Goal: Communication & Community: Answer question/provide support

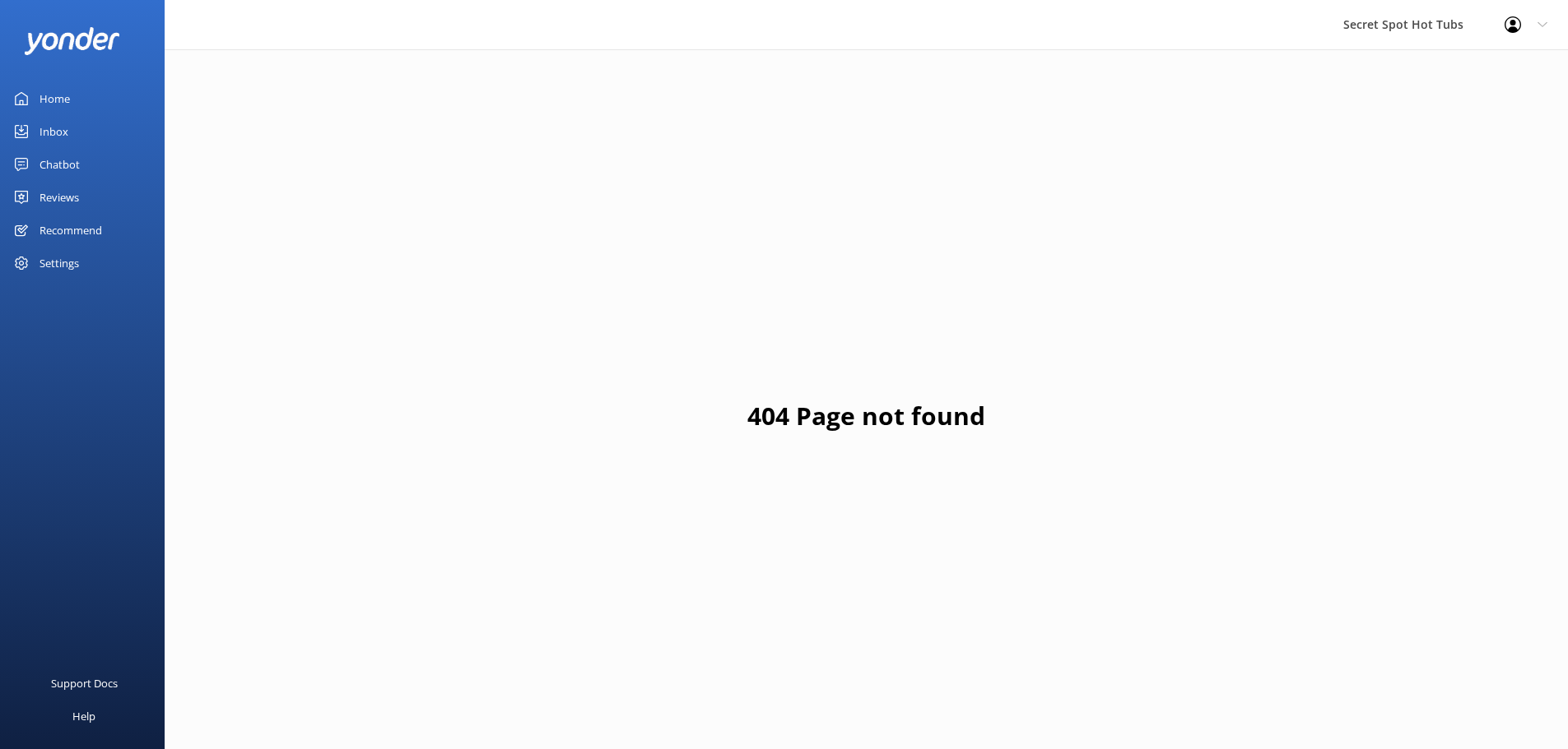
click at [61, 264] on div "Settings" at bounding box center [59, 263] width 40 height 33
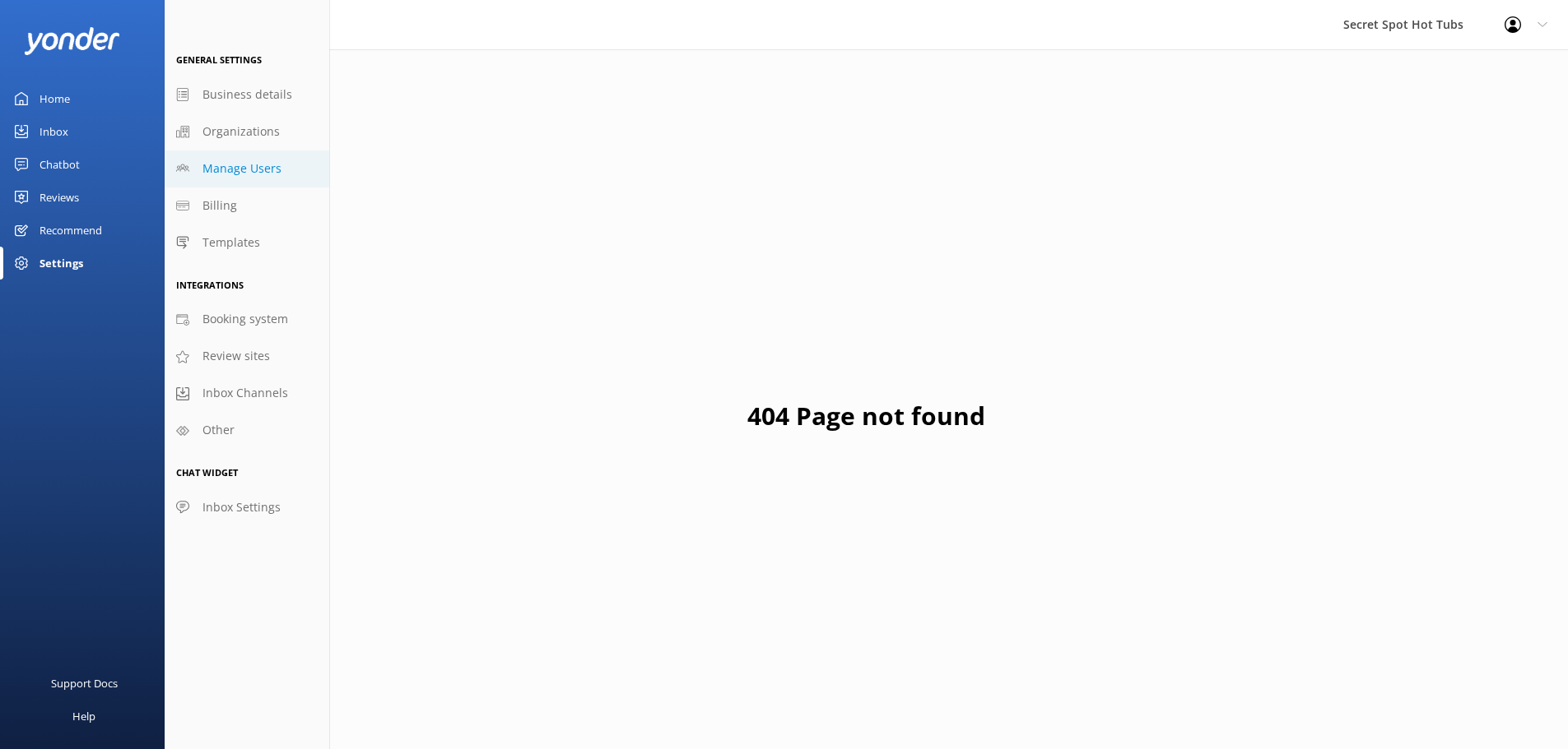
click at [253, 163] on span "Manage Users" at bounding box center [242, 168] width 79 height 18
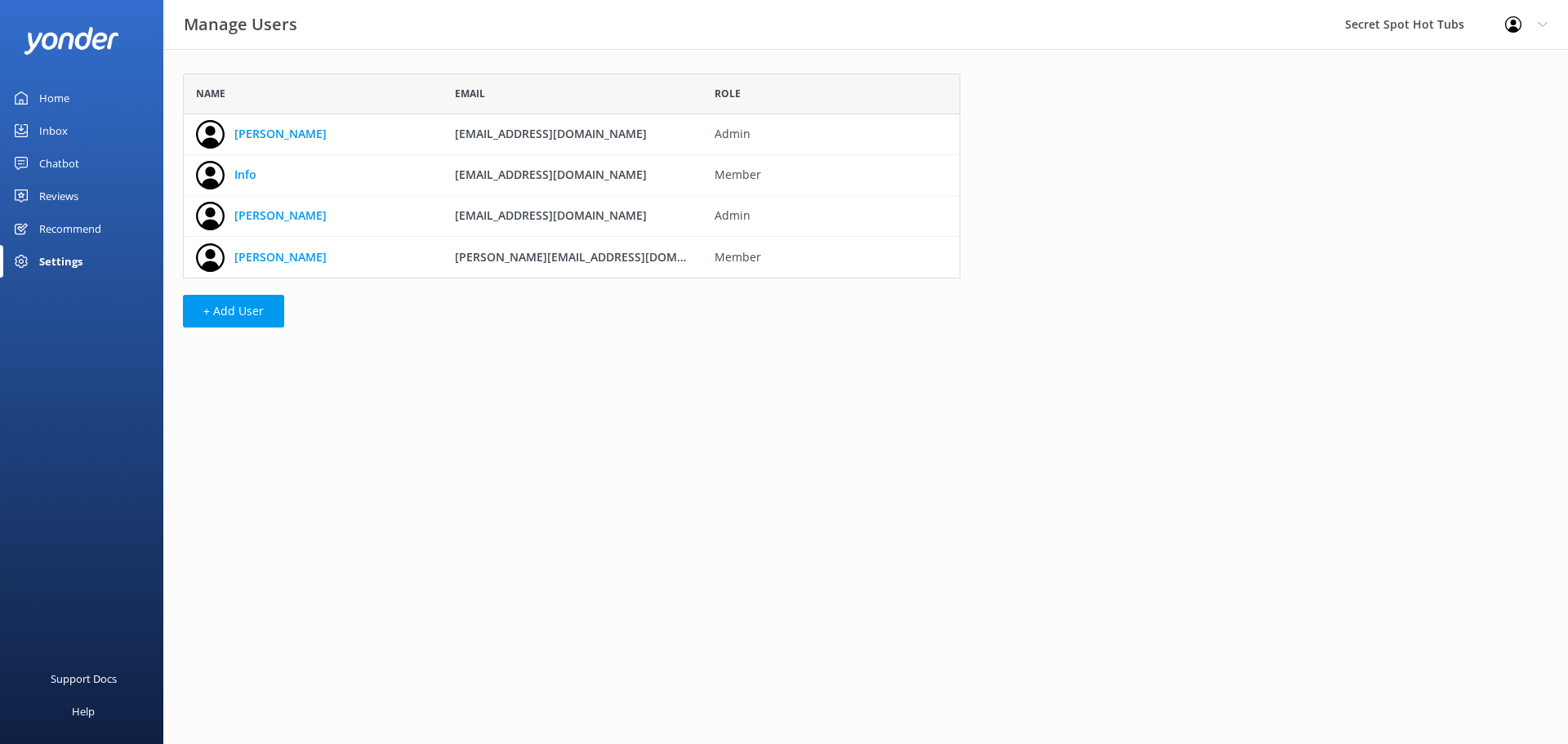
scroll to position [193, 766]
click at [250, 173] on link "Info" at bounding box center [245, 175] width 22 height 18
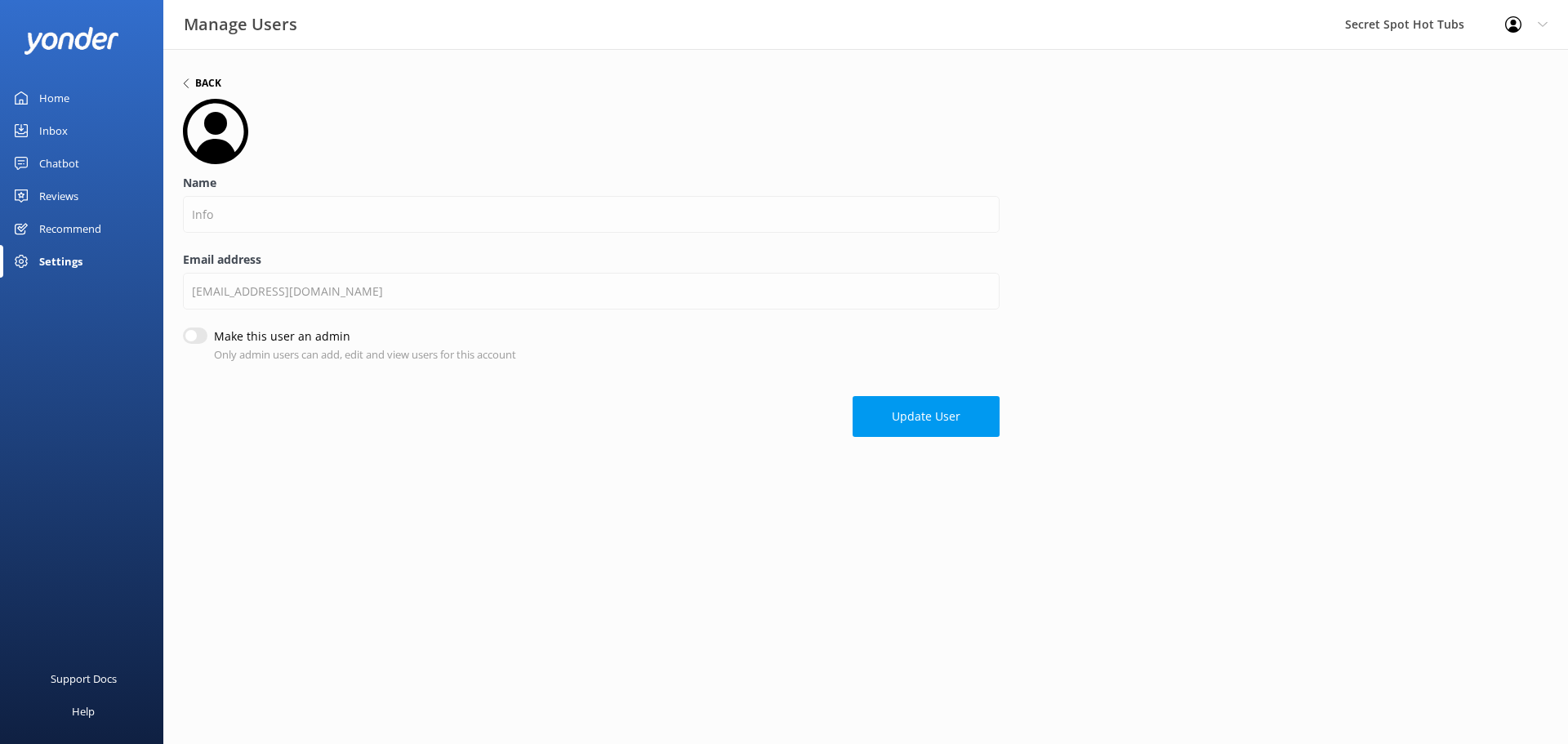
click at [200, 83] on h6 "Back" at bounding box center [208, 83] width 26 height 10
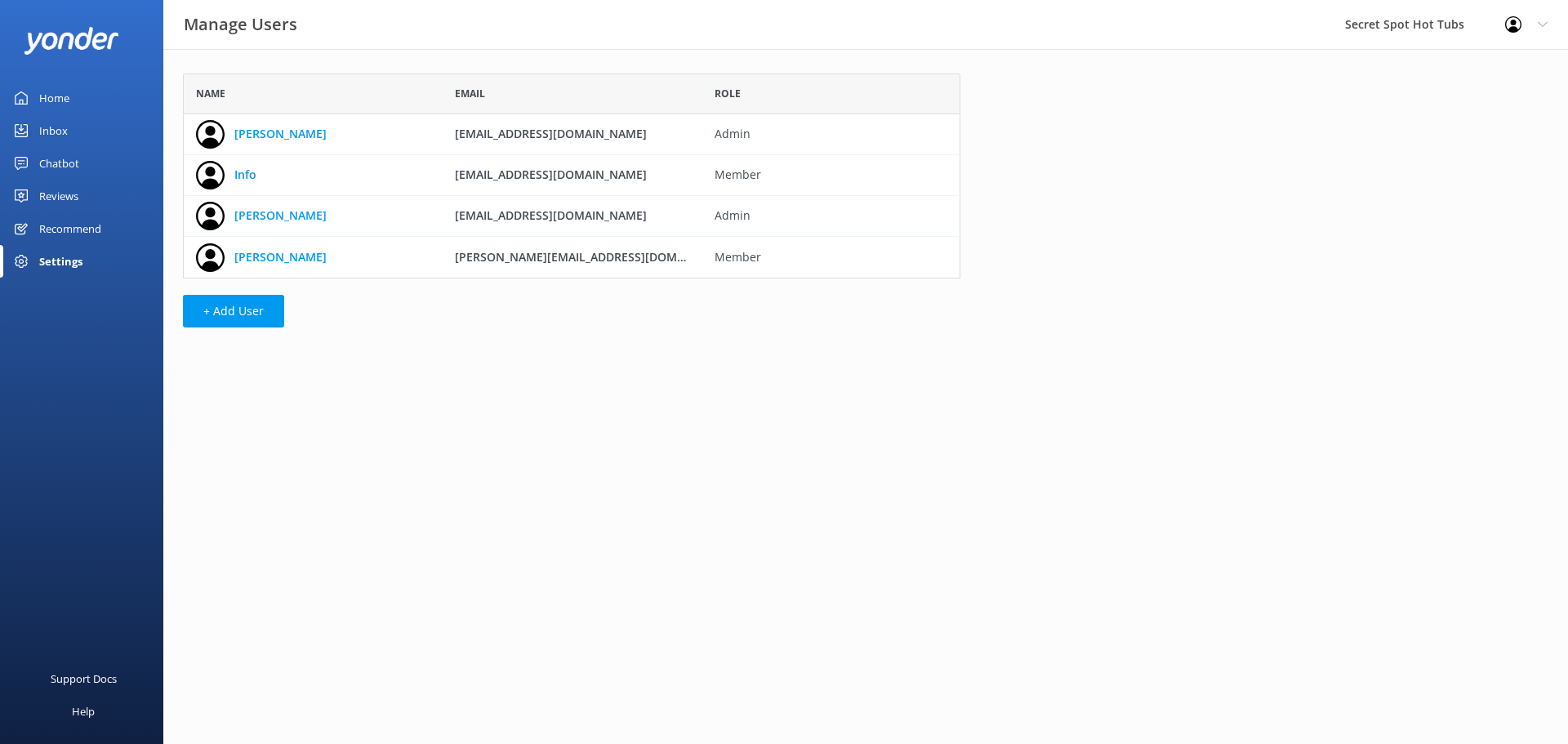
scroll to position [193, 766]
click at [59, 259] on div "Settings" at bounding box center [61, 261] width 43 height 33
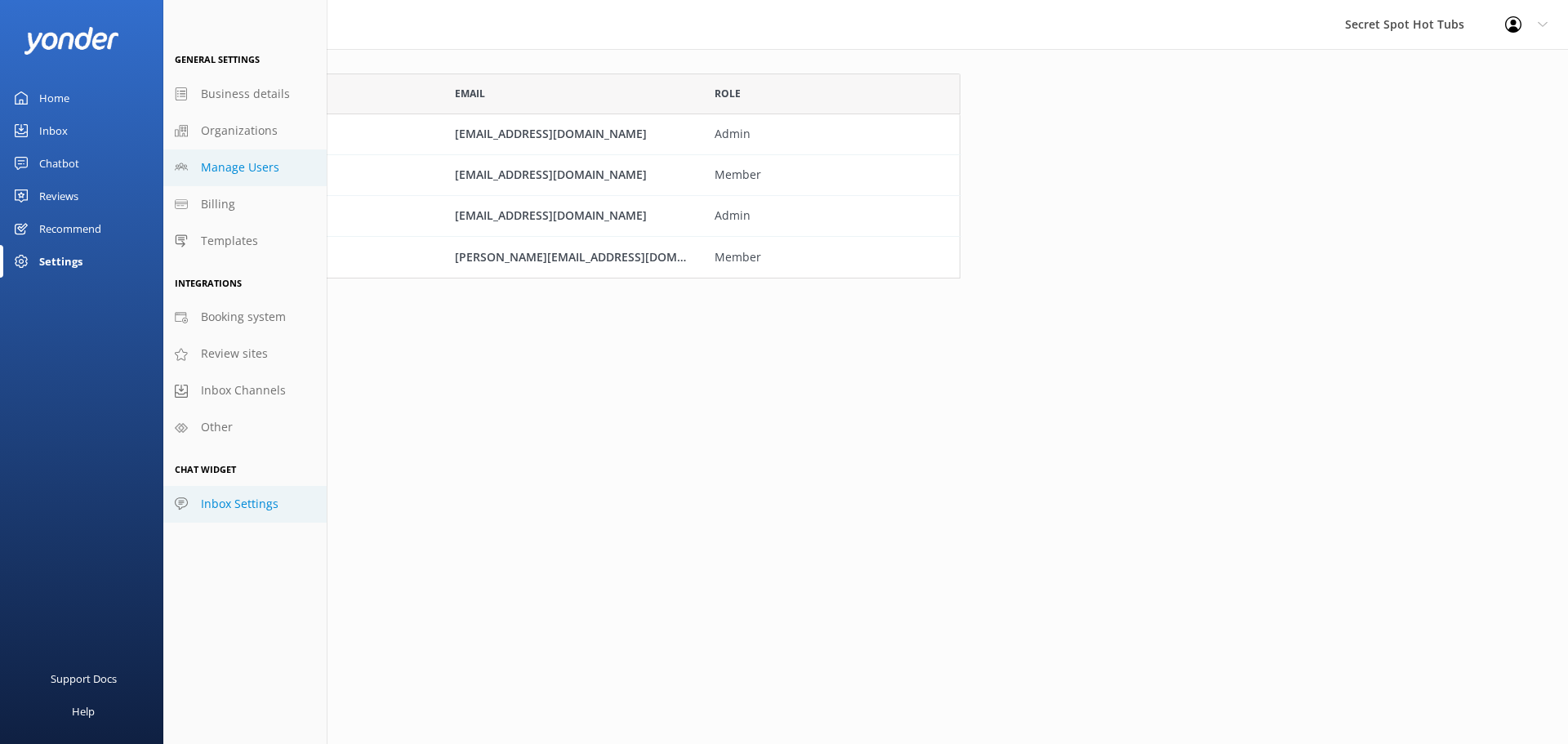
click at [237, 503] on span "Inbox Settings" at bounding box center [240, 504] width 77 height 18
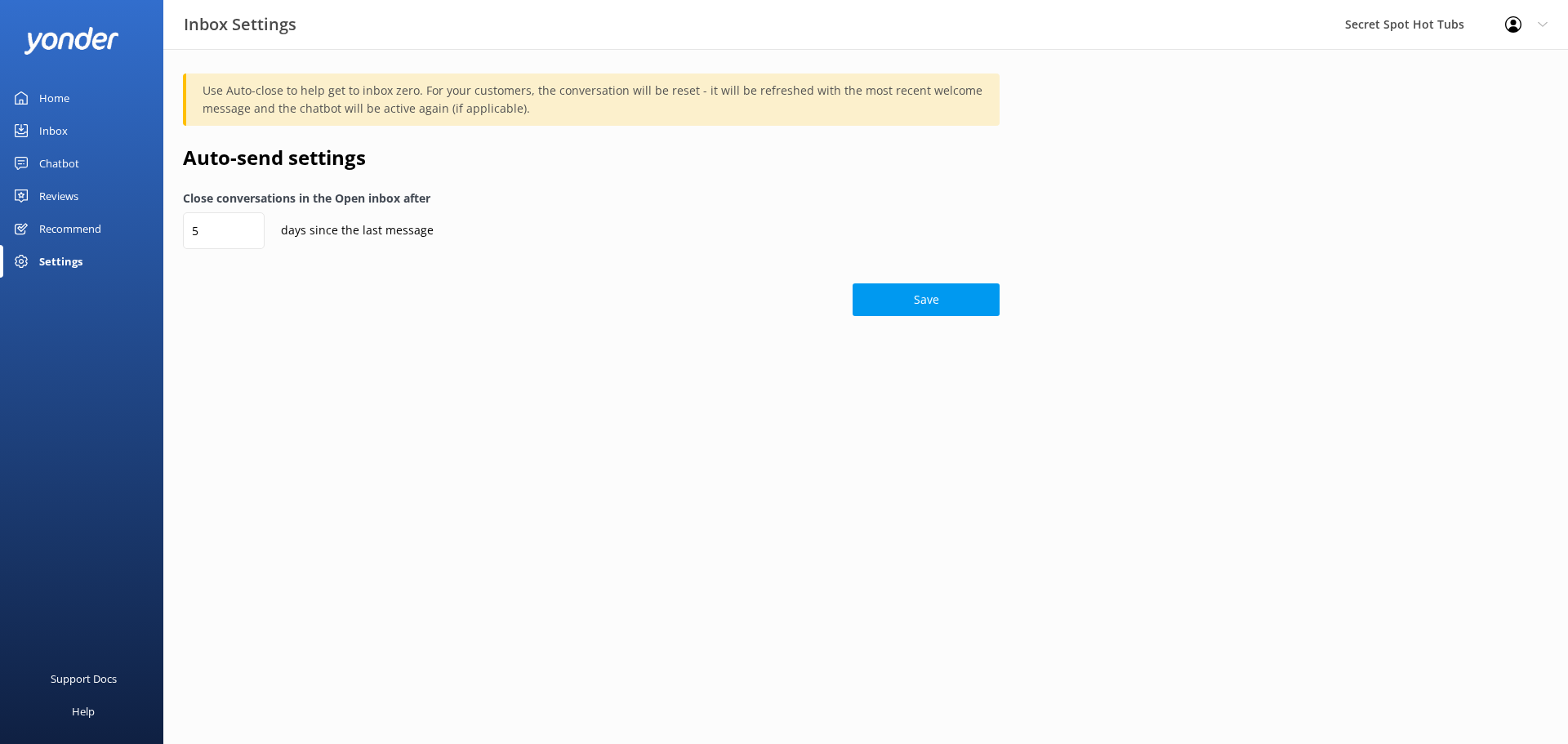
click at [76, 255] on div "Settings" at bounding box center [61, 261] width 43 height 33
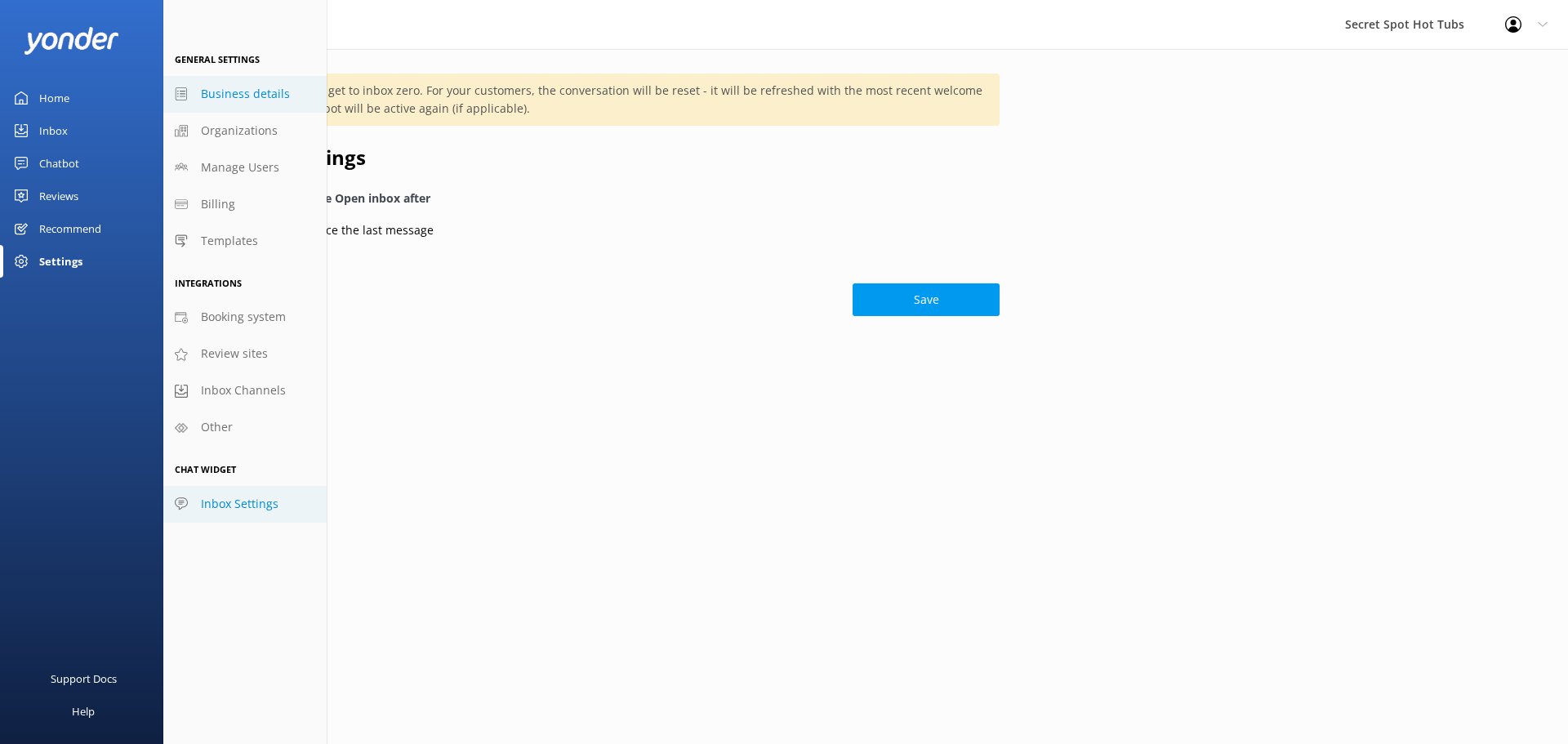
click at [268, 98] on span "Business details" at bounding box center [245, 94] width 89 height 18
select select "Pacific/Auckland"
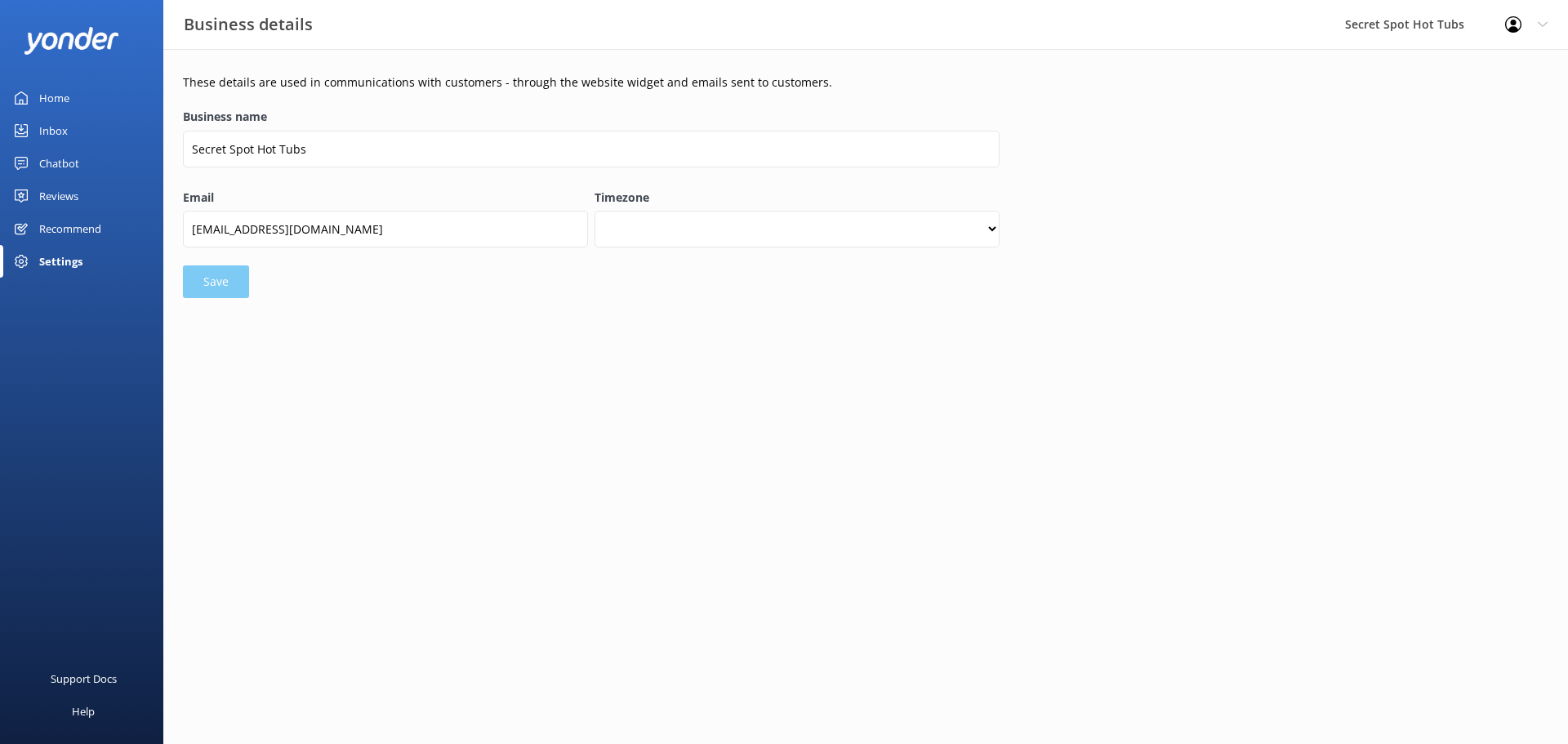
click at [80, 249] on div "Settings" at bounding box center [61, 261] width 43 height 33
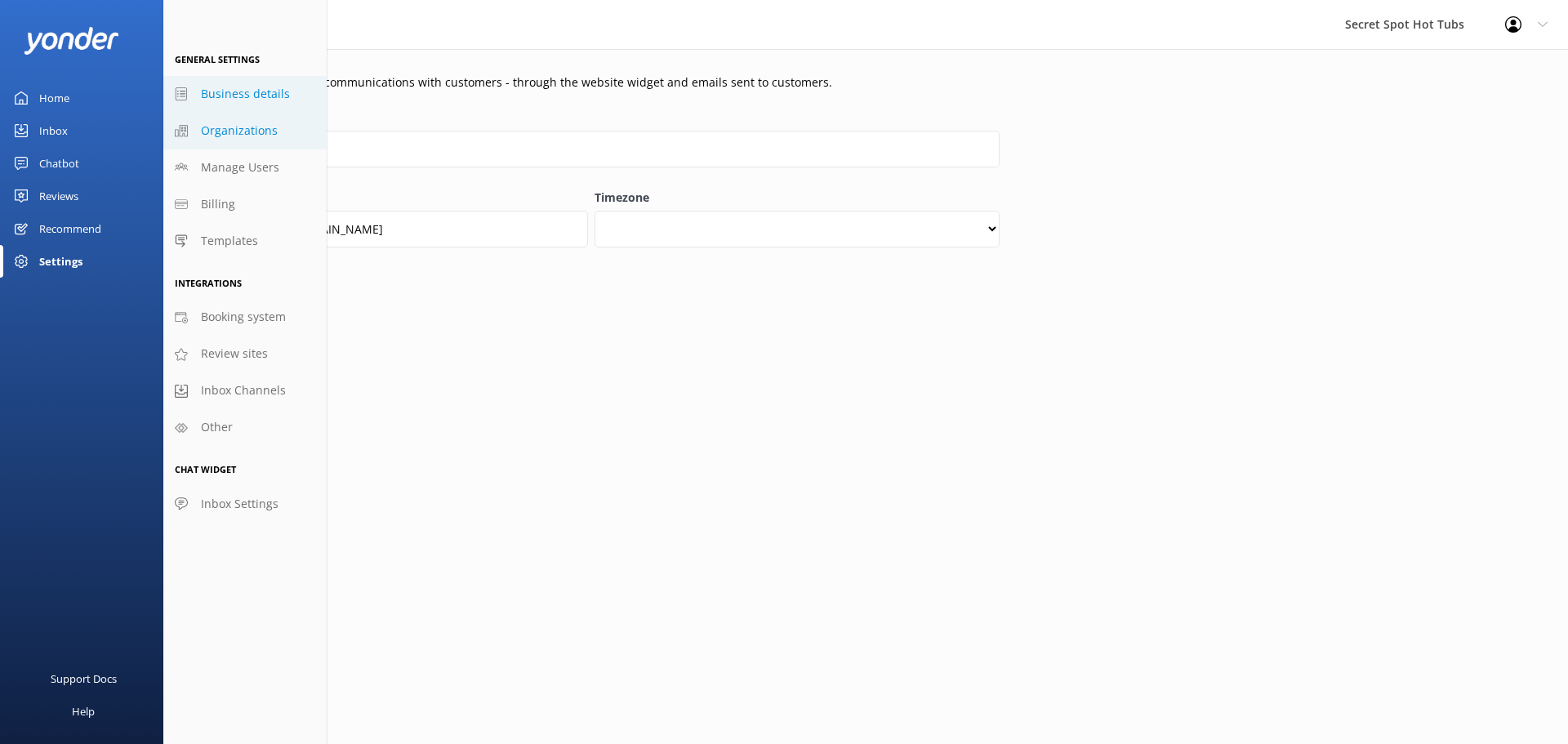
click at [225, 136] on span "Organizations" at bounding box center [239, 130] width 76 height 18
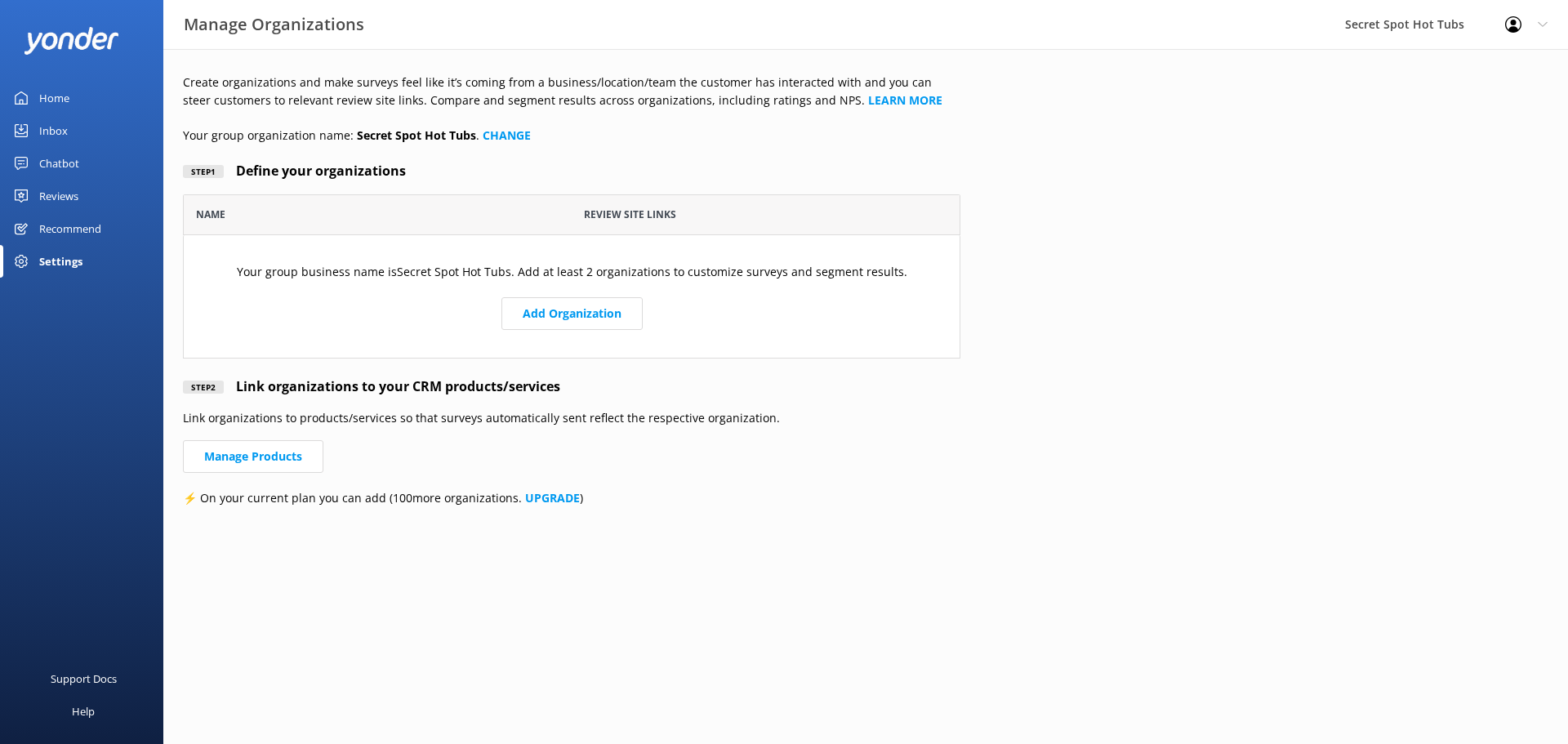
scroll to position [152, 766]
click at [86, 258] on div "Settings" at bounding box center [82, 261] width 163 height 33
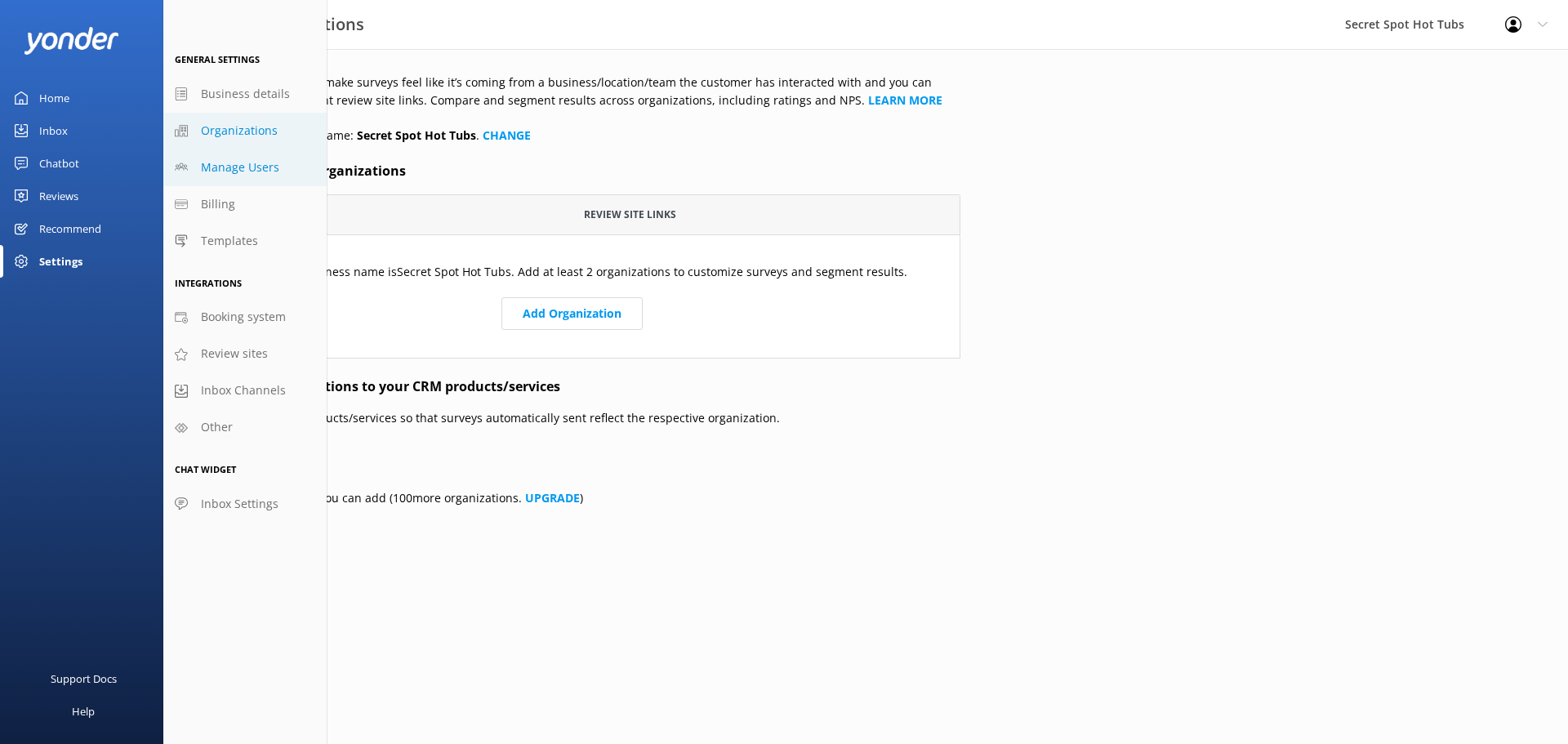
click at [222, 167] on span "Manage Users" at bounding box center [240, 167] width 78 height 18
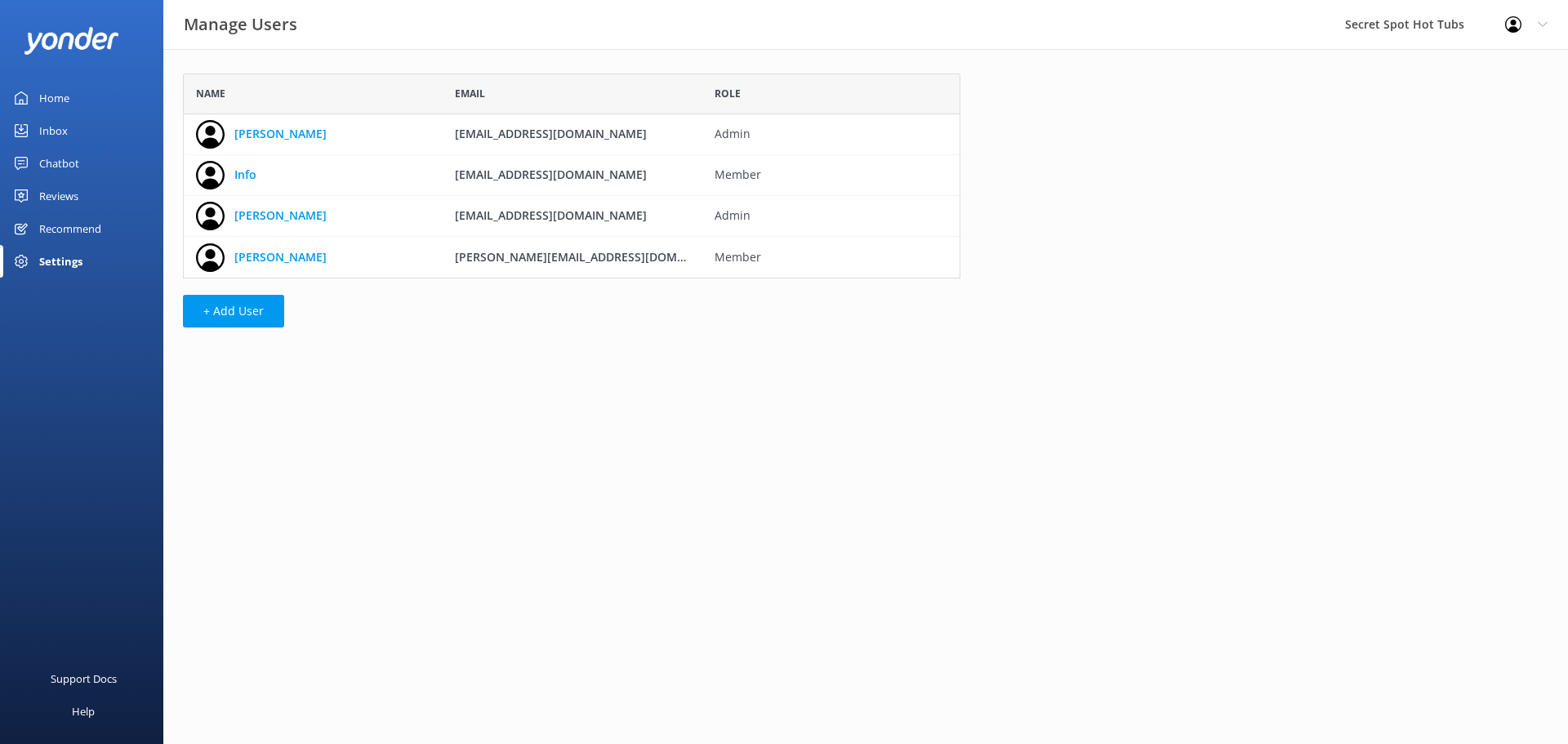
scroll to position [193, 766]
click at [214, 179] on icon "grid" at bounding box center [210, 175] width 29 height 29
click at [736, 170] on span "Member" at bounding box center [831, 175] width 235 height 18
drag, startPoint x: 558, startPoint y: 172, endPoint x: 451, endPoint y: 173, distance: 107.0
click at [451, 173] on div "info@secretspot.nz" at bounding box center [572, 176] width 259 height 40
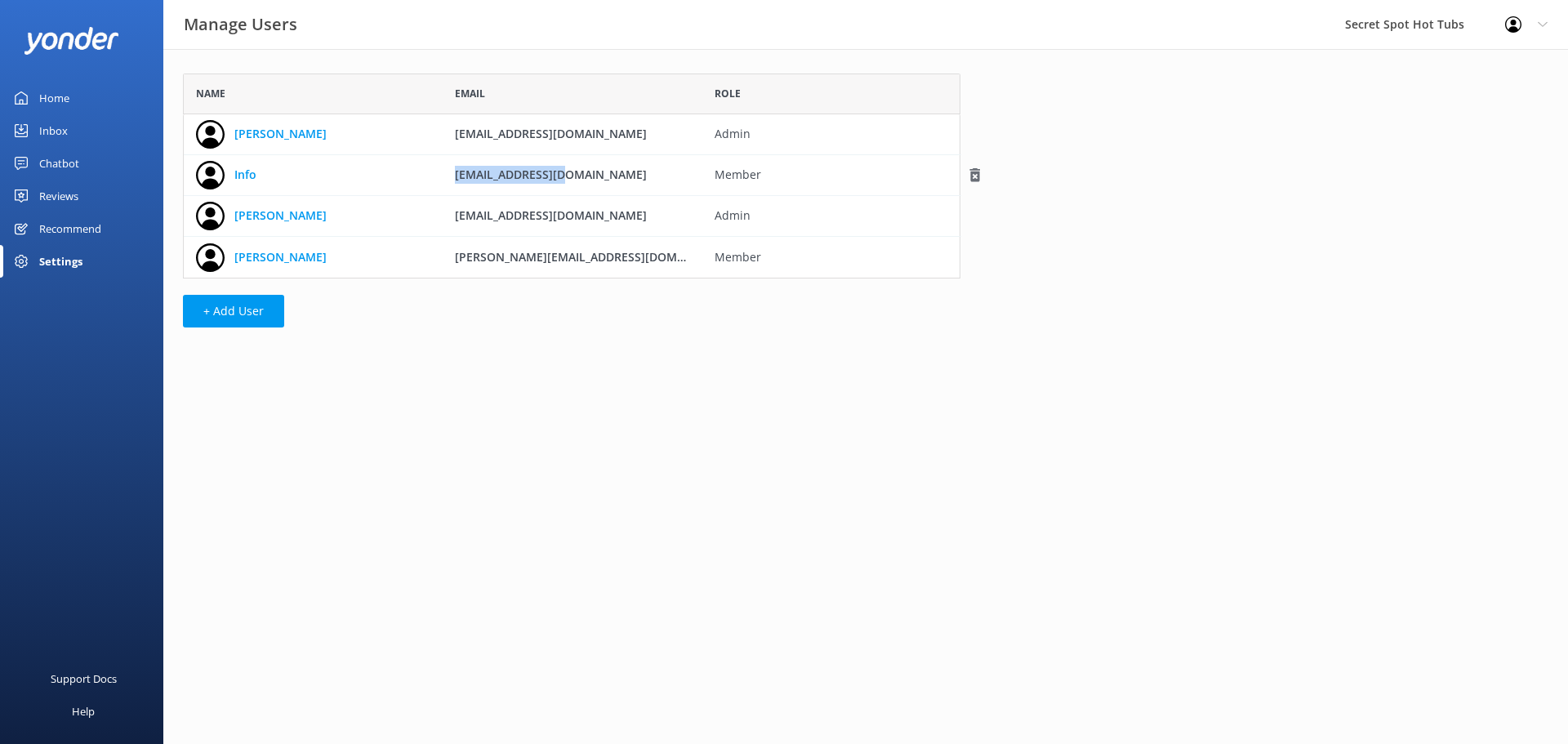
drag, startPoint x: 444, startPoint y: 177, endPoint x: 398, endPoint y: 182, distance: 46.3
click at [443, 179] on div "info@secretspot.nz" at bounding box center [572, 176] width 259 height 40
click at [289, 175] on div "Info" at bounding box center [313, 176] width 259 height 40
click at [90, 253] on div "Settings" at bounding box center [82, 261] width 163 height 33
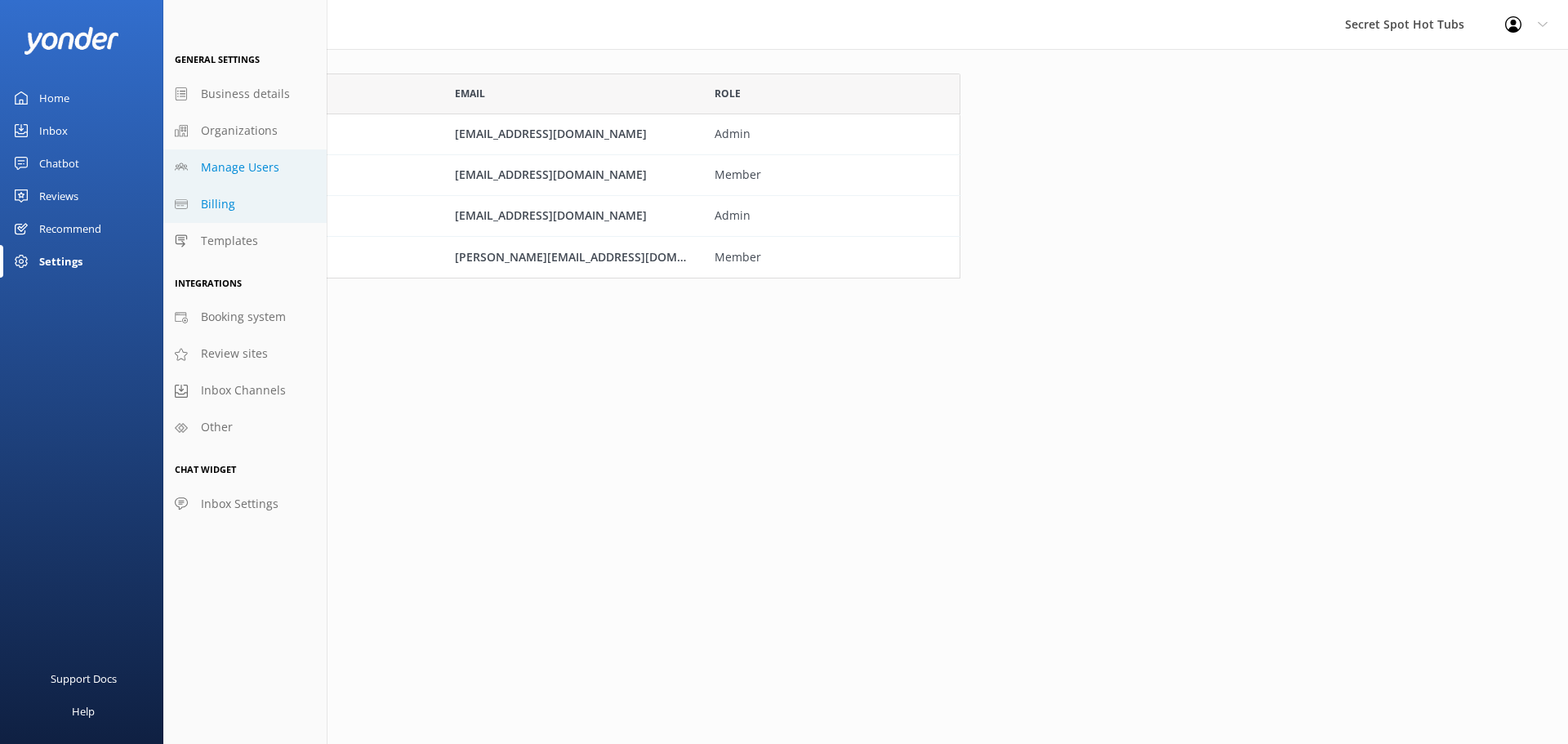
click at [250, 209] on link "Billing" at bounding box center [245, 205] width 163 height 37
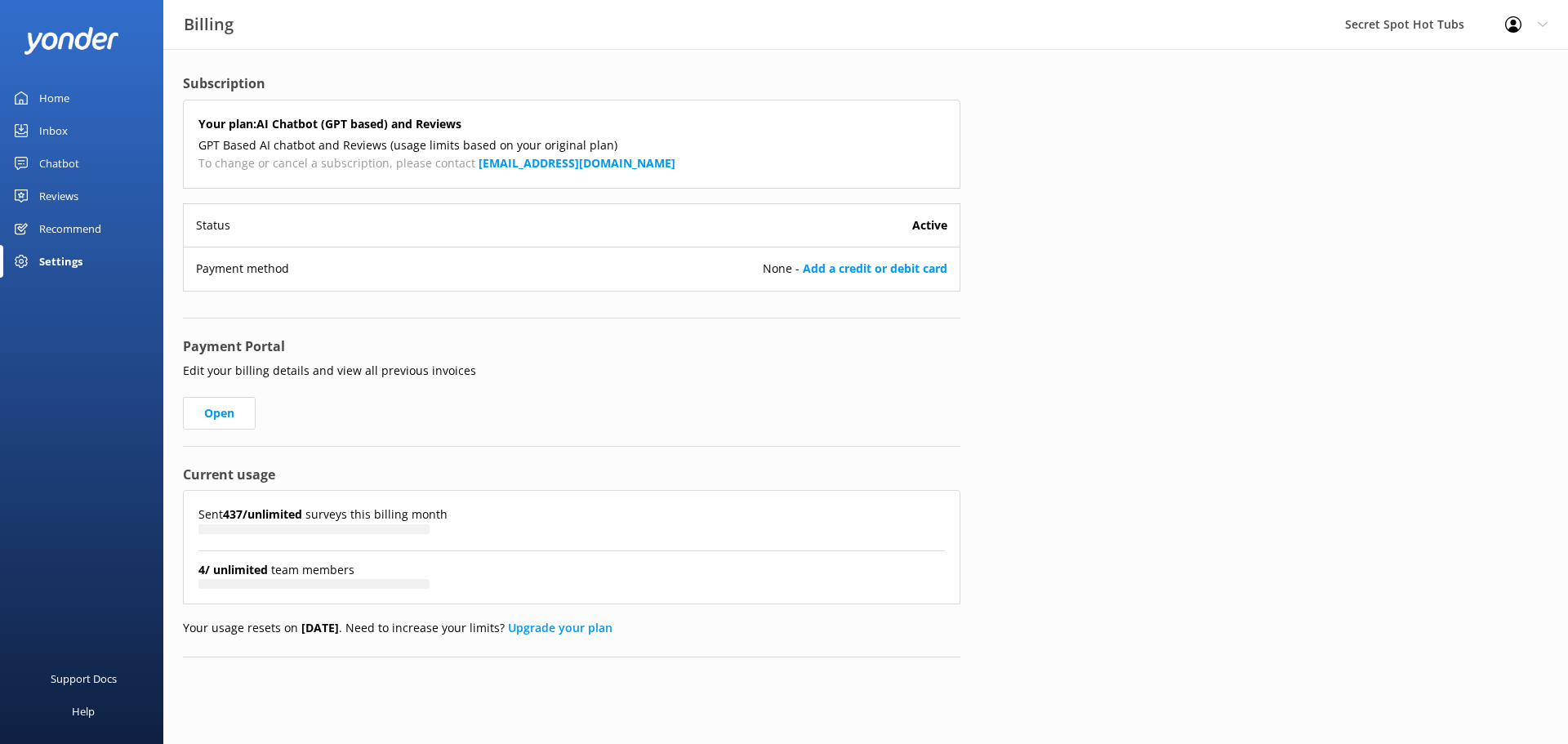
click at [46, 260] on div "Settings" at bounding box center [61, 261] width 43 height 33
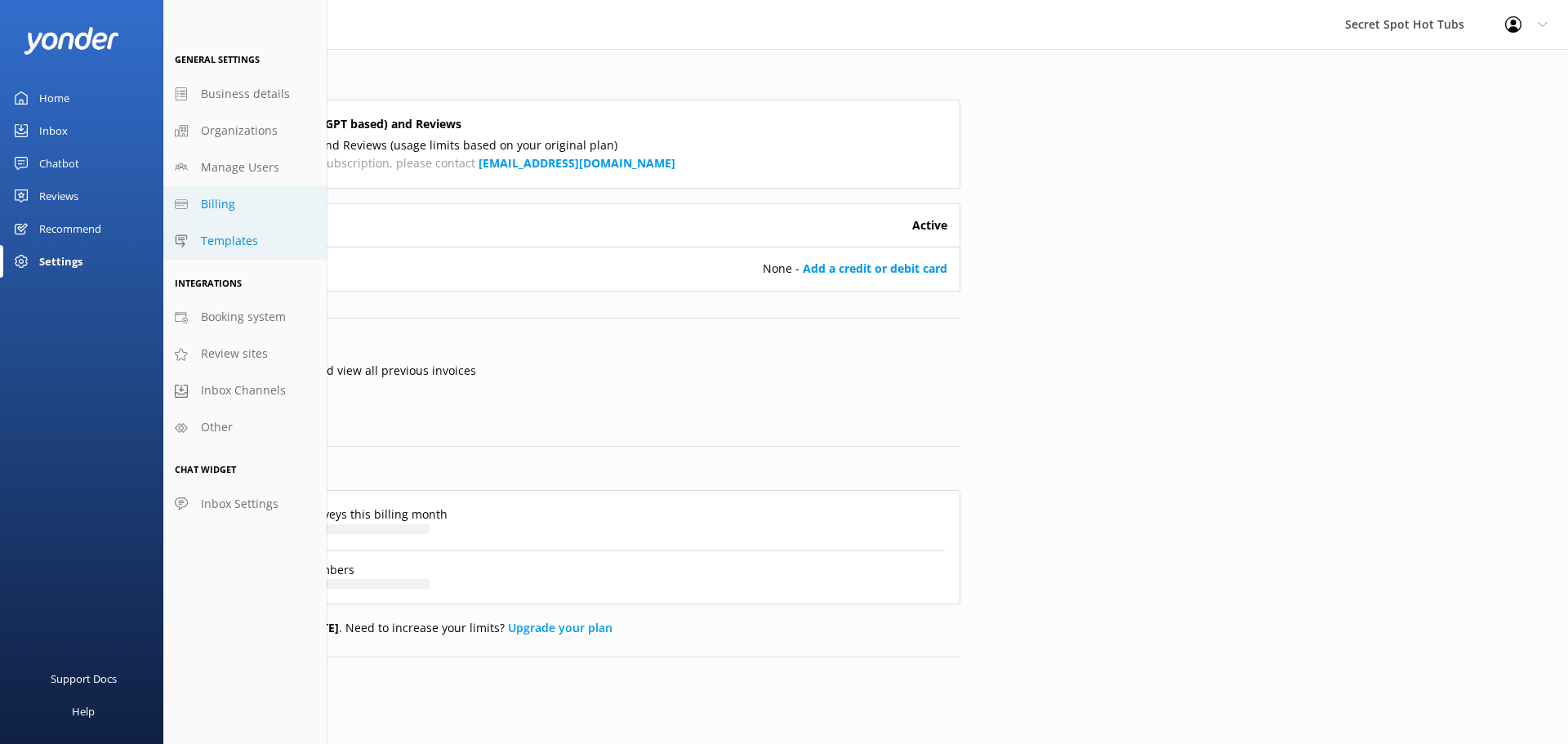
click at [250, 233] on span "Templates" at bounding box center [229, 241] width 57 height 18
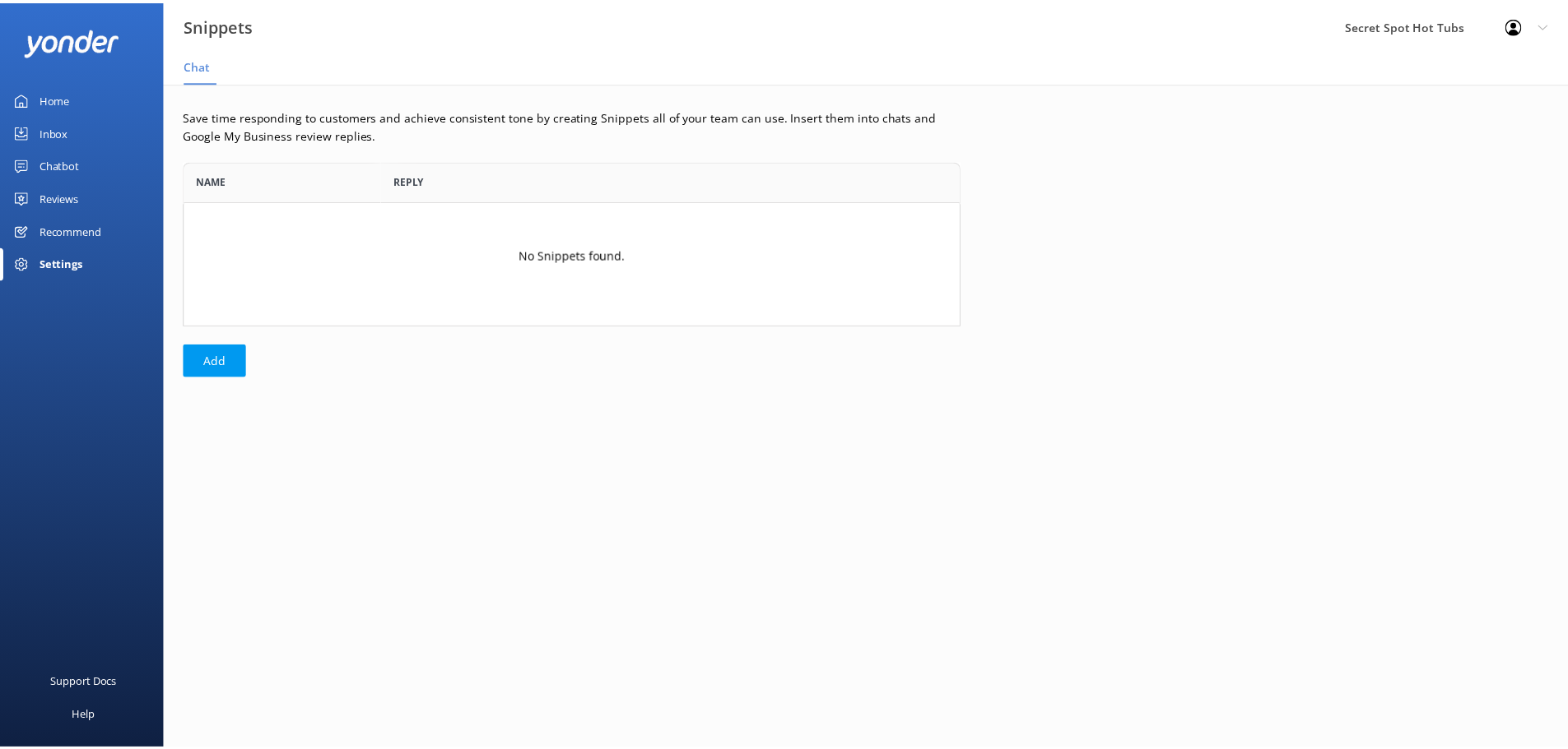
scroll to position [153, 772]
click at [35, 254] on div "Settings" at bounding box center [82, 263] width 165 height 33
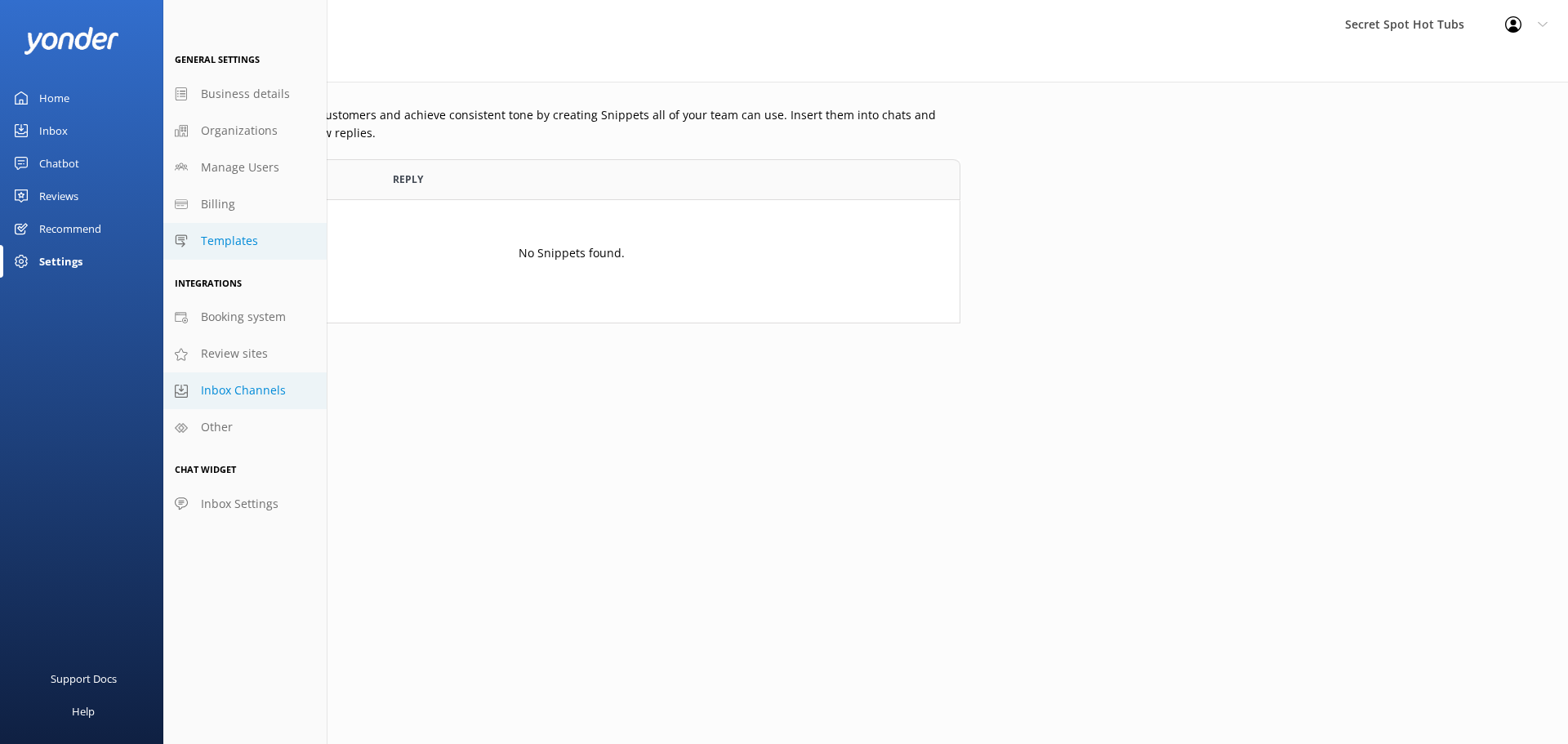
click at [263, 383] on span "Inbox Channels" at bounding box center [243, 390] width 85 height 18
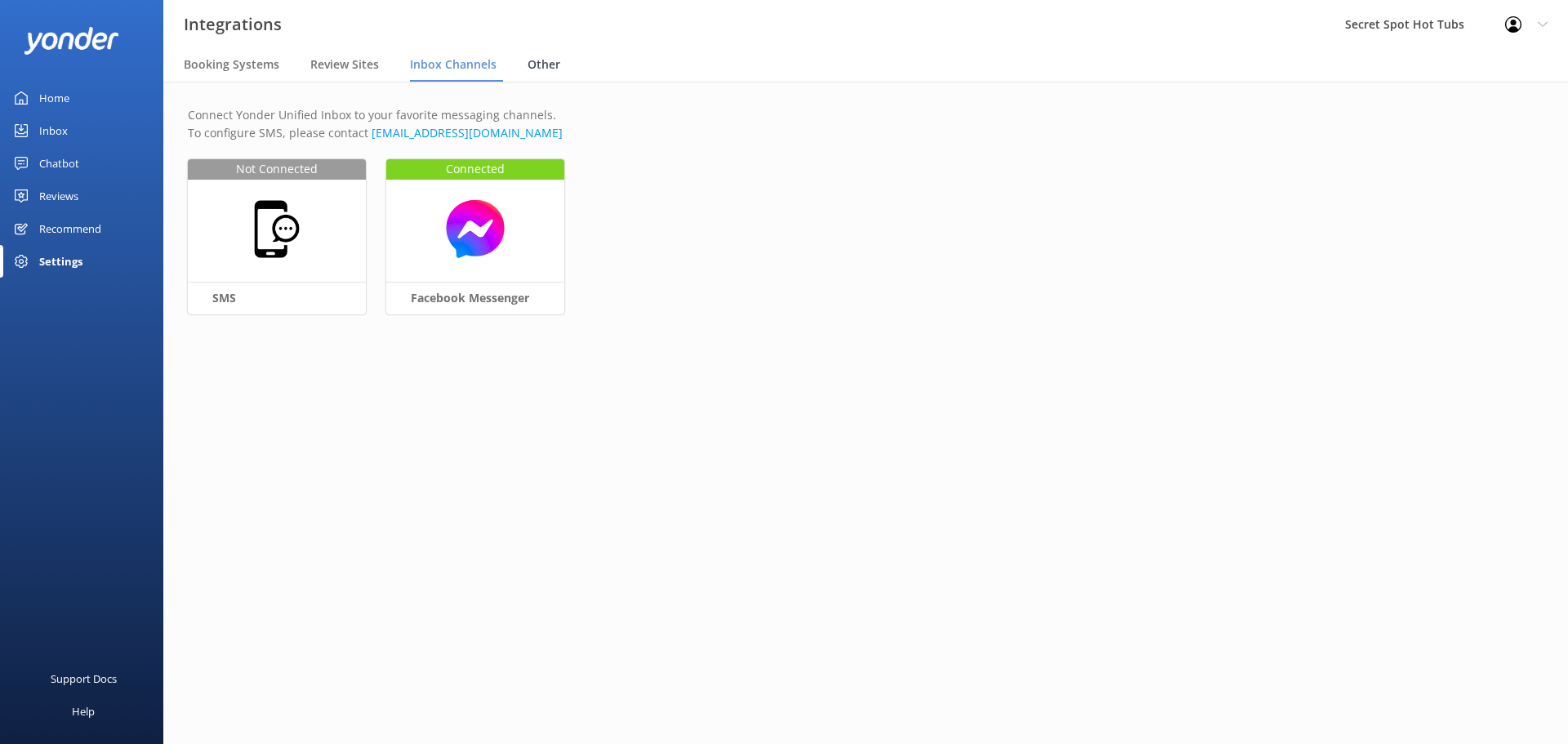
click at [545, 63] on span "Other" at bounding box center [543, 64] width 33 height 17
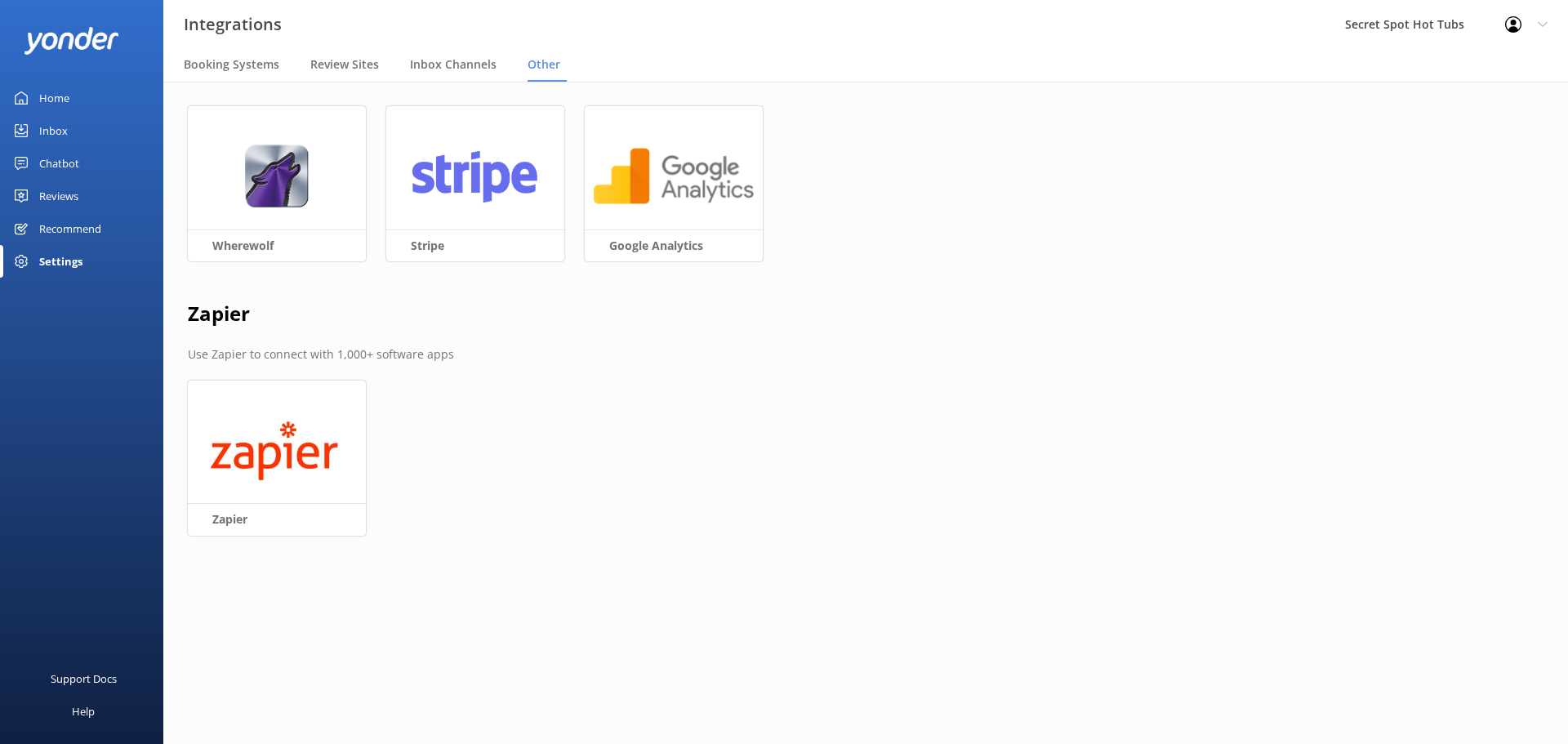
click at [70, 259] on div "Settings" at bounding box center [61, 261] width 43 height 33
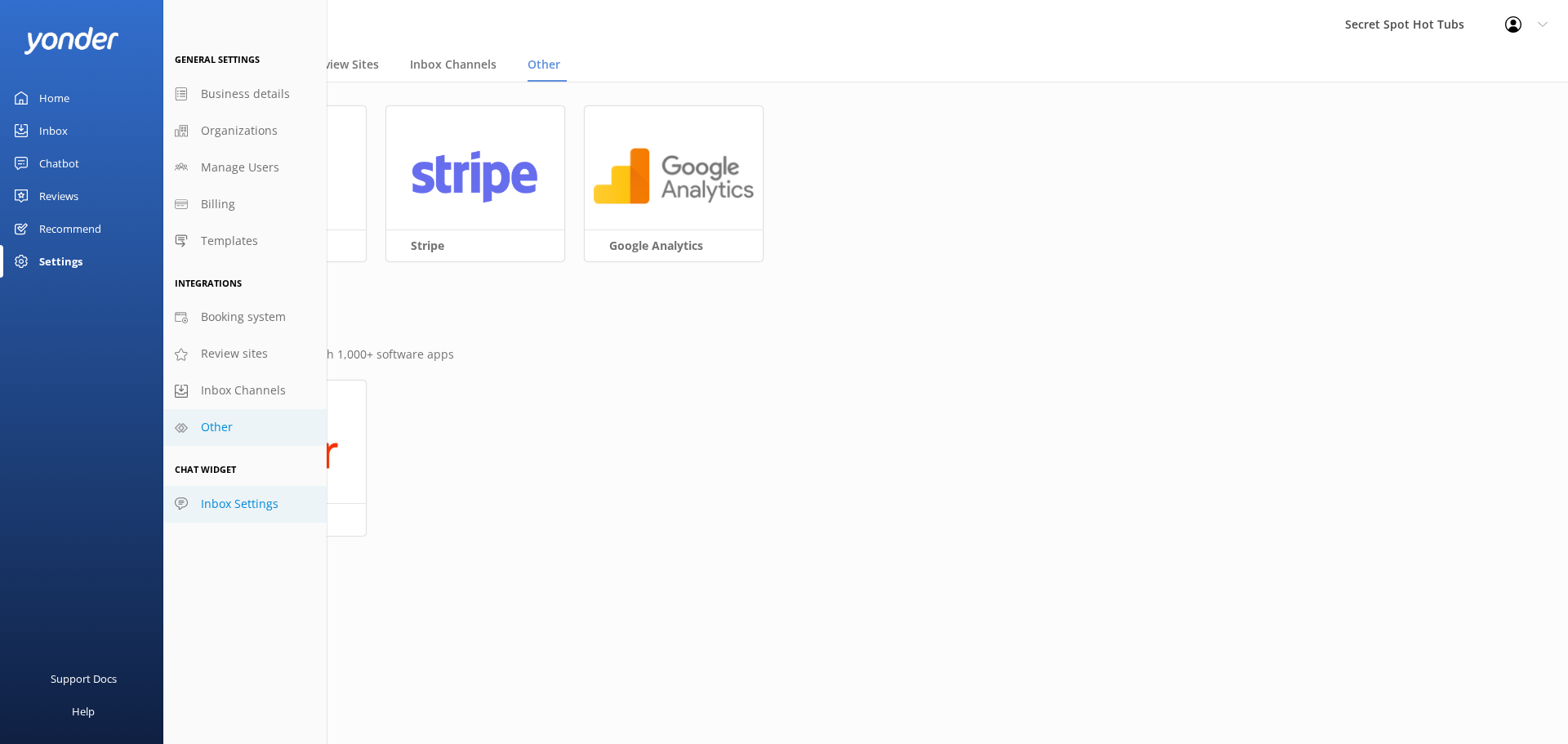
click at [258, 502] on span "Inbox Settings" at bounding box center [240, 504] width 77 height 18
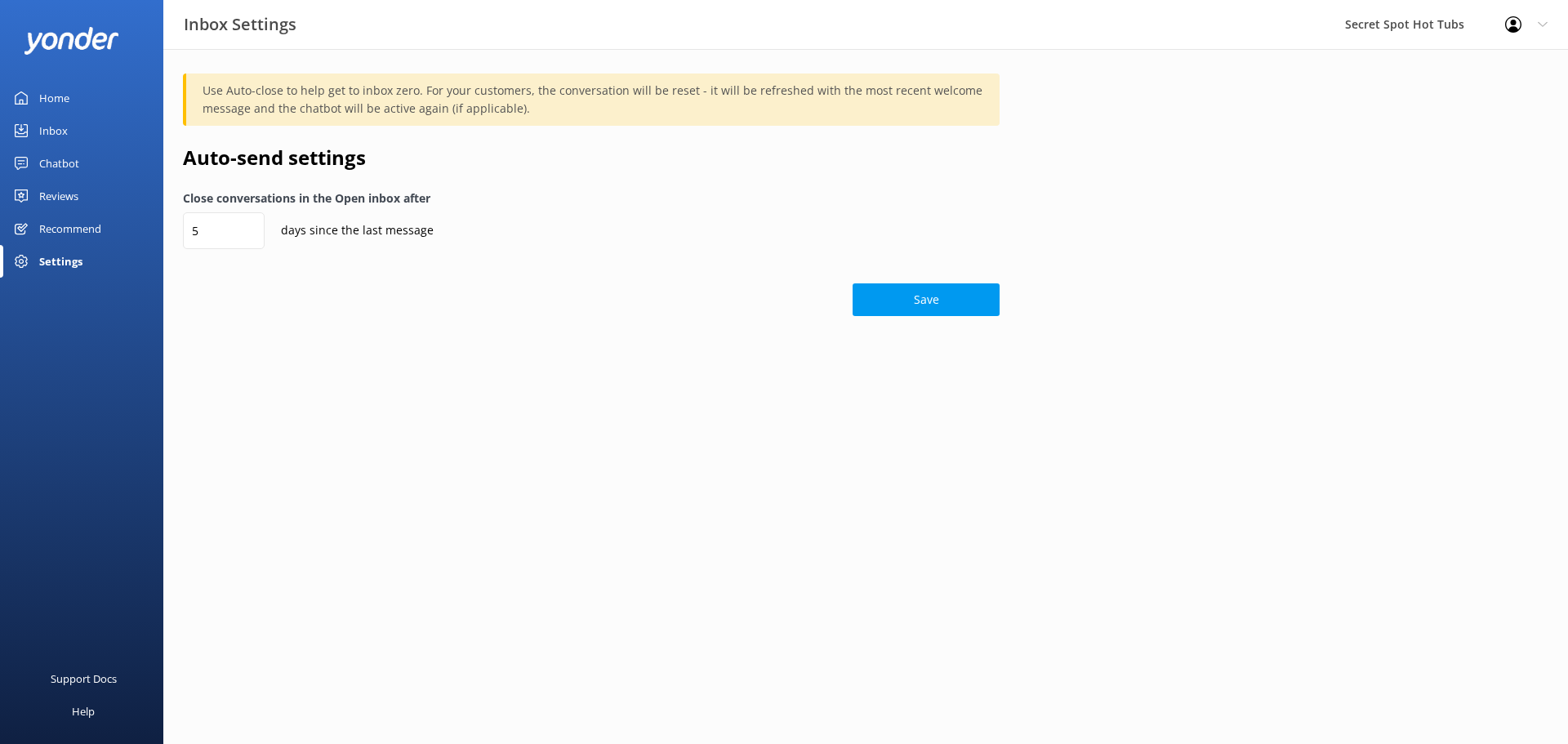
click at [71, 98] on link "Home" at bounding box center [82, 98] width 163 height 33
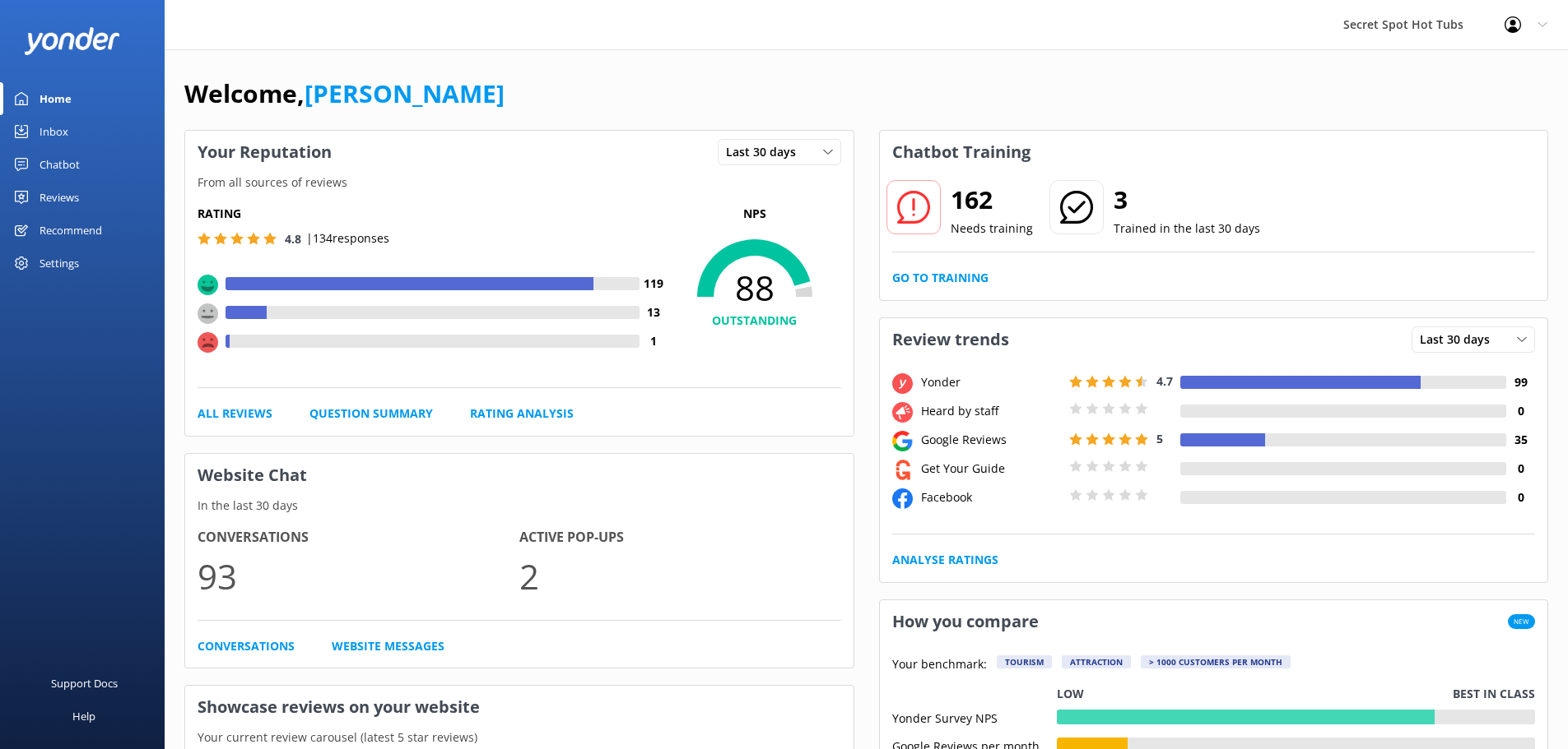
click at [1536, 20] on div "Profile Settings Logout" at bounding box center [1525, 25] width 84 height 50
click at [1500, 79] on link "Profile Settings" at bounding box center [1486, 70] width 165 height 41
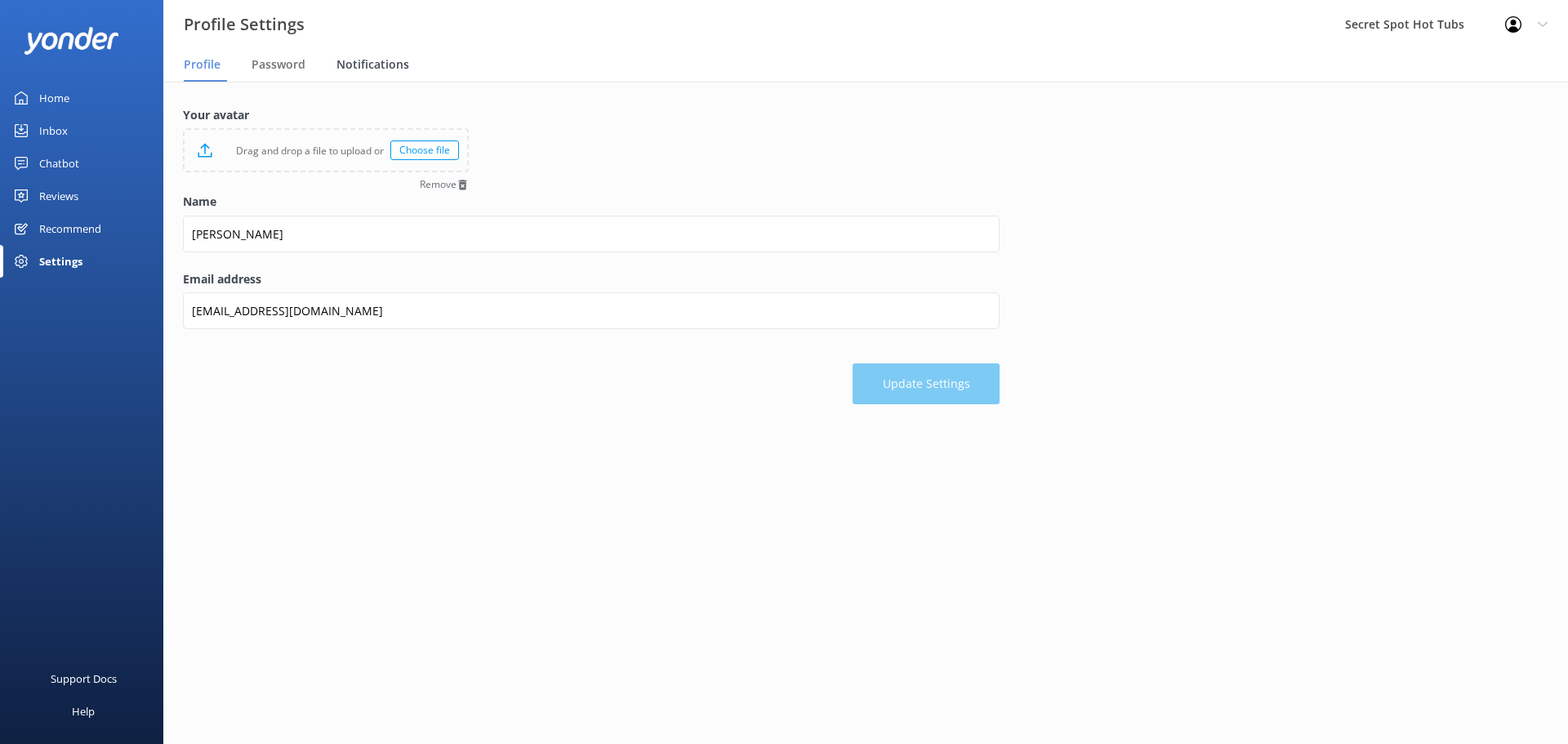
click at [375, 69] on span "Notifications" at bounding box center [373, 64] width 73 height 17
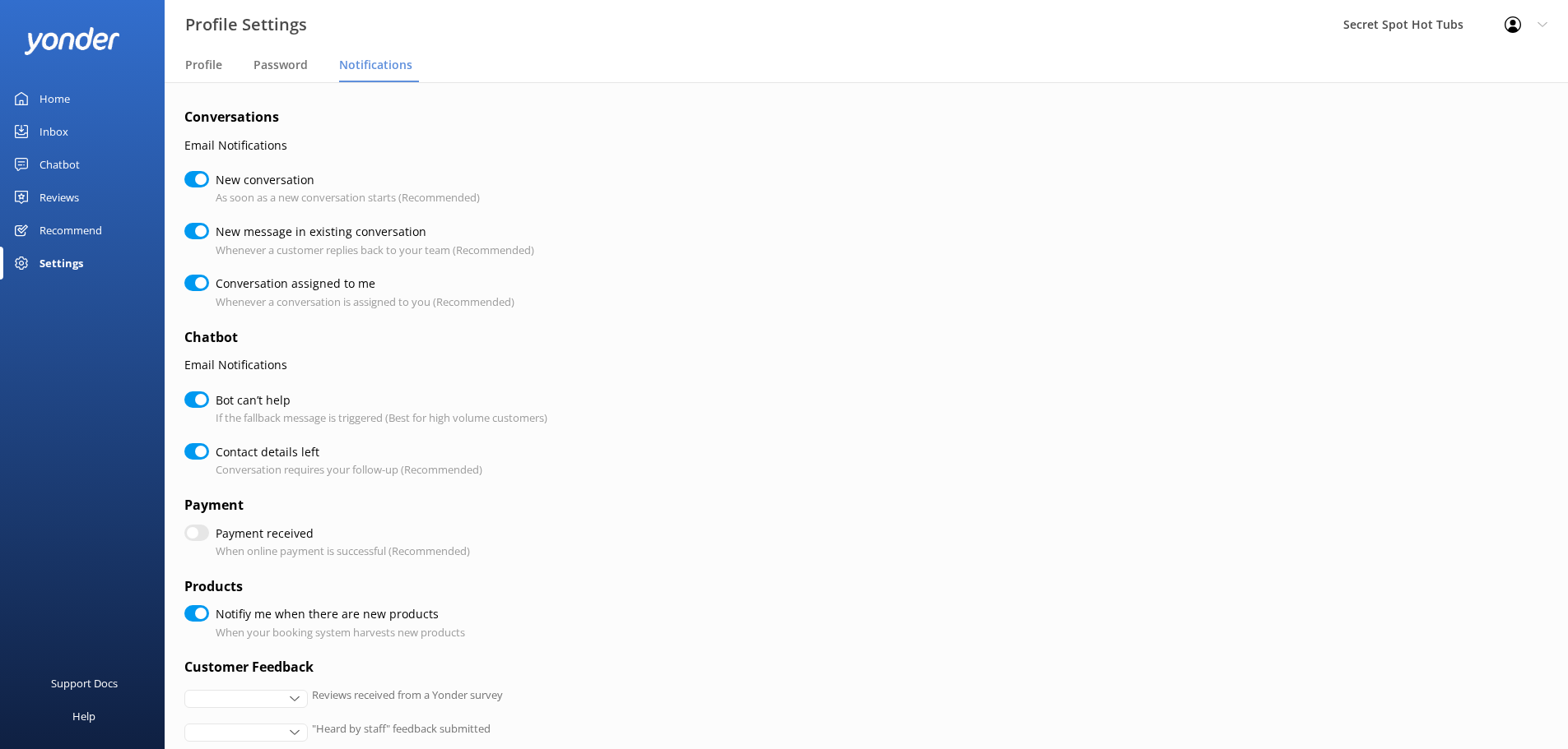
checkbox input "true"
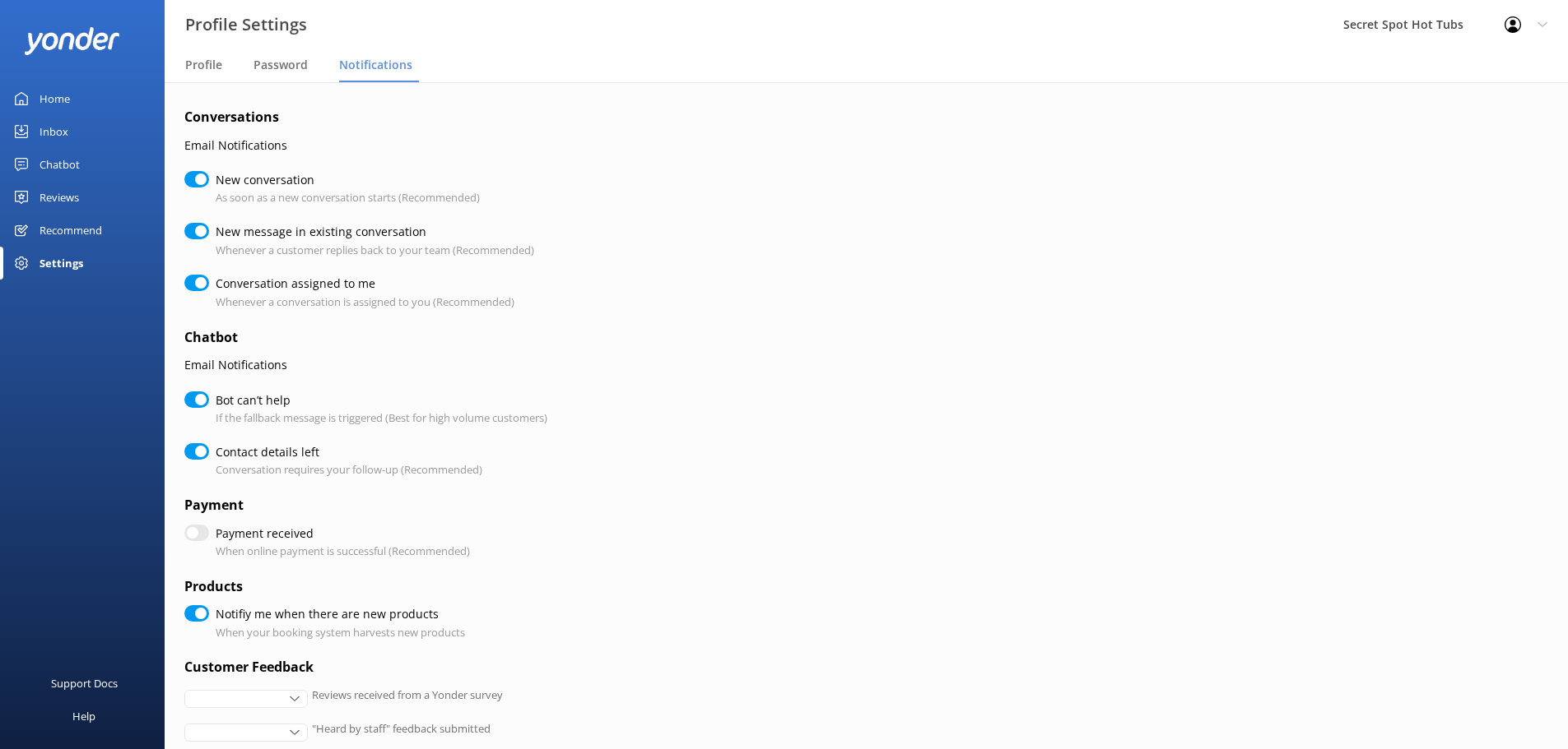
checkbox input "true"
click at [1531, 26] on div "Profile Settings Logout" at bounding box center [1525, 25] width 84 height 50
click at [1479, 71] on link "Profile Settings" at bounding box center [1486, 70] width 165 height 41
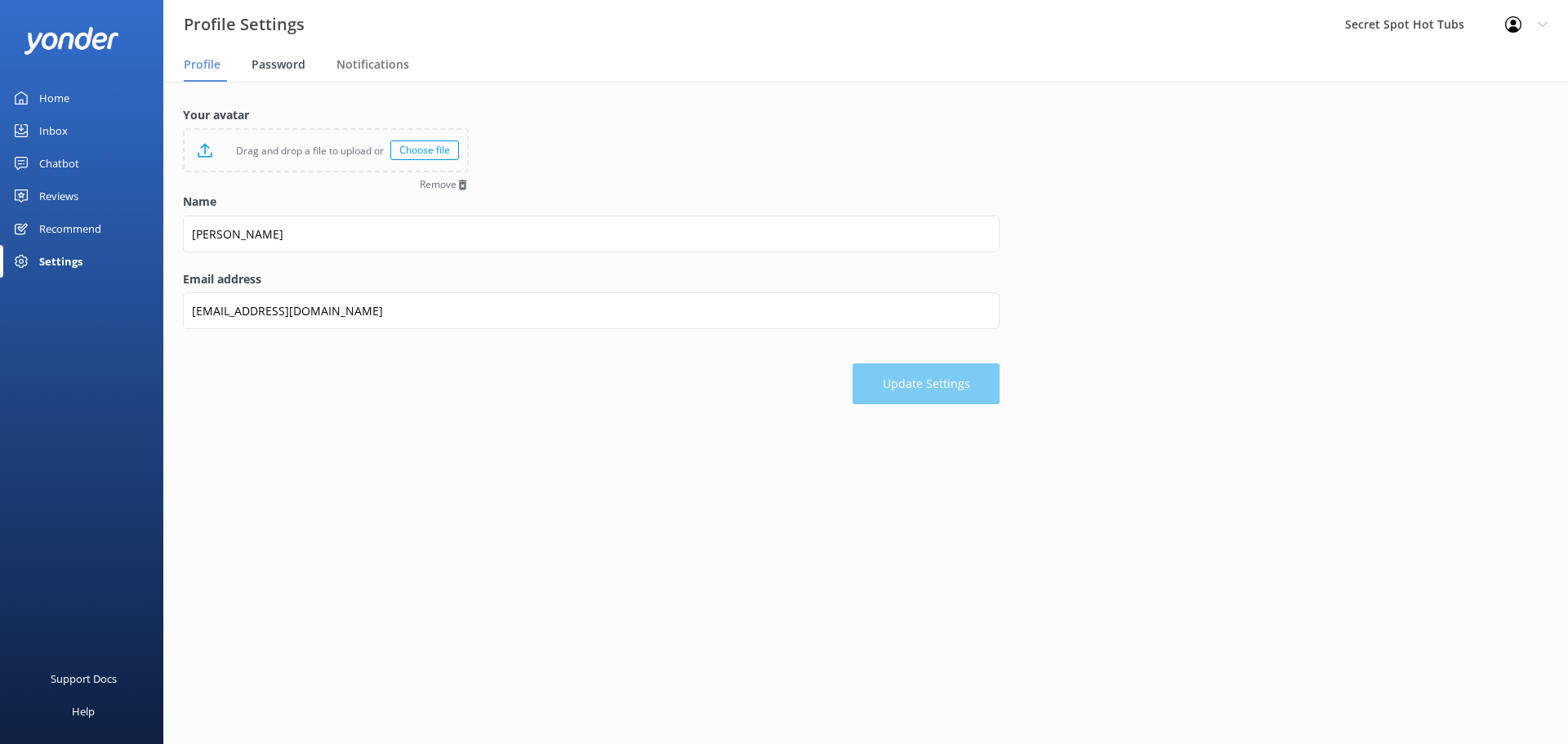
click at [294, 71] on span "Password" at bounding box center [278, 64] width 54 height 17
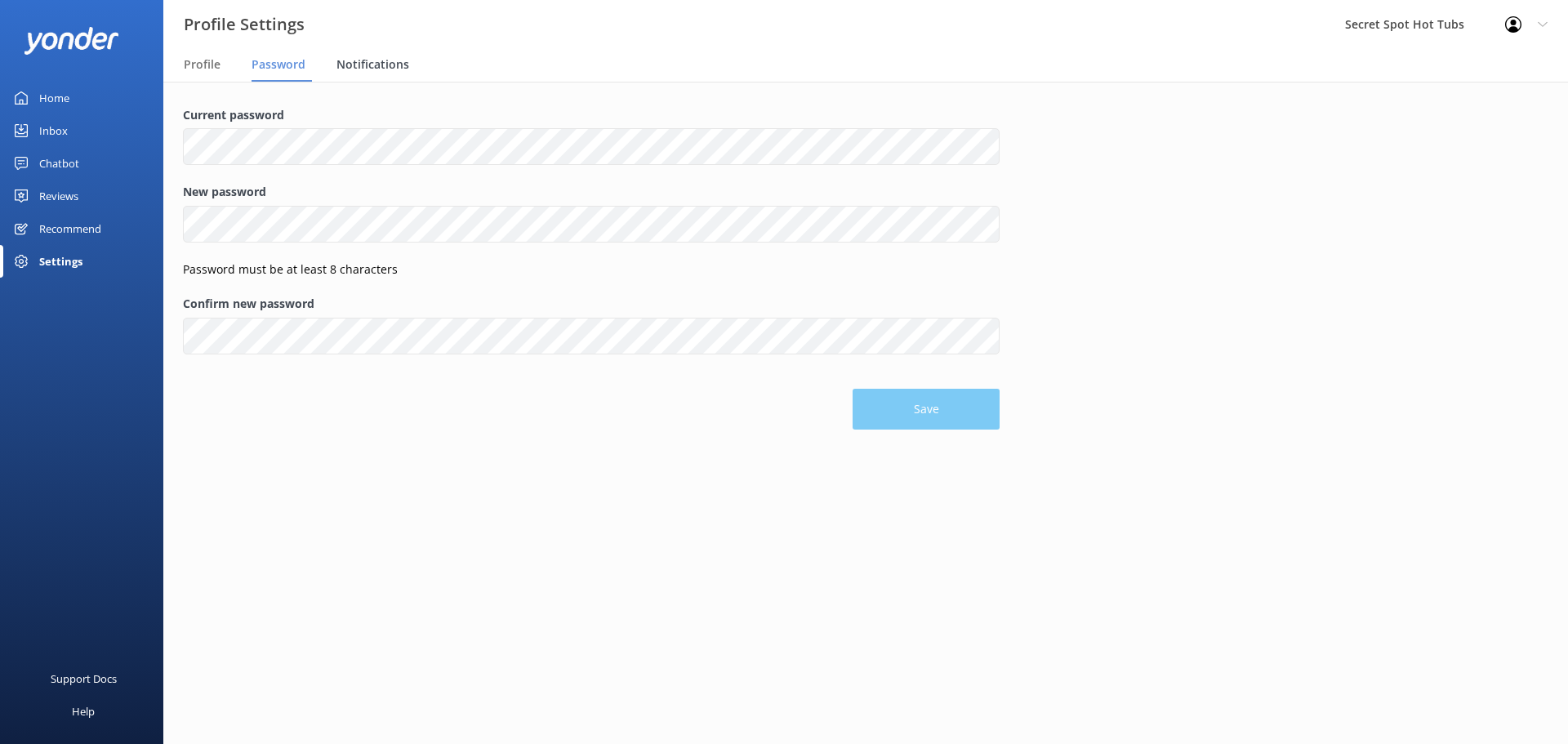
click at [378, 69] on span "Notifications" at bounding box center [373, 64] width 73 height 17
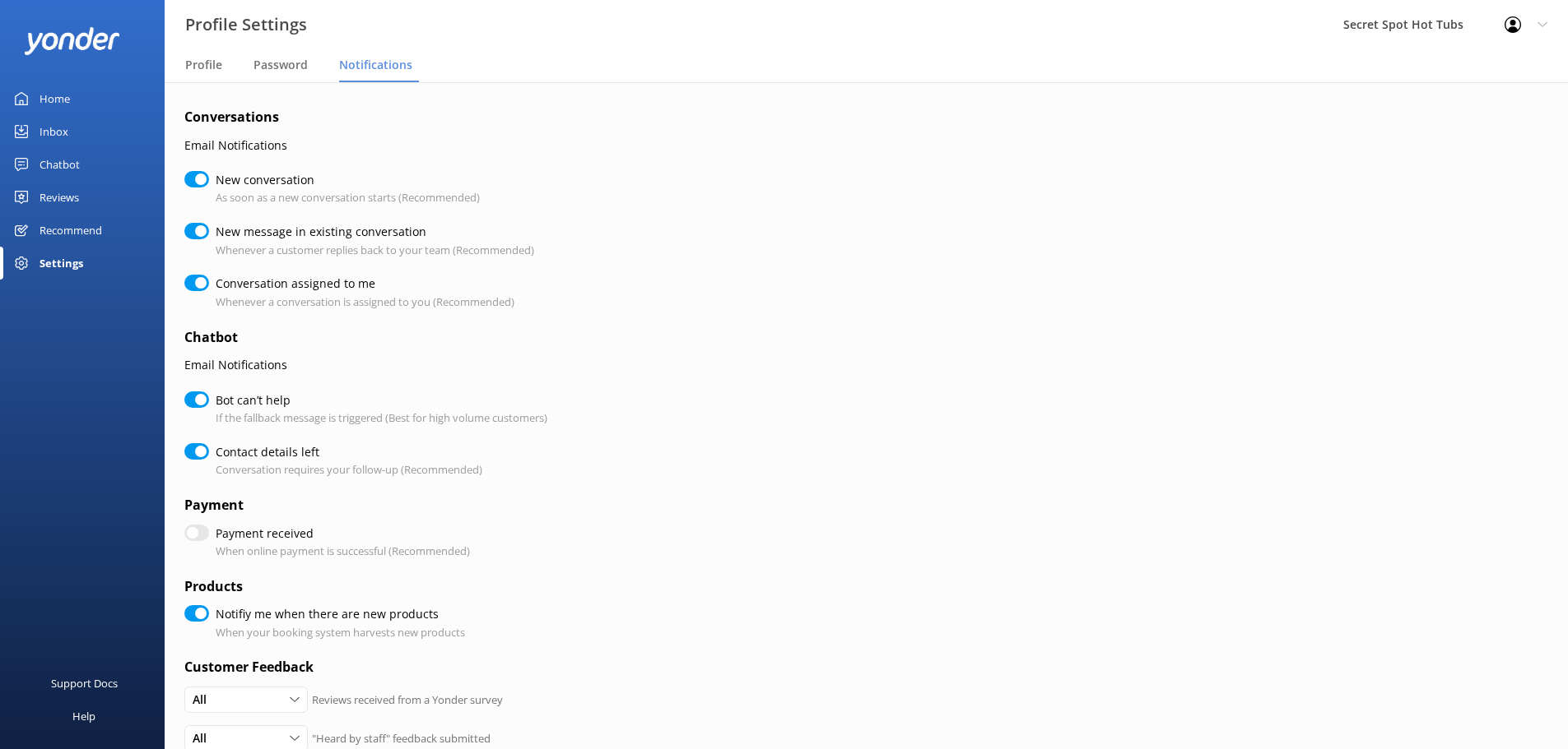
checkbox input "true"
click at [55, 199] on div "Reviews" at bounding box center [59, 197] width 40 height 33
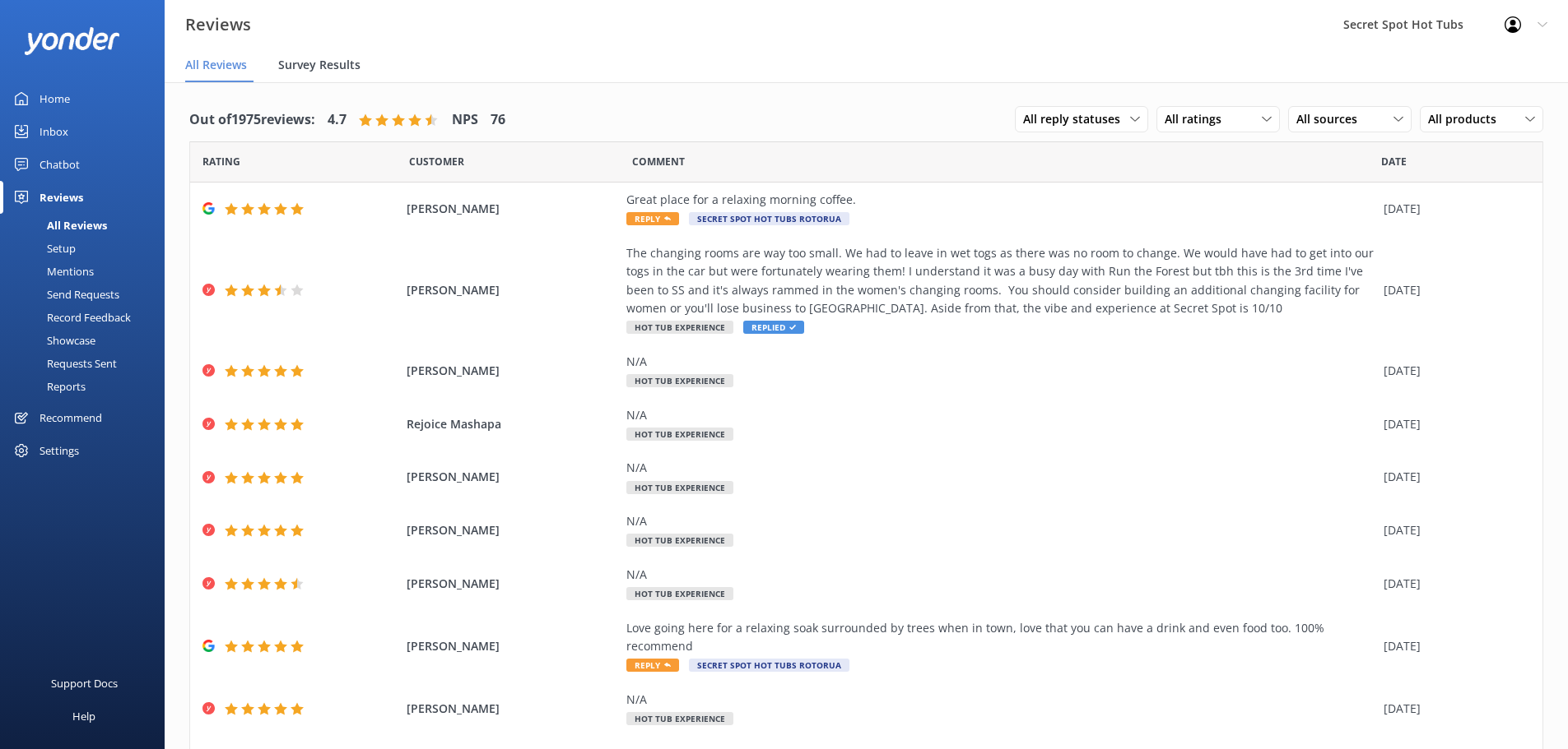
click at [290, 60] on span "Survey Results" at bounding box center [319, 65] width 82 height 17
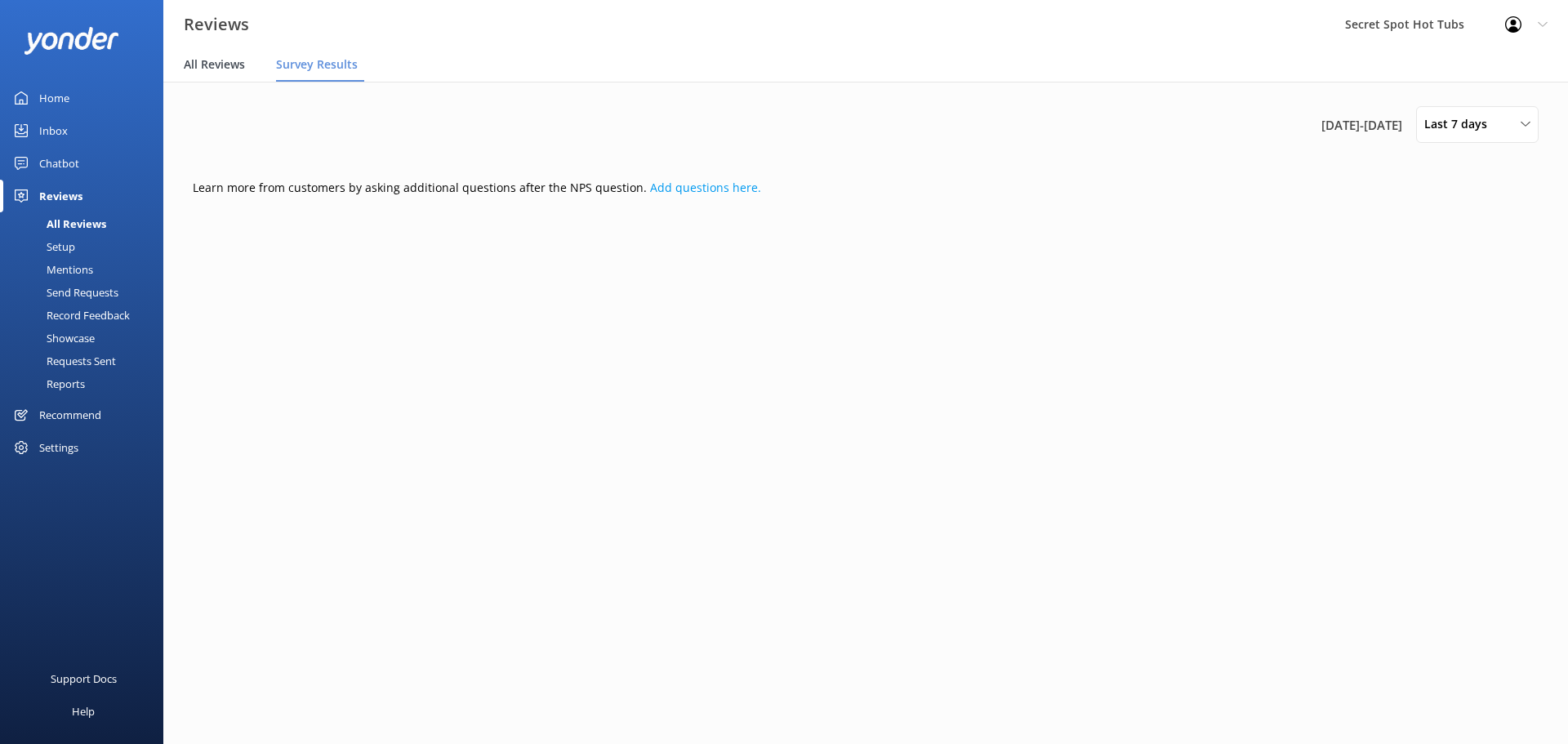
click at [241, 60] on span "All Reviews" at bounding box center [214, 64] width 62 height 17
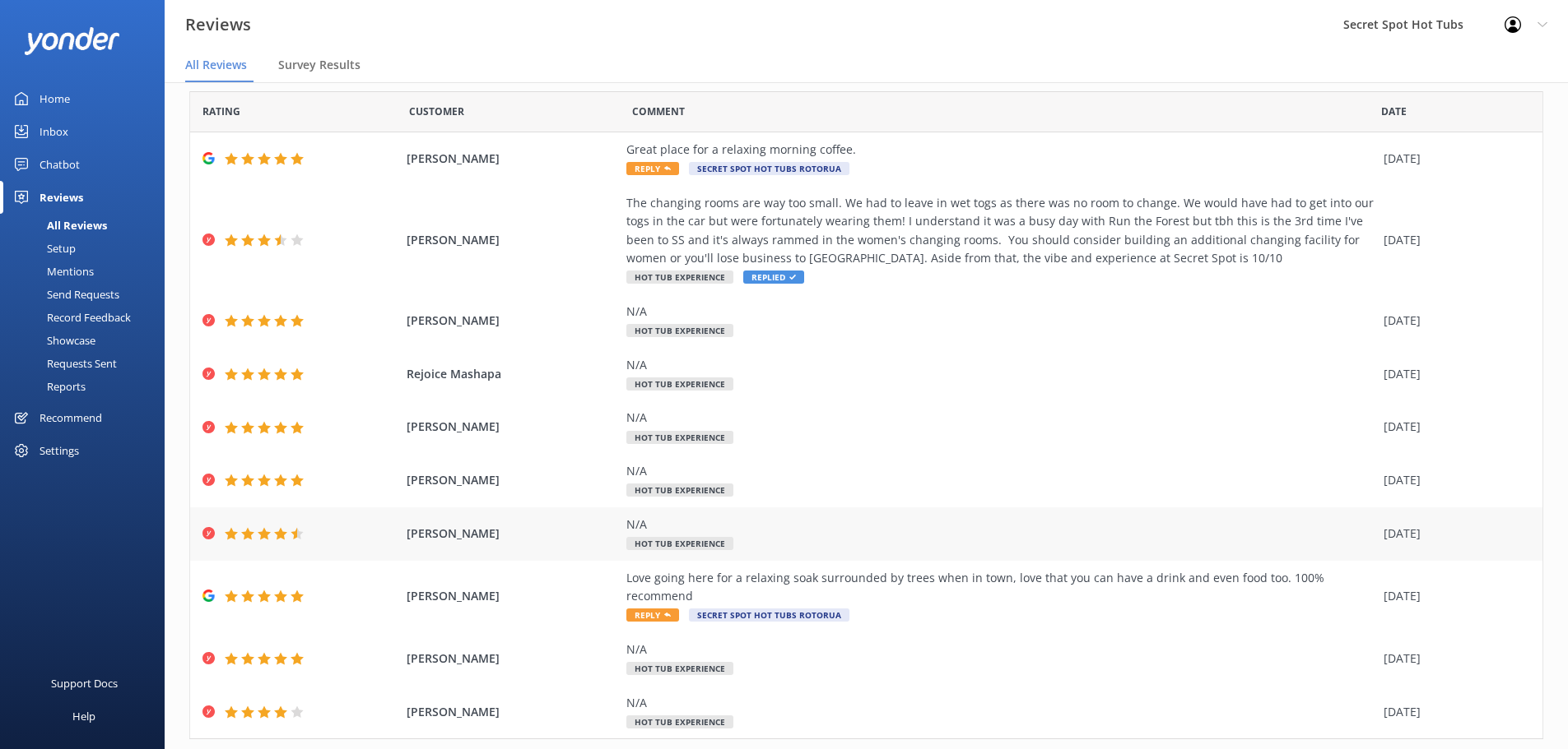
scroll to position [75, 0]
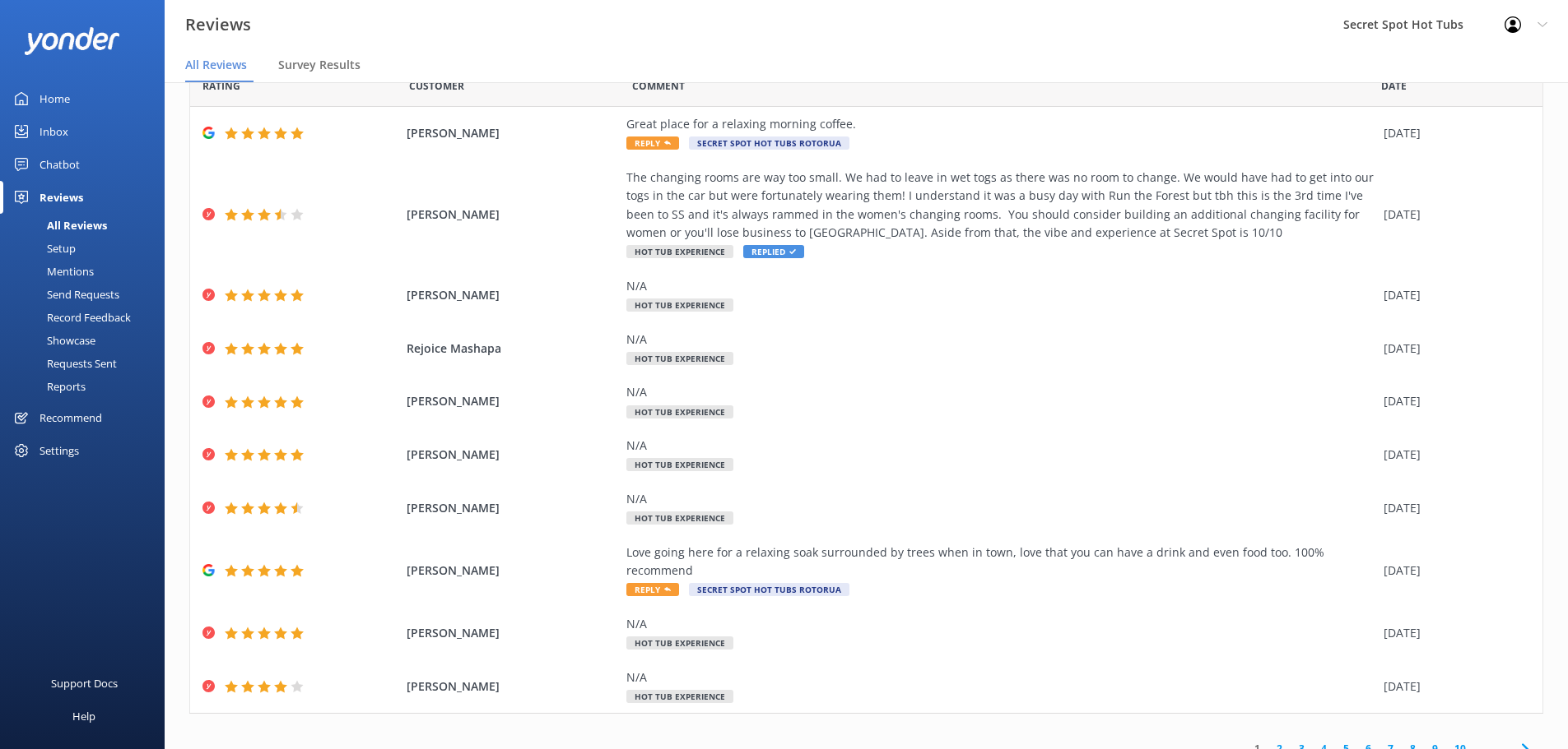
click at [1269, 741] on link "2" at bounding box center [1279, 749] width 22 height 16
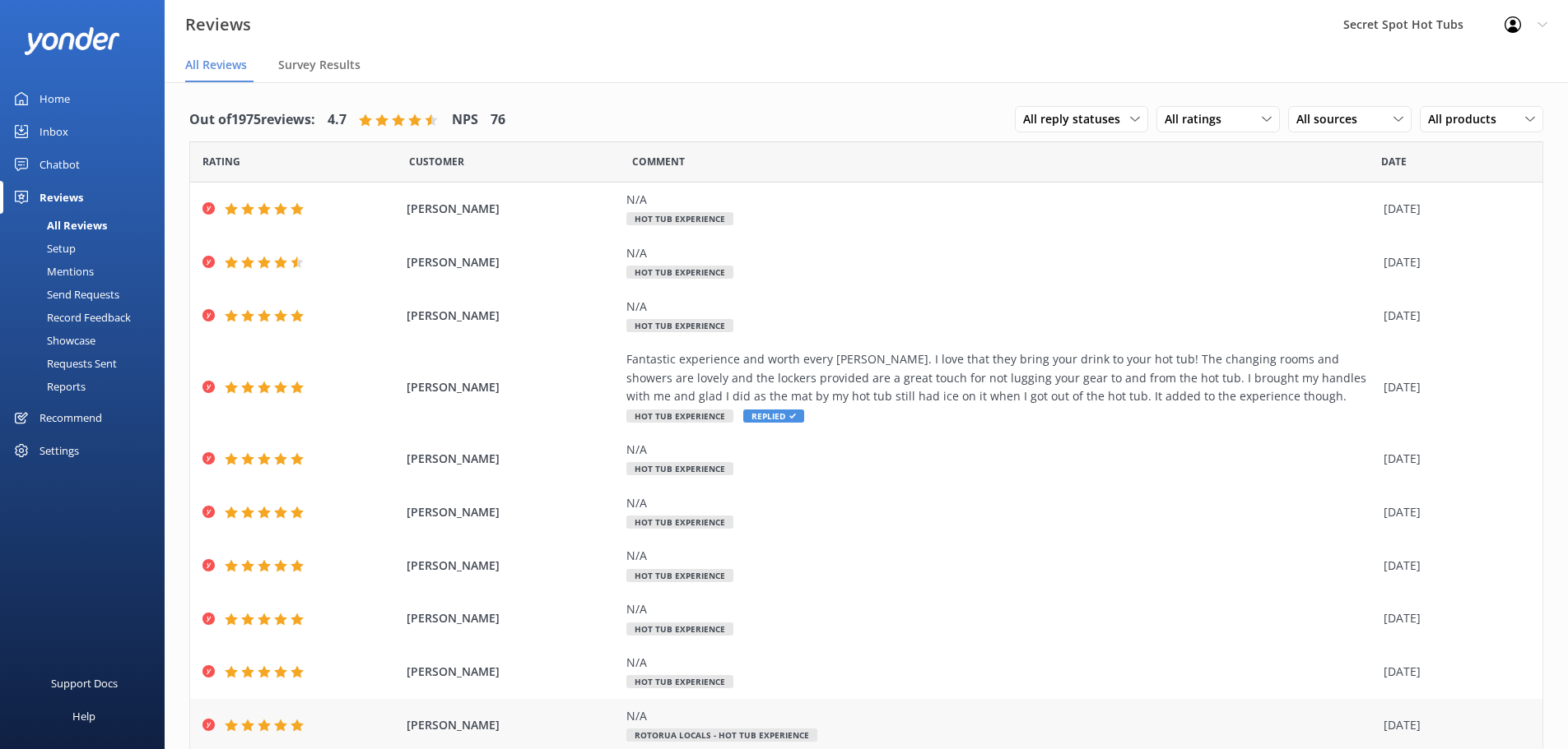
scroll to position [58, 0]
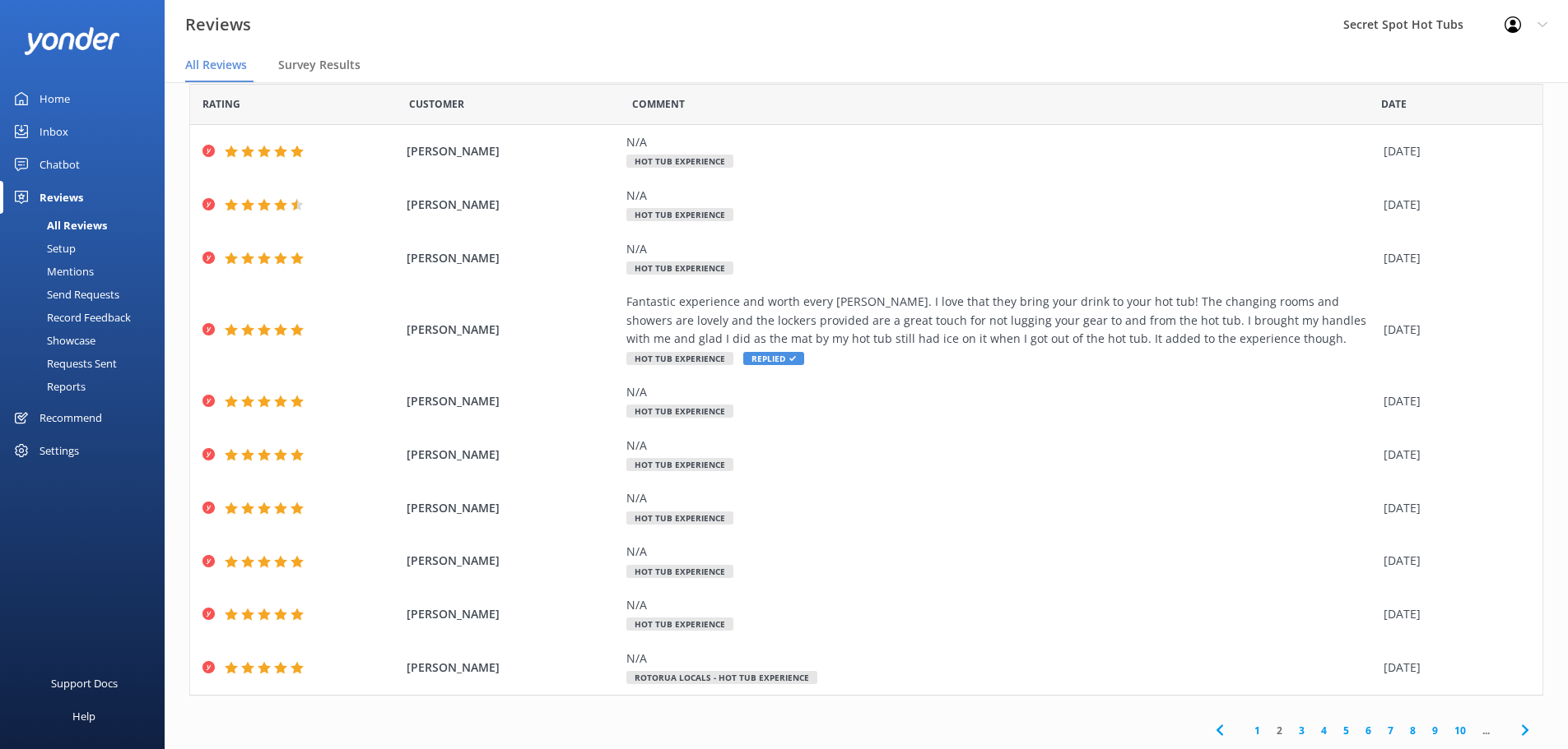
click at [1246, 729] on link "1" at bounding box center [1257, 731] width 22 height 16
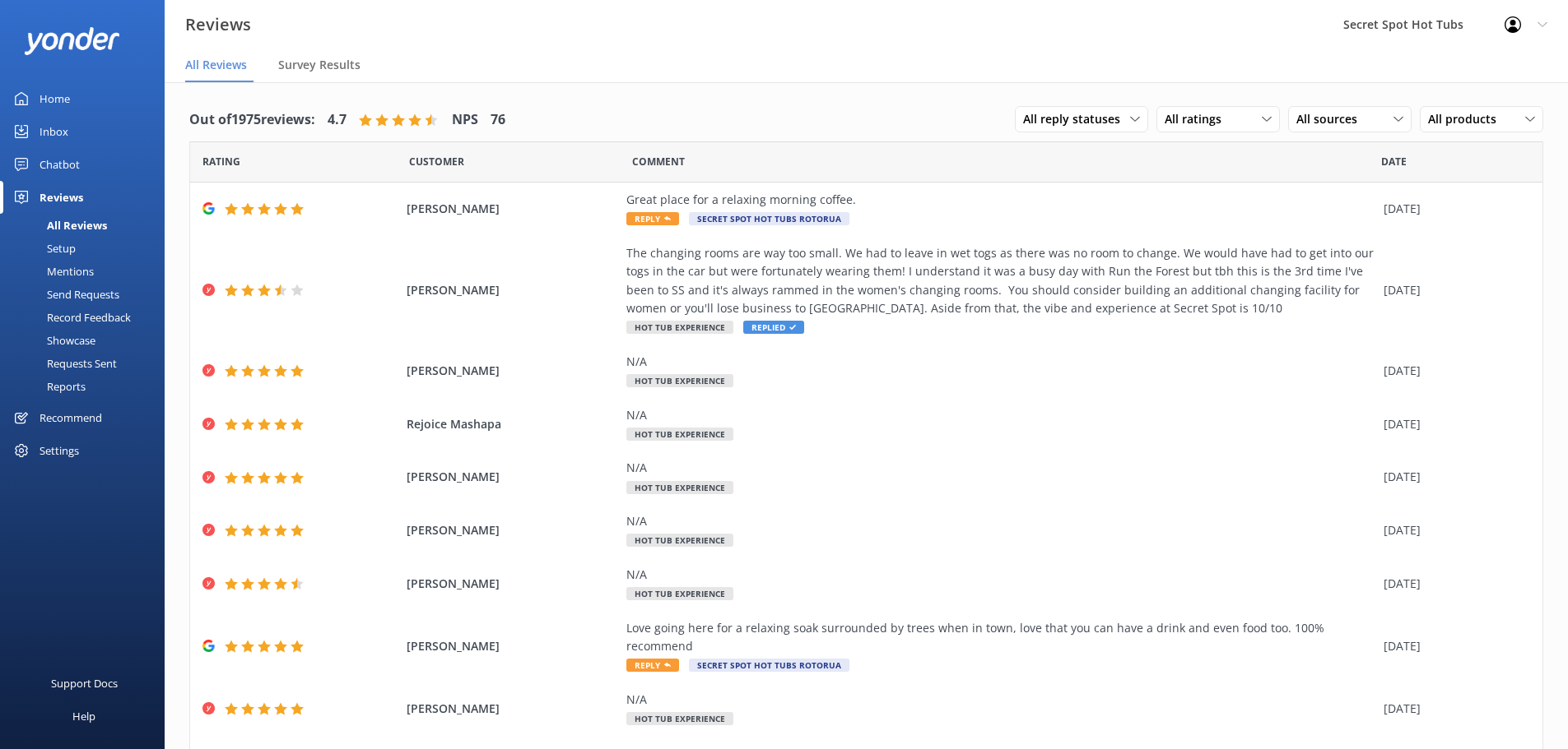
click at [58, 248] on div "Setup" at bounding box center [43, 249] width 66 height 23
click at [64, 447] on div "Settings" at bounding box center [59, 451] width 40 height 33
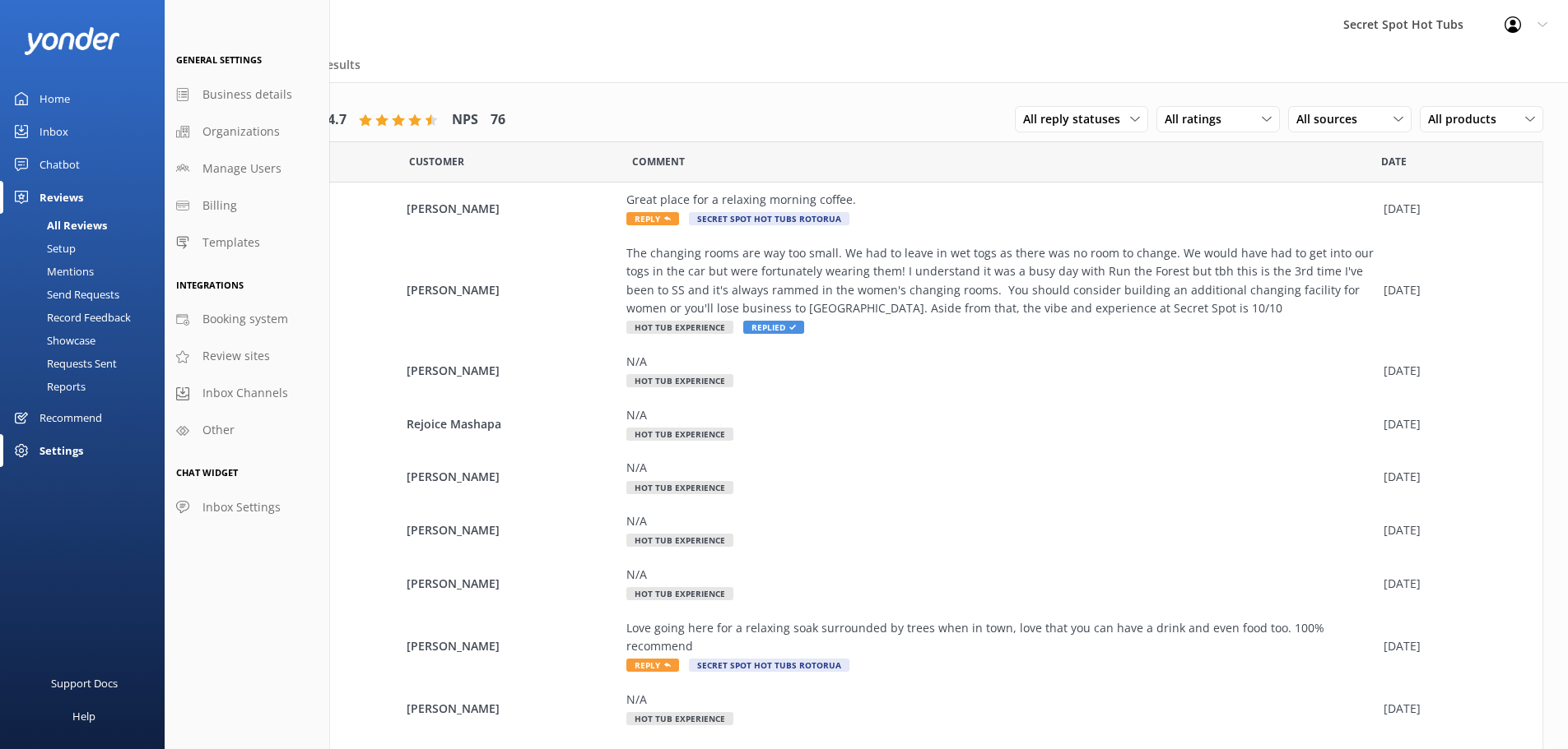
click at [214, 540] on div "General Settings Business details Organizations Manage Users Billing Templates …" at bounding box center [247, 374] width 165 height 749
click at [262, 160] on span "Manage Users" at bounding box center [242, 168] width 79 height 18
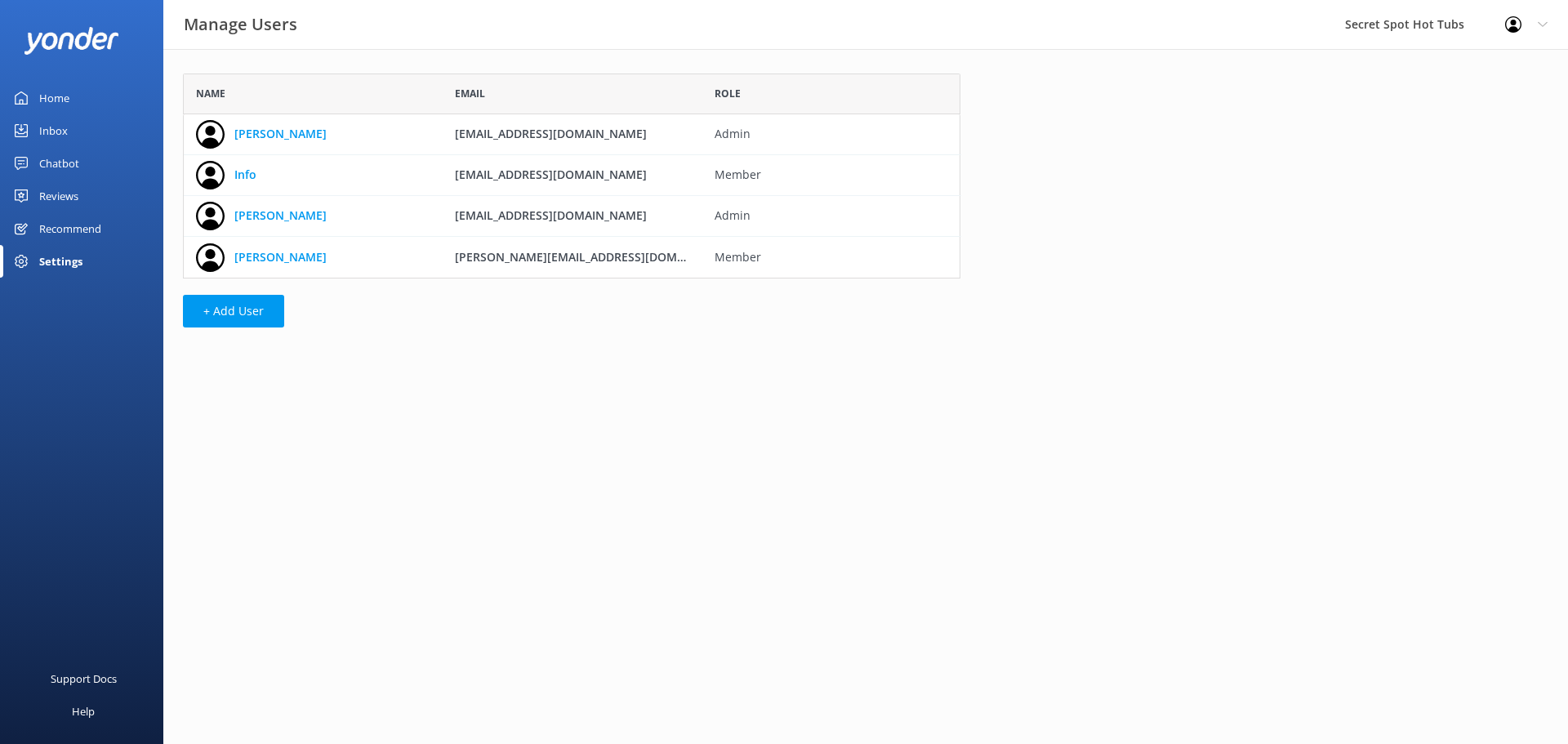
scroll to position [193, 766]
click at [243, 310] on button "+ Add User" at bounding box center [233, 310] width 101 height 33
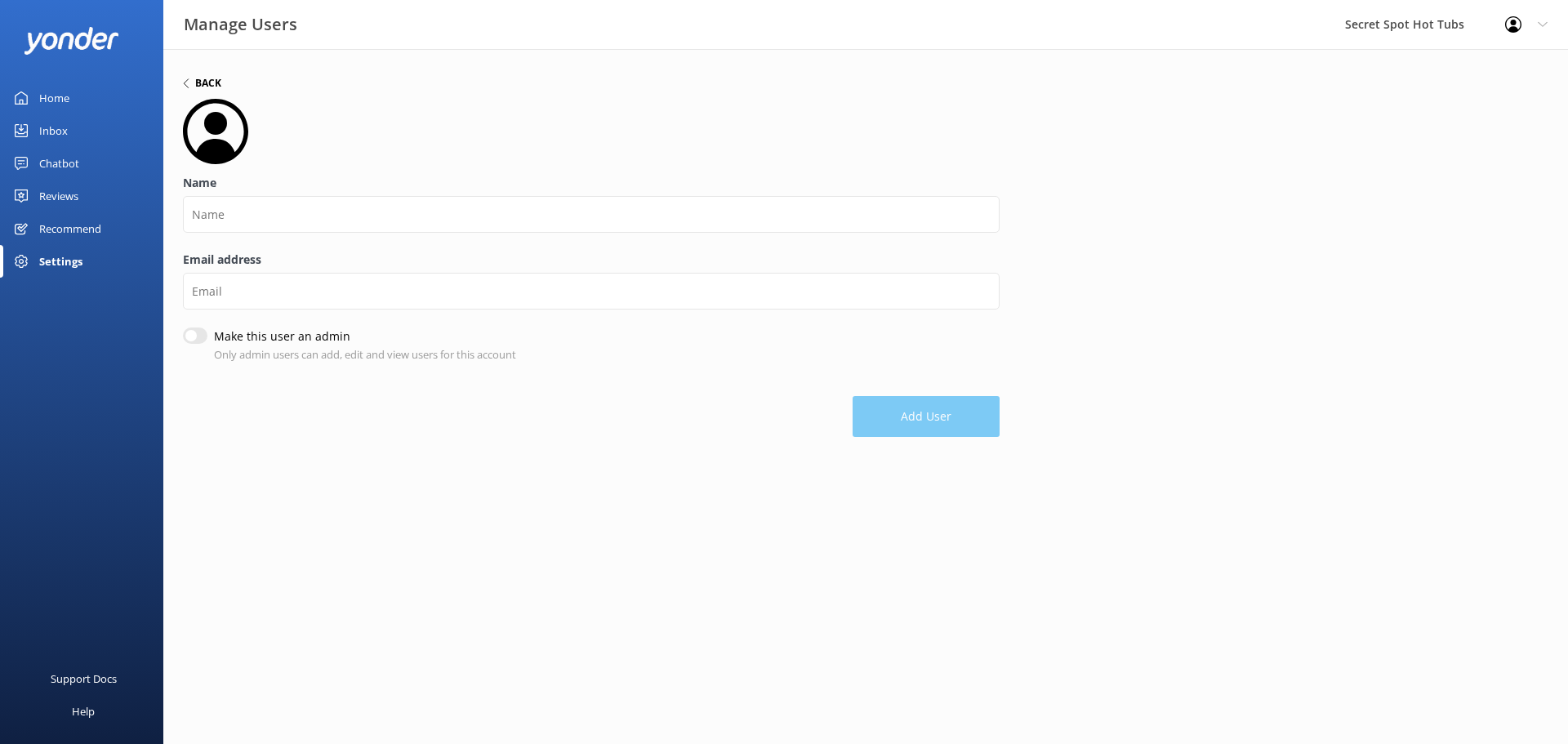
click at [205, 84] on h6 "Back" at bounding box center [208, 83] width 26 height 10
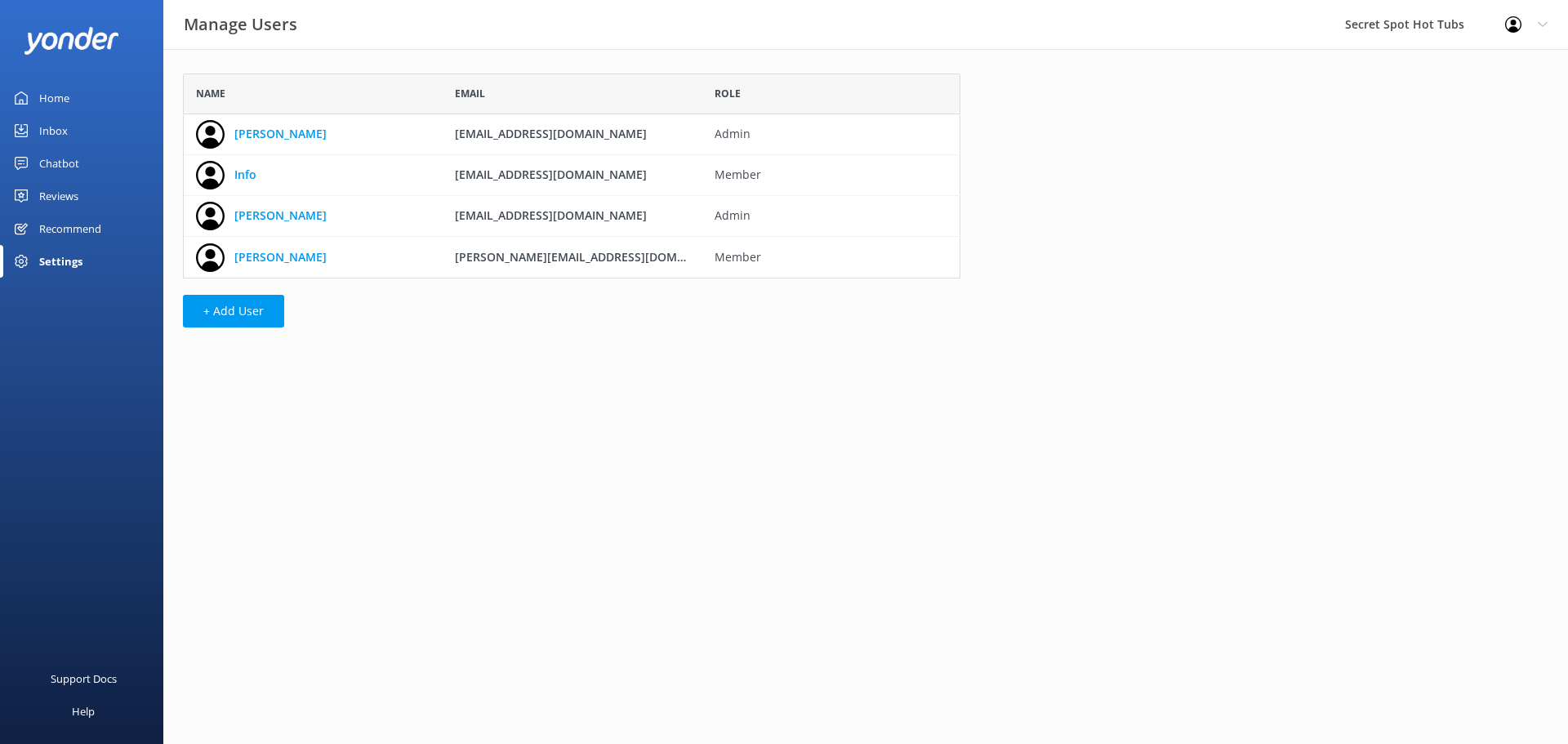
scroll to position [193, 766]
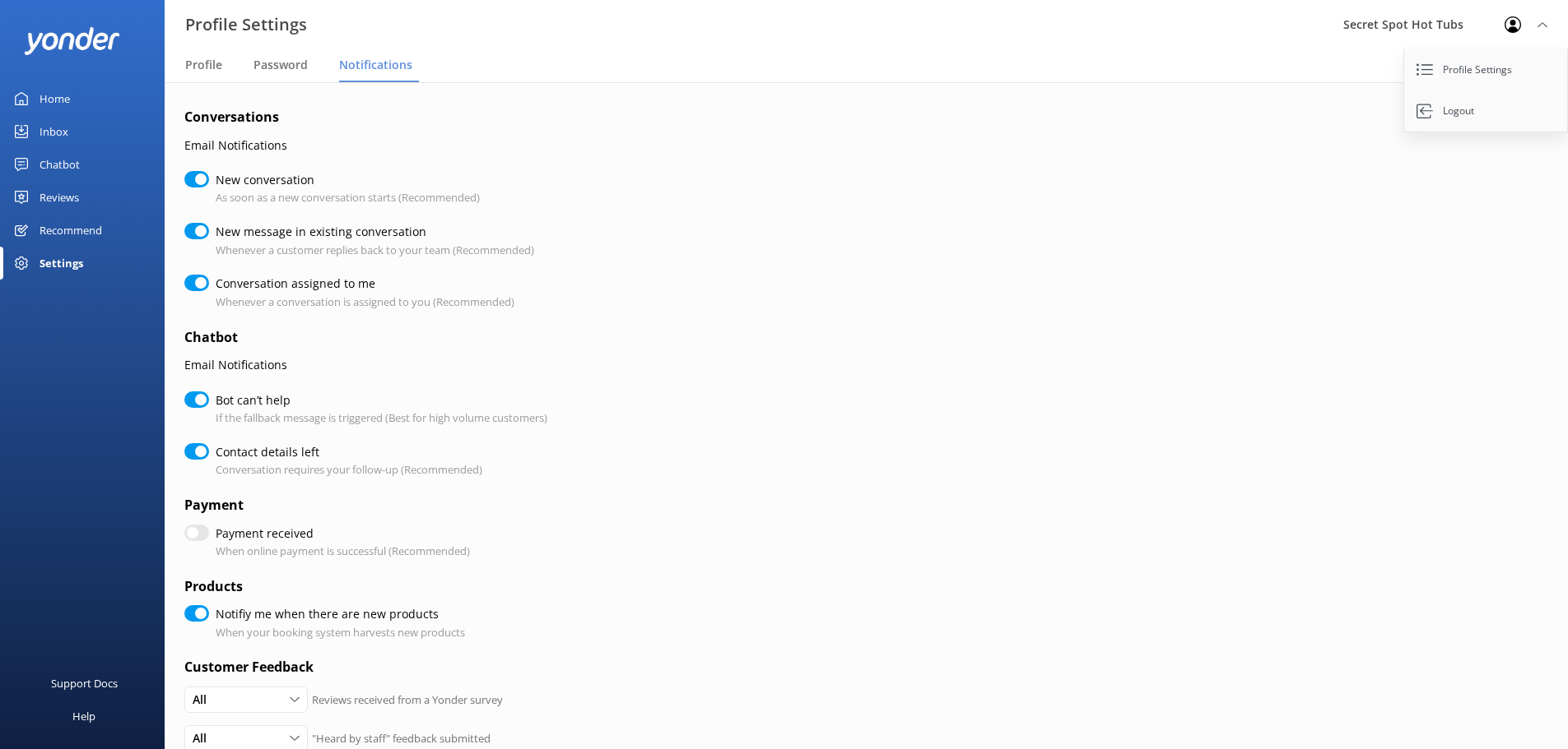
click at [1541, 18] on div "Profile Settings Logout" at bounding box center [1525, 25] width 84 height 50
click at [1513, 22] on use at bounding box center [1513, 25] width 17 height 17
click at [1502, 62] on link "Profile Settings" at bounding box center [1486, 70] width 165 height 41
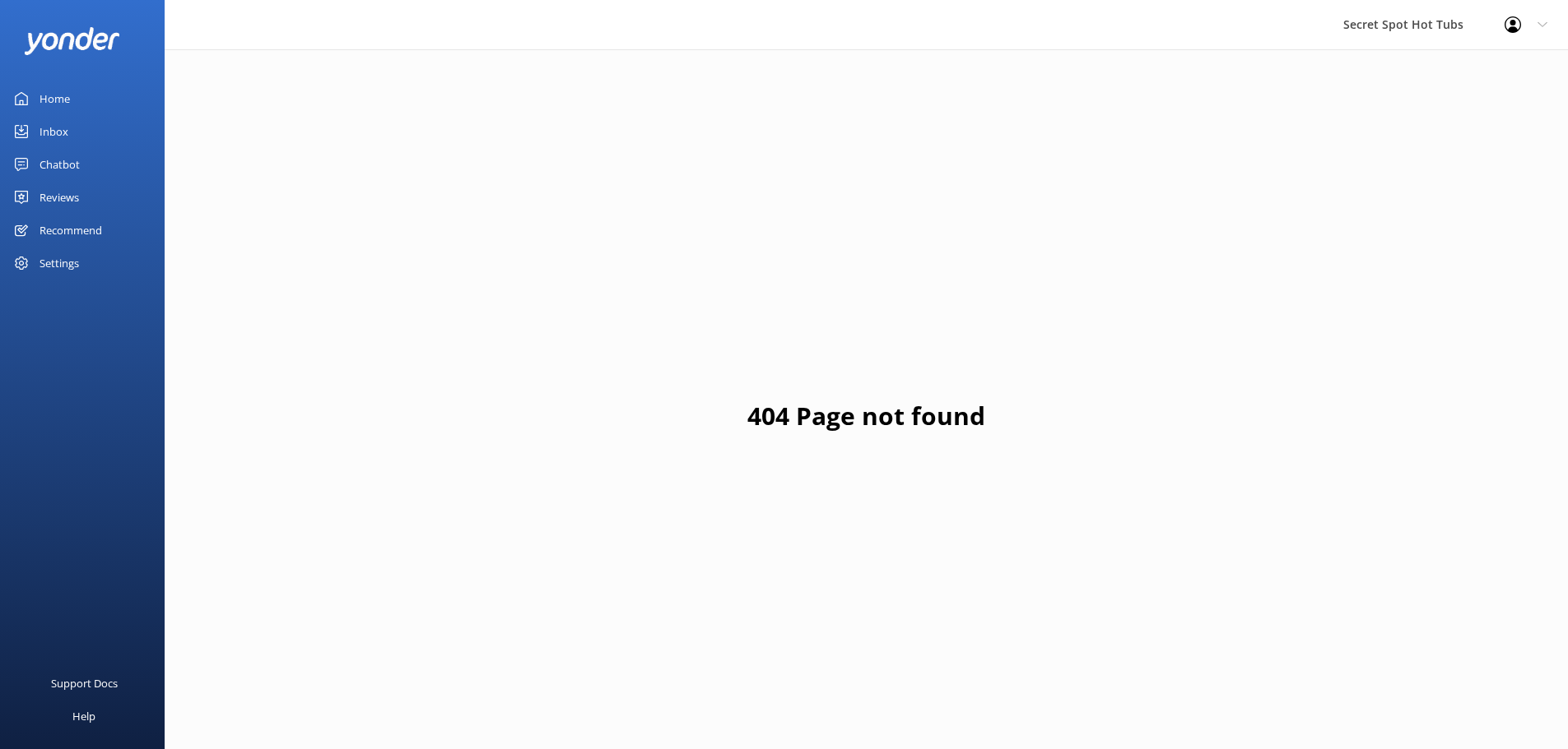
click at [62, 156] on div "Chatbot" at bounding box center [60, 164] width 41 height 33
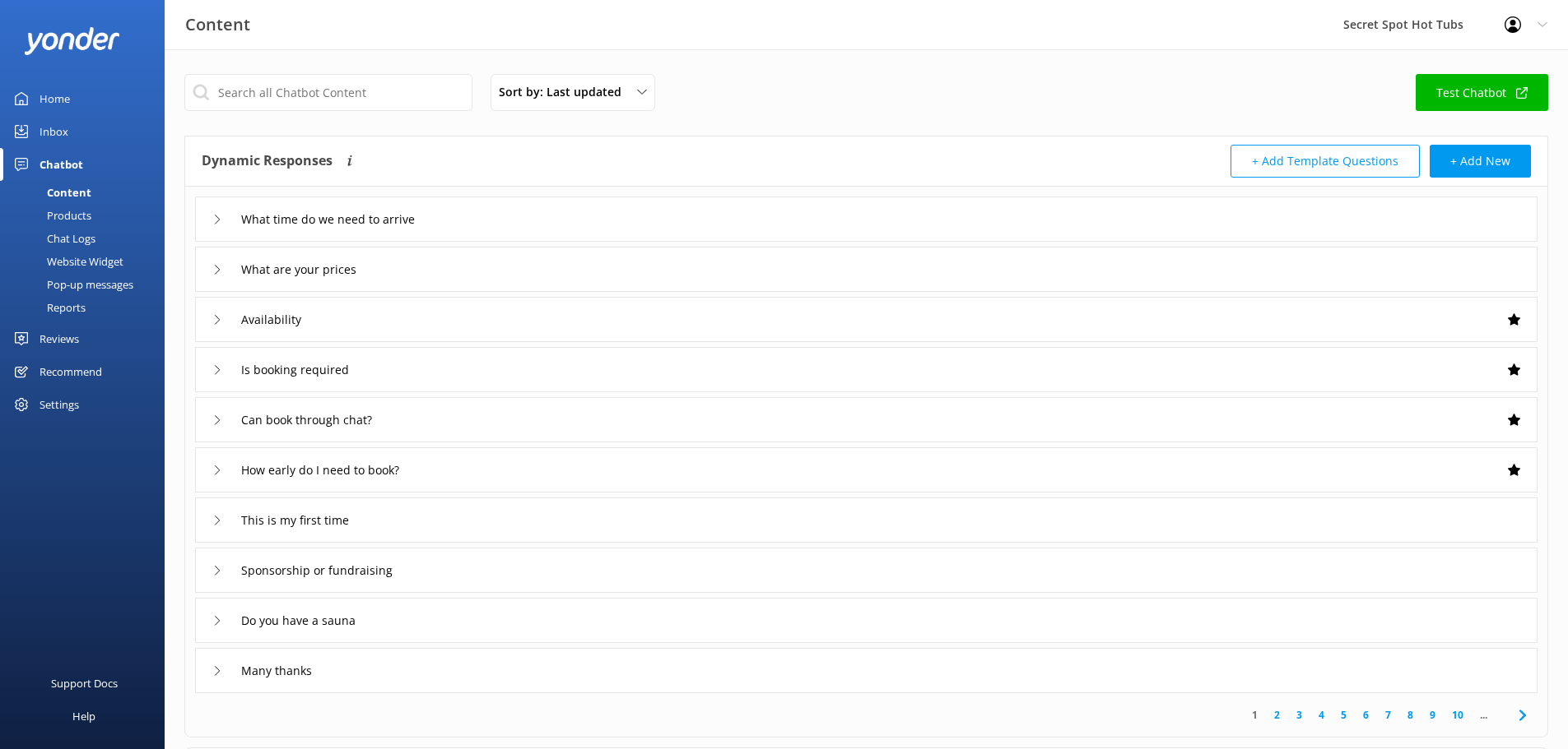
click at [65, 333] on div "Reviews" at bounding box center [59, 338] width 40 height 33
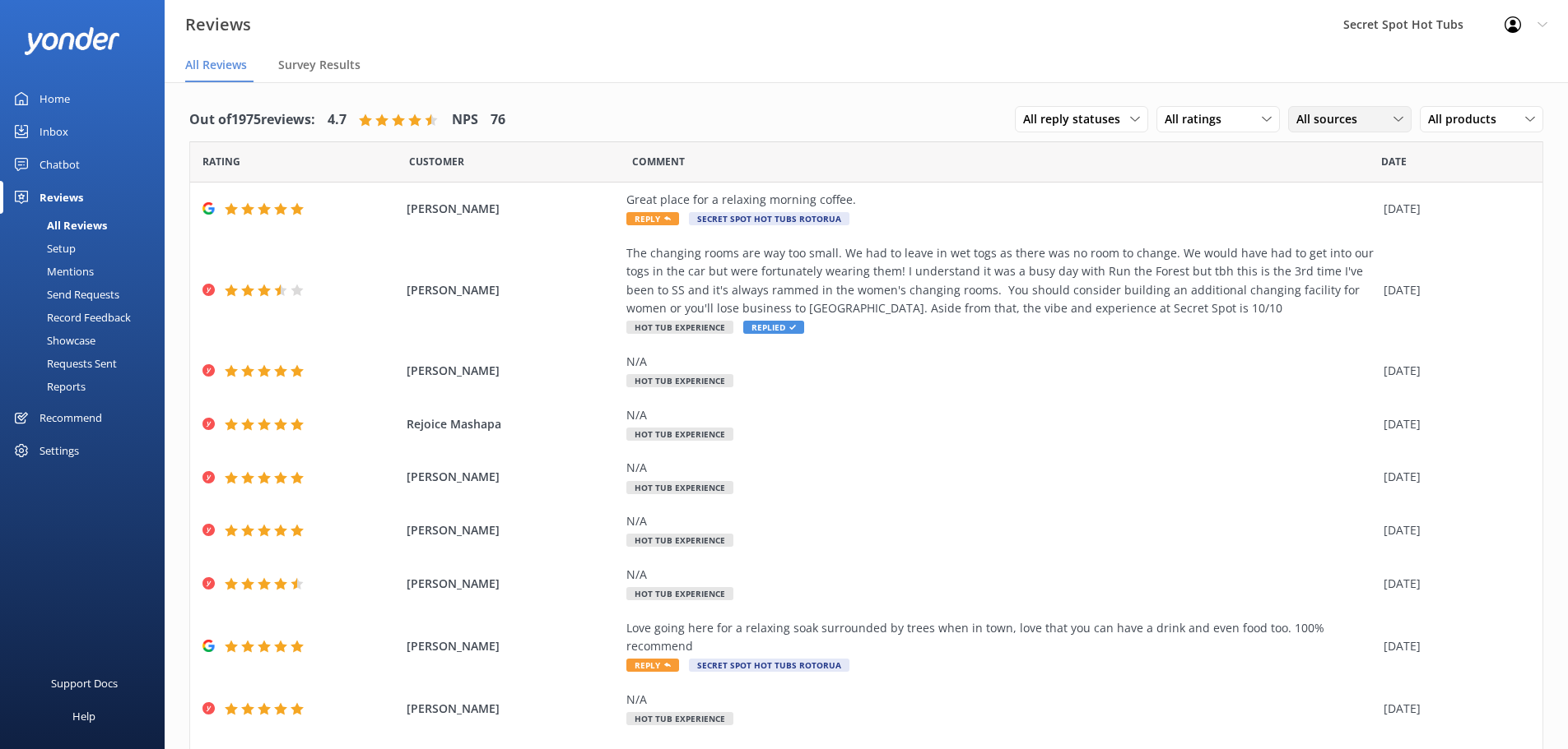
click at [1333, 122] on span "All sources" at bounding box center [1331, 120] width 71 height 18
click at [1335, 181] on div "Yonder survey" at bounding box center [1358, 187] width 92 height 17
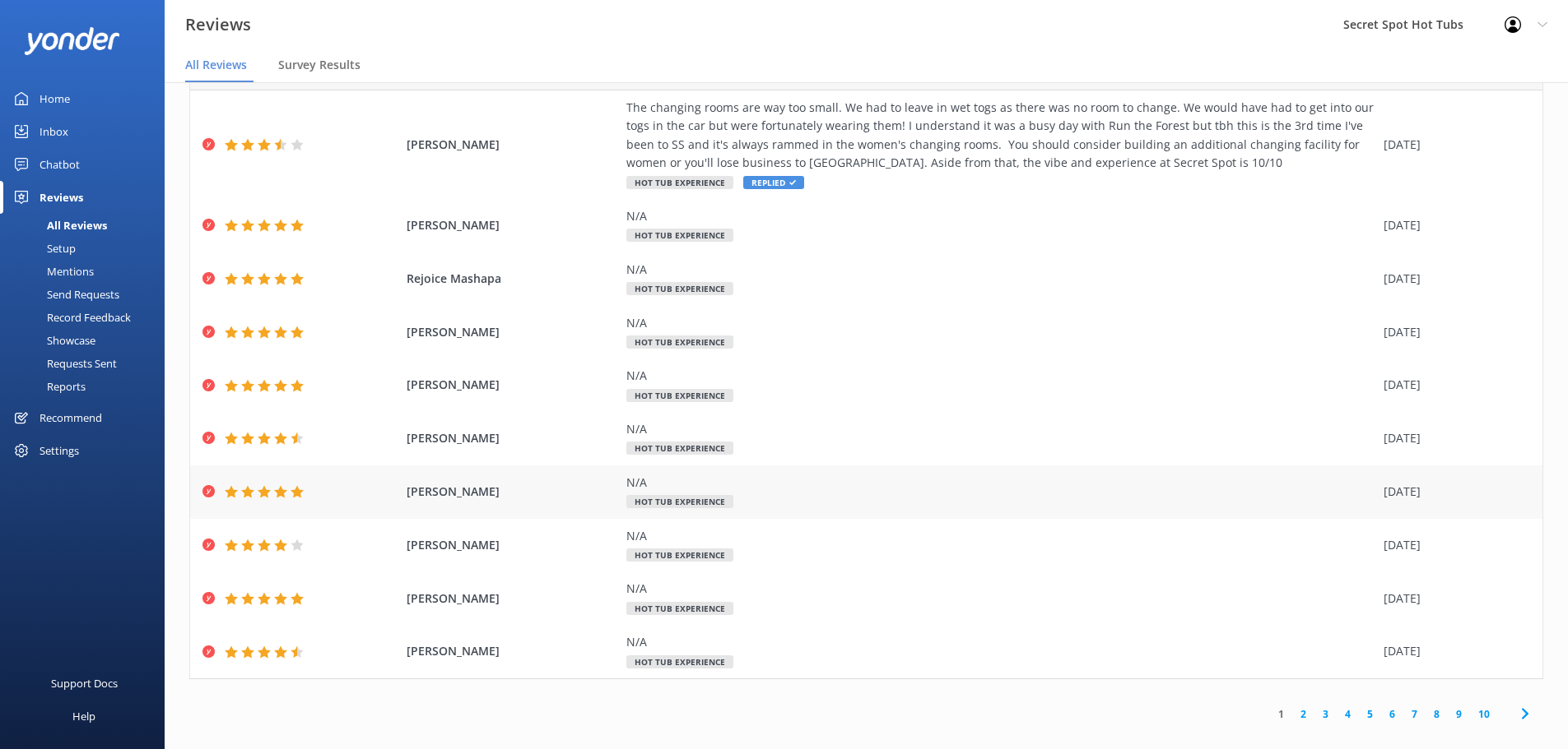
scroll to position [33, 0]
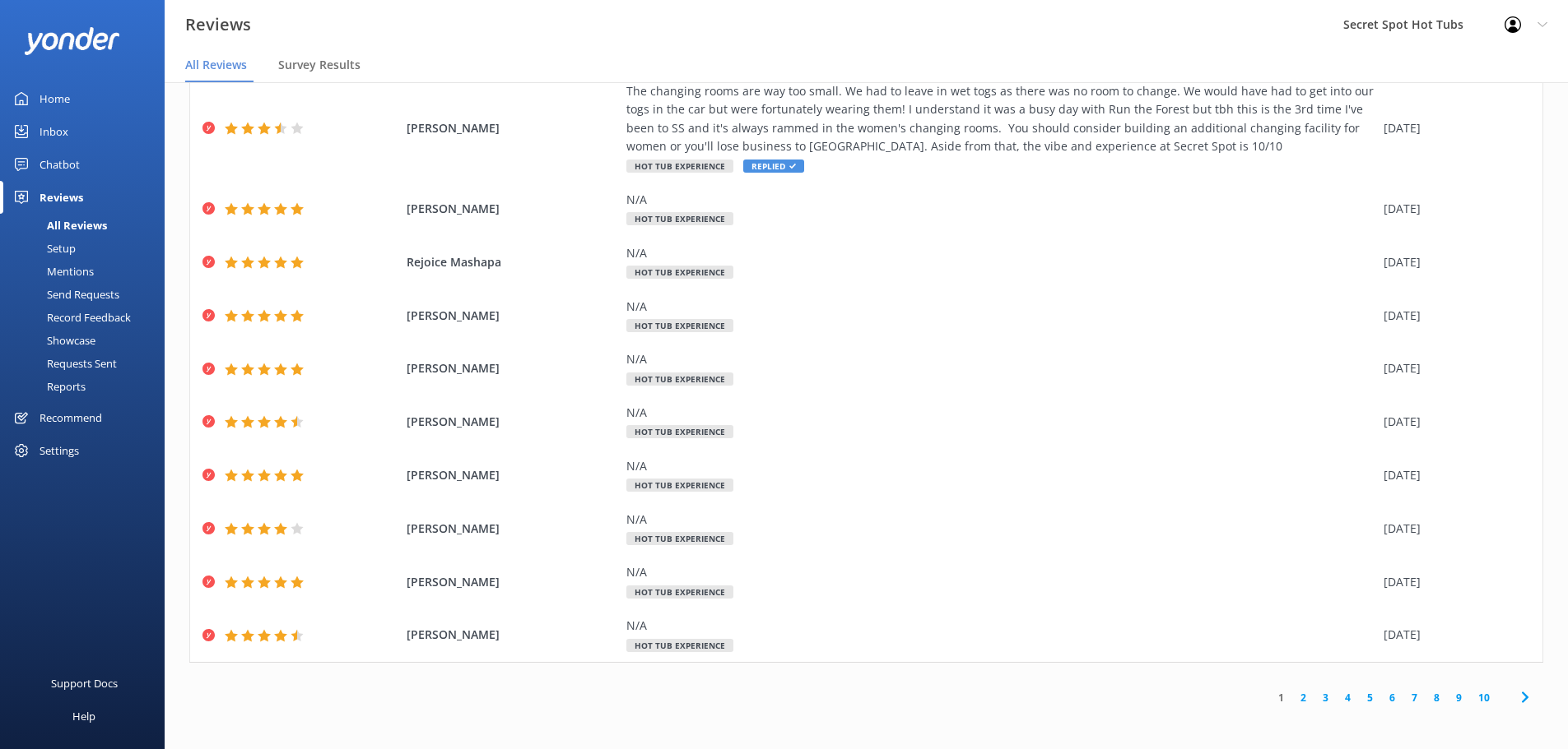
click at [1292, 695] on link "2" at bounding box center [1303, 699] width 22 height 16
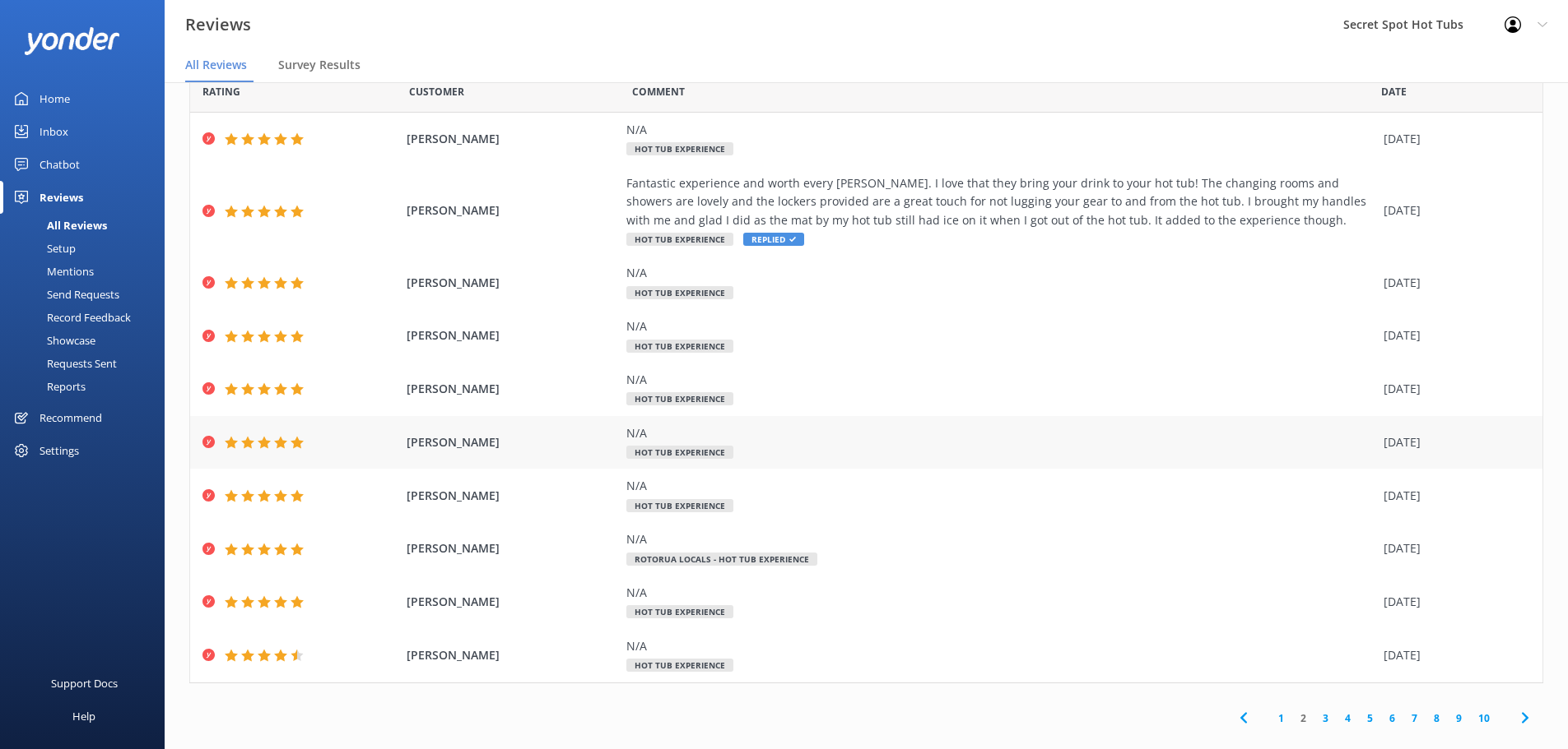
scroll to position [58, 0]
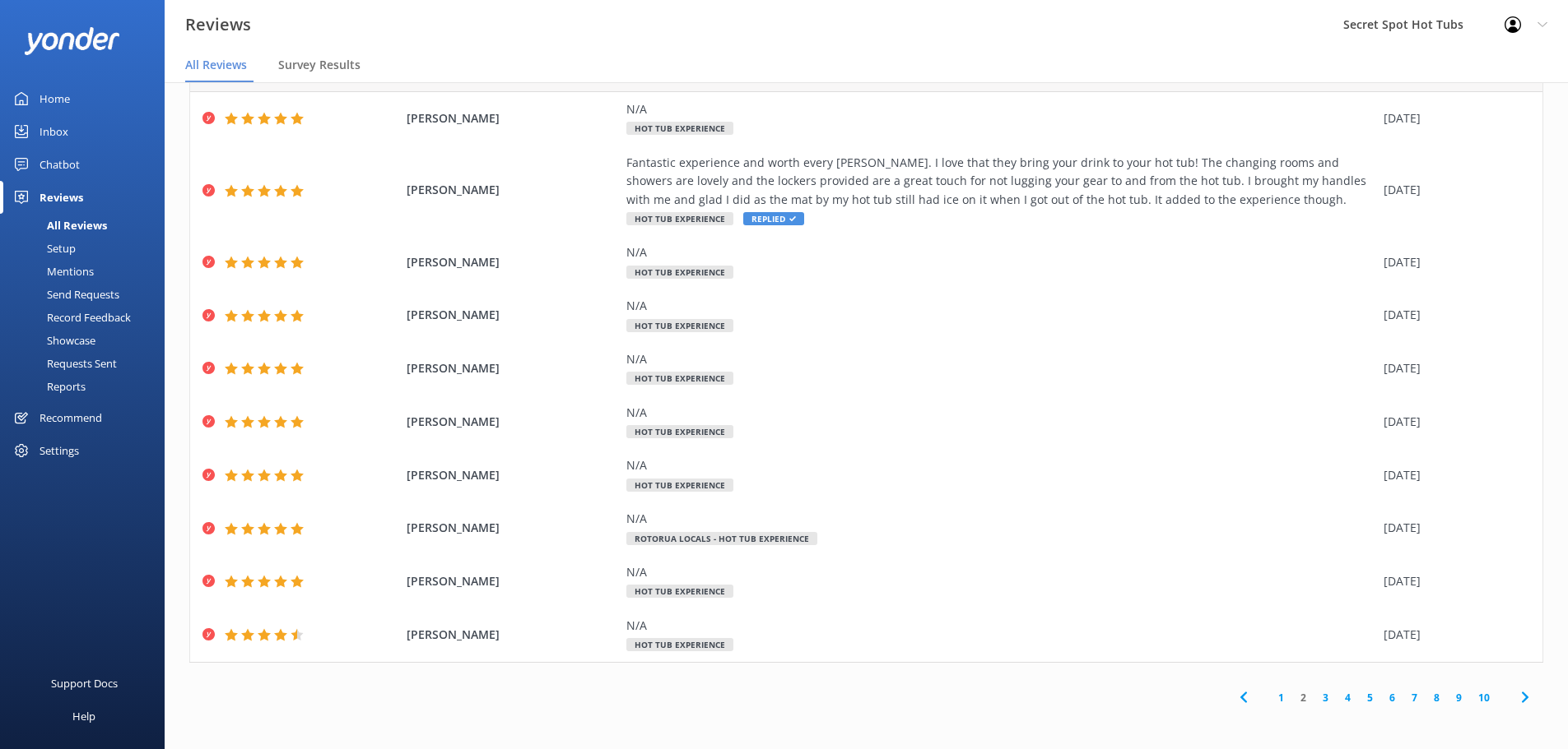
click at [1272, 699] on link "1" at bounding box center [1281, 699] width 22 height 16
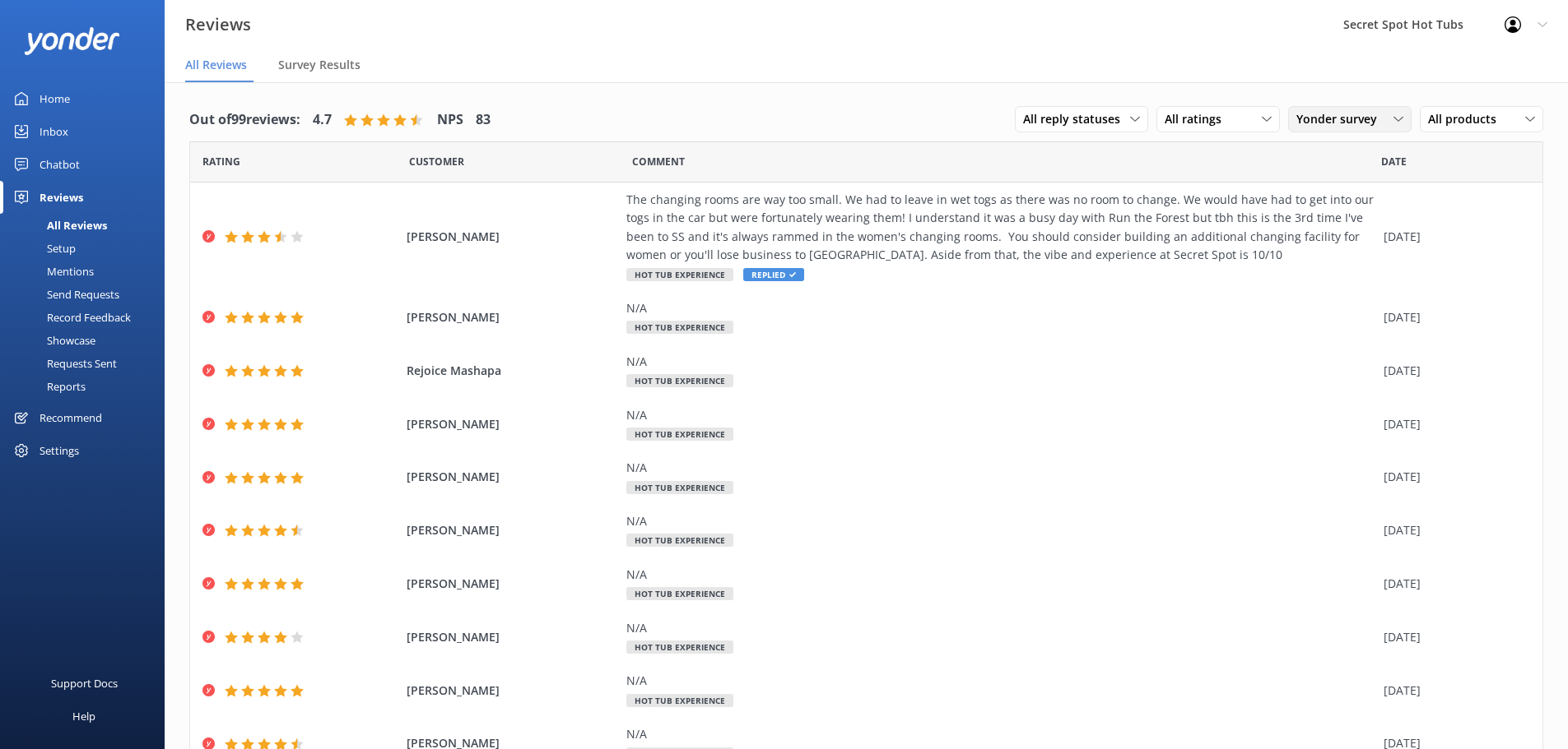
click at [1339, 124] on span "Yonder survey" at bounding box center [1341, 120] width 90 height 18
click at [1352, 311] on div "Google reviews" at bounding box center [1360, 319] width 97 height 17
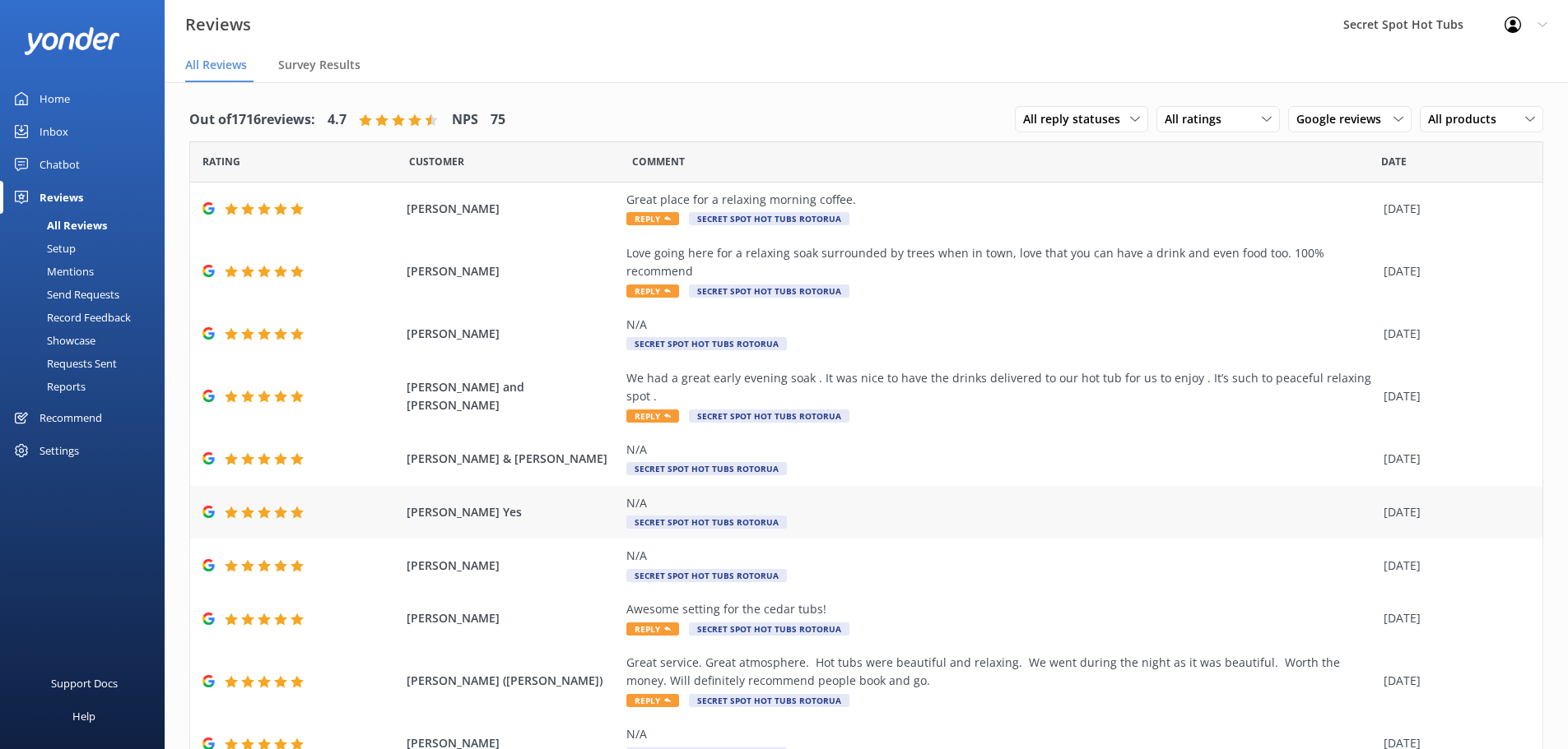
scroll to position [58, 0]
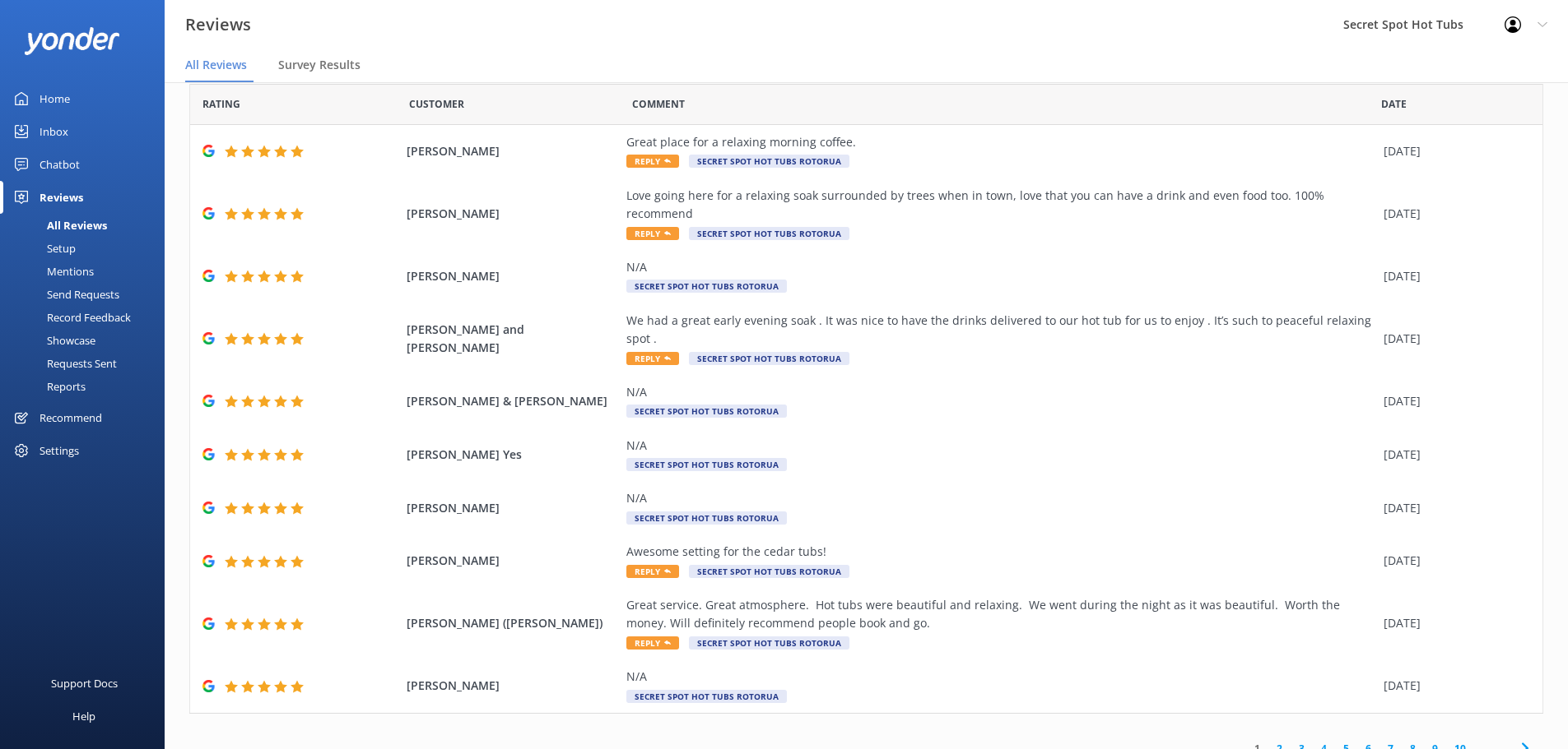
click at [1269, 741] on link "2" at bounding box center [1279, 749] width 22 height 16
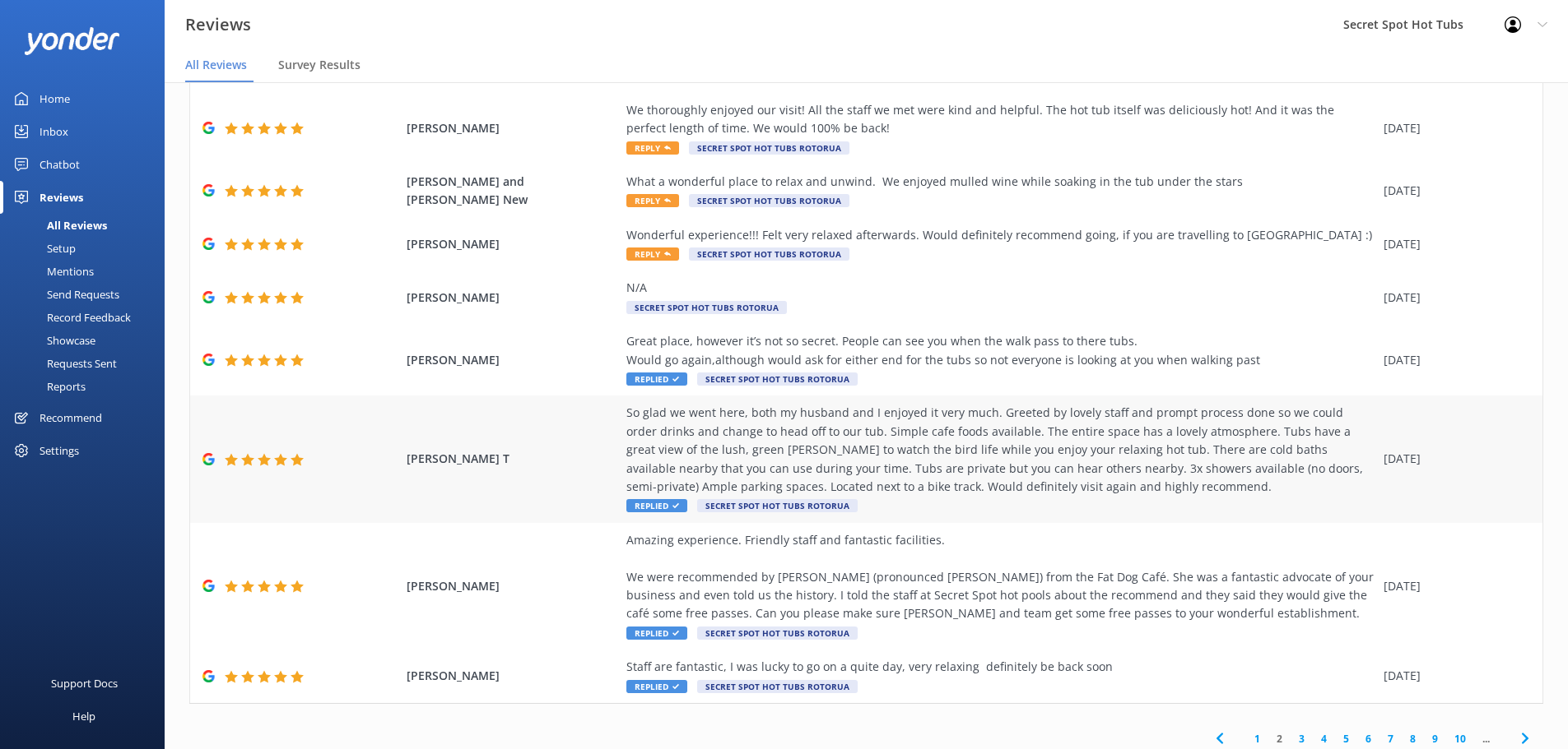
scroll to position [260, 0]
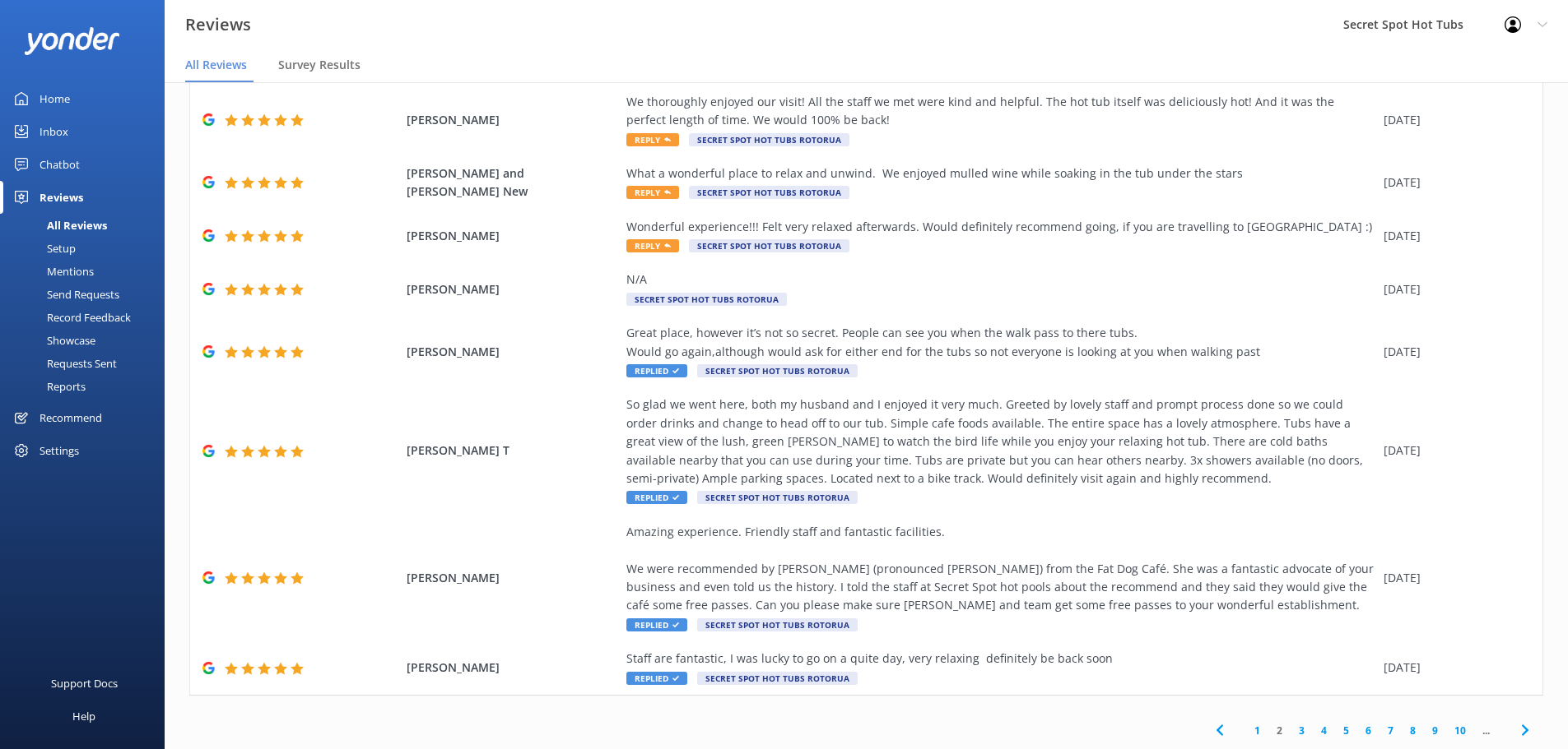
click at [1291, 728] on link "3" at bounding box center [1301, 731] width 22 height 16
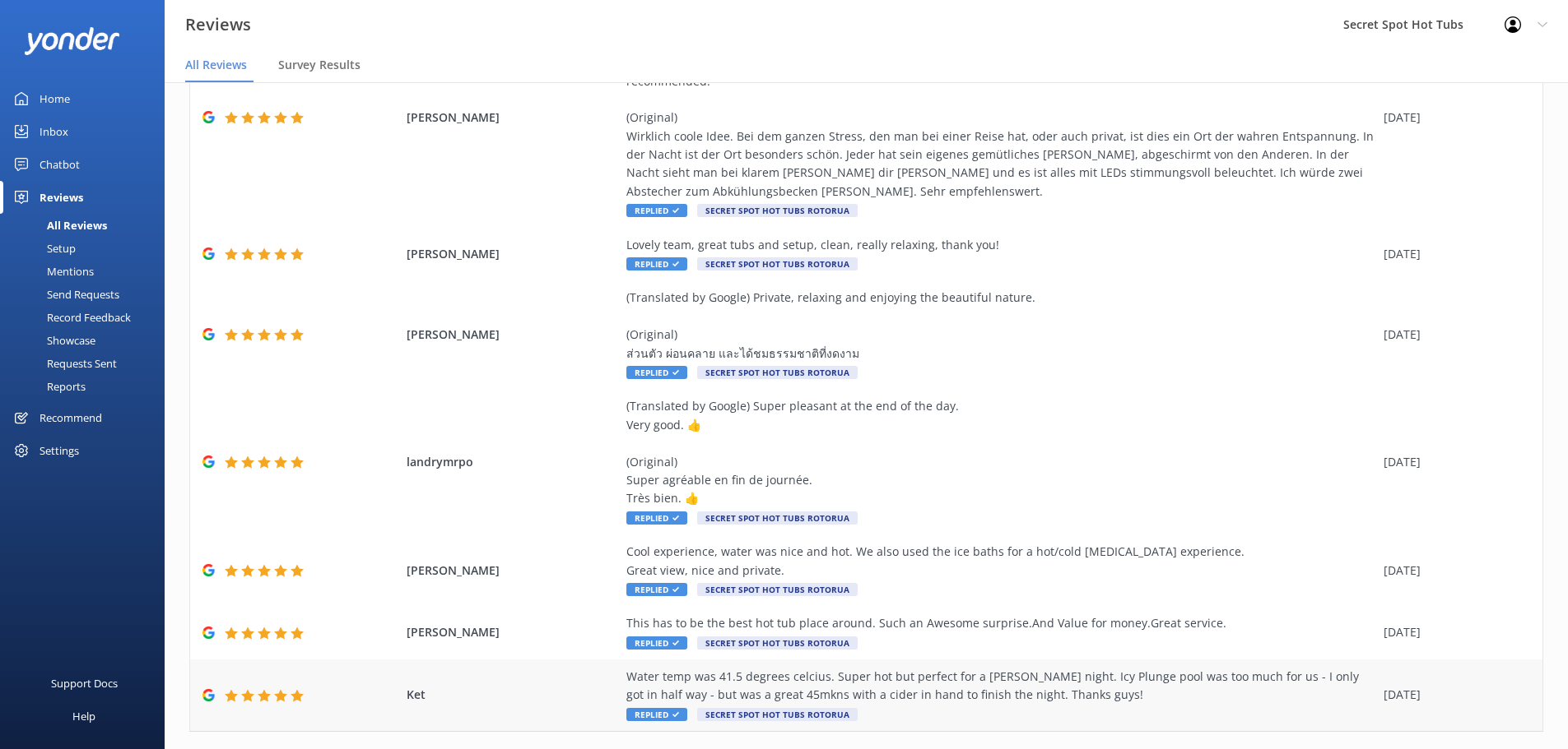
scroll to position [370, 0]
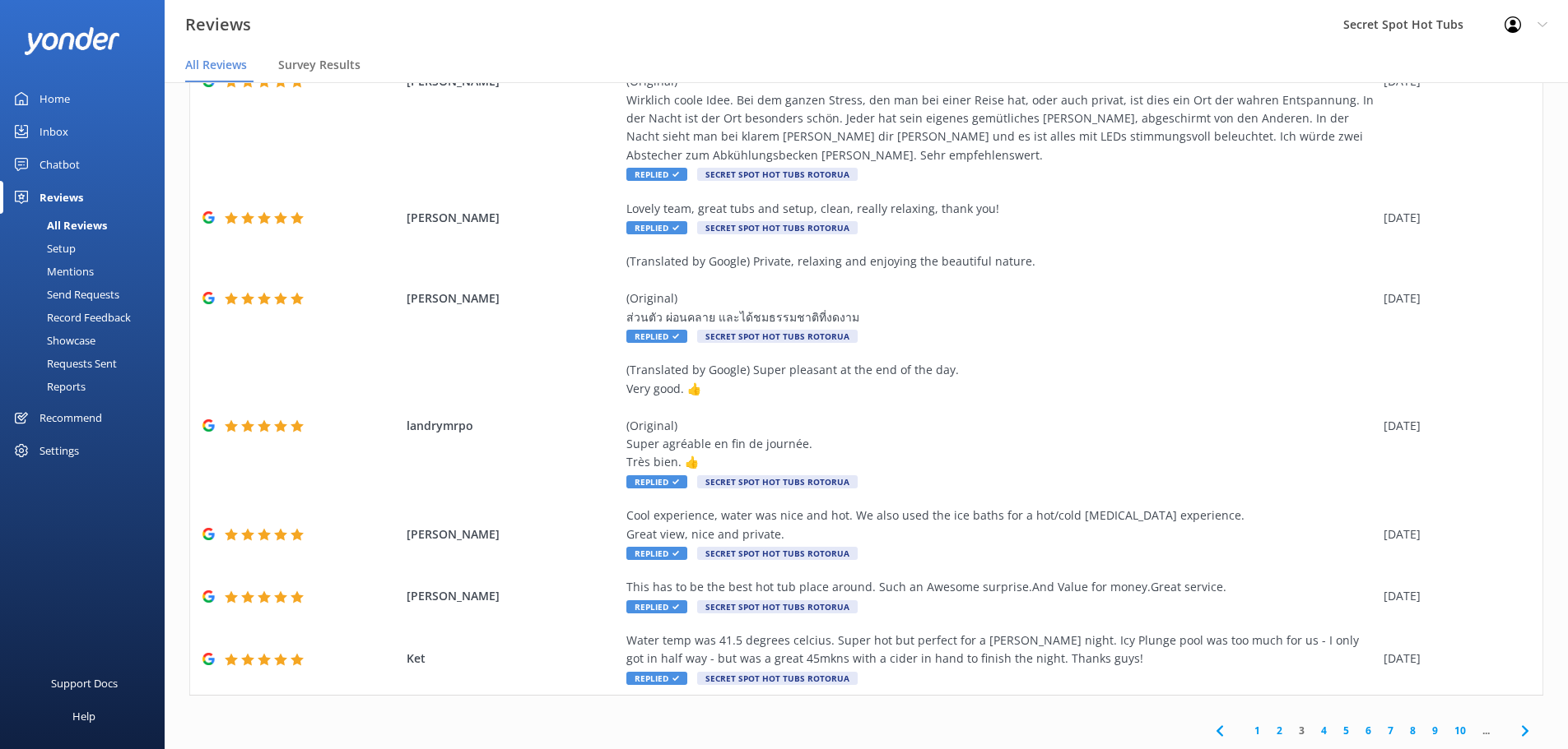
click at [1269, 730] on link "2" at bounding box center [1279, 731] width 22 height 16
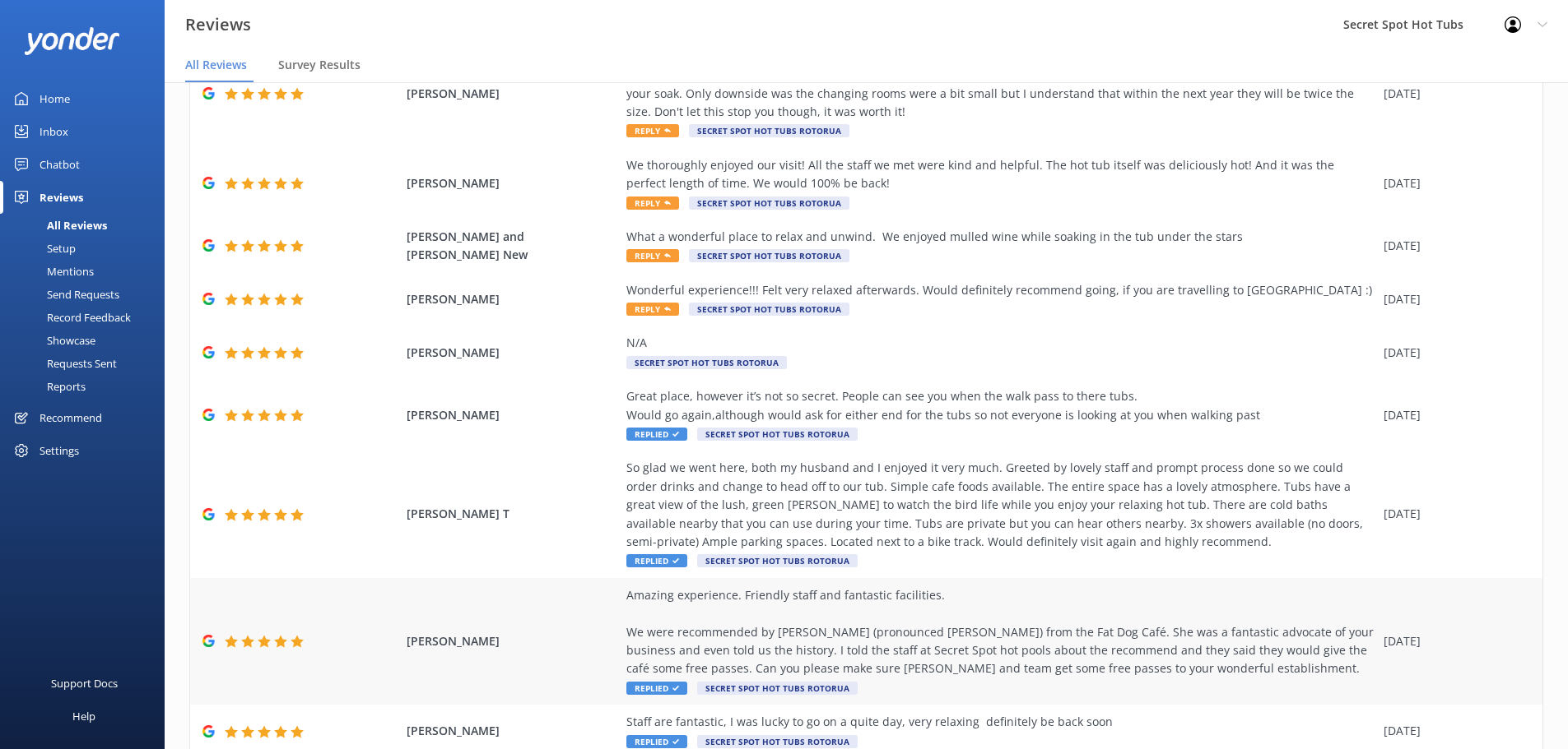
scroll to position [260, 0]
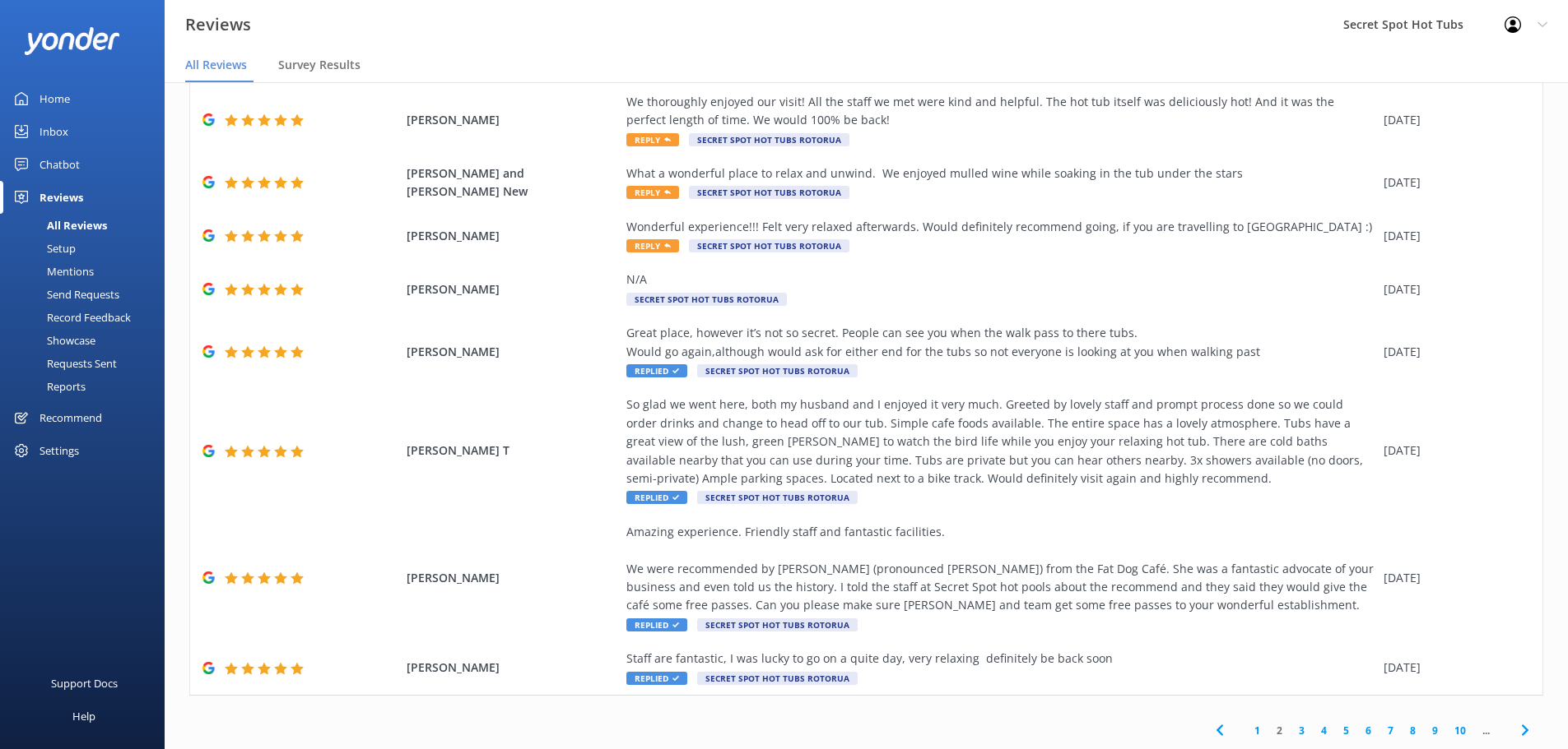
click at [1248, 726] on link "1" at bounding box center [1257, 731] width 22 height 16
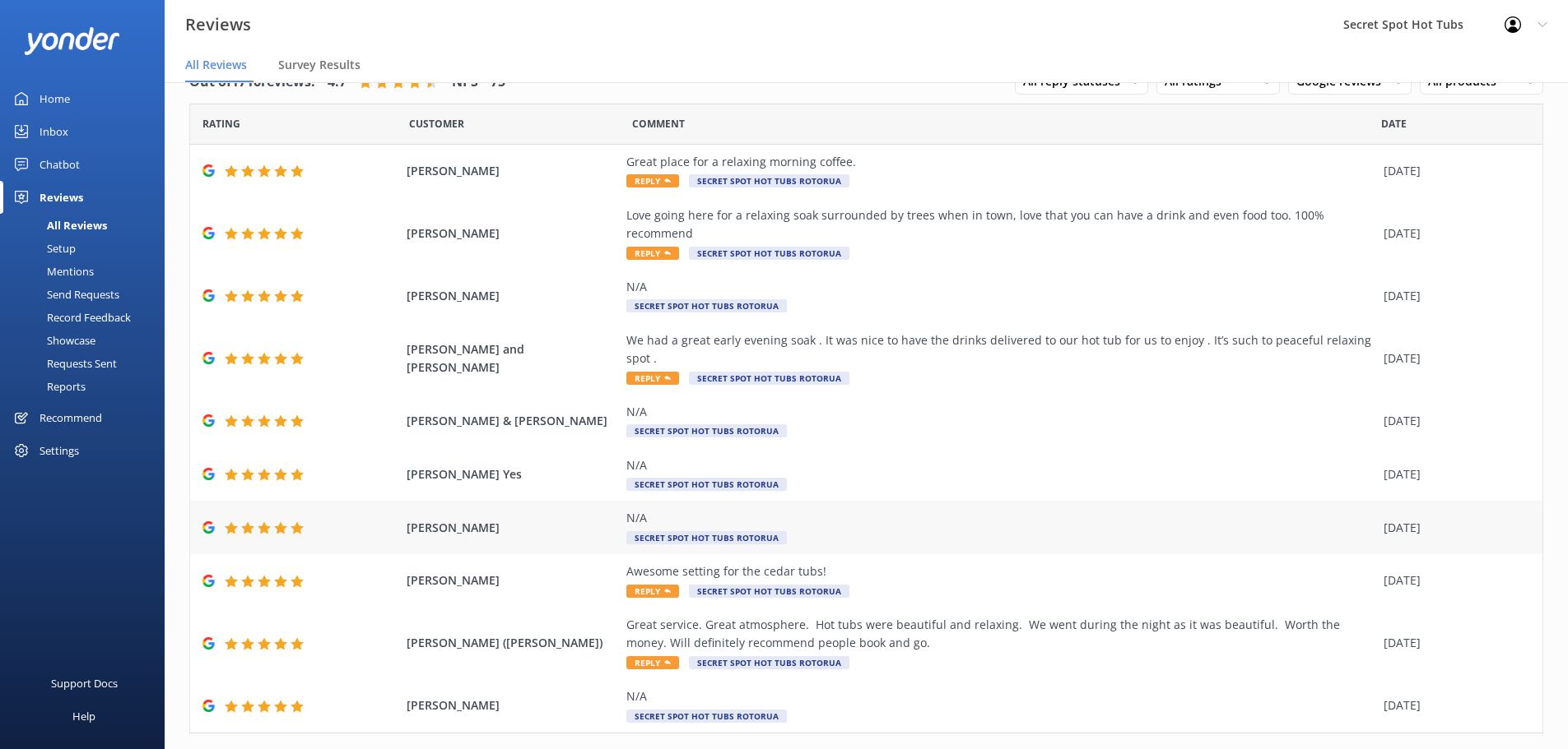
scroll to position [58, 0]
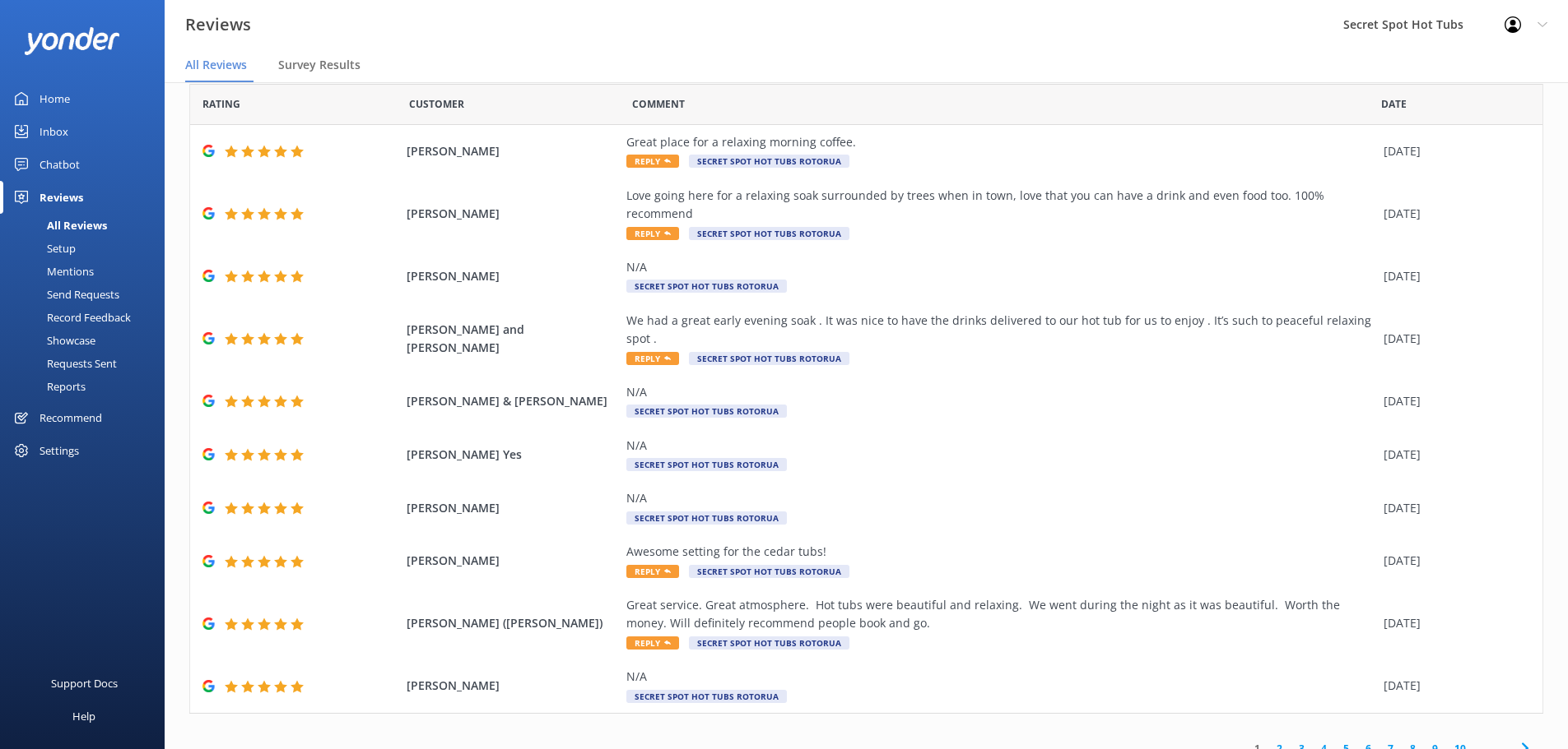
click at [1269, 741] on link "2" at bounding box center [1279, 749] width 22 height 16
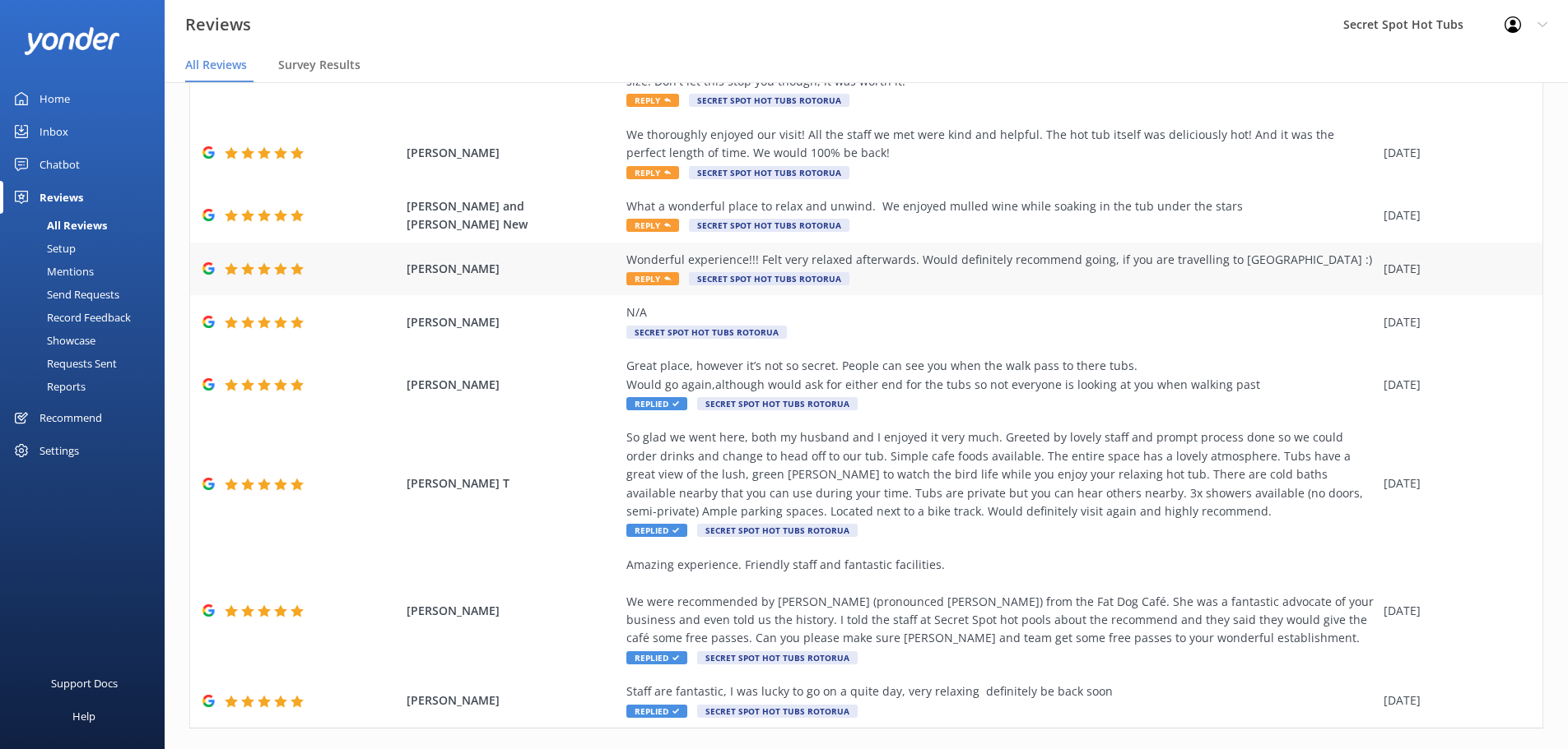
scroll to position [260, 0]
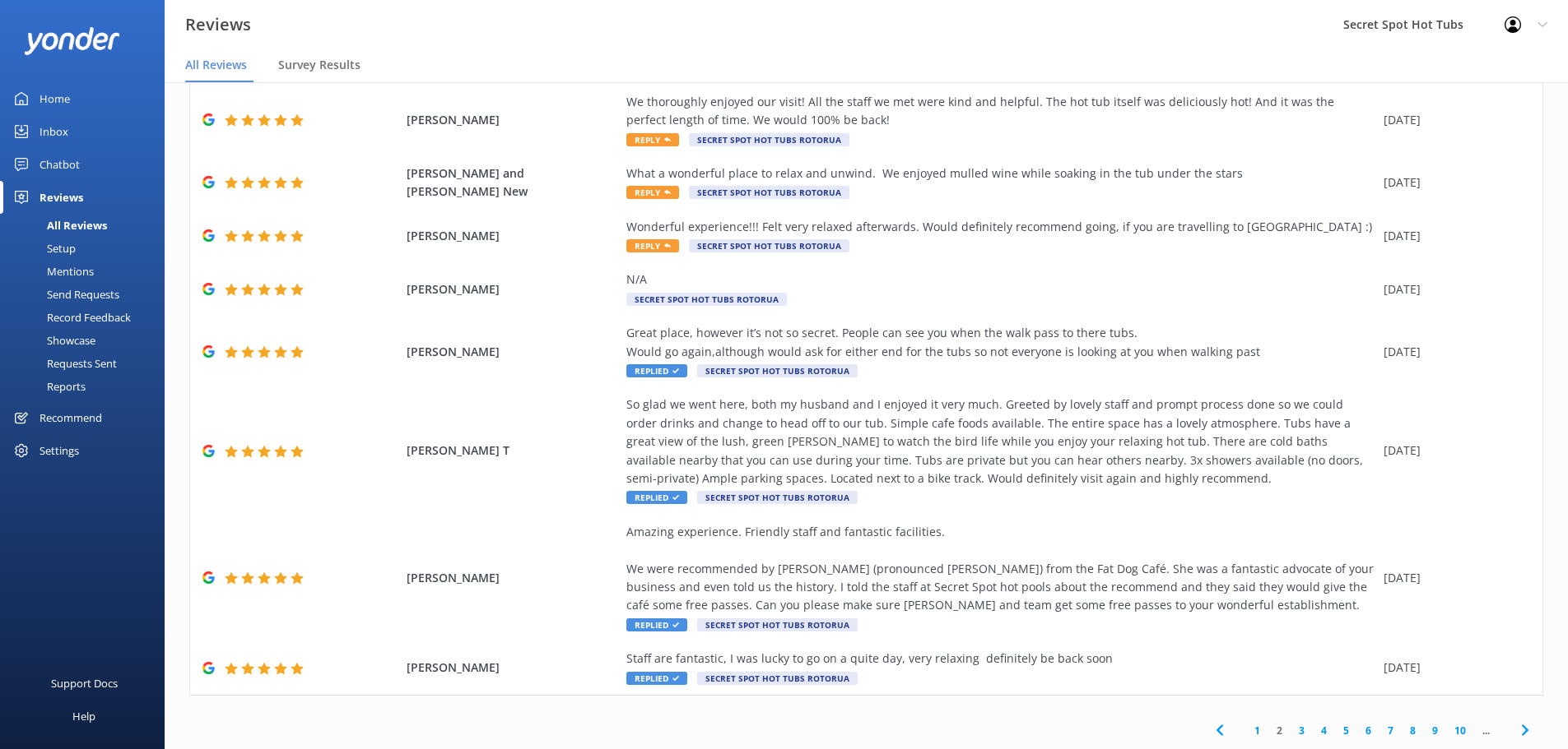
click at [1248, 727] on link "1" at bounding box center [1257, 731] width 22 height 16
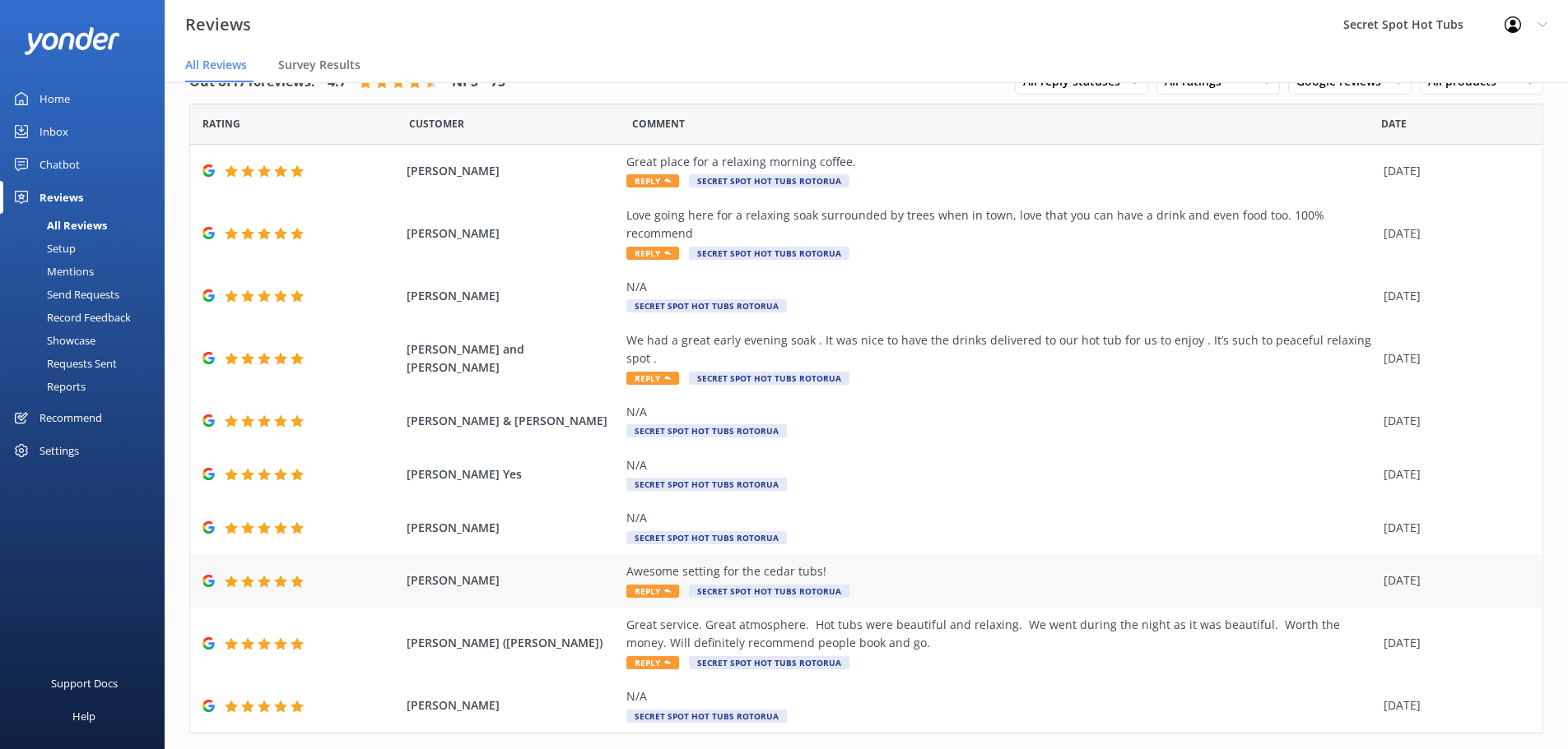
scroll to position [58, 0]
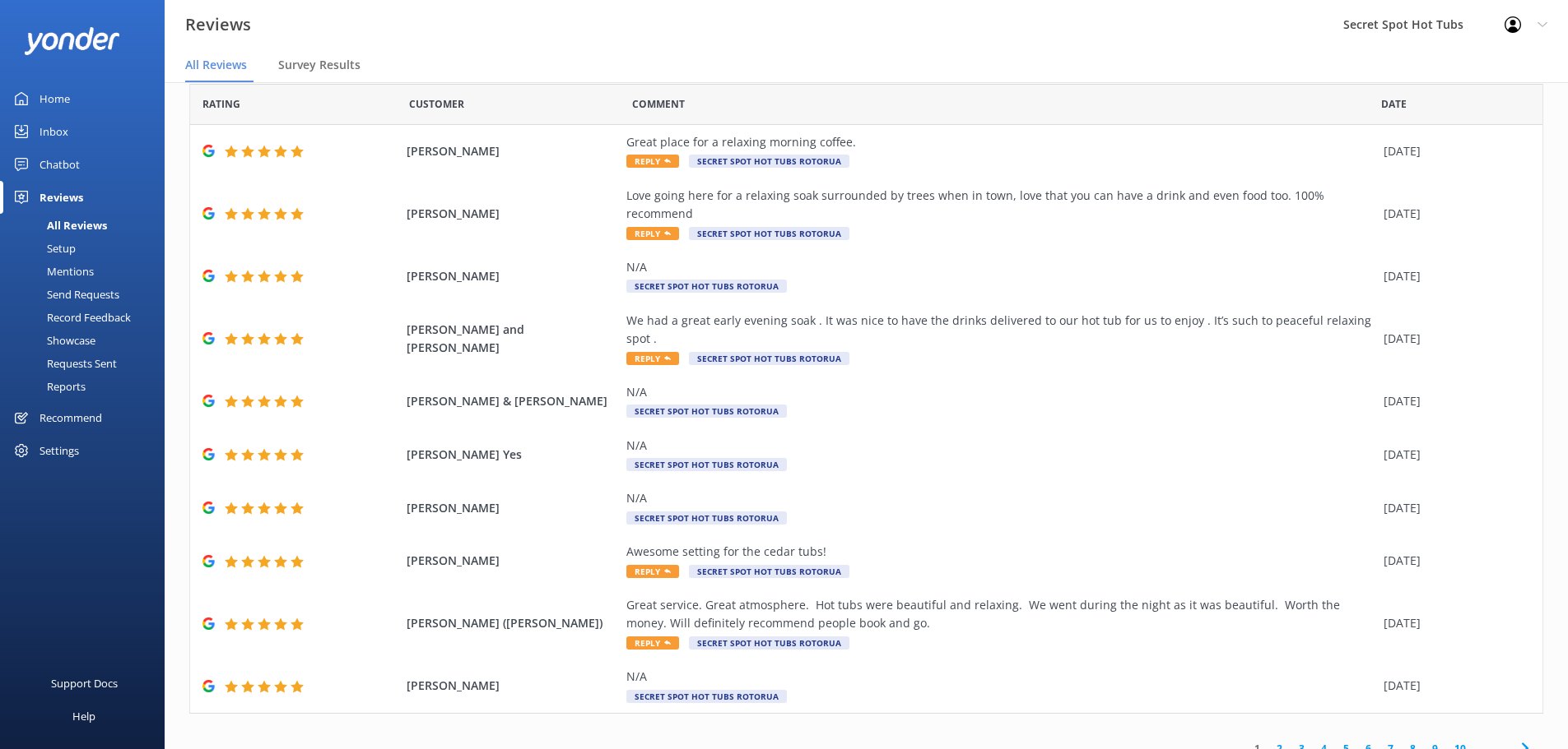
click at [1270, 741] on link "2" at bounding box center [1279, 749] width 22 height 16
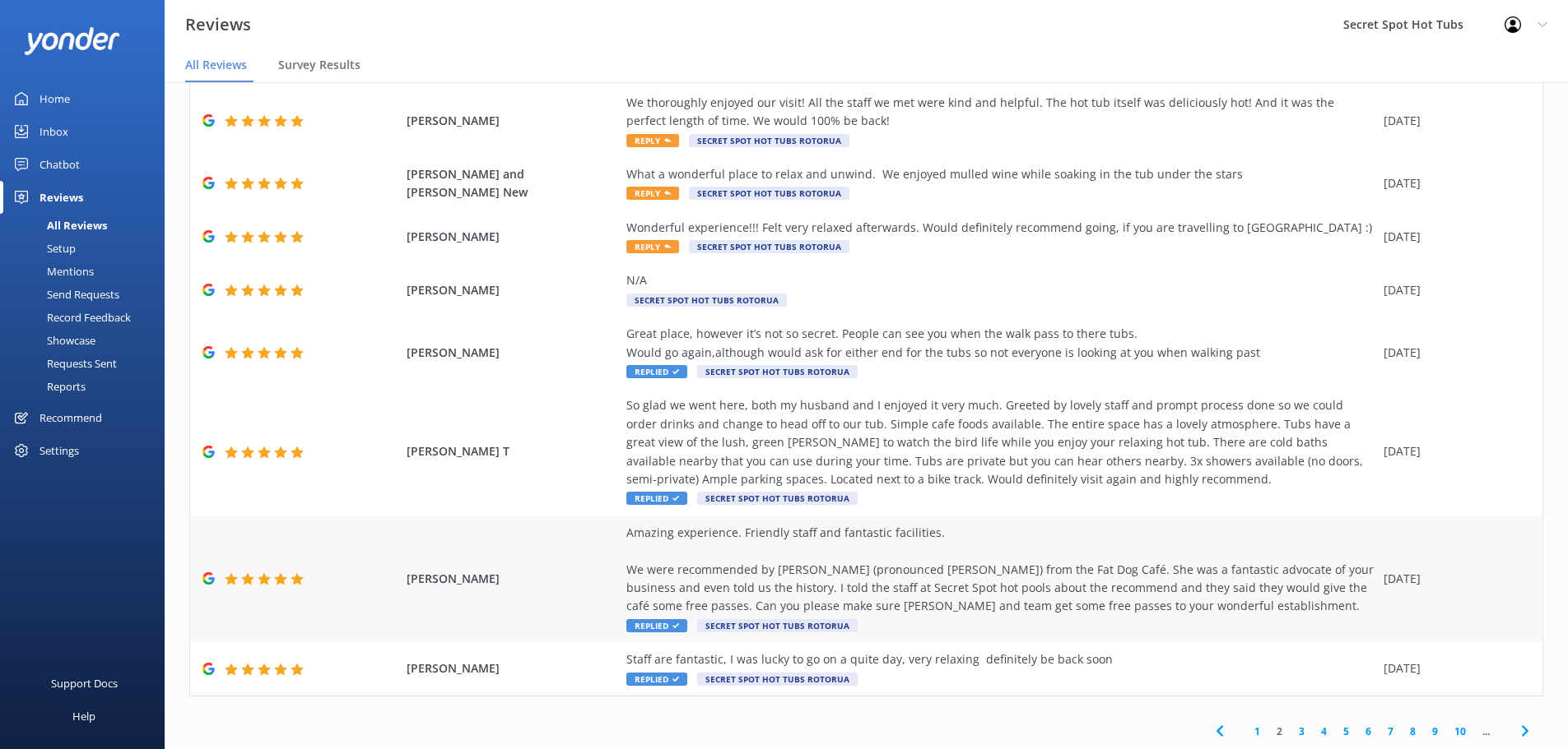
scroll to position [260, 0]
click at [1291, 727] on link "3" at bounding box center [1301, 731] width 22 height 16
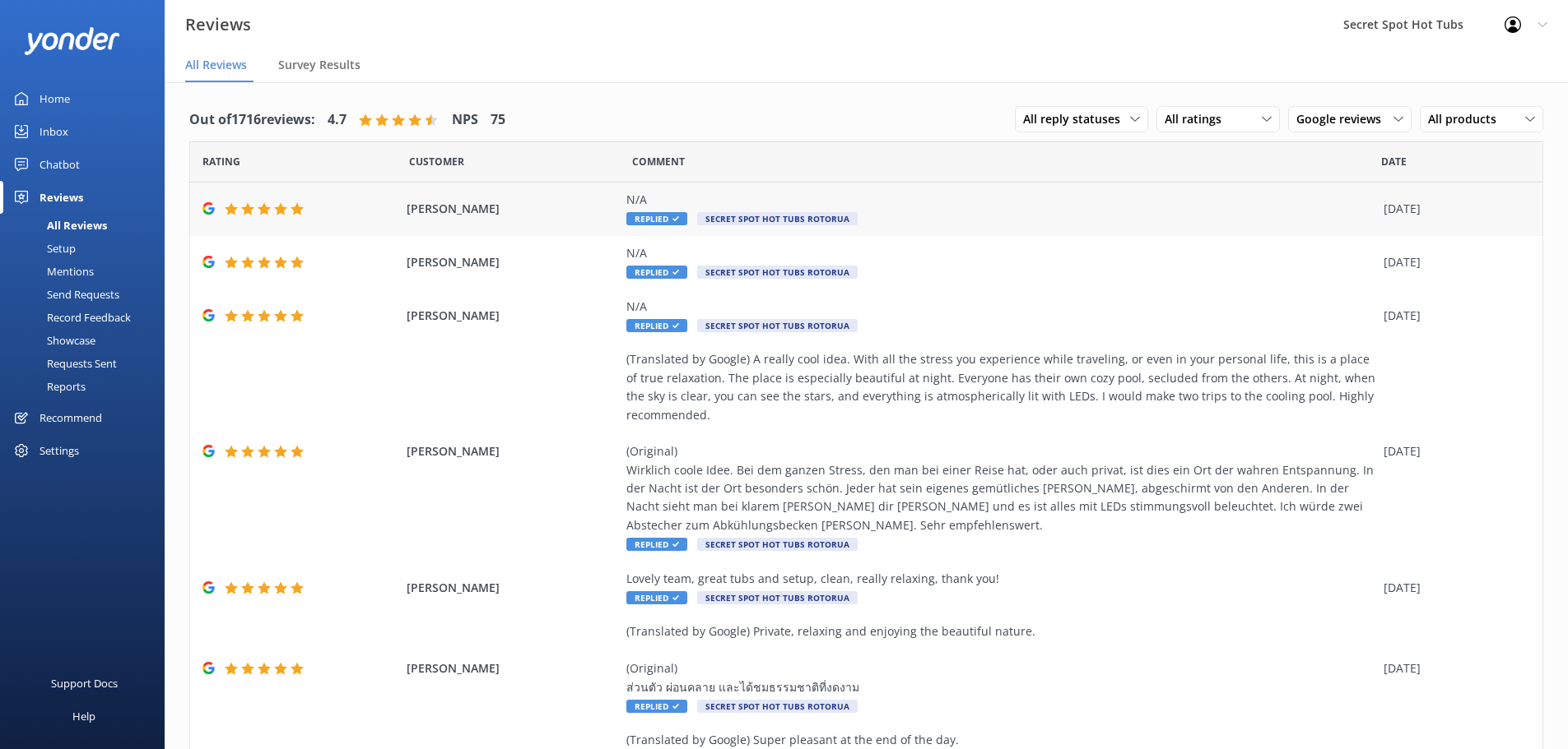
click at [524, 215] on span "Brad Insull" at bounding box center [513, 209] width 213 height 18
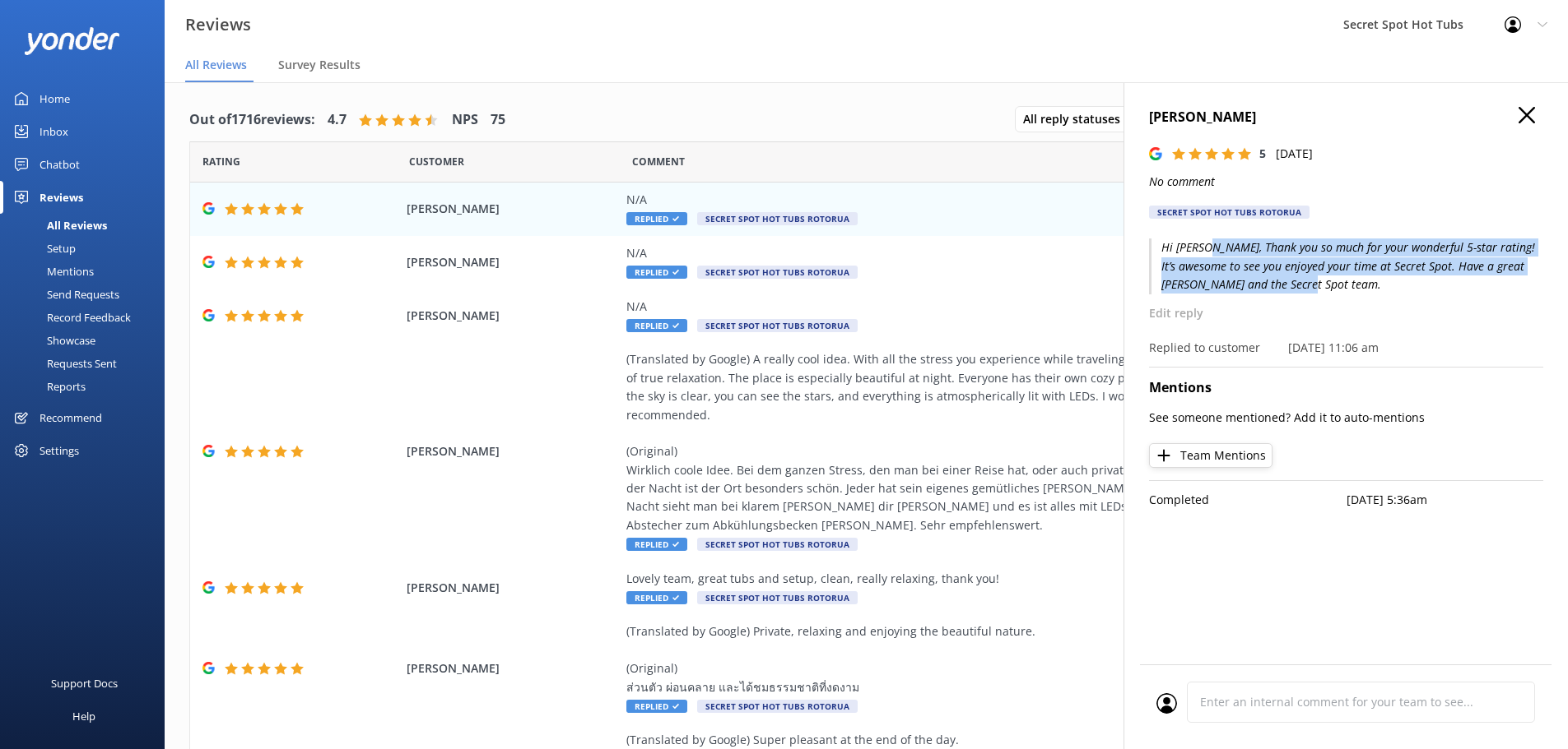
drag, startPoint x: 1277, startPoint y: 283, endPoint x: 1206, endPoint y: 245, distance: 80.5
click at [1206, 245] on p "Hi Brad, Thank you so much for your wonderful 5-star rating! It’s awesome to se…" at bounding box center [1346, 266] width 394 height 55
copy p "Thank you so much for your wonderful 5-star rating! It’s awesome to see you enj…"
click at [1528, 115] on icon at bounding box center [1526, 115] width 17 height 17
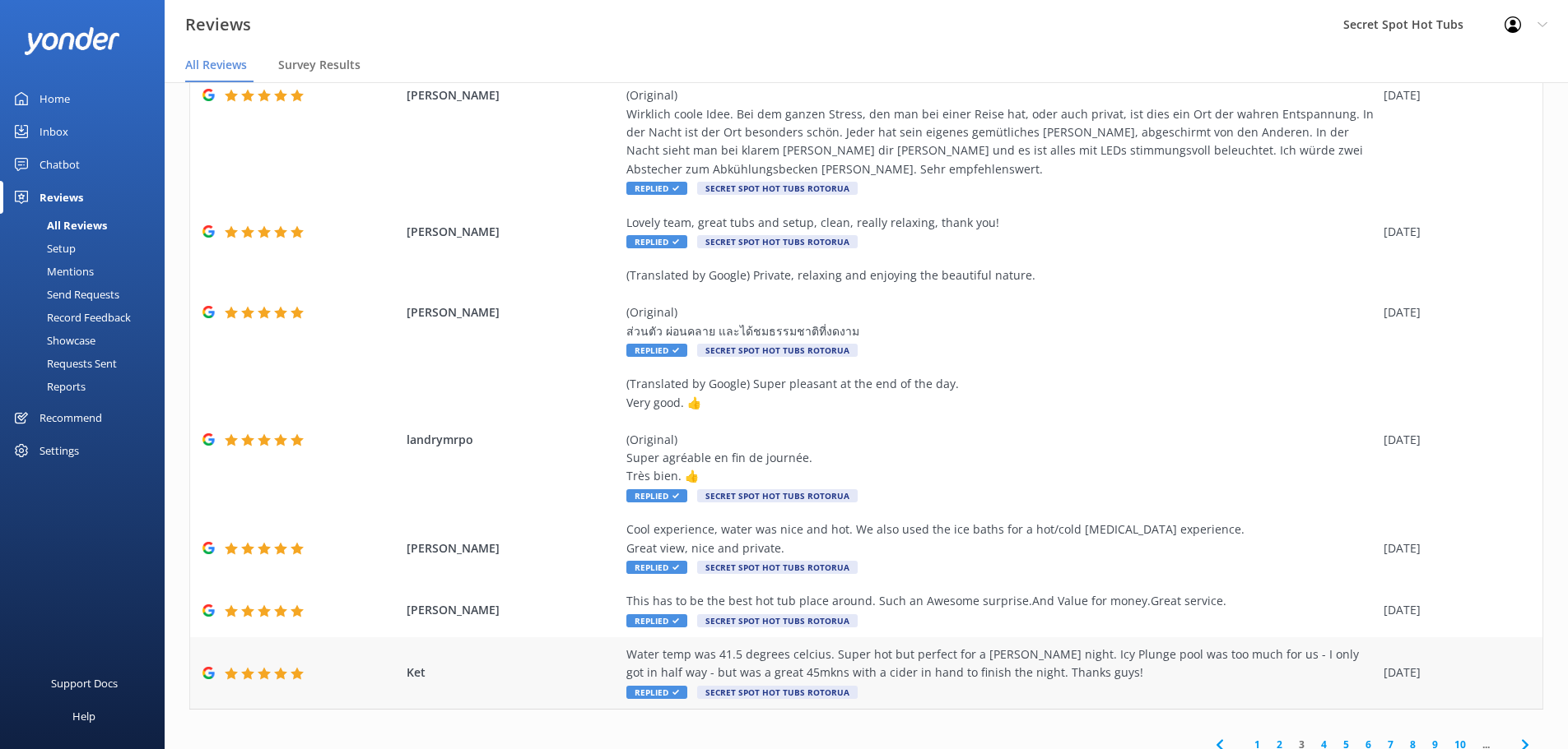
scroll to position [370, 0]
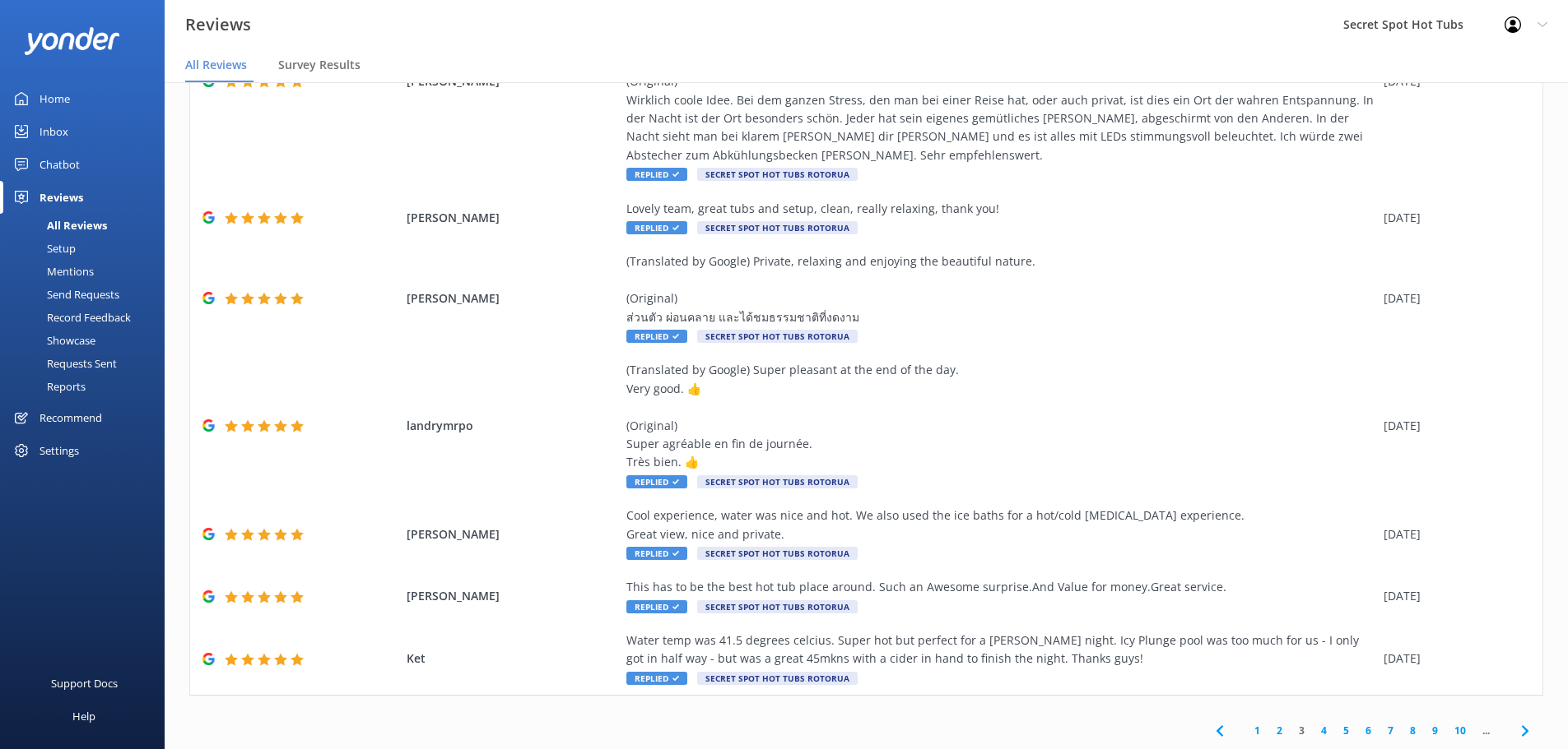
click at [1270, 728] on link "2" at bounding box center [1279, 731] width 22 height 16
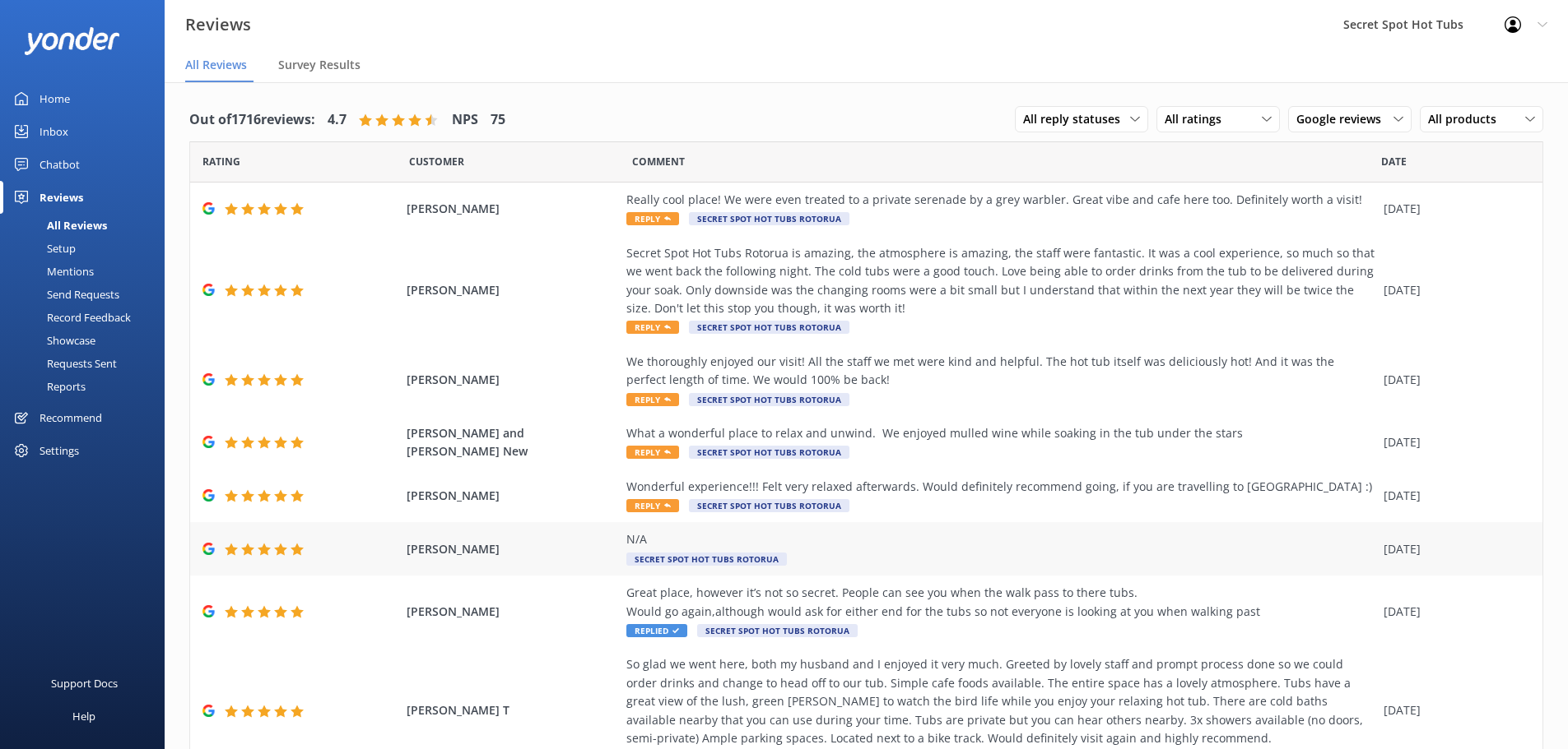
click at [661, 543] on div "N/A" at bounding box center [1001, 539] width 749 height 18
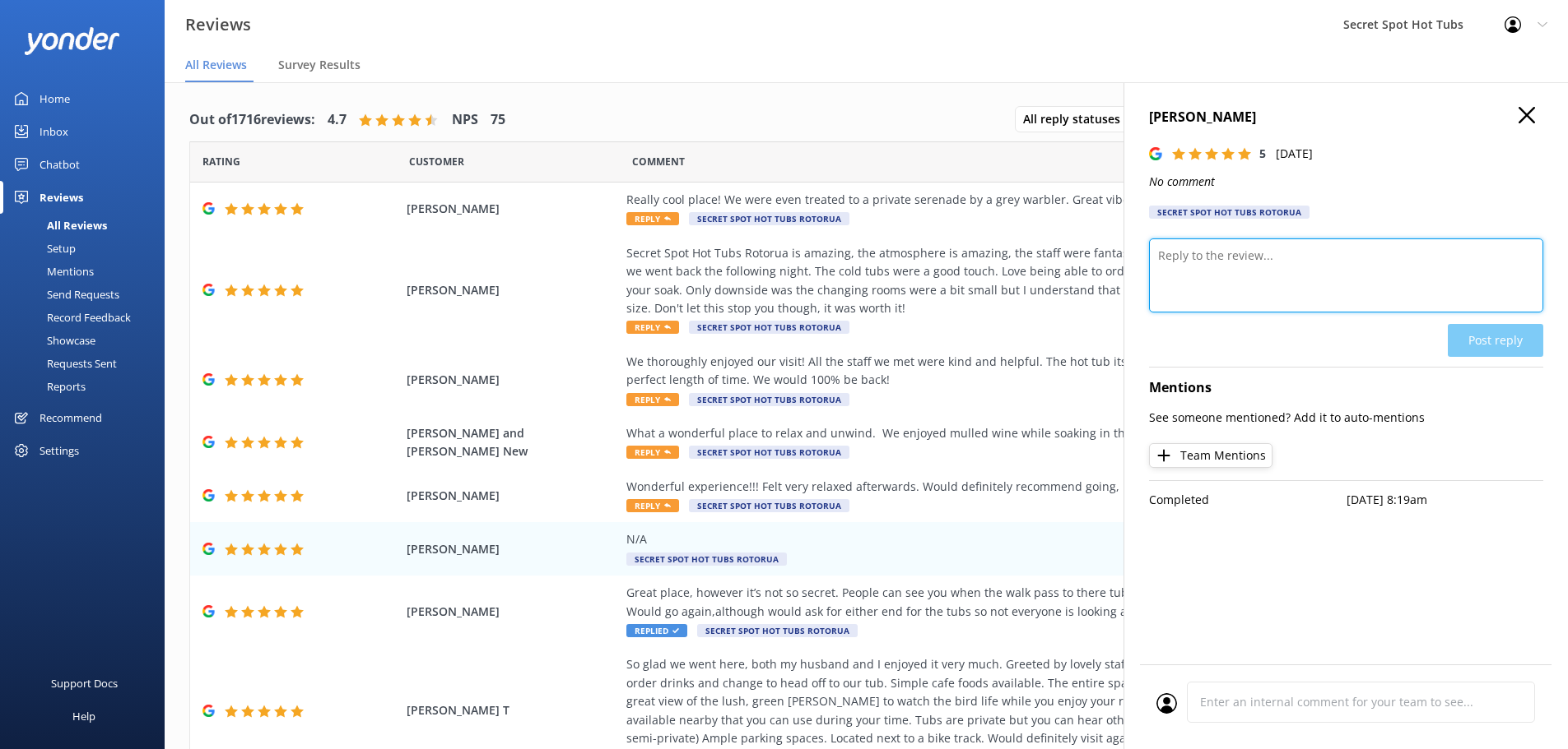
click at [1203, 267] on textarea at bounding box center [1346, 275] width 394 height 74
paste textarea "Thank you so much for your wonderful 5-star rating! It’s awesome to see you enj…"
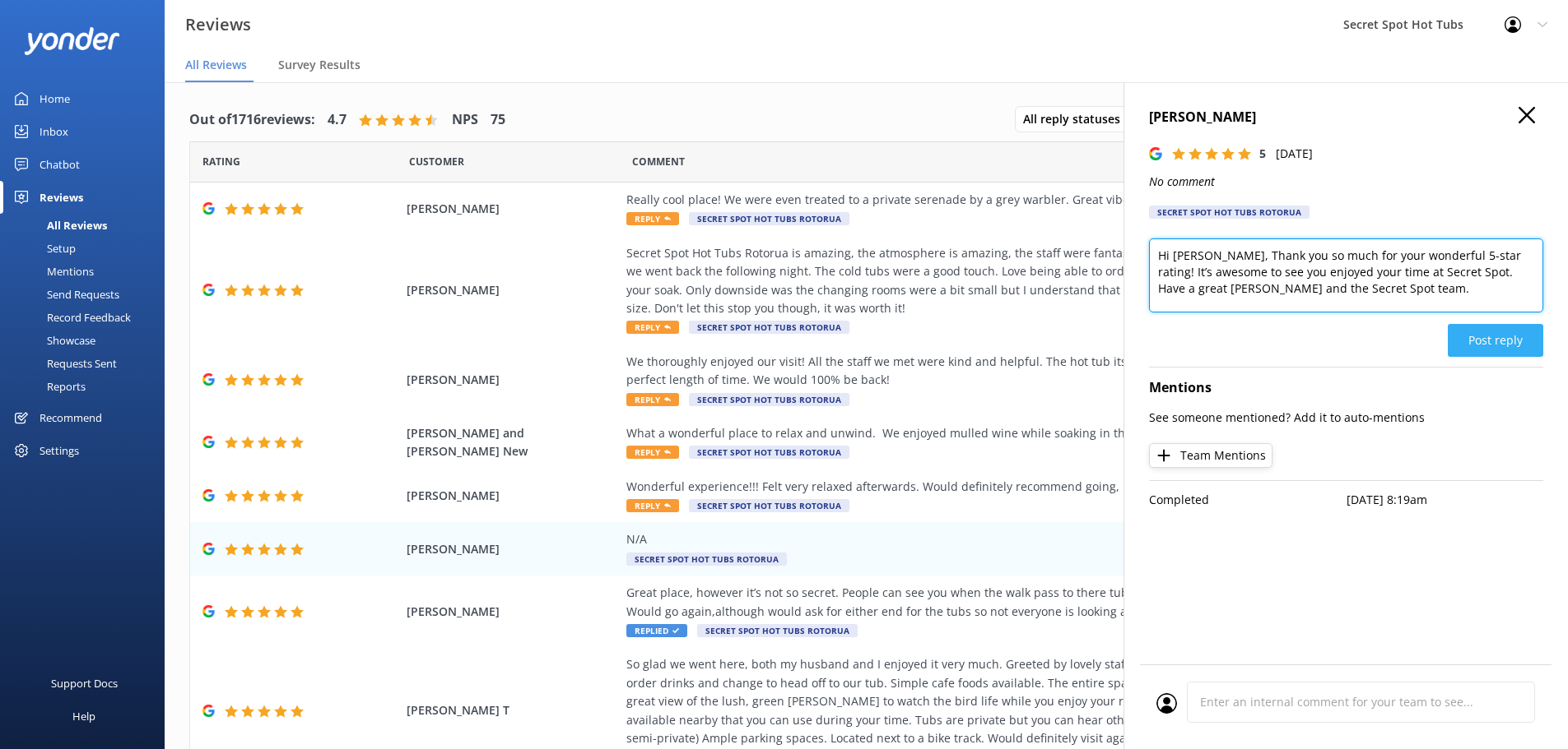
type textarea "Hi Daniel, Thank you so much for your wonderful 5-star rating! It’s awesome to …"
click at [1502, 344] on button "Post reply" at bounding box center [1495, 340] width 96 height 33
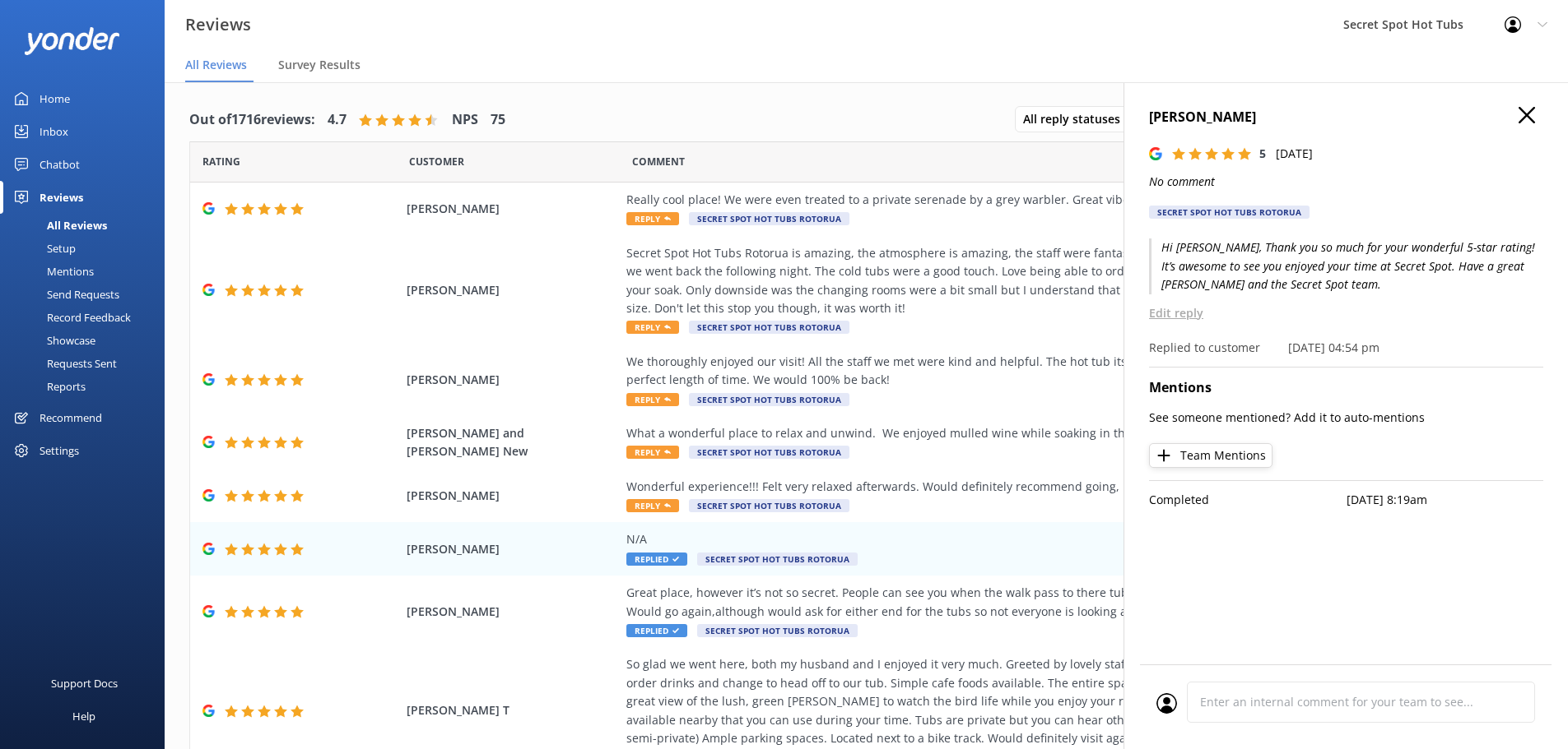
click at [1529, 112] on use at bounding box center [1526, 115] width 17 height 17
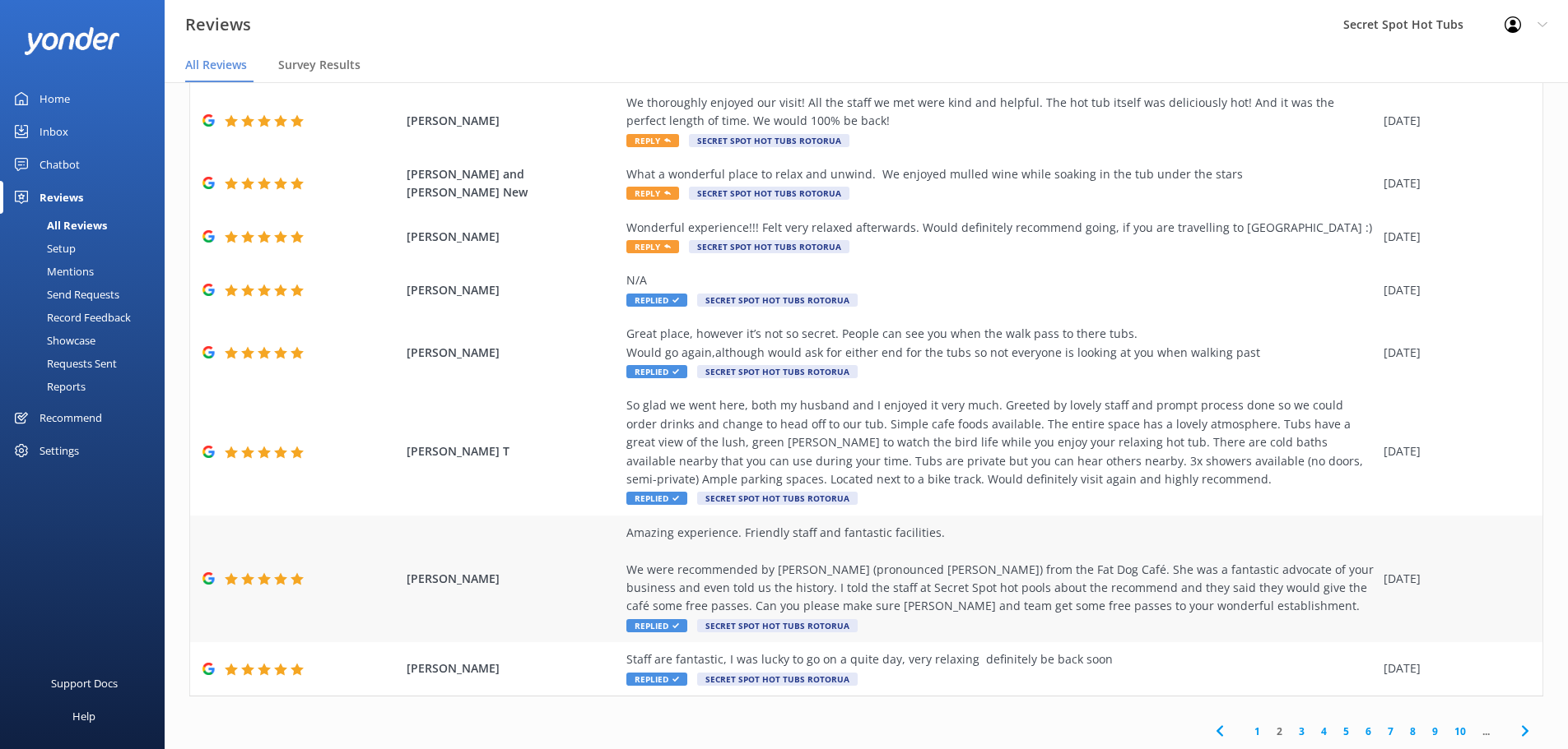
scroll to position [260, 0]
click at [1246, 731] on link "1" at bounding box center [1257, 731] width 22 height 16
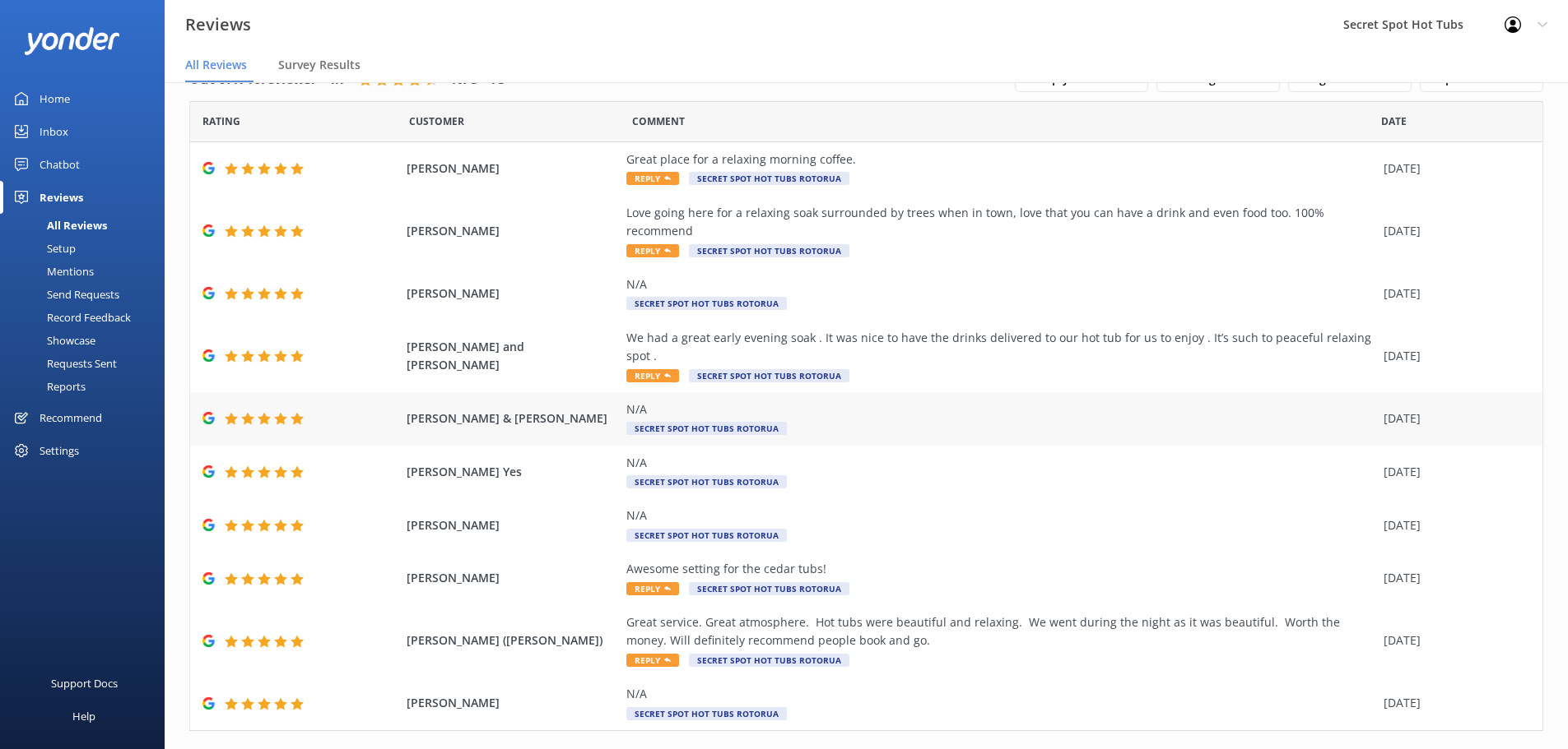
scroll to position [58, 0]
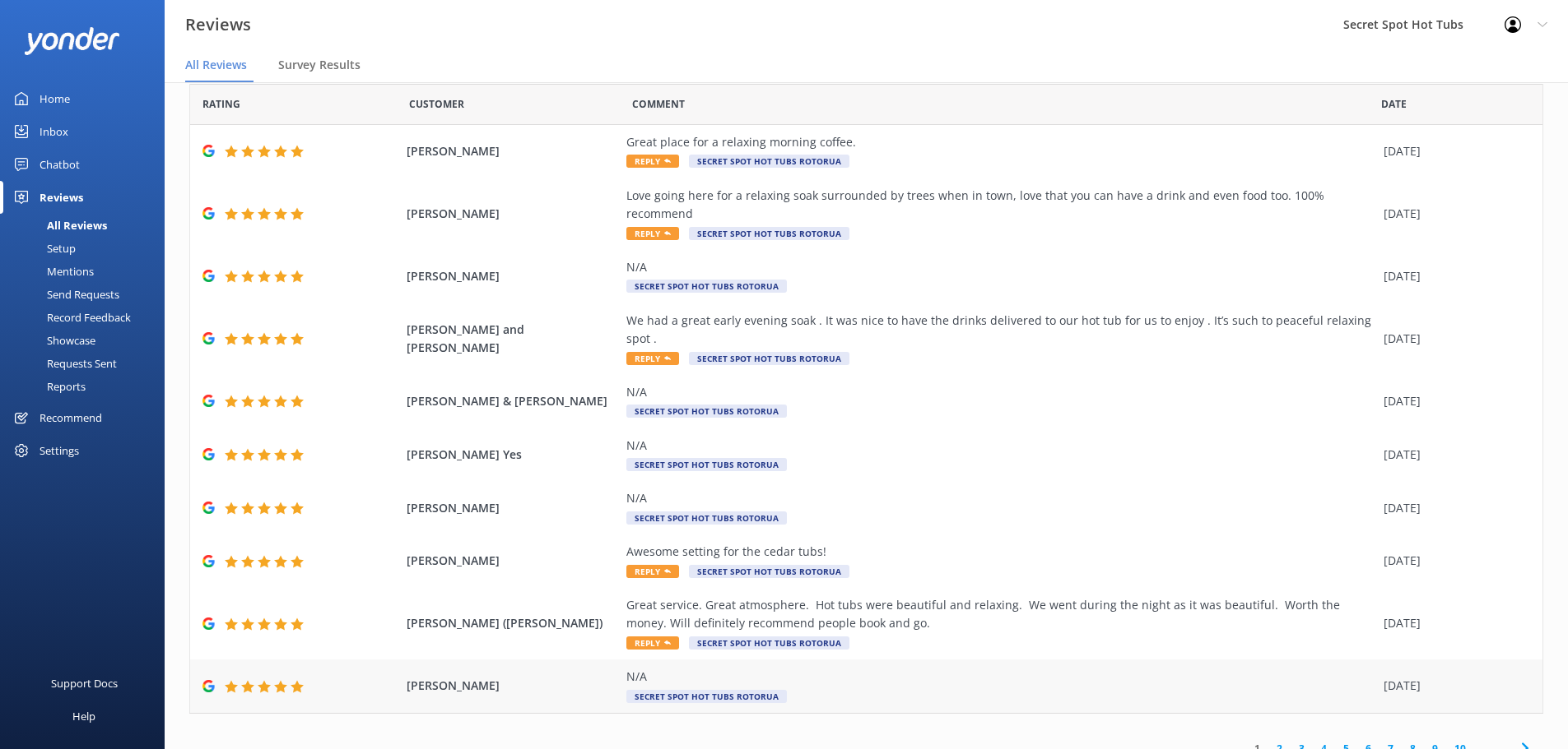
click at [663, 668] on div "N/A" at bounding box center [1001, 676] width 749 height 18
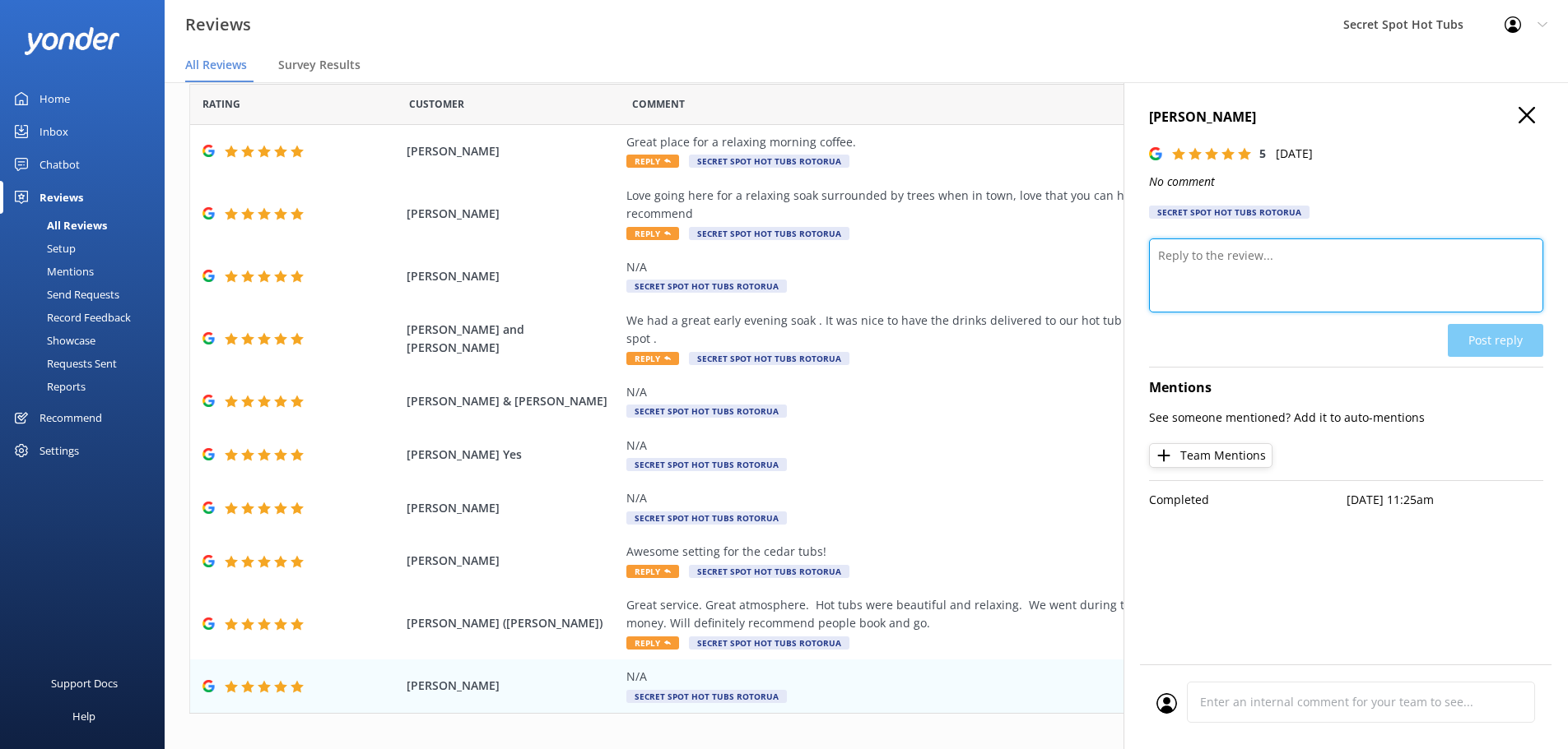
click at [1209, 253] on textarea at bounding box center [1346, 275] width 394 height 74
paste textarea "Thank you so much for your wonderful 5-star rating! It’s awesome to see you enj…"
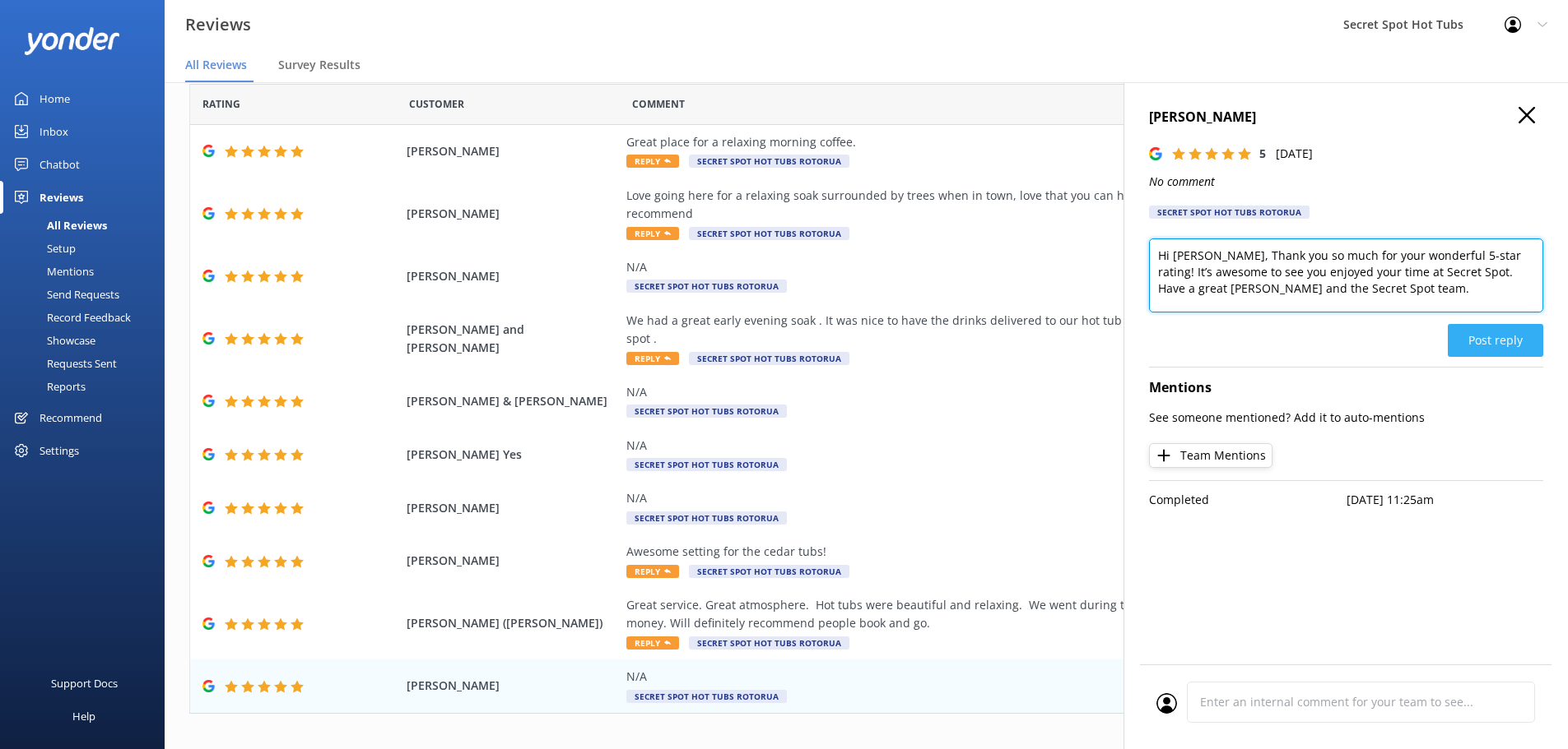
type textarea "Hi Jessica, Thank you so much for your wonderful 5-star rating! It’s awesome to…"
click at [1493, 343] on button "Post reply" at bounding box center [1495, 340] width 96 height 33
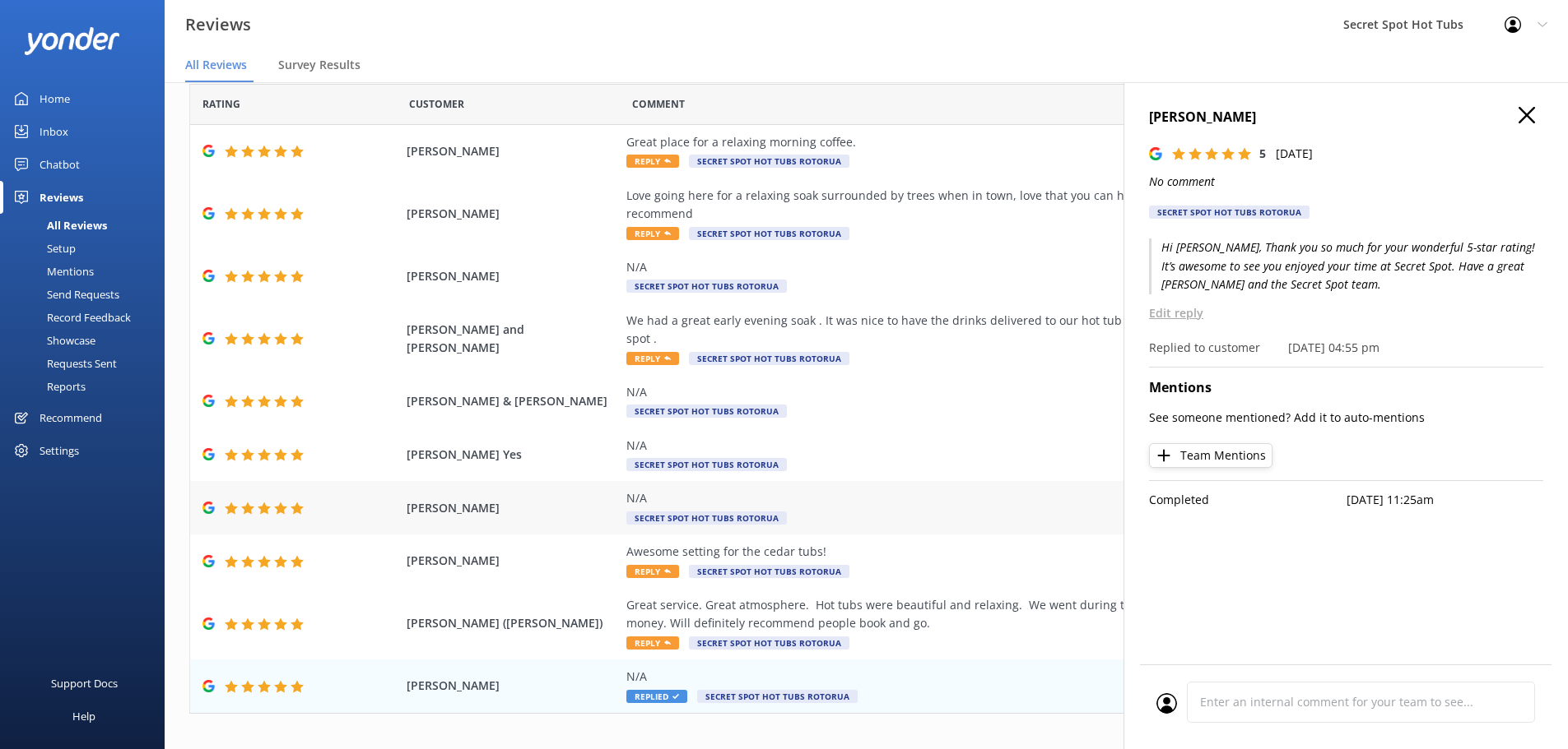
click at [684, 490] on div "N/A Secret Spot Hot Tubs Rotorua" at bounding box center [1001, 508] width 749 height 37
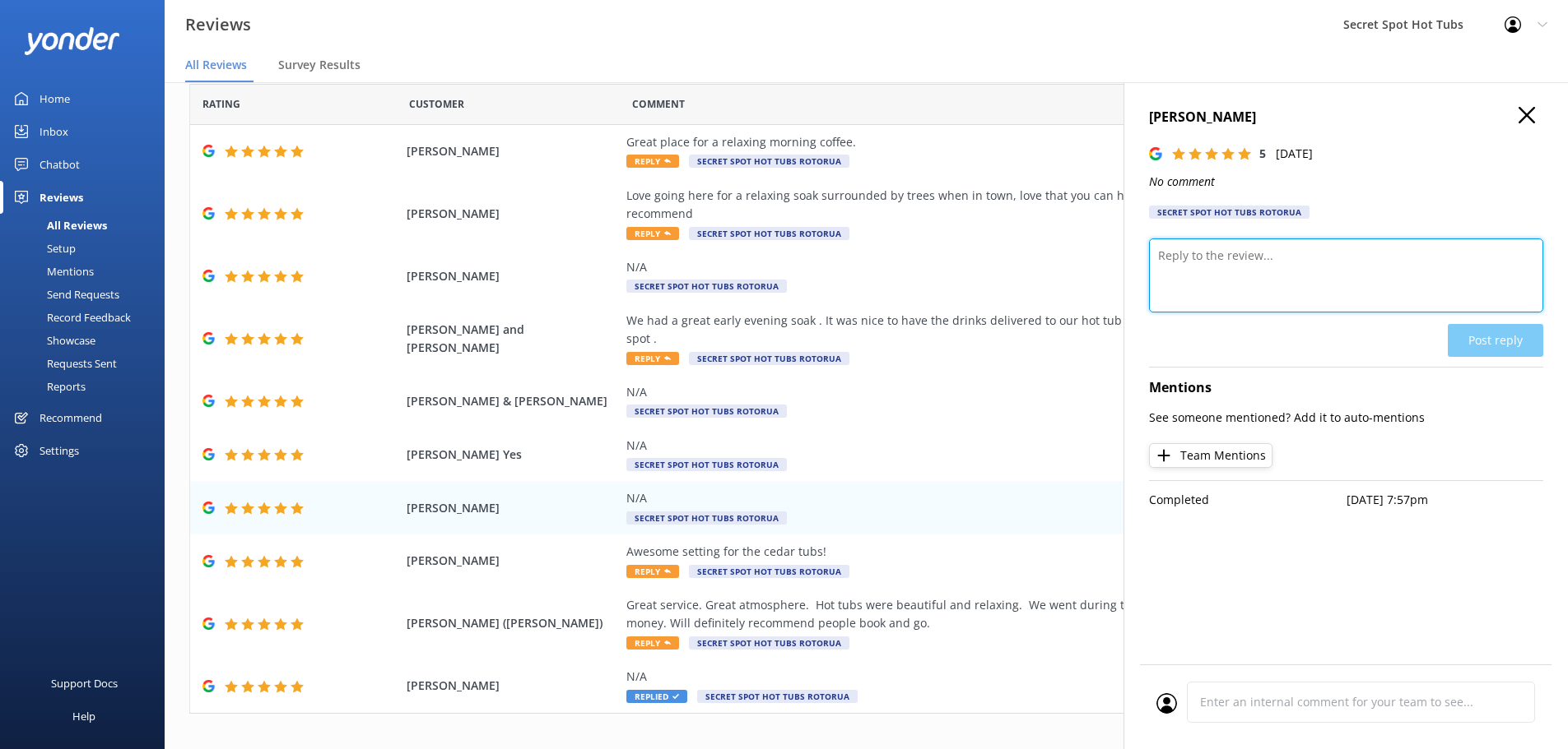
click at [1212, 269] on textarea at bounding box center [1346, 275] width 394 height 74
paste textarea "Thank you so much for your wonderful 5-star rating! It’s awesome to see you enj…"
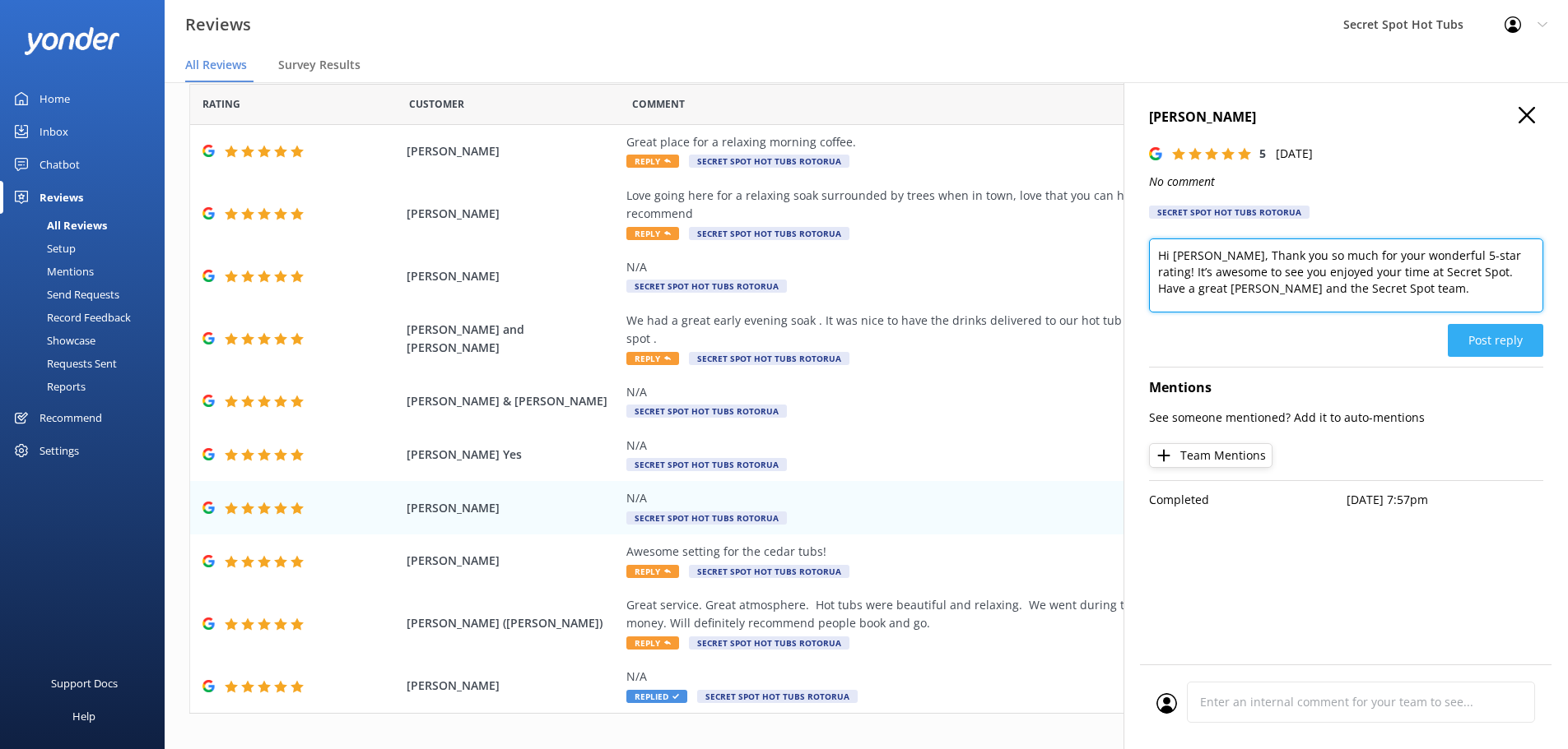
type textarea "Hi Stephen, Thank you so much for your wonderful 5-star rating! It’s awesome to…"
click at [1494, 344] on button "Post reply" at bounding box center [1495, 340] width 96 height 33
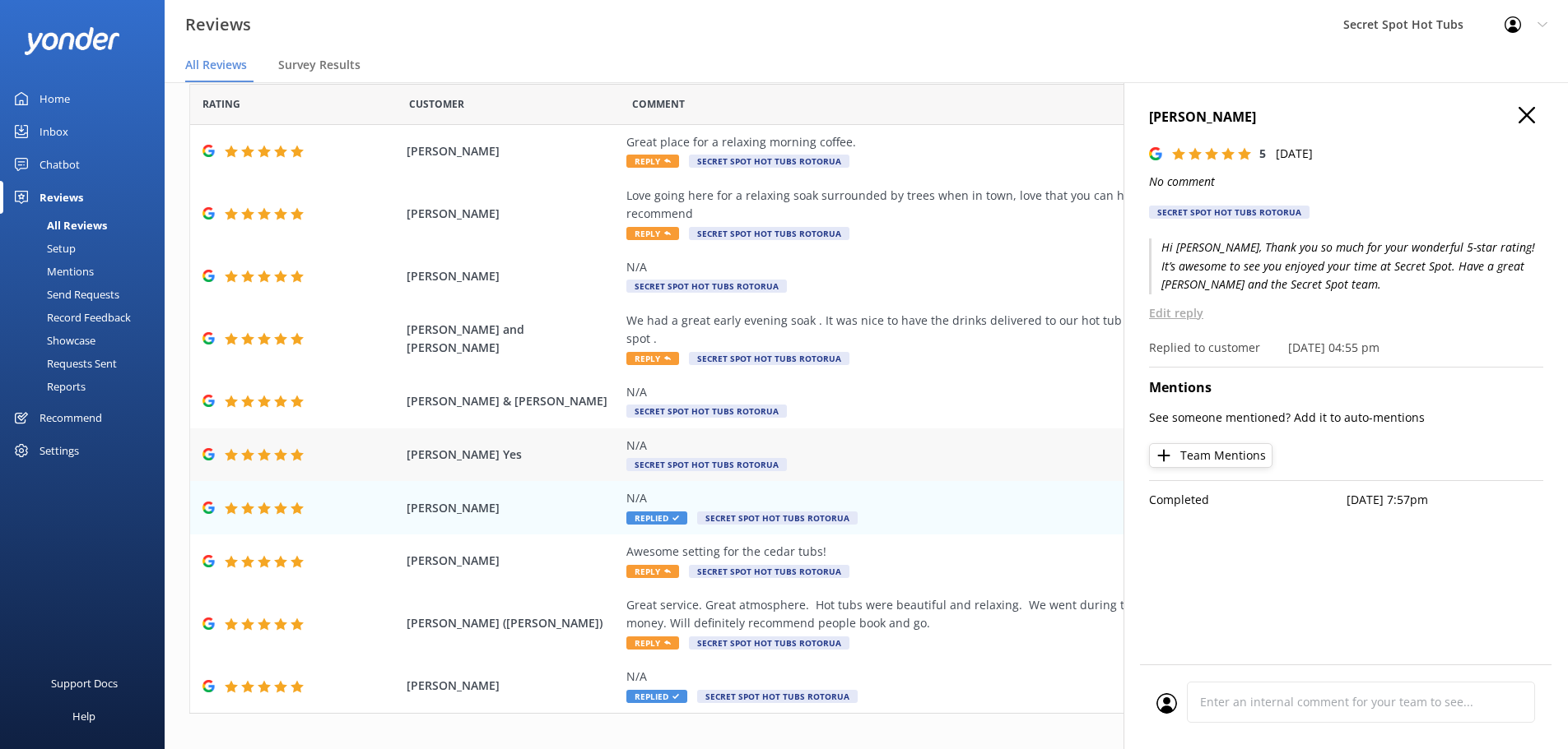
click at [673, 436] on div "N/A" at bounding box center [1001, 445] width 749 height 18
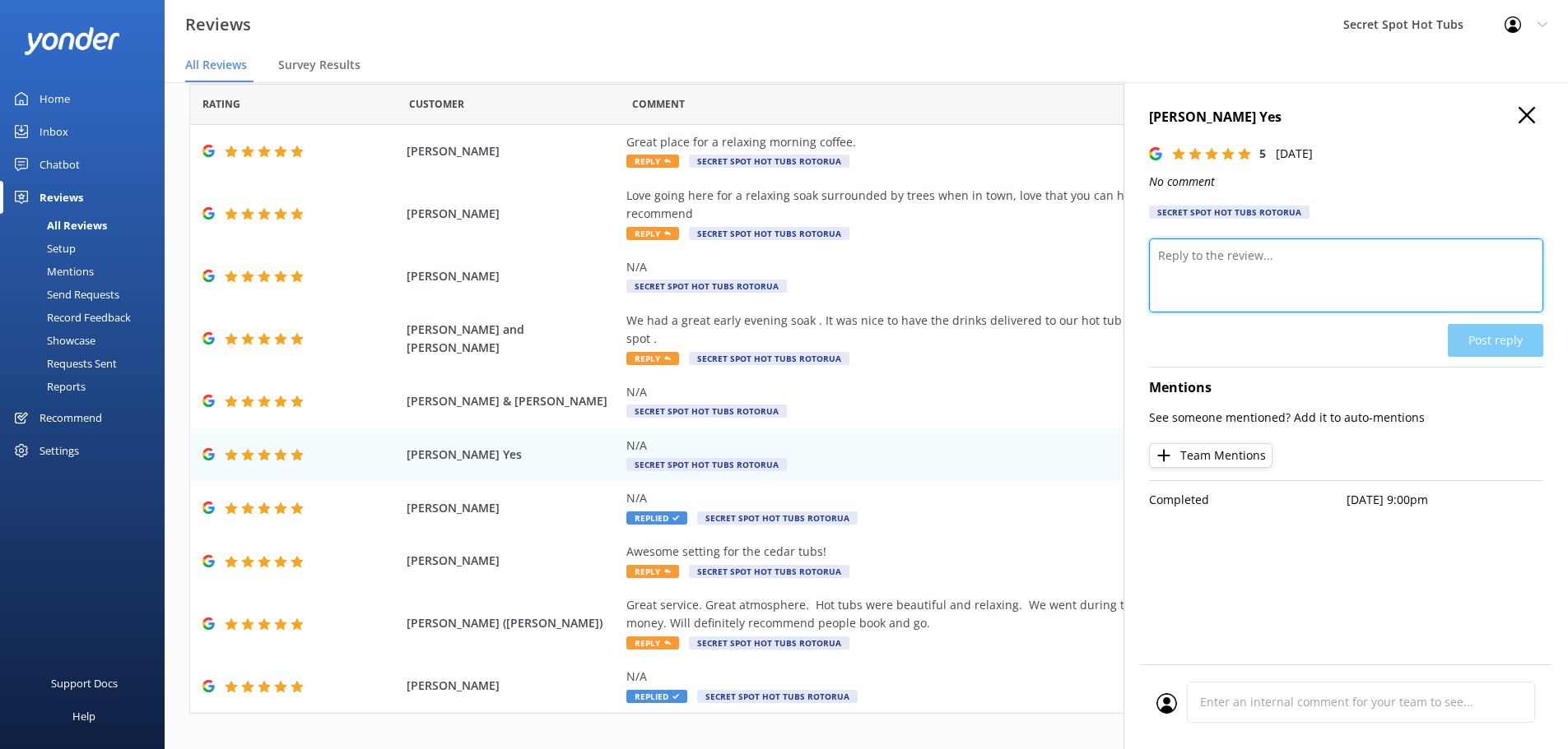
click at [1213, 248] on textarea at bounding box center [1346, 275] width 394 height 74
paste textarea "Thank you so much for your wonderful 5-star rating! It’s awesome to see you enj…"
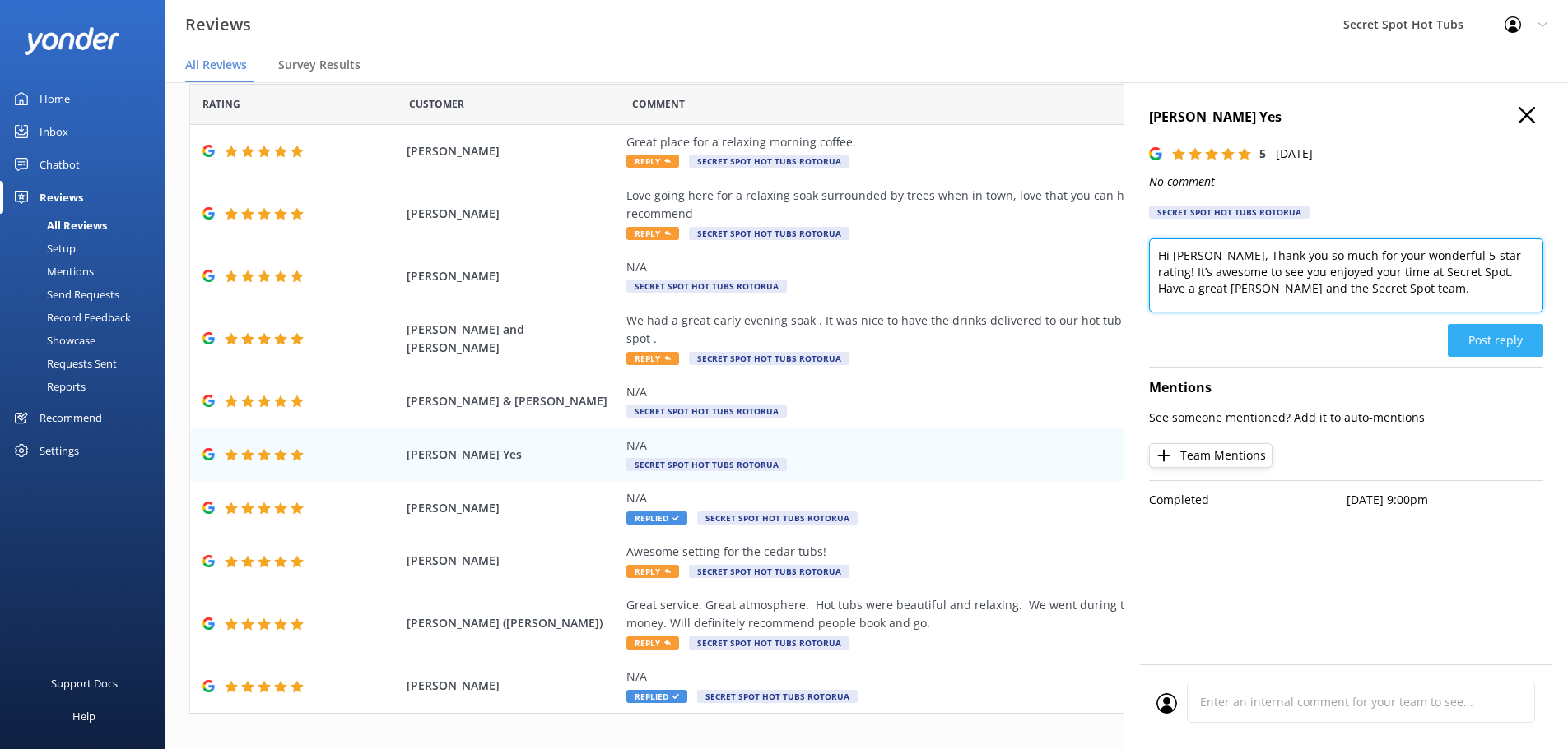
type textarea "Hi Ethan, Thank you so much for your wonderful 5-star rating! It’s awesome to s…"
click at [1517, 346] on button "Post reply" at bounding box center [1495, 340] width 96 height 33
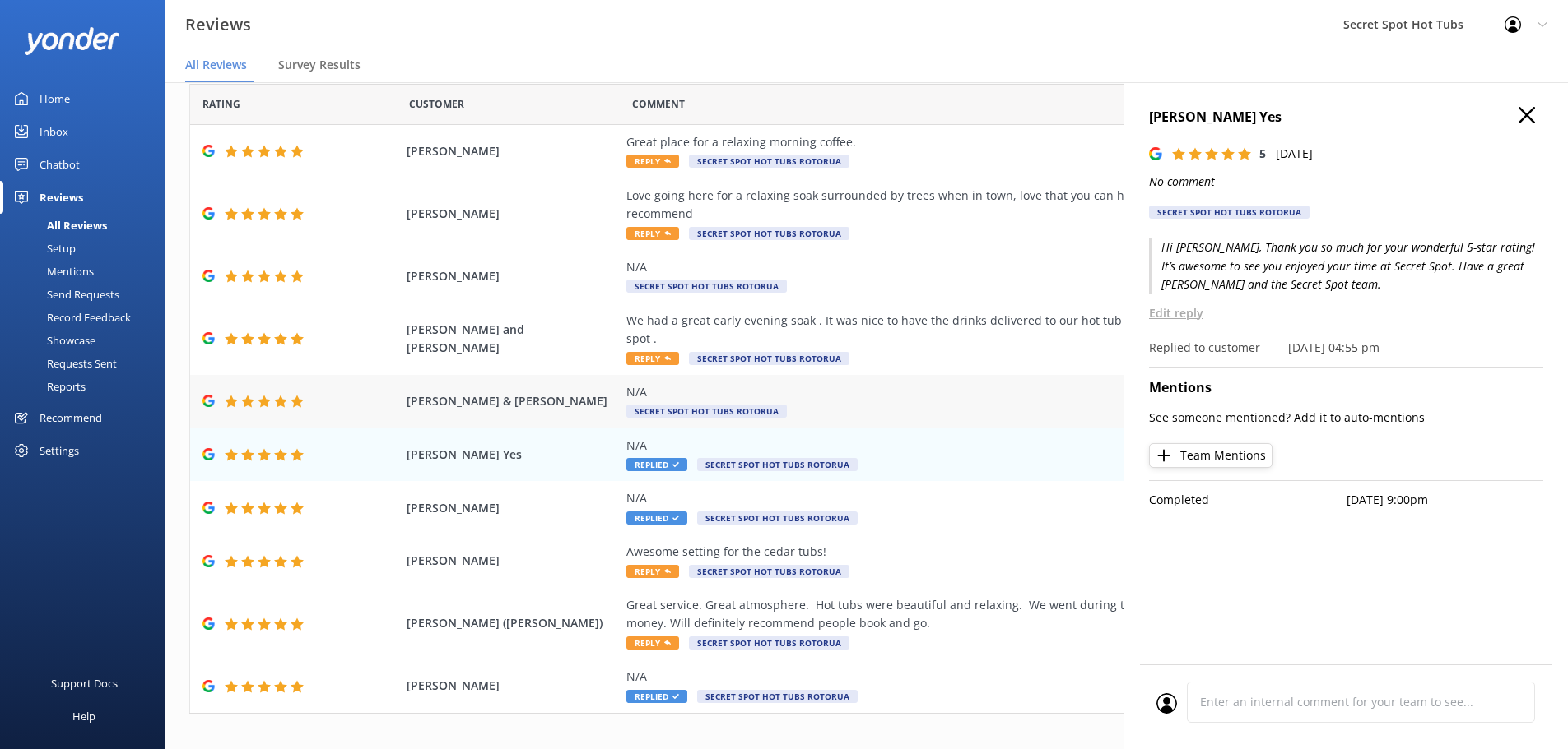
click at [663, 383] on div "N/A" at bounding box center [1001, 392] width 749 height 18
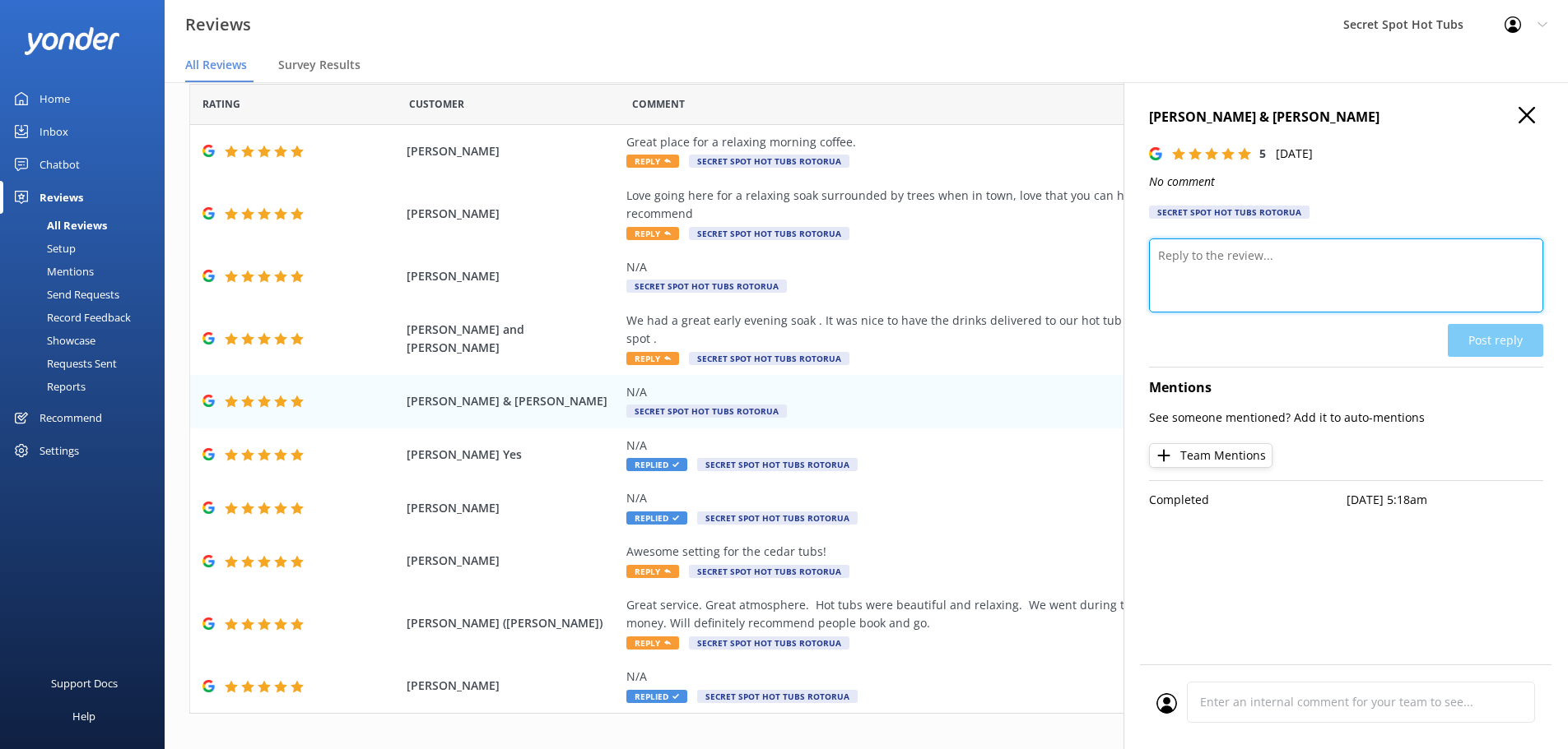
click at [1249, 267] on textarea at bounding box center [1346, 275] width 394 height 74
paste textarea "Thank you so much for your wonderful 5-star rating! It’s awesome to see you enj…"
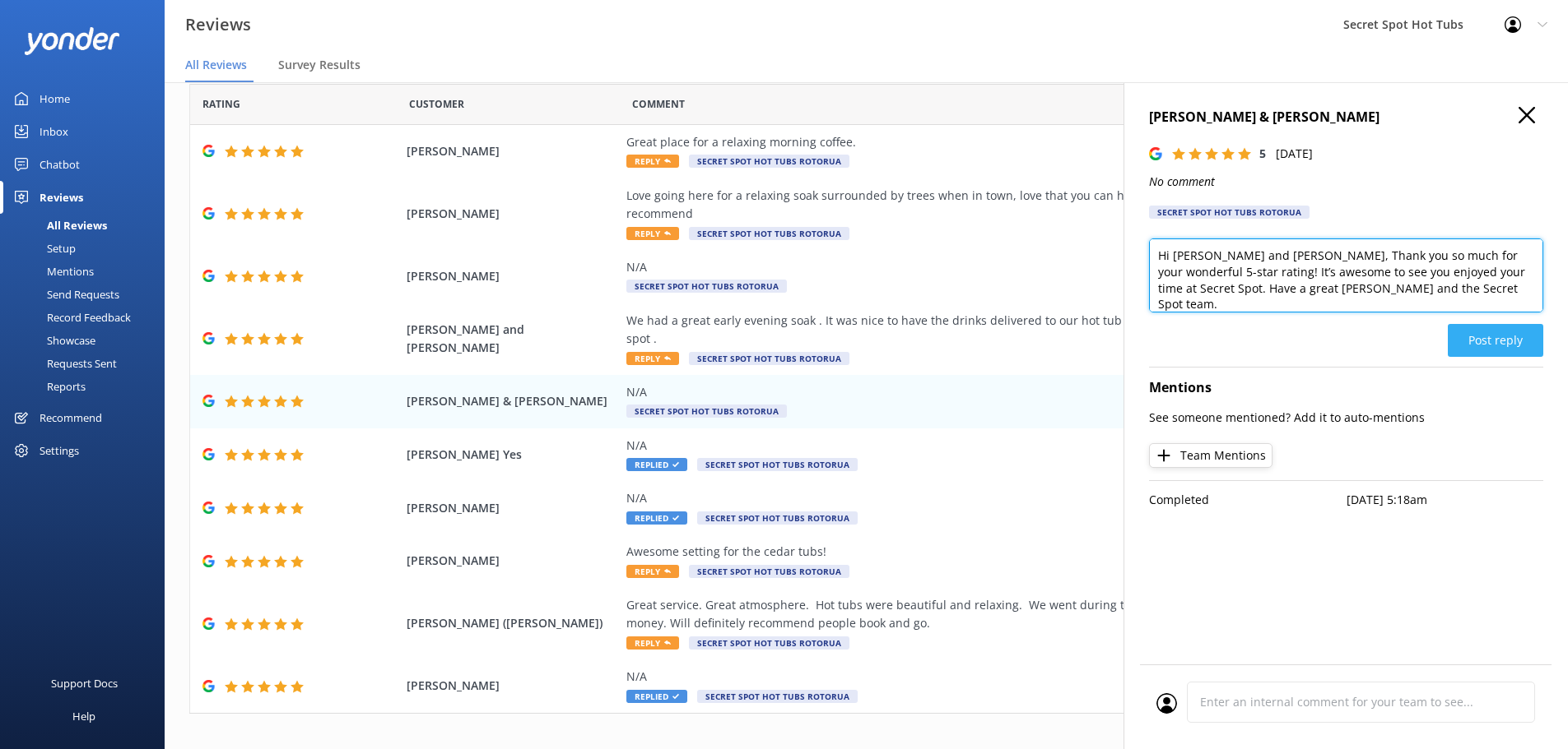
type textarea "Hi Terry and Karen, Thank you so much for your wonderful 5-star rating! It’s aw…"
click at [1493, 333] on button "Post reply" at bounding box center [1495, 340] width 96 height 33
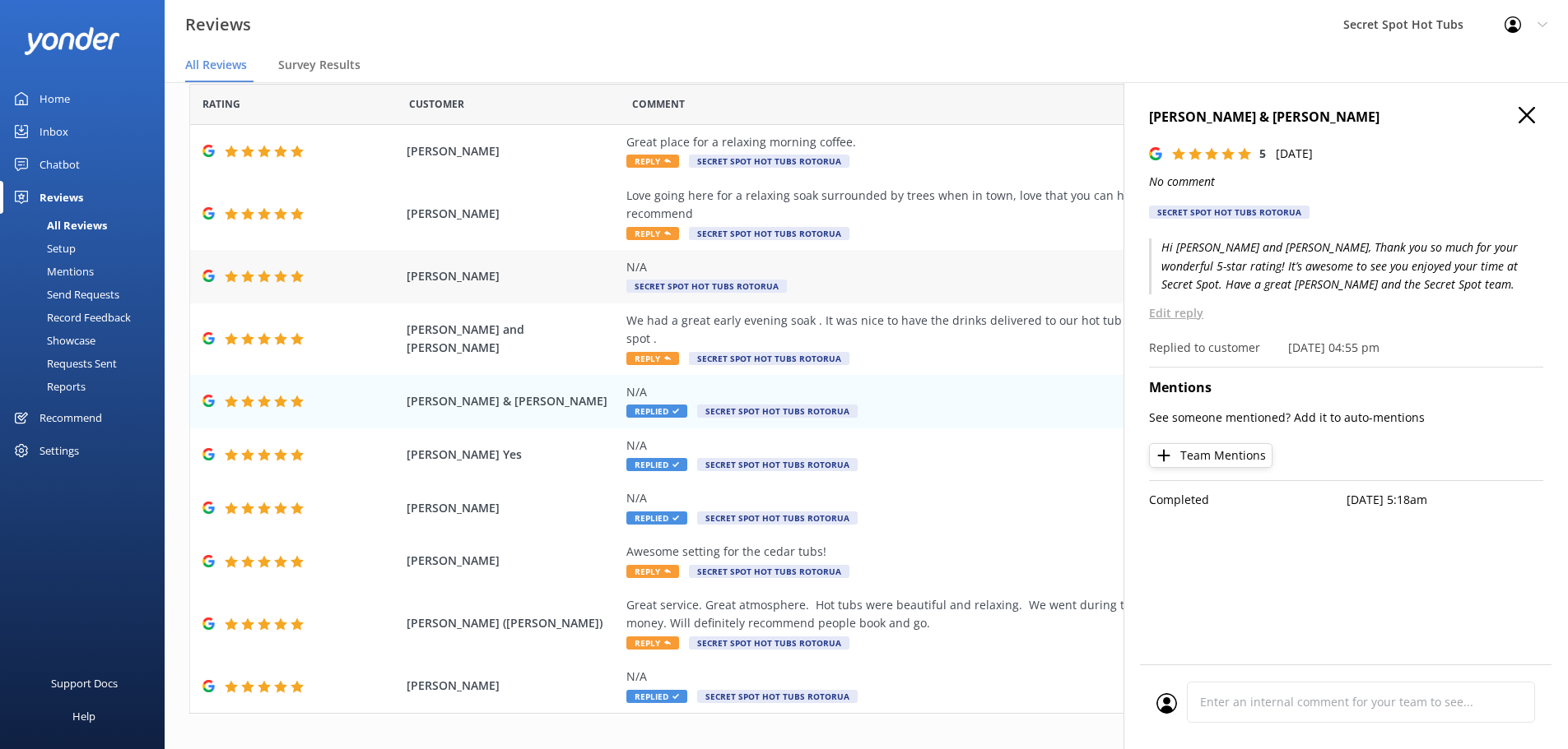
click at [769, 280] on span "Secret Spot Hot Tubs Rotorua" at bounding box center [706, 286] width 160 height 13
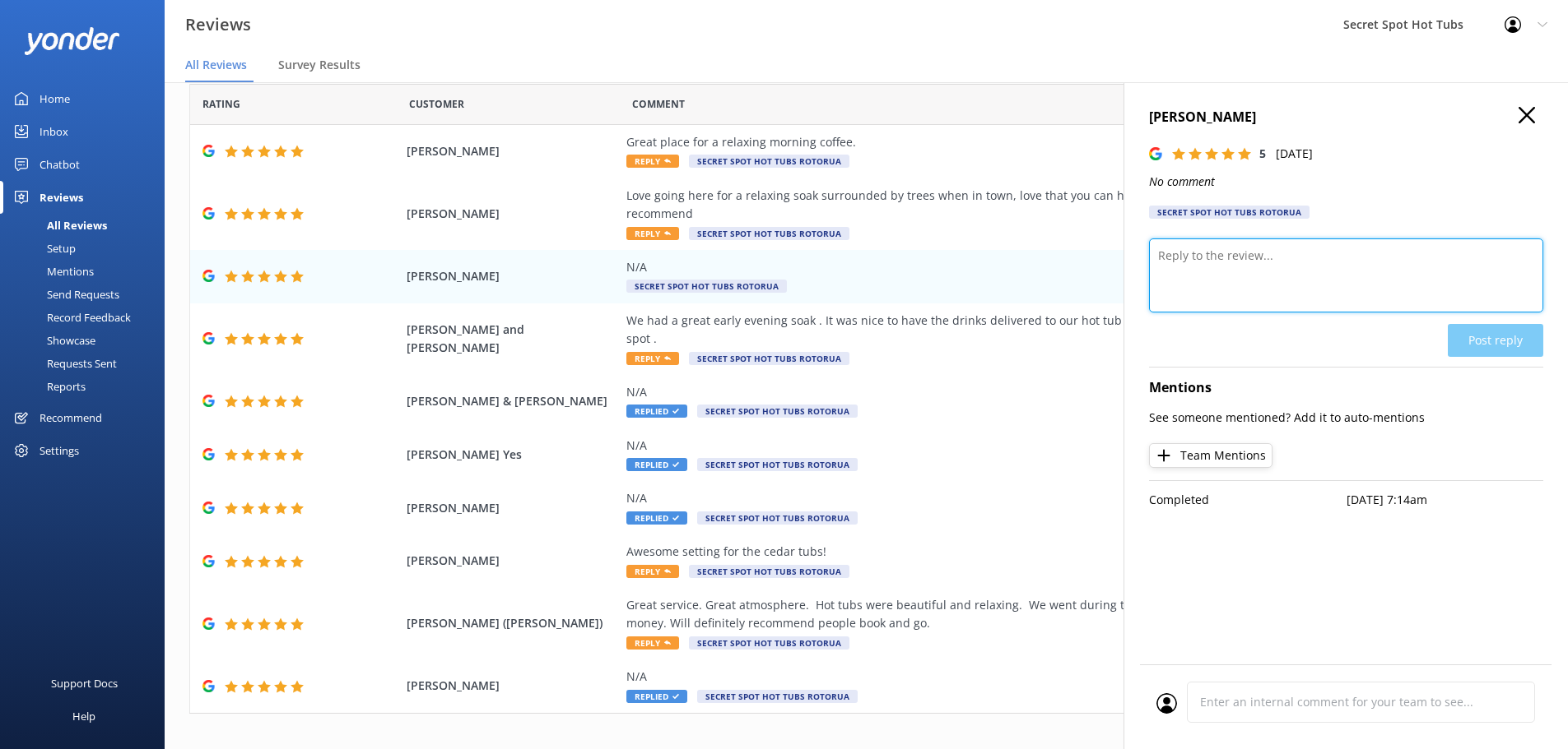
click at [1279, 278] on textarea at bounding box center [1346, 275] width 394 height 74
paste textarea "Thank you so much for your wonderful 5-star rating! It’s awesome to see you enj…"
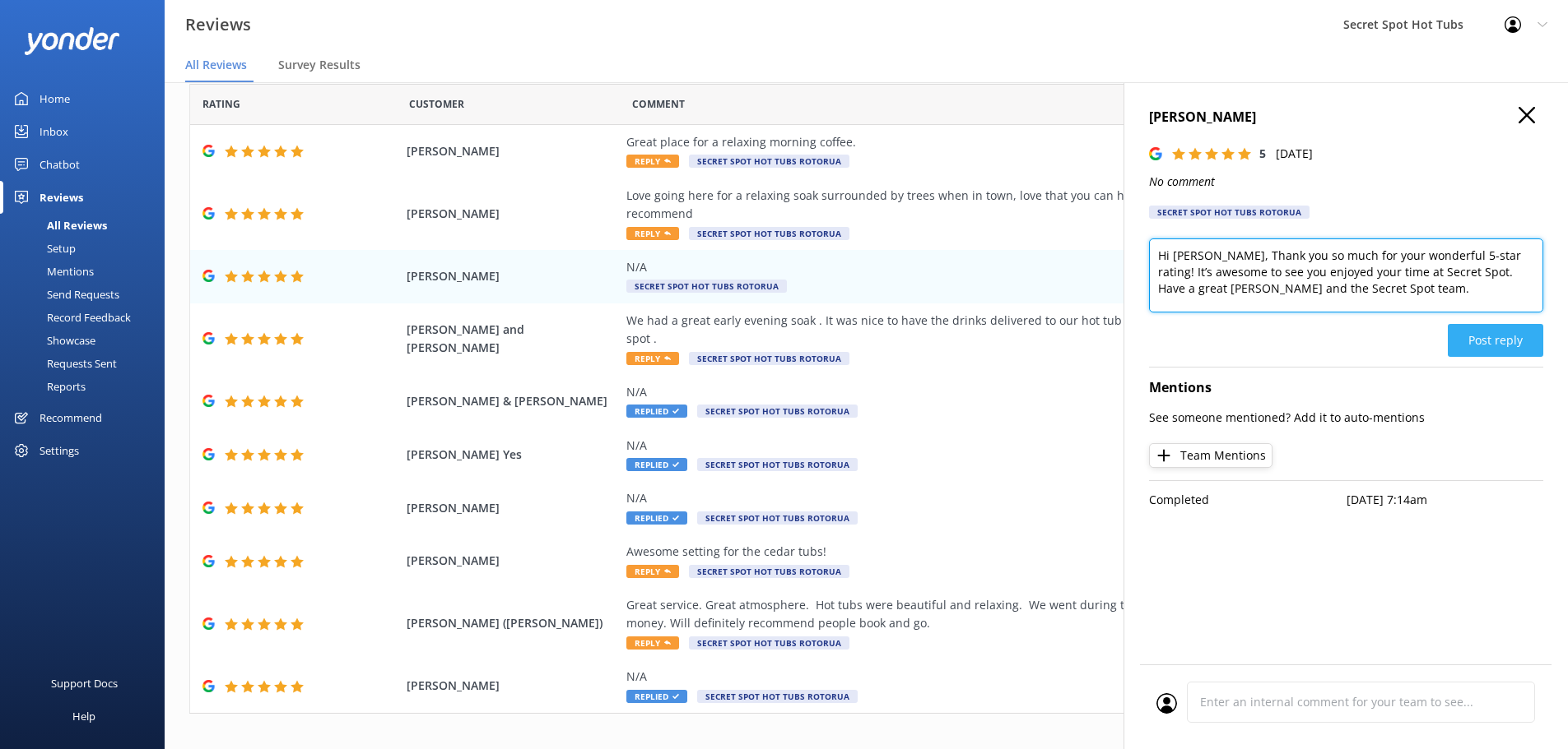
type textarea "Hi Jo, Thank you so much for your wonderful 5-star rating! It’s awesome to see …"
click at [1496, 343] on button "Post reply" at bounding box center [1495, 340] width 96 height 33
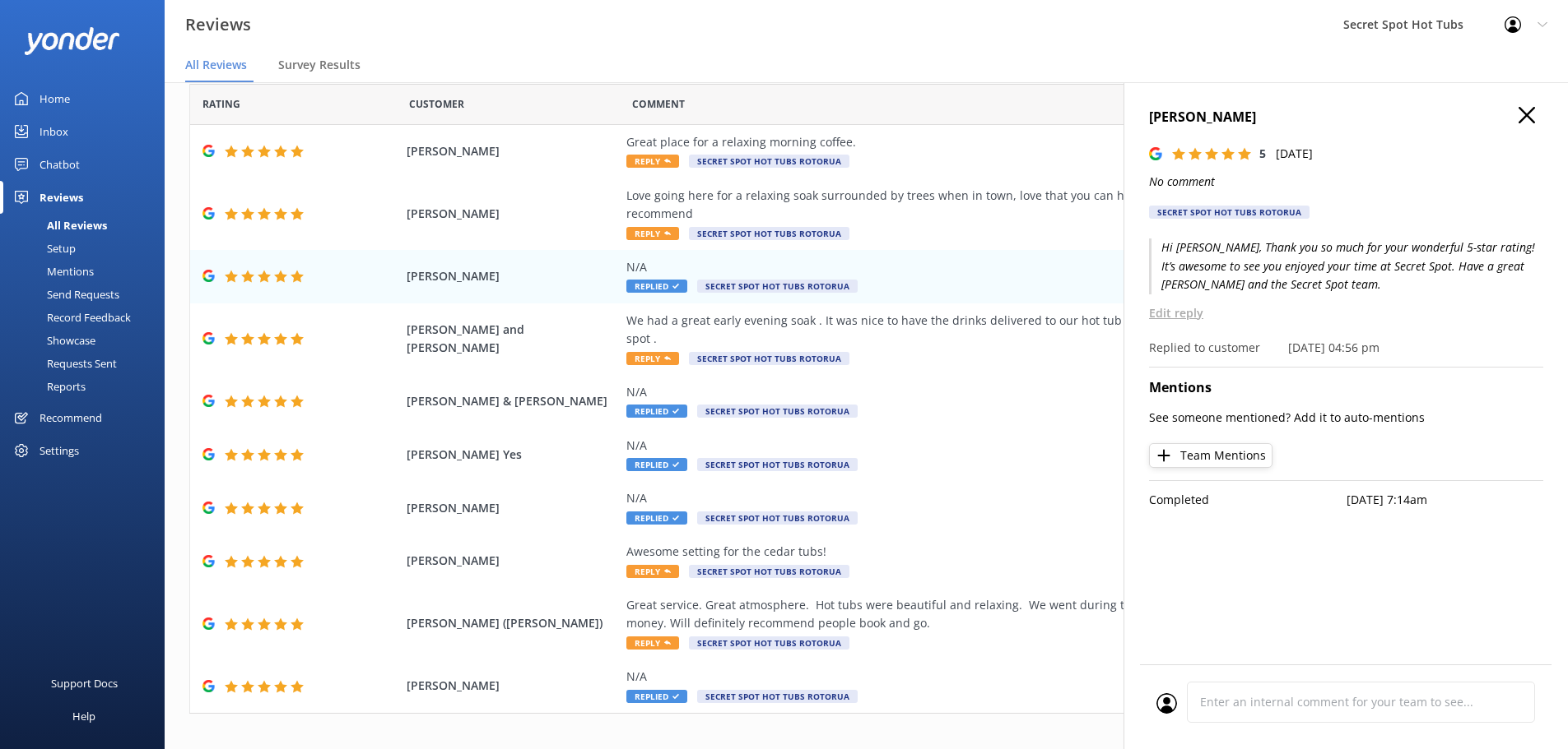
click at [1524, 117] on icon at bounding box center [1526, 115] width 17 height 17
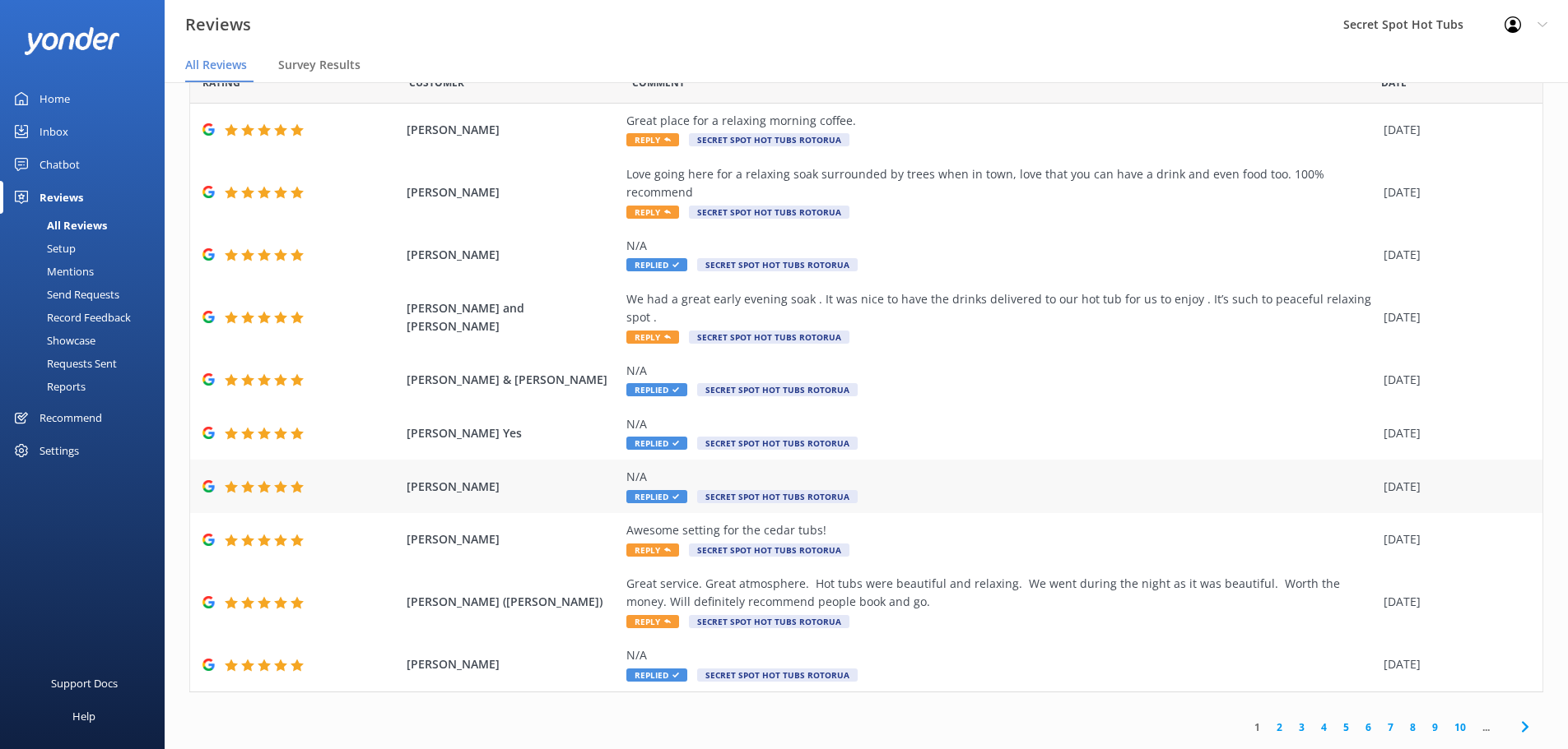
scroll to position [33, 0]
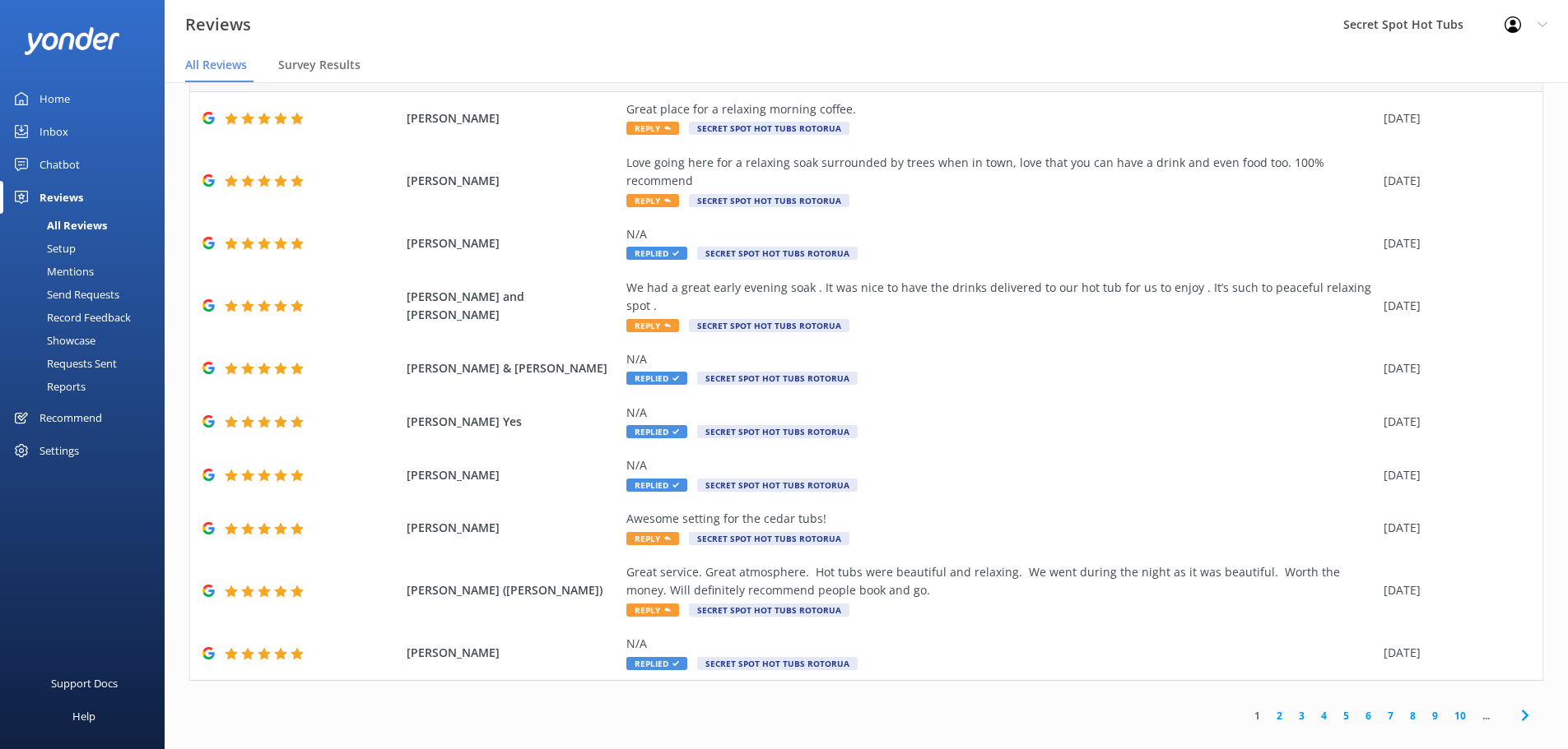
click at [1269, 708] on link "2" at bounding box center [1279, 716] width 22 height 16
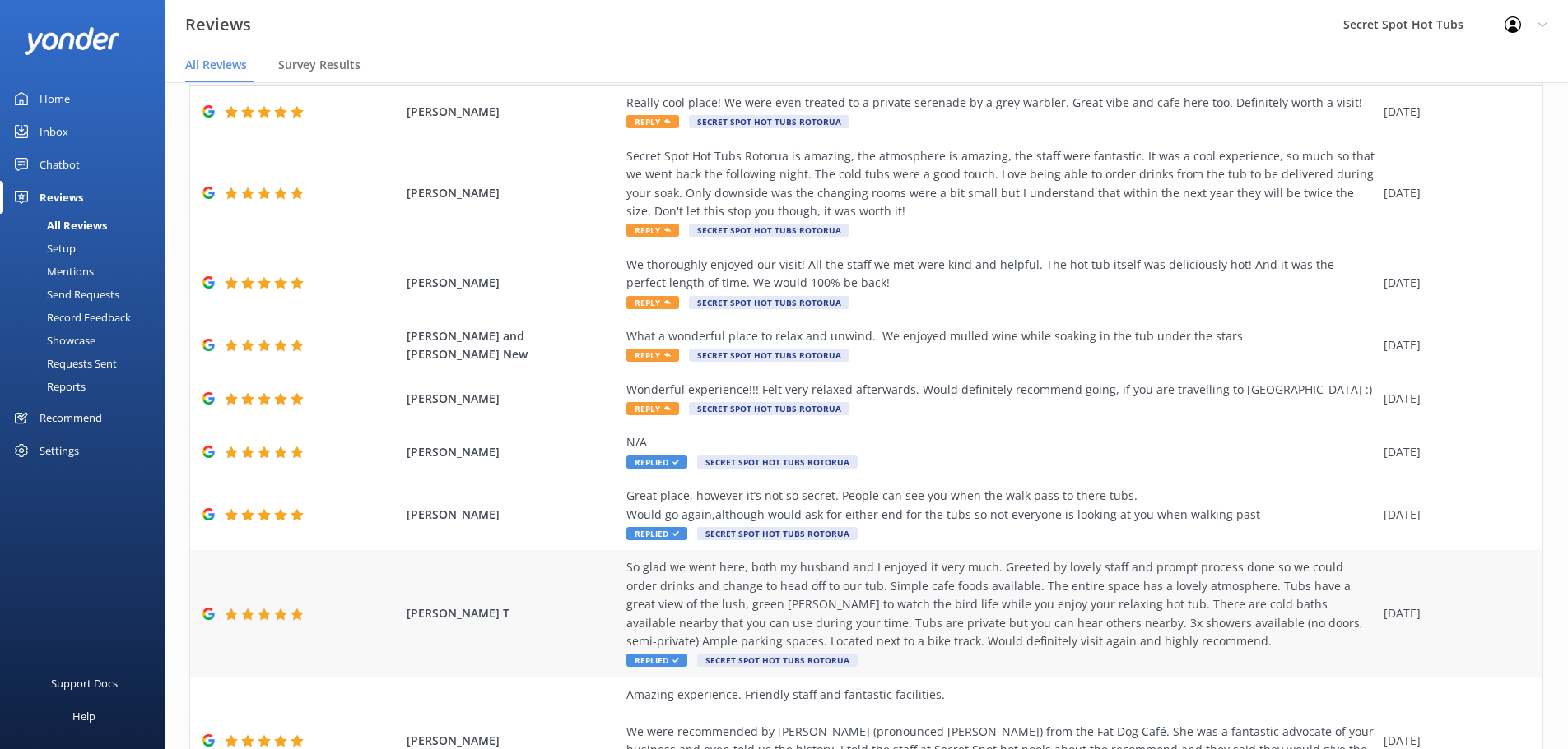
scroll to position [165, 0]
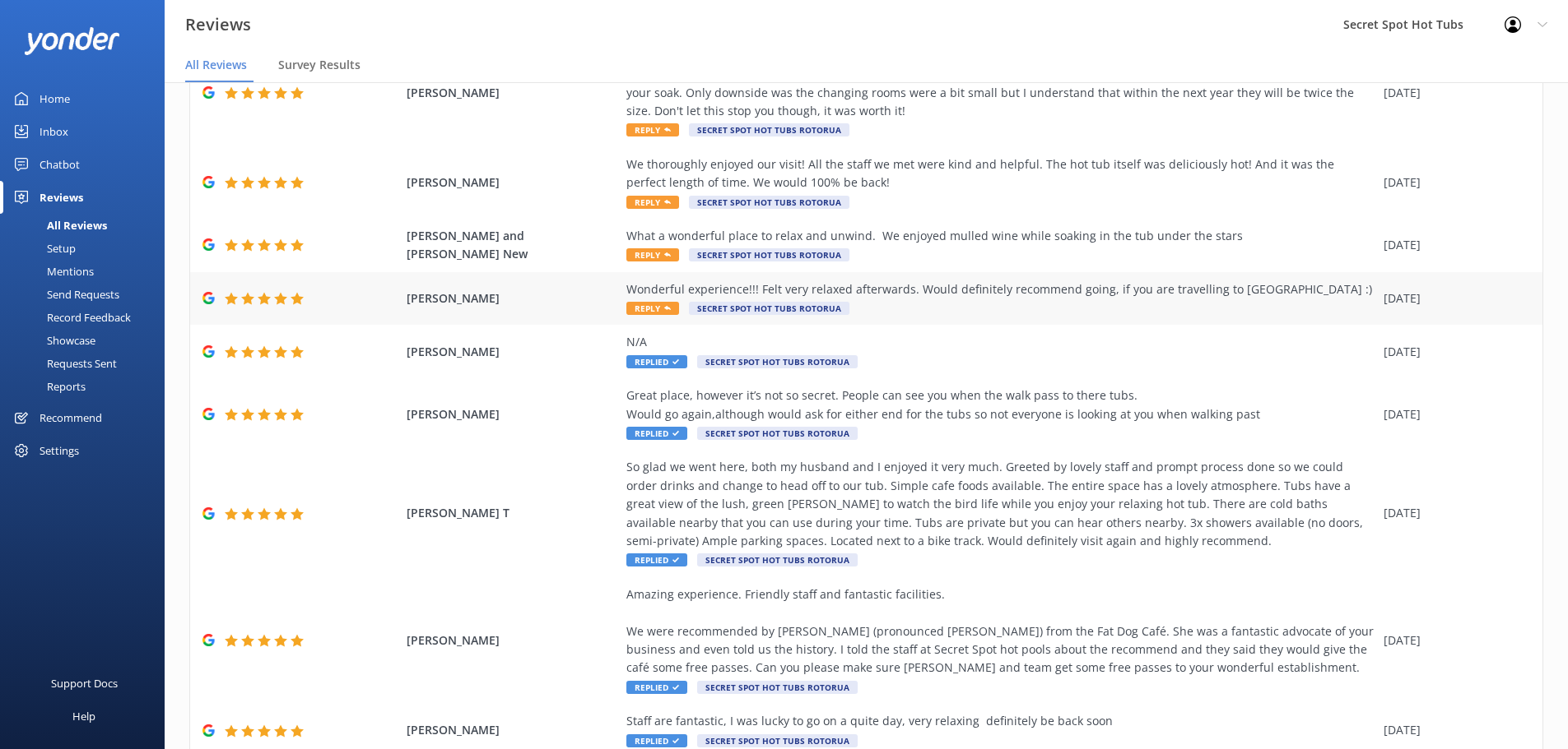
click at [654, 305] on span "Reply" at bounding box center [652, 308] width 52 height 13
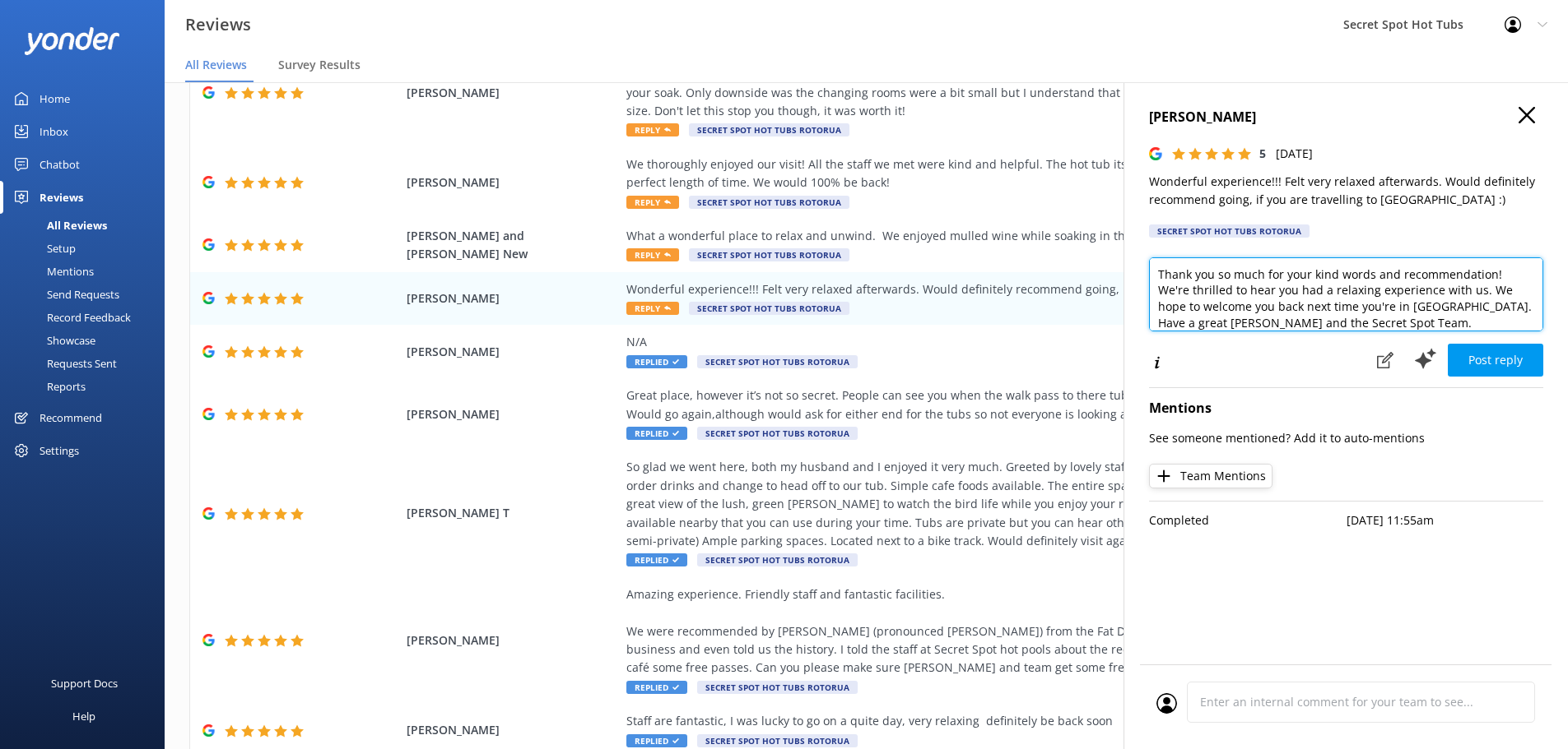
click at [1159, 273] on textarea "Thank you so much for your kind words and recommendation! We're thrilled to hea…" at bounding box center [1346, 295] width 394 height 74
type textarea "Hi Jasmine, Thank you so much for your kind words and recommendation! We're thr…"
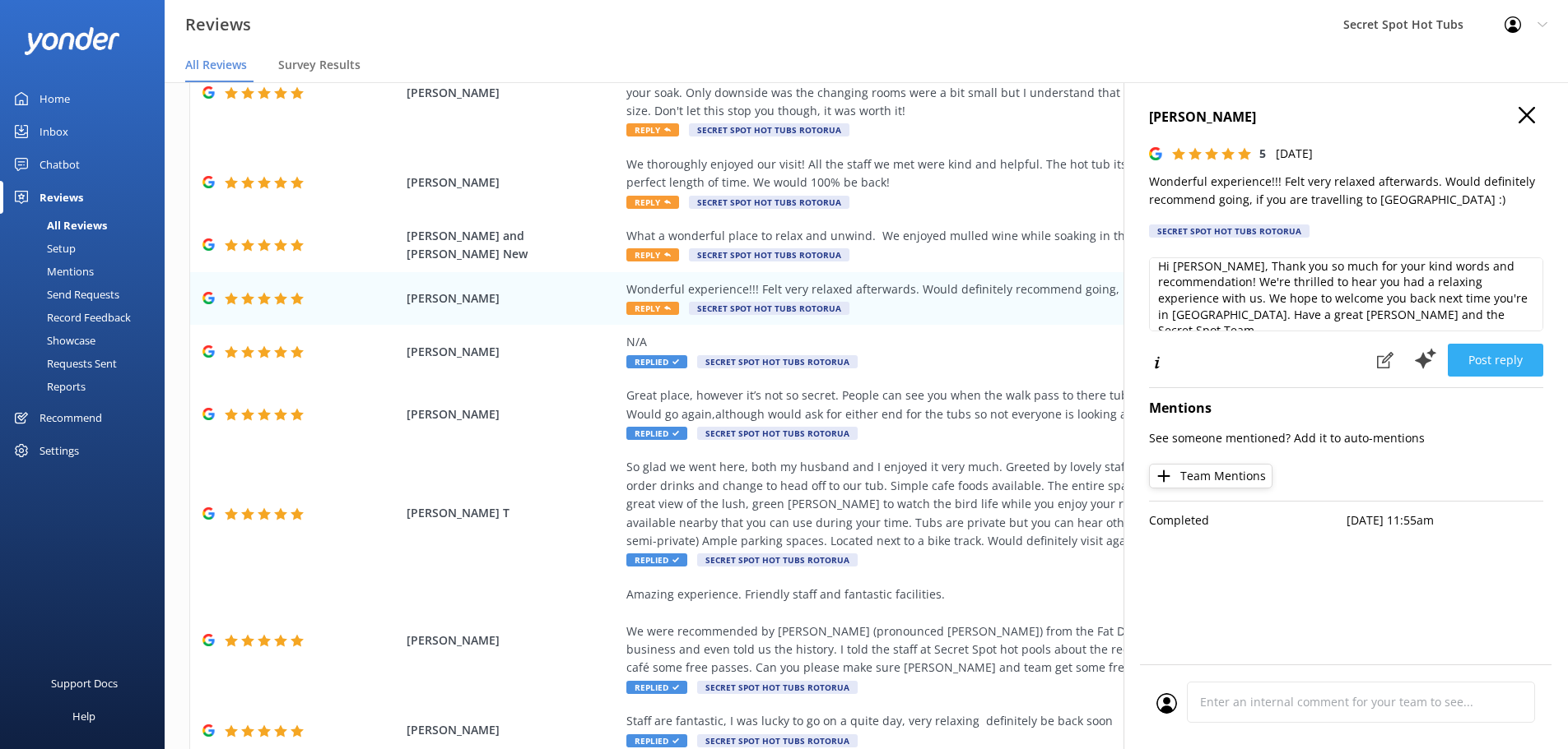
click at [1507, 362] on button "Post reply" at bounding box center [1495, 359] width 96 height 33
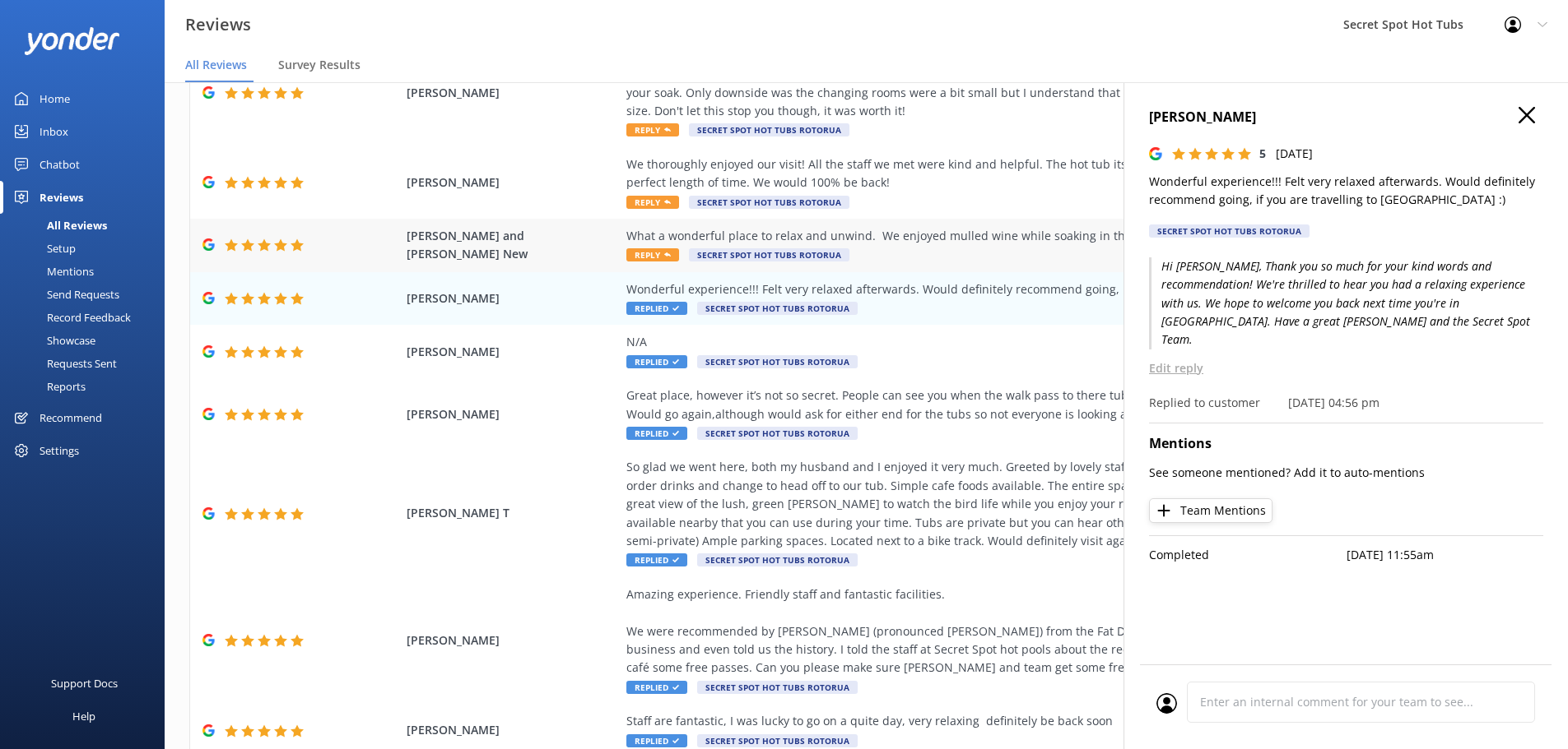
click at [657, 237] on div "What a wonderful place to relax and unwind. We enjoyed mulled wine while soakin…" at bounding box center [1001, 236] width 749 height 18
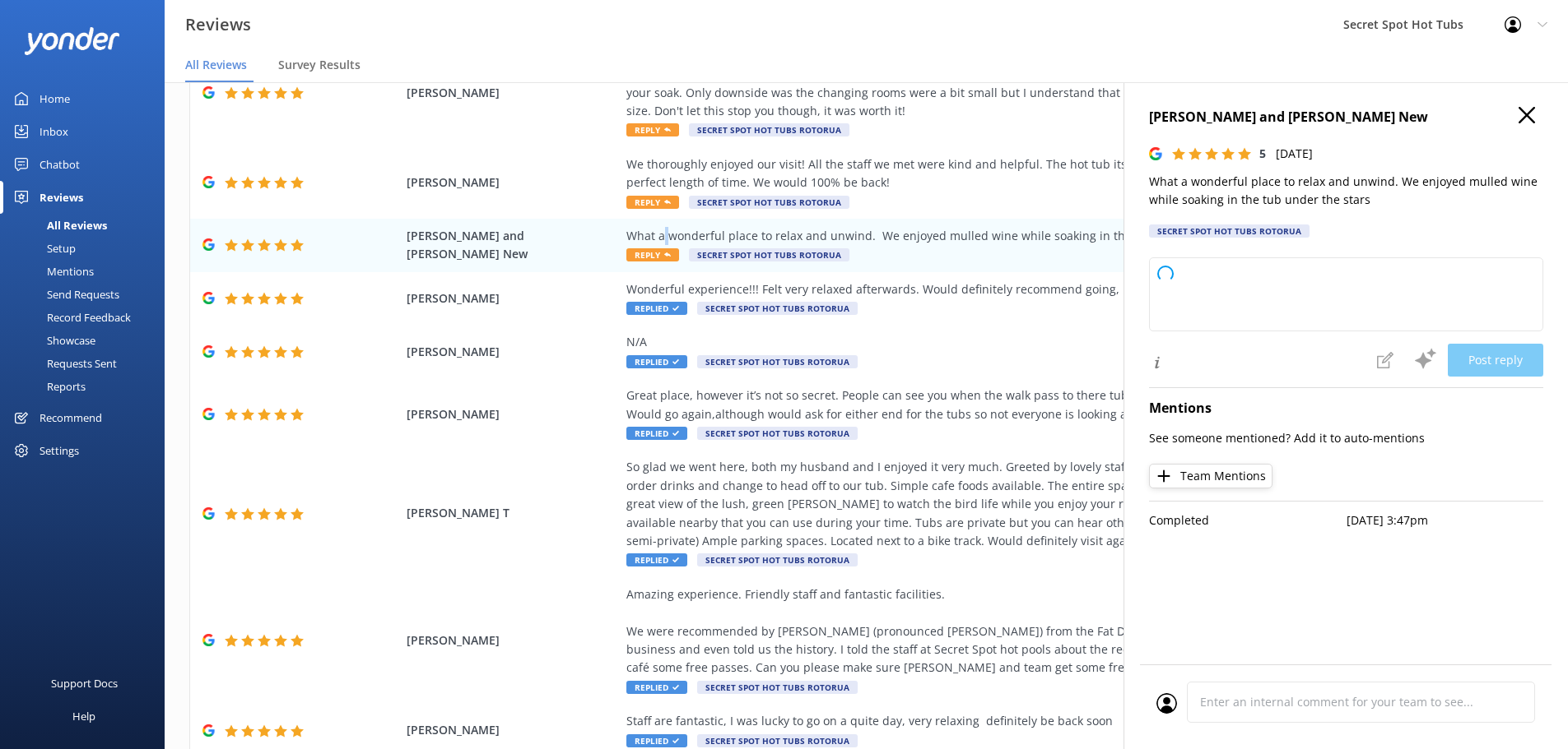
type textarea "Thank you so much for your lovely review! We're delighted to hear you enjoyed y…"
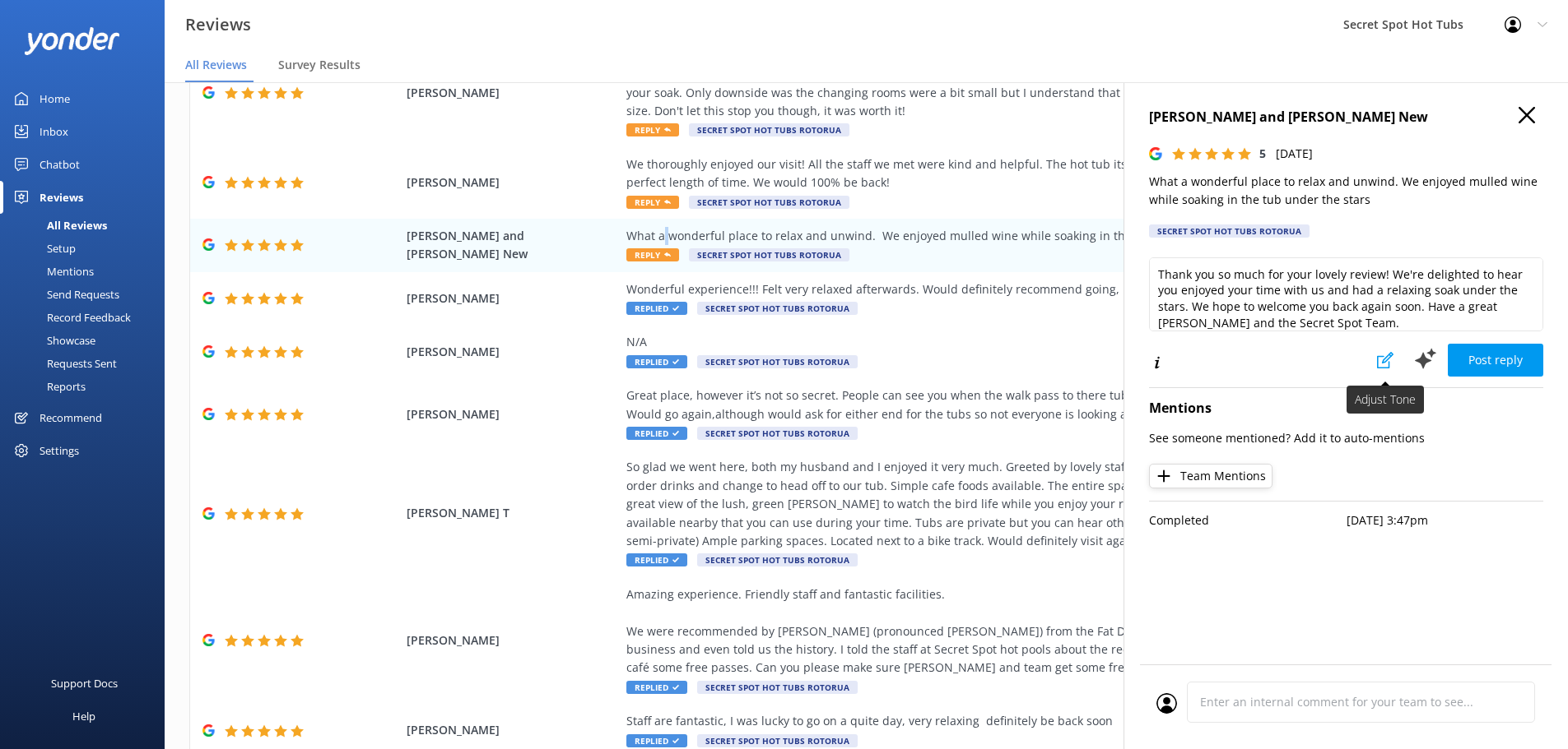
click at [1378, 355] on icon at bounding box center [1385, 360] width 17 height 17
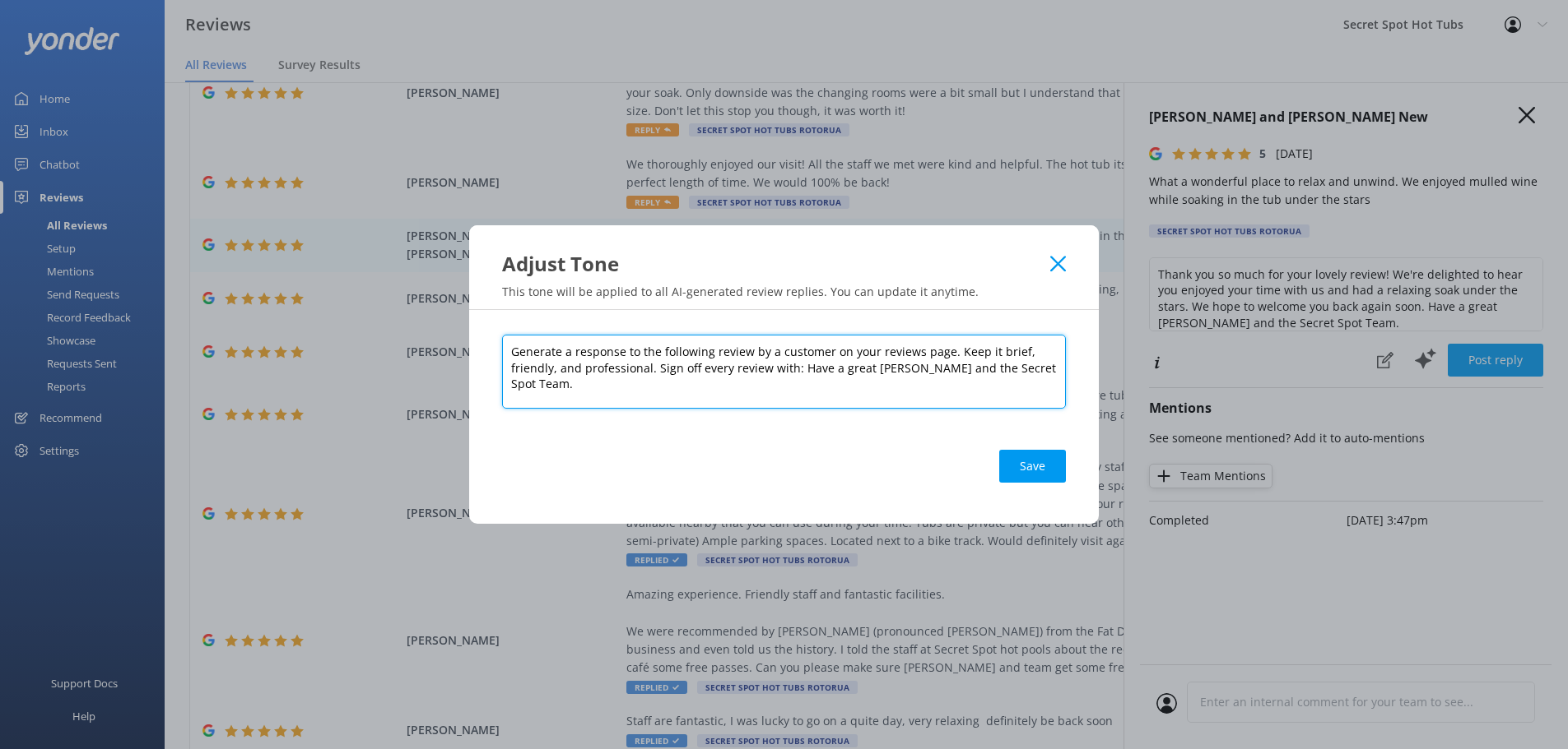
click at [510, 353] on textarea "Generate a response to the following review by a customer on your reviews page.…" at bounding box center [784, 372] width 563 height 74
type textarea "Start every review with: Hi [first name], Generate a response to the following …"
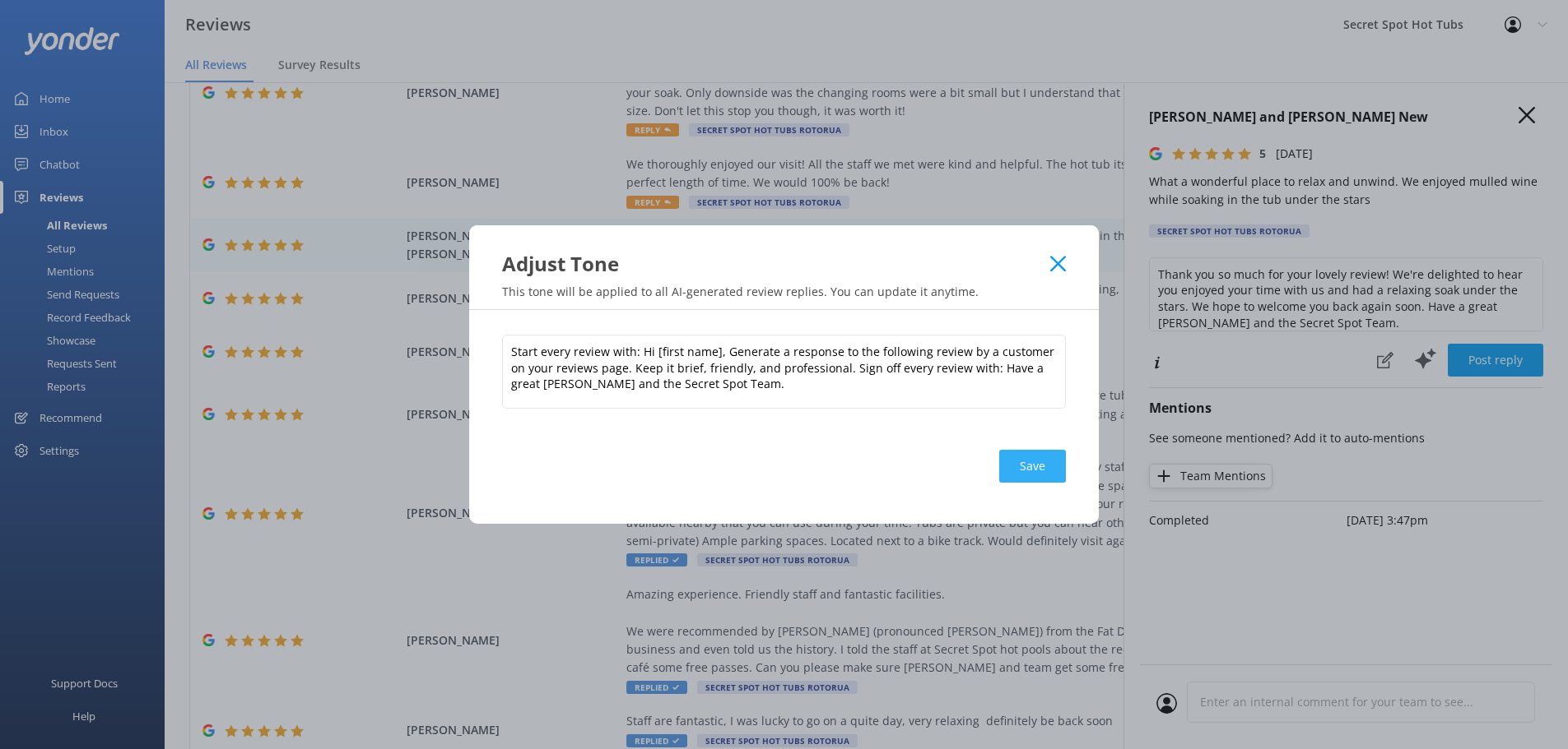
click at [1036, 470] on button "Save" at bounding box center [1032, 466] width 66 height 33
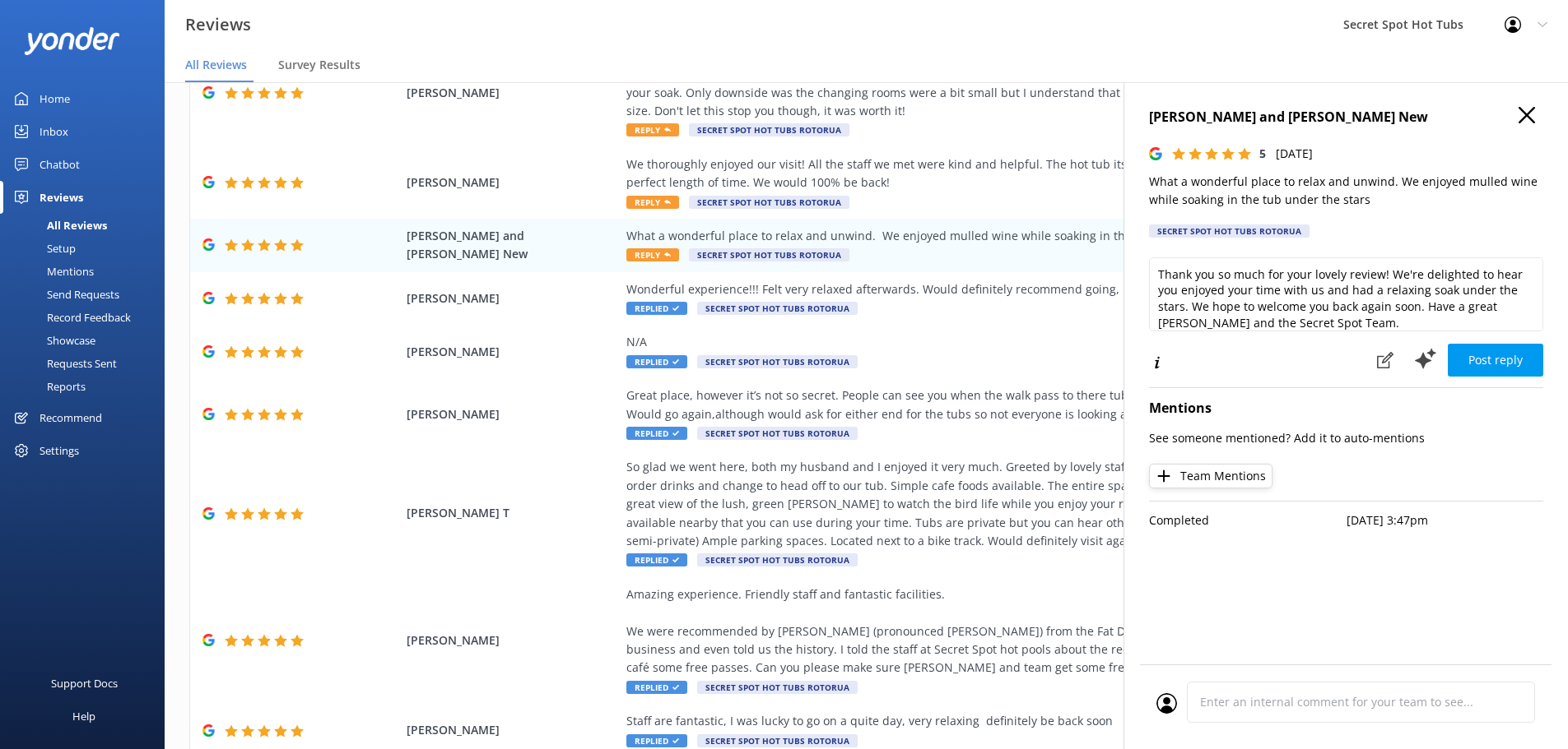
click at [1533, 106] on div "Phil and Janene New 5 Fri, 8th Aug 2025 What a wonderful place to relax and unw…" at bounding box center [1346, 457] width 445 height 749
click at [1533, 112] on icon at bounding box center [1526, 115] width 17 height 17
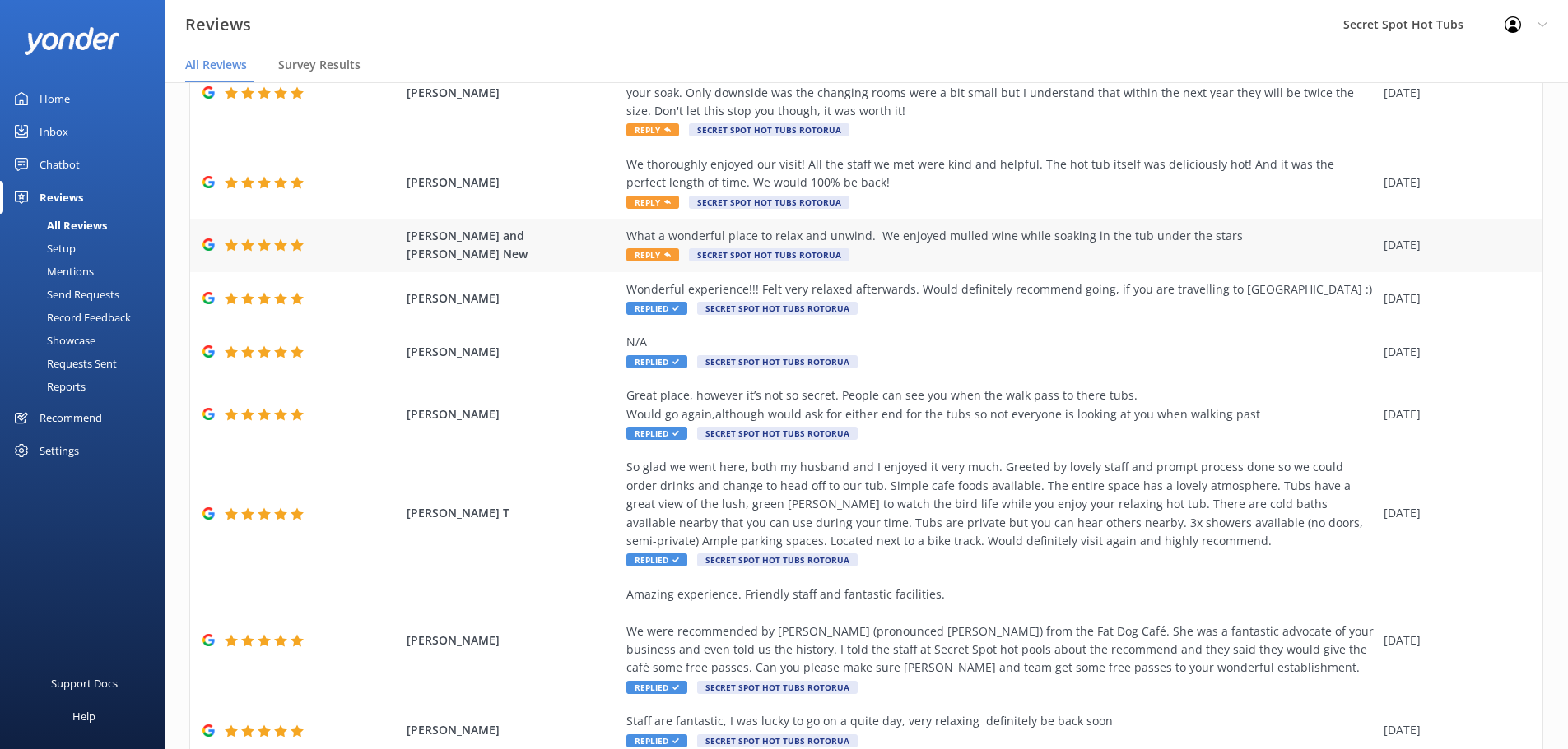
click at [566, 249] on span "Phil and Janene New" at bounding box center [513, 245] width 213 height 37
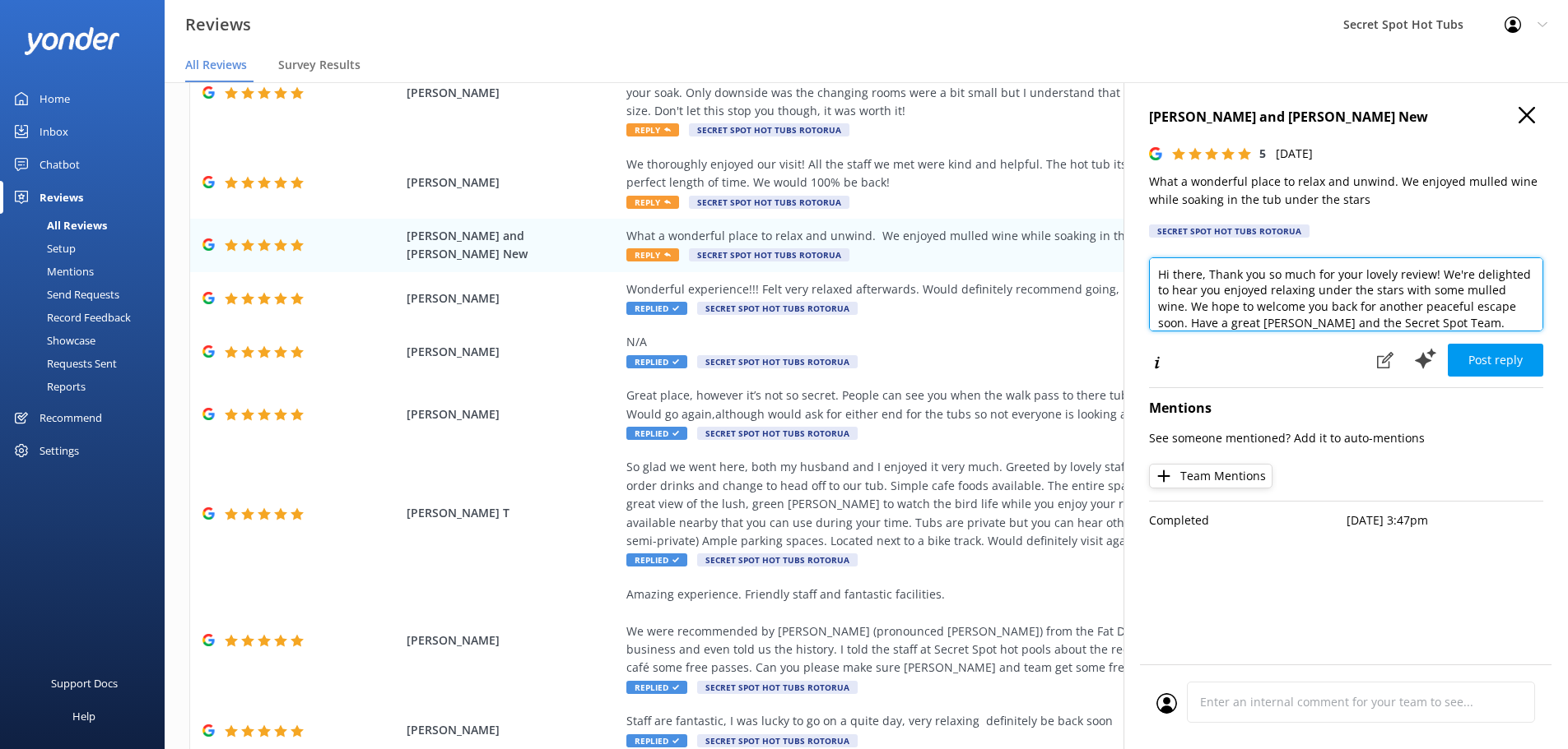
drag, startPoint x: 1201, startPoint y: 276, endPoint x: 1173, endPoint y: 276, distance: 28.0
click at [1173, 276] on textarea "Hi there, Thank you so much for your lovely review! We're delighted to hear you…" at bounding box center [1346, 295] width 394 height 74
type textarea "Hi Phil and Janene, Thank you so much for your lovely review! We're delighted t…"
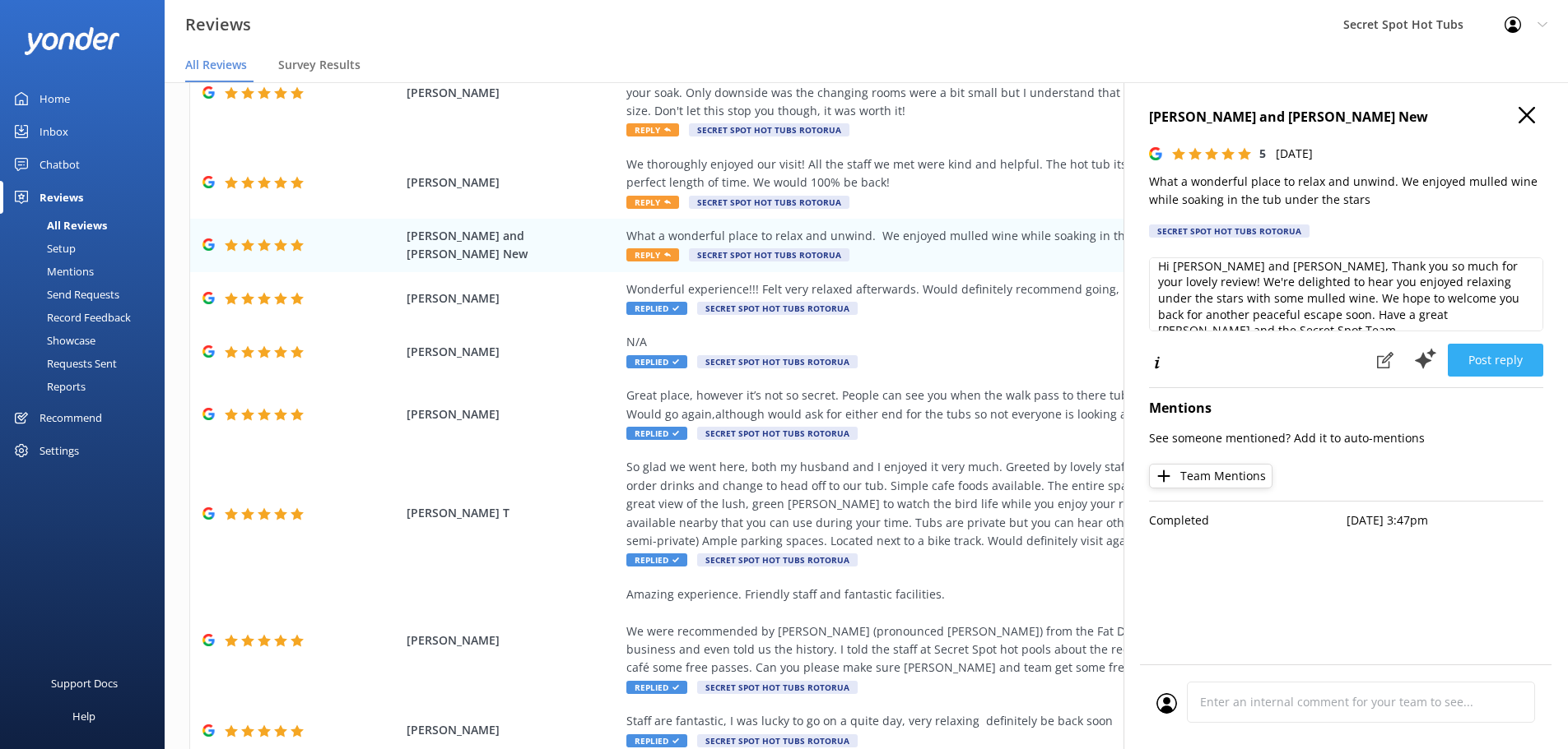
click at [1505, 356] on button "Post reply" at bounding box center [1495, 359] width 96 height 33
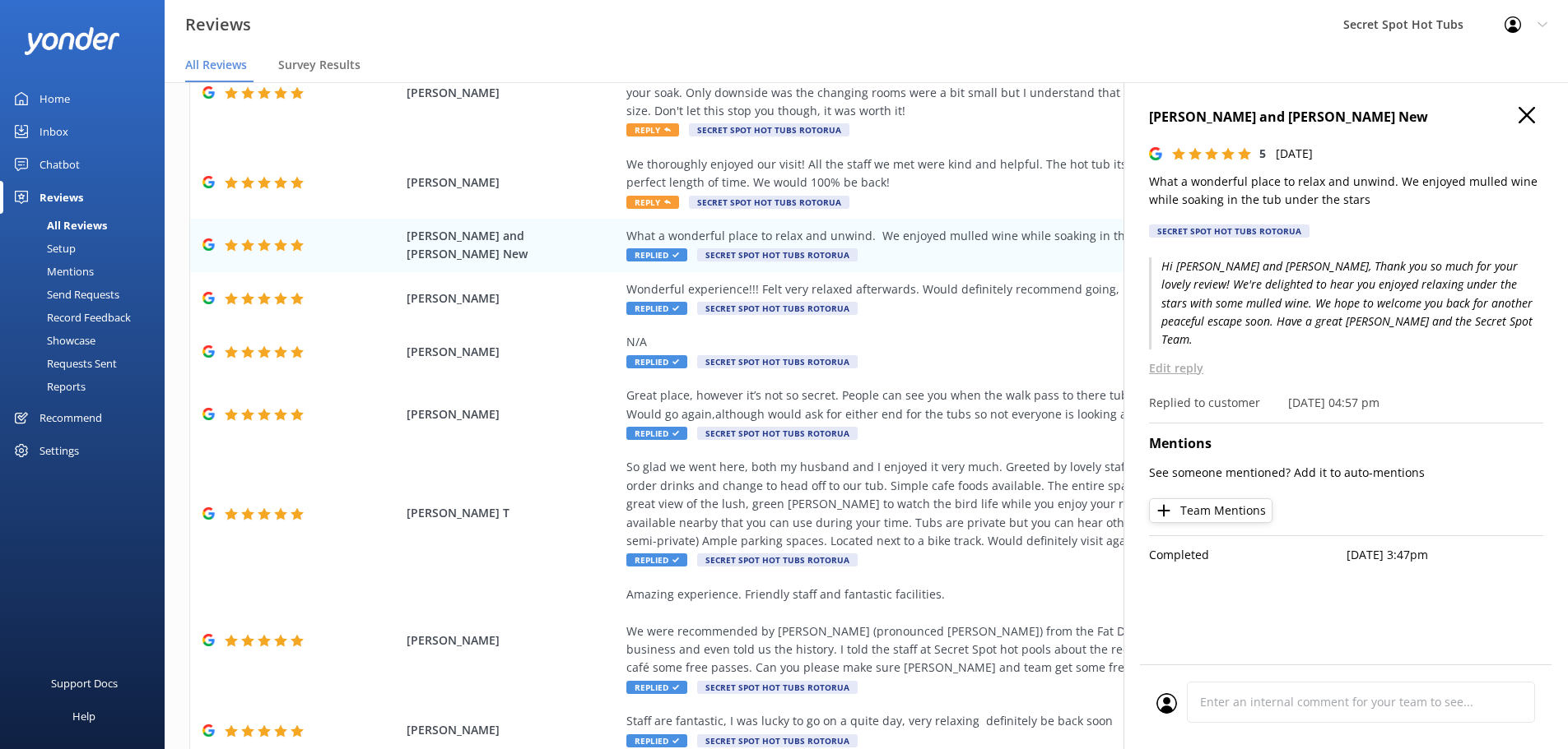
click at [1525, 112] on icon at bounding box center [1526, 115] width 17 height 17
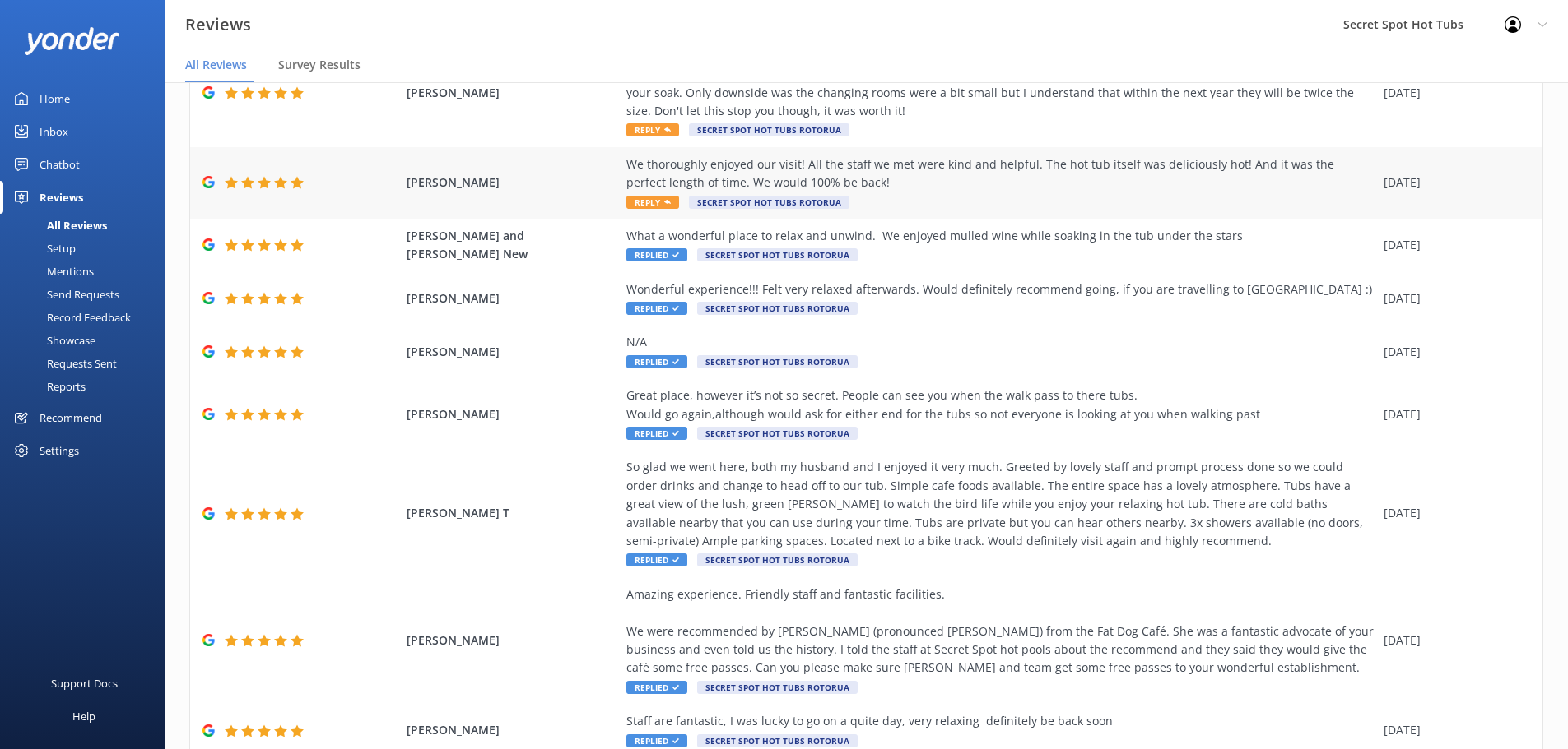
click at [674, 174] on div "We thoroughly enjoyed our visit! All the staff we met were kind and helpful. Th…" at bounding box center [1001, 174] width 749 height 37
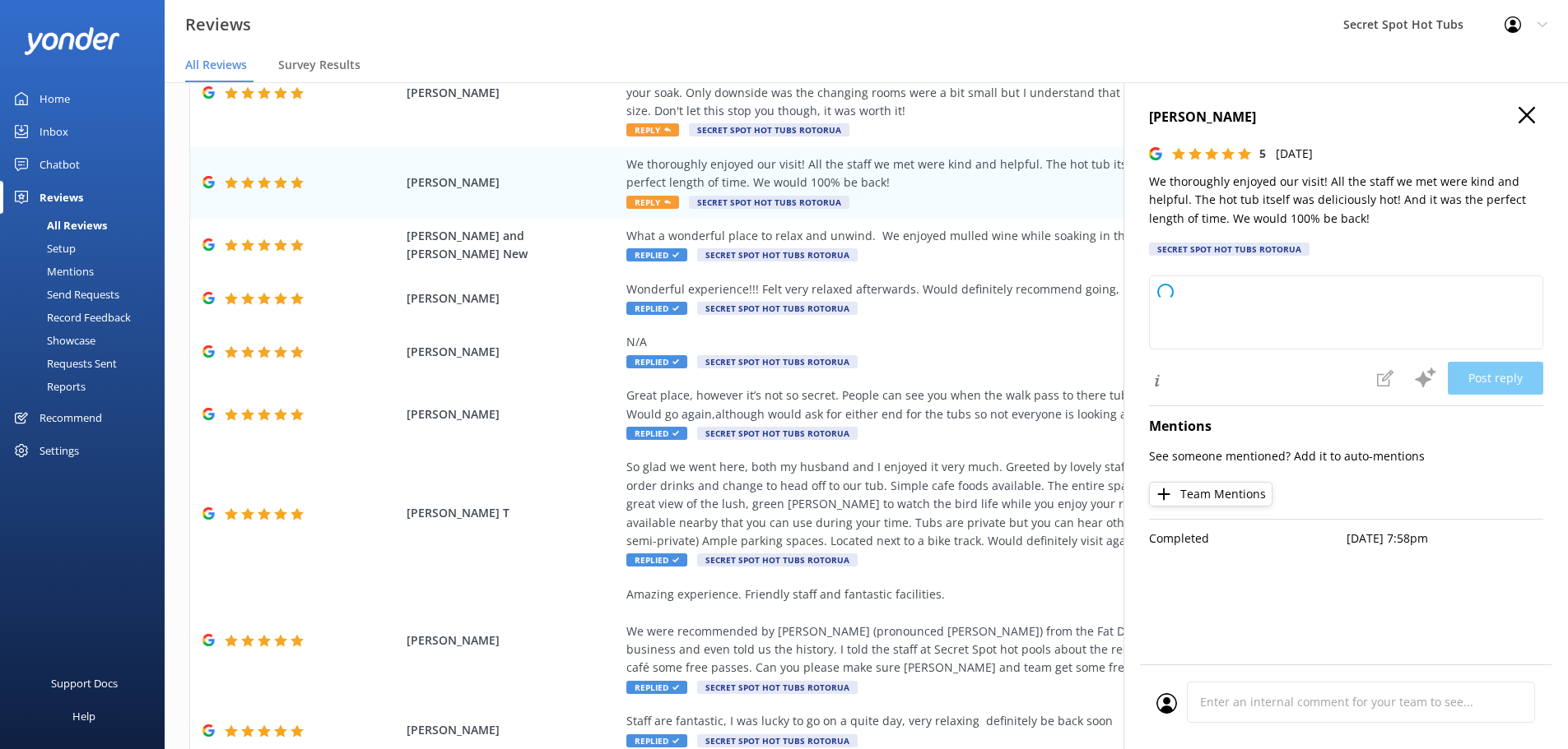
type textarea "Hi there, Thank you so much for your wonderful review! We're delighted to hear …"
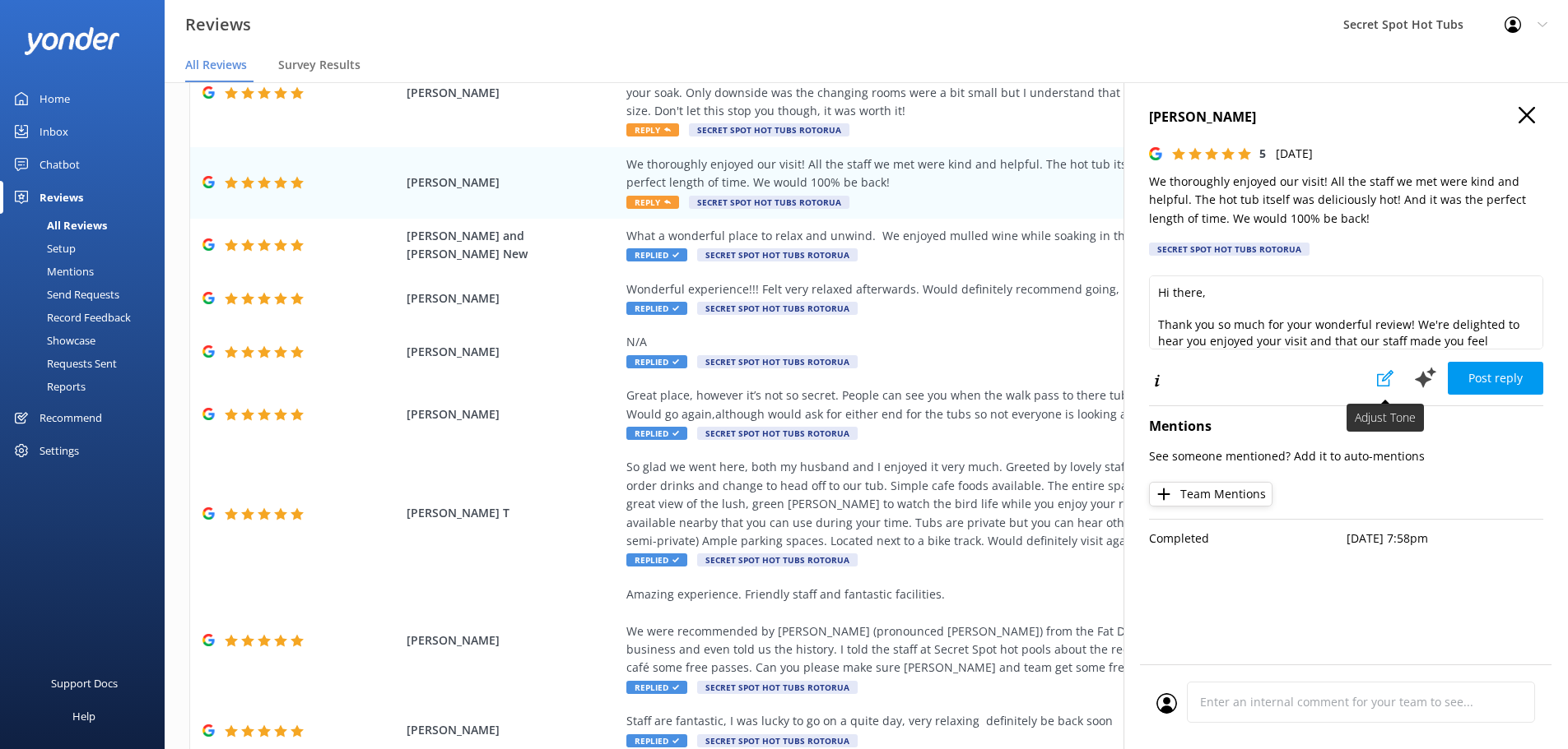
click at [1386, 371] on icon at bounding box center [1385, 378] width 17 height 17
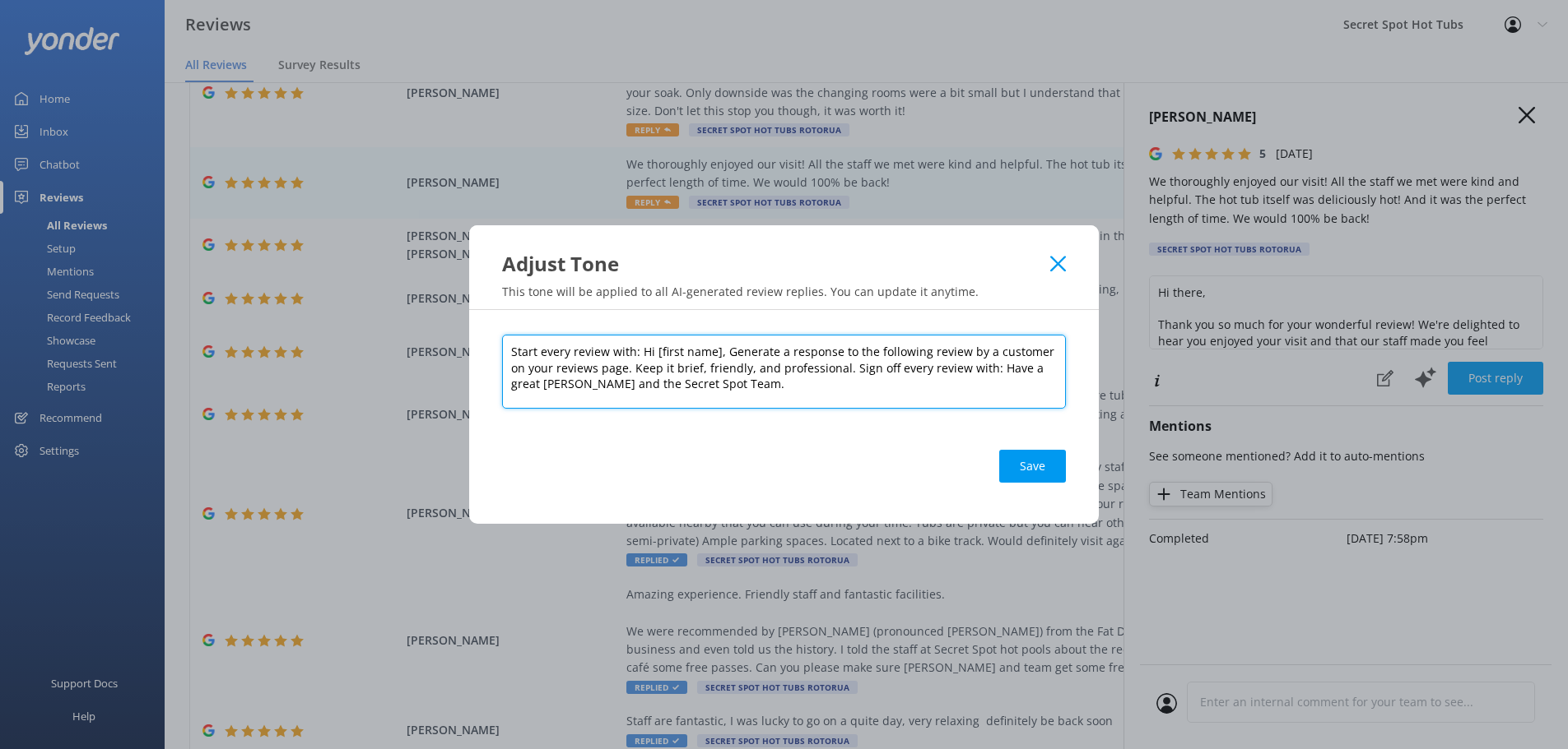
drag, startPoint x: 715, startPoint y: 349, endPoint x: 712, endPoint y: 320, distance: 29.2
click at [715, 348] on textarea "Start every review with: Hi [first name], Generate a response to the following …" at bounding box center [784, 372] width 563 height 74
click at [656, 357] on textarea "Start every review with: Hi [first name, Generate a response to the following r…" at bounding box center [784, 372] width 563 height 74
drag, startPoint x: 612, startPoint y: 354, endPoint x: 612, endPoint y: 344, distance: 10.0
click at [612, 353] on textarea "Start every review with: Hi first name, Generate a response to the following re…" at bounding box center [784, 372] width 563 height 74
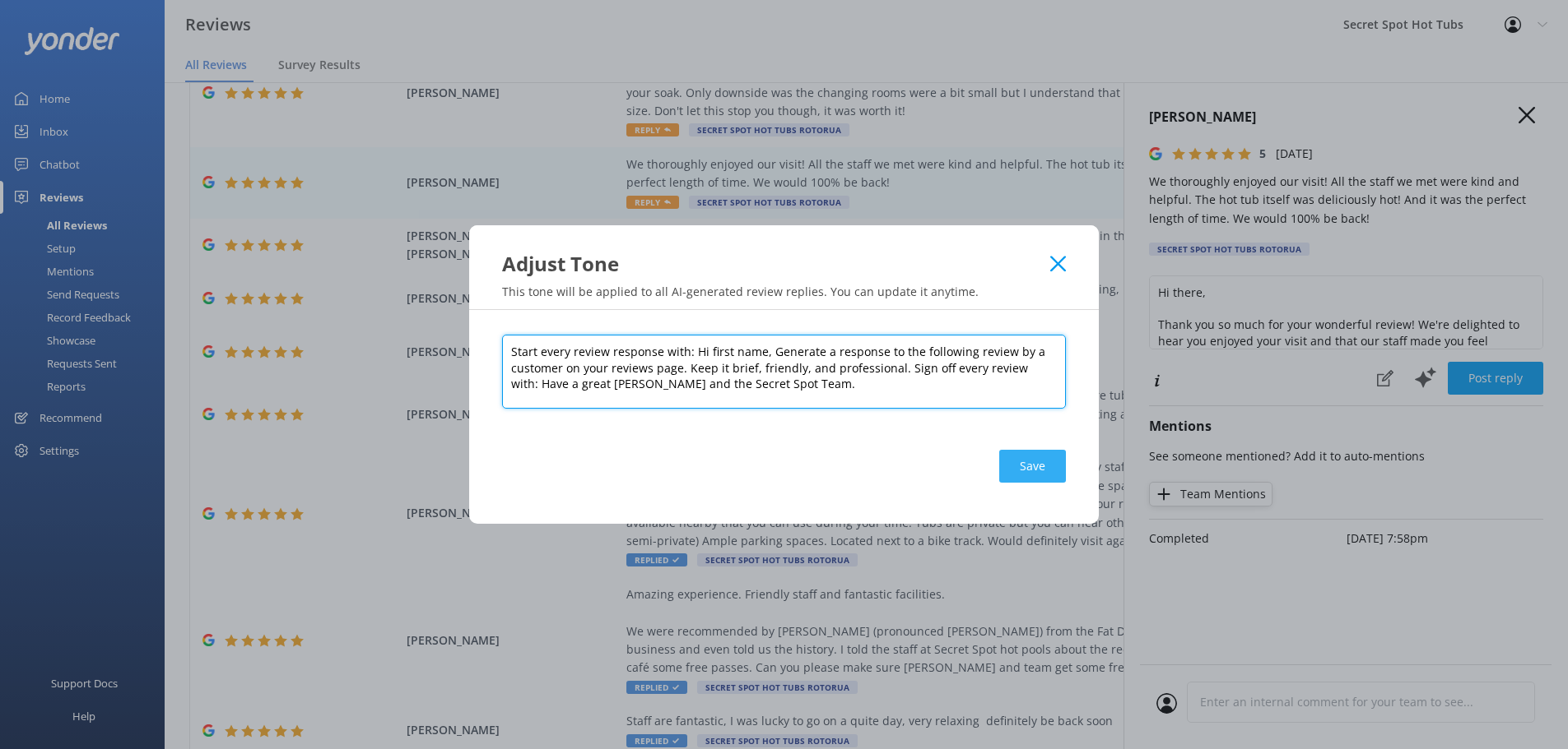
type textarea "Start every review response with: Hi first name, Generate a response to the fol…"
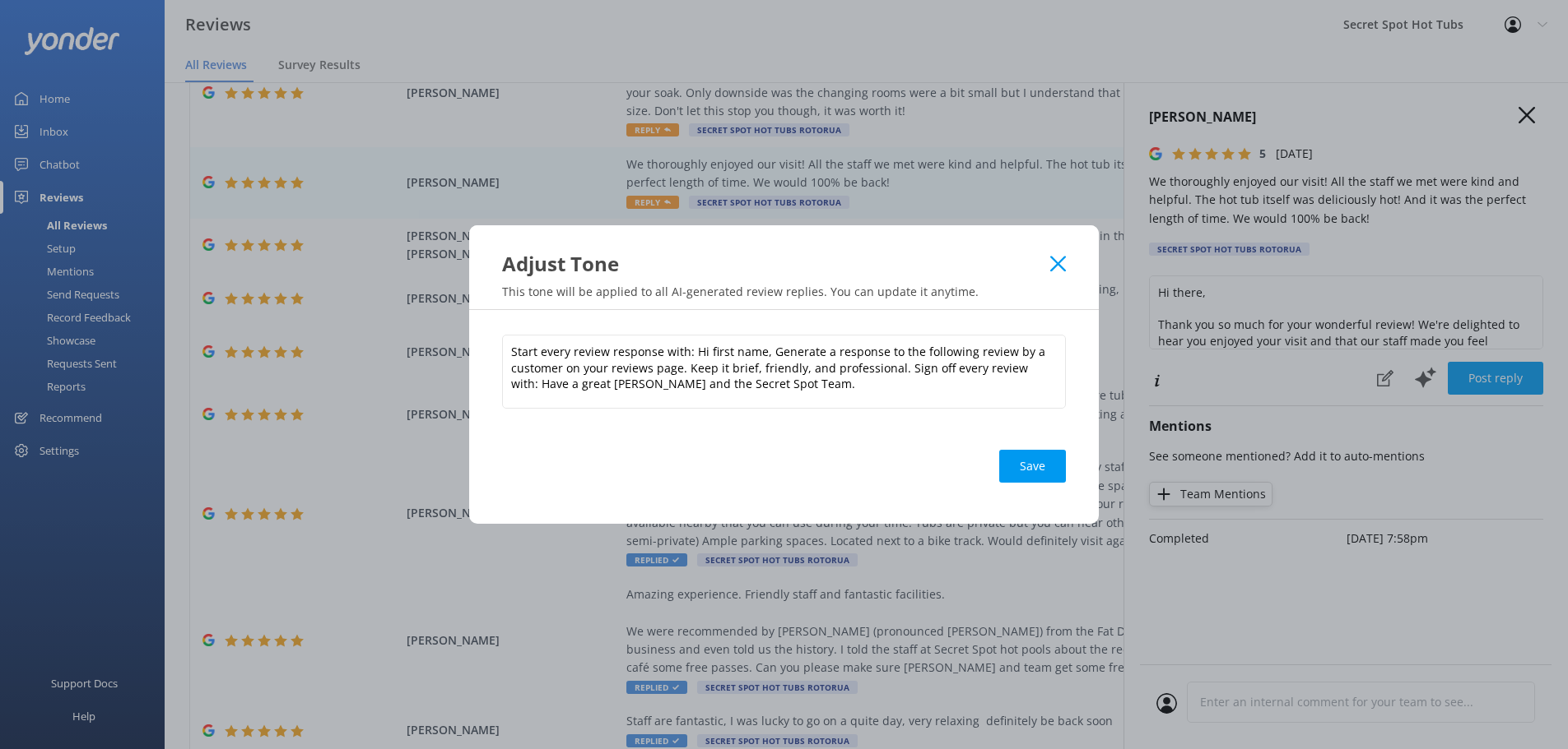
click at [1044, 453] on button "Save" at bounding box center [1032, 466] width 66 height 33
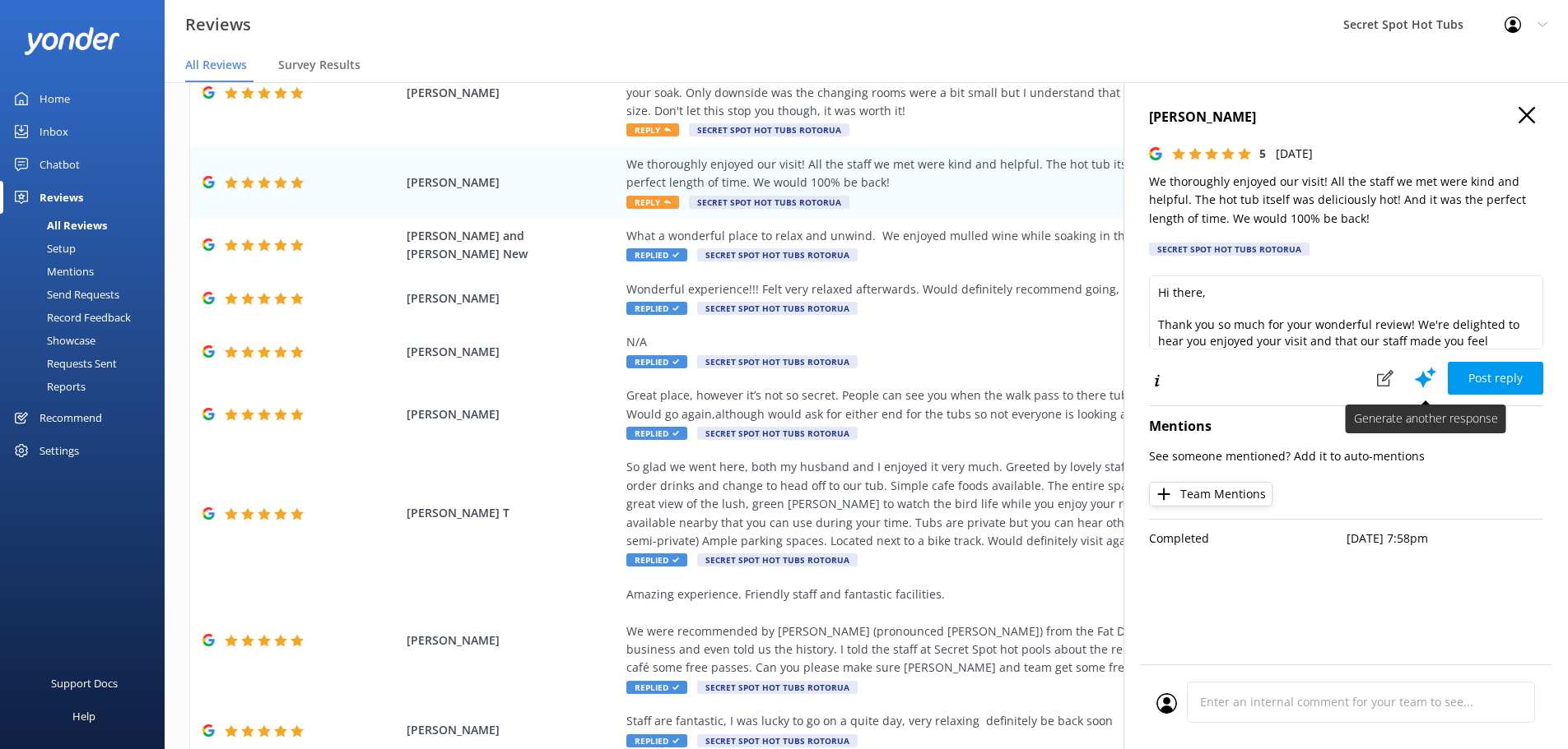
click at [1422, 377] on use at bounding box center [1425, 376] width 21 height 20
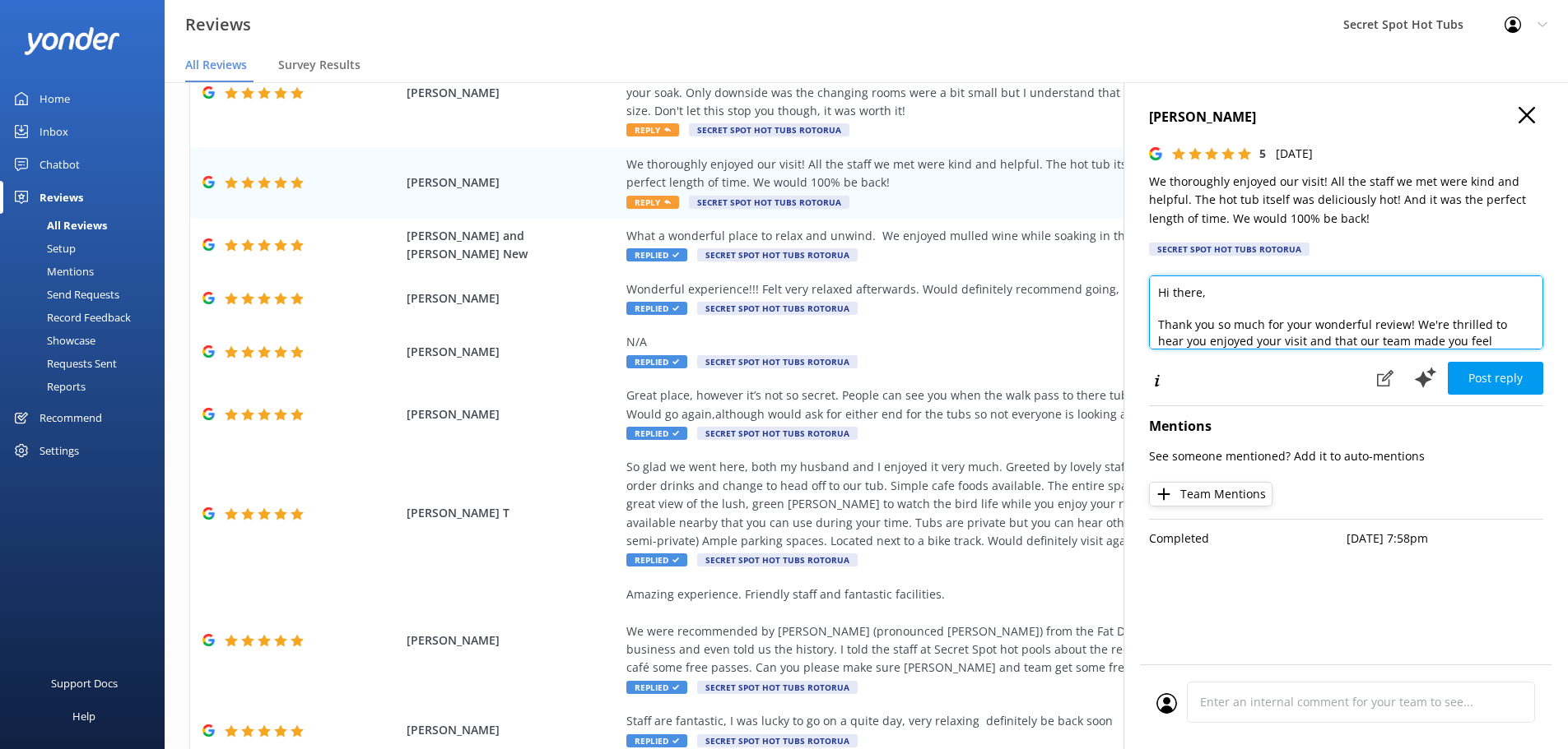
drag, startPoint x: 1201, startPoint y: 295, endPoint x: 1172, endPoint y: 297, distance: 29.1
click at [1172, 297] on textarea "Hi there, Thank you so much for your wonderful review! We're thrilled to hear y…" at bounding box center [1346, 313] width 394 height 74
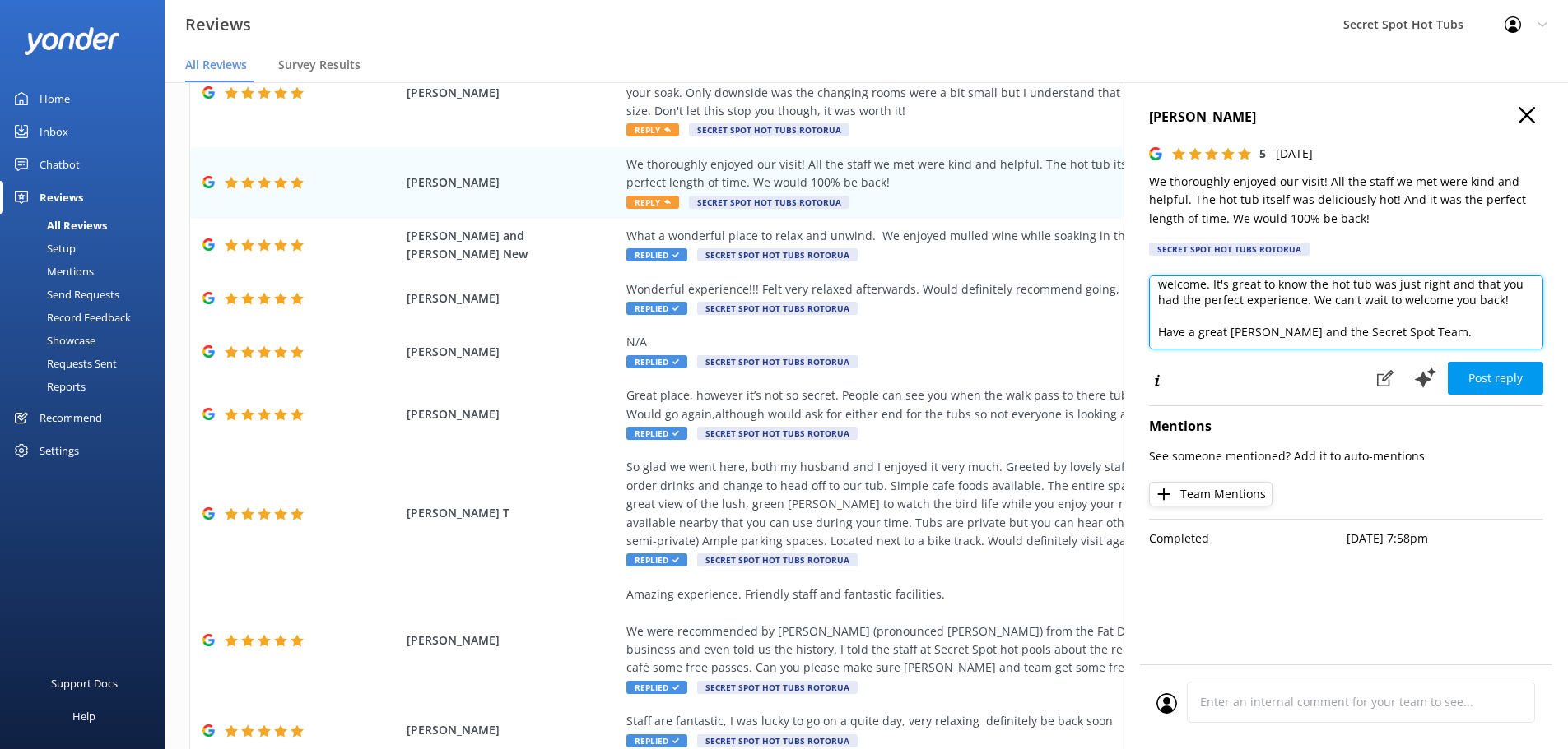
scroll to position [89, 0]
type textarea "Hi Abbey, Thank you so much for your wonderful review! We're thrilled to hear y…"
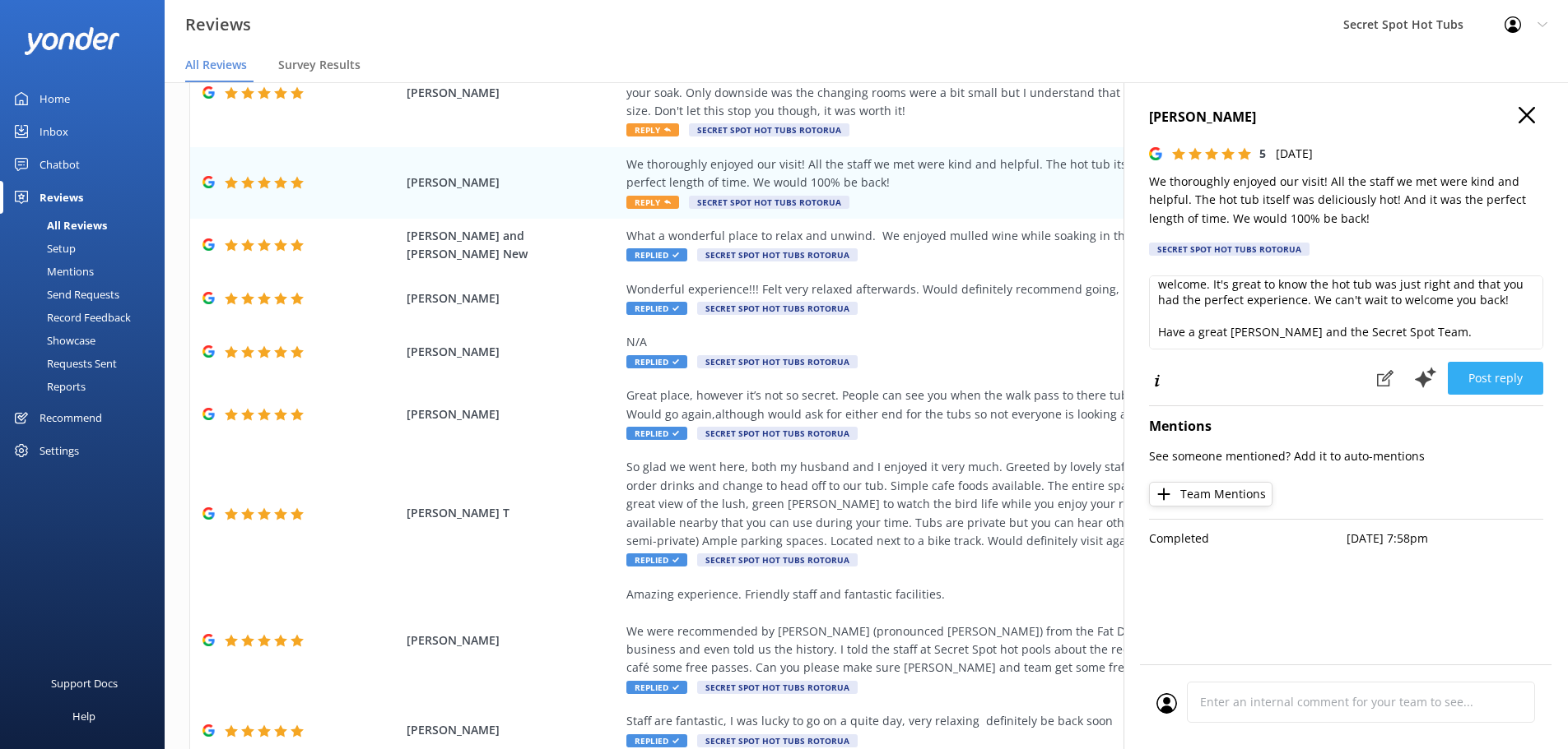
click at [1491, 377] on button "Post reply" at bounding box center [1495, 378] width 96 height 33
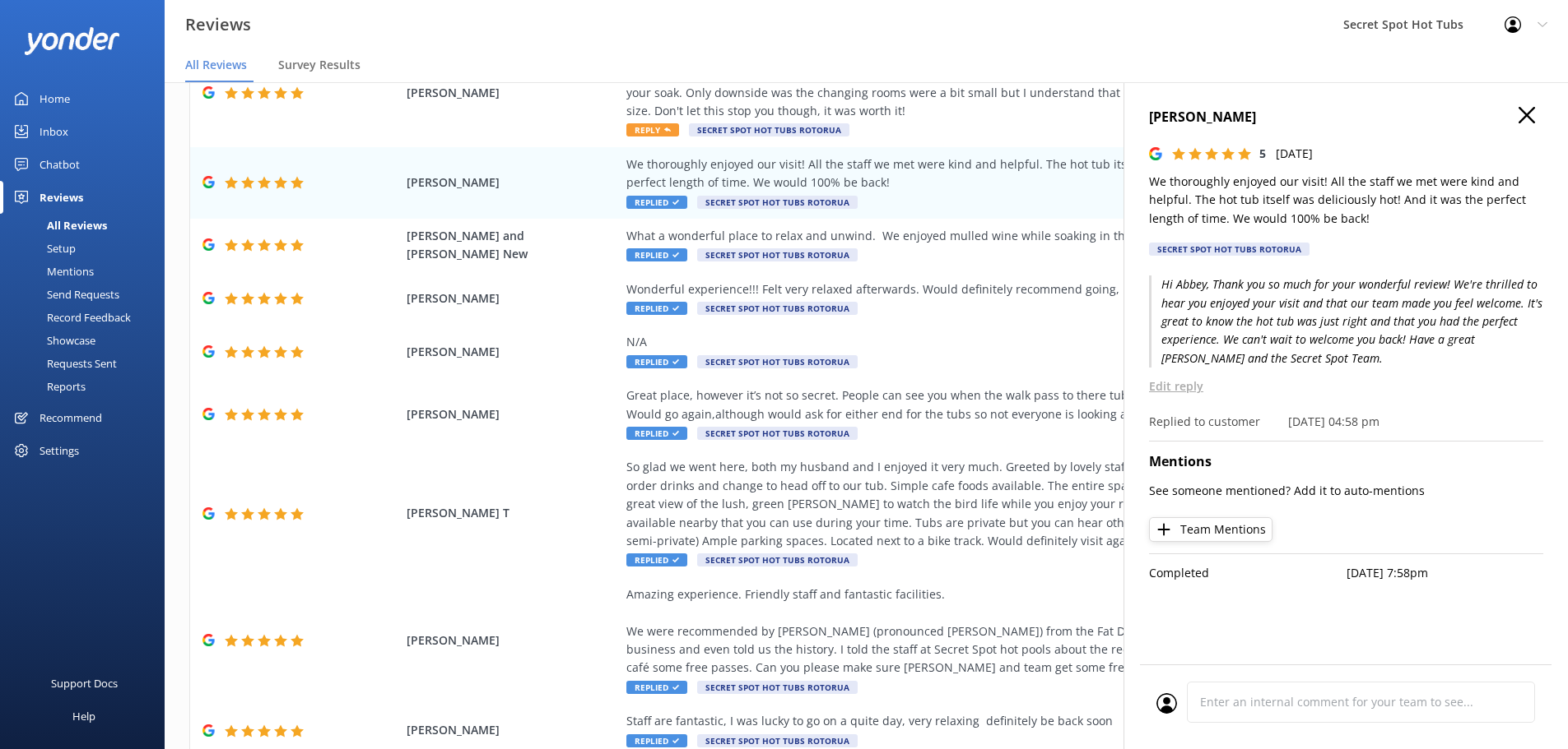
click at [1530, 108] on icon at bounding box center [1526, 115] width 17 height 17
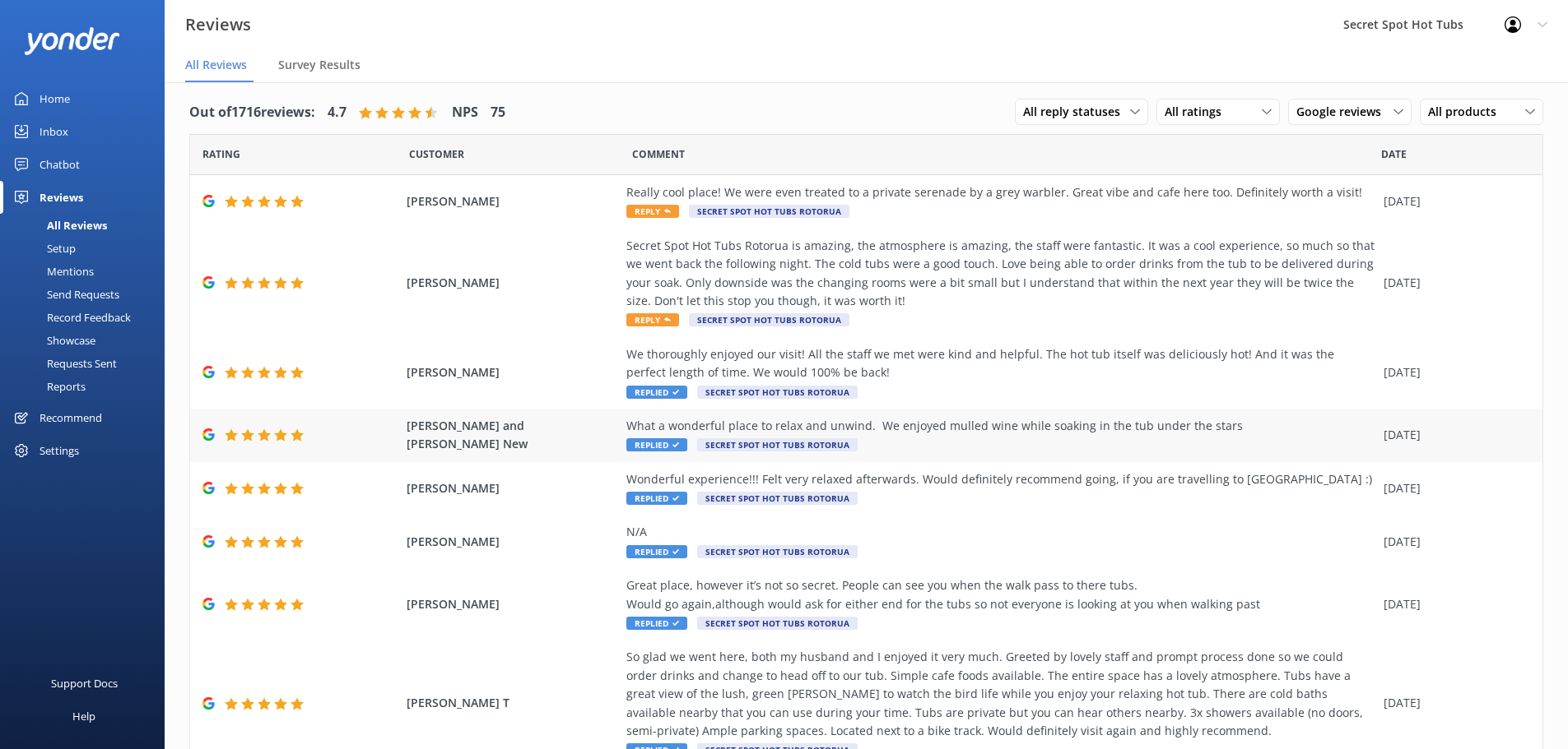
scroll to position [0, 0]
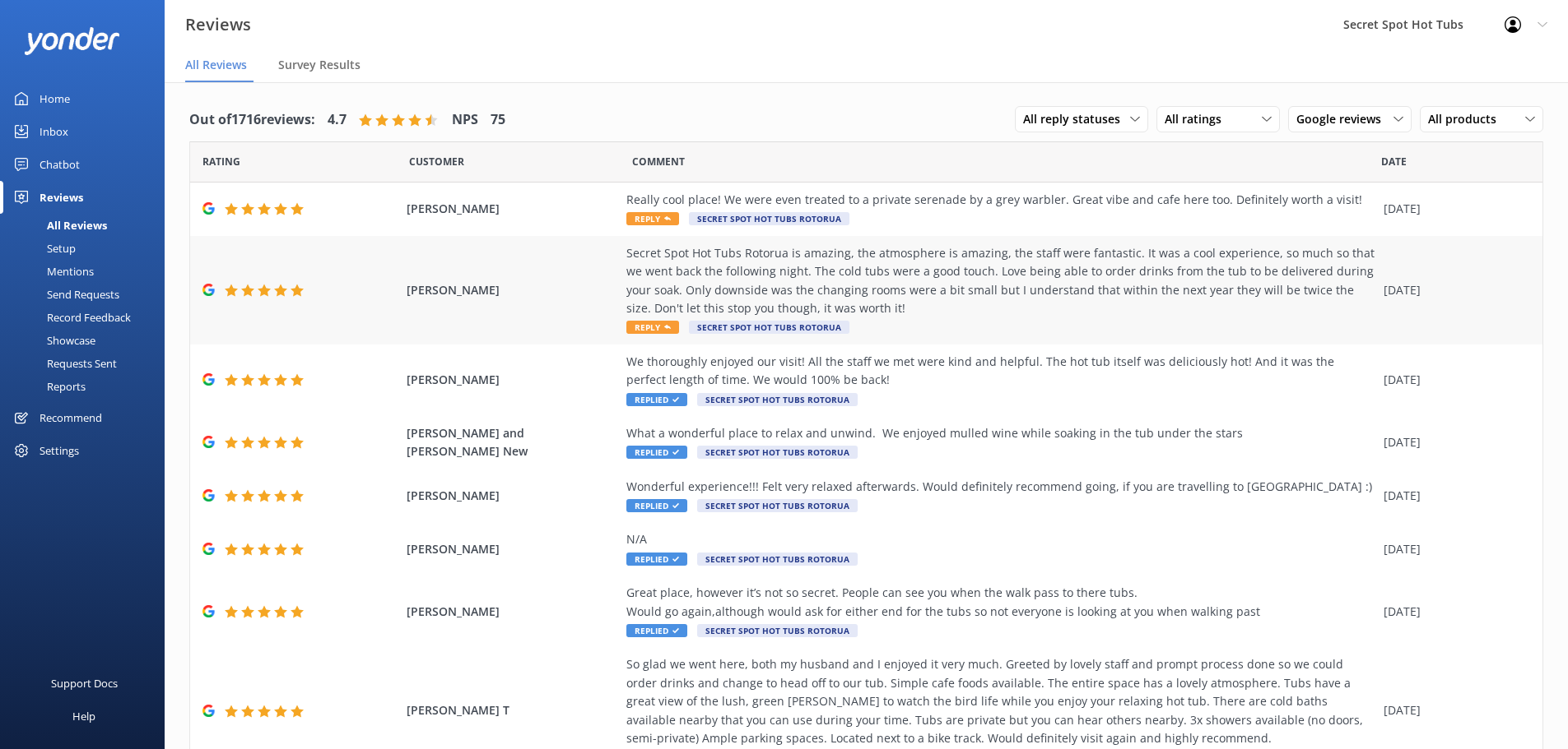
click at [719, 276] on div "Secret Spot Hot Tubs Rotorua is amazing, the atmosphere is amazing, the staff w…" at bounding box center [1001, 282] width 749 height 74
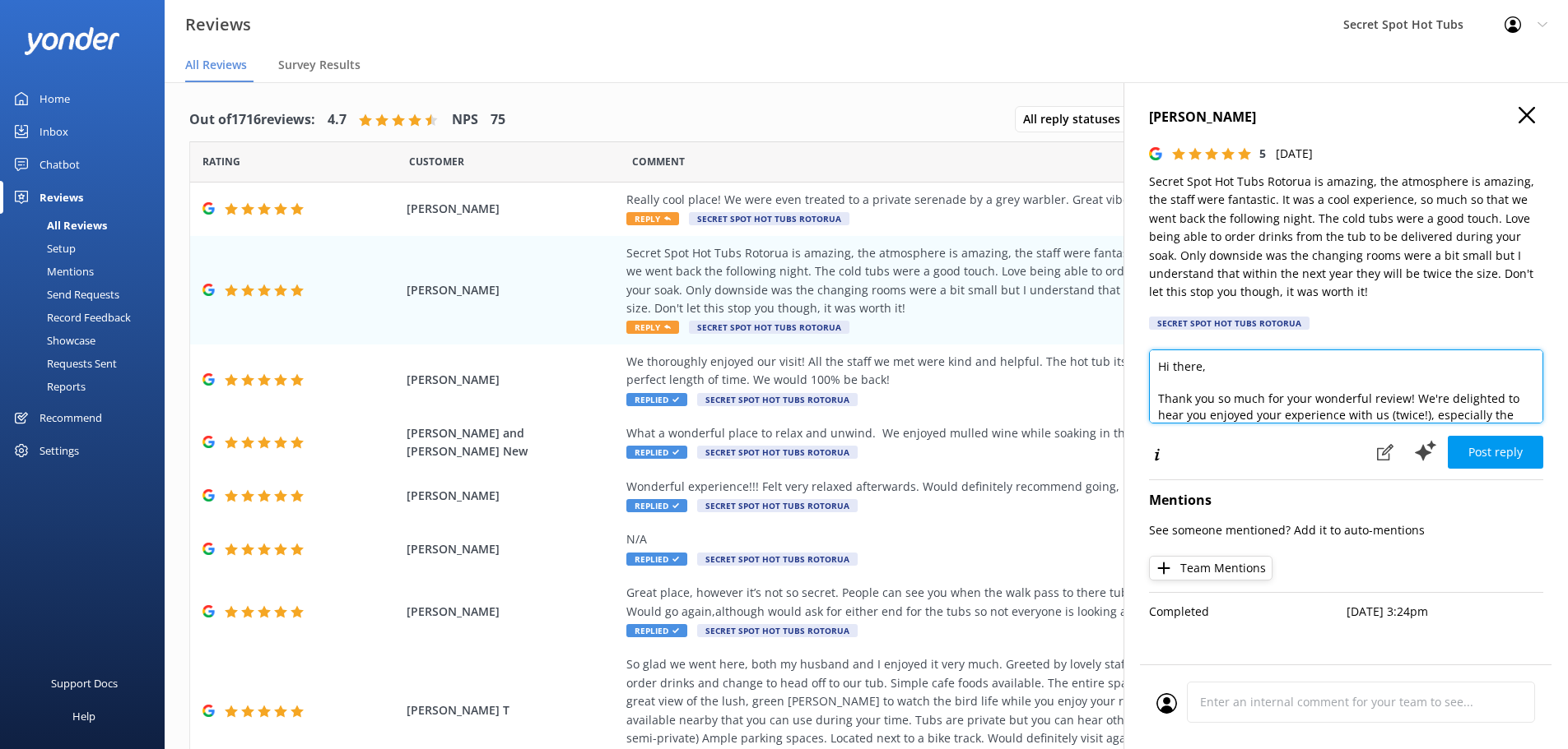
drag, startPoint x: 1200, startPoint y: 364, endPoint x: 1173, endPoint y: 366, distance: 27.1
click at [1173, 366] on textarea "Hi there, Thank you so much for your wonderful review! We're delighted to hear …" at bounding box center [1346, 387] width 394 height 74
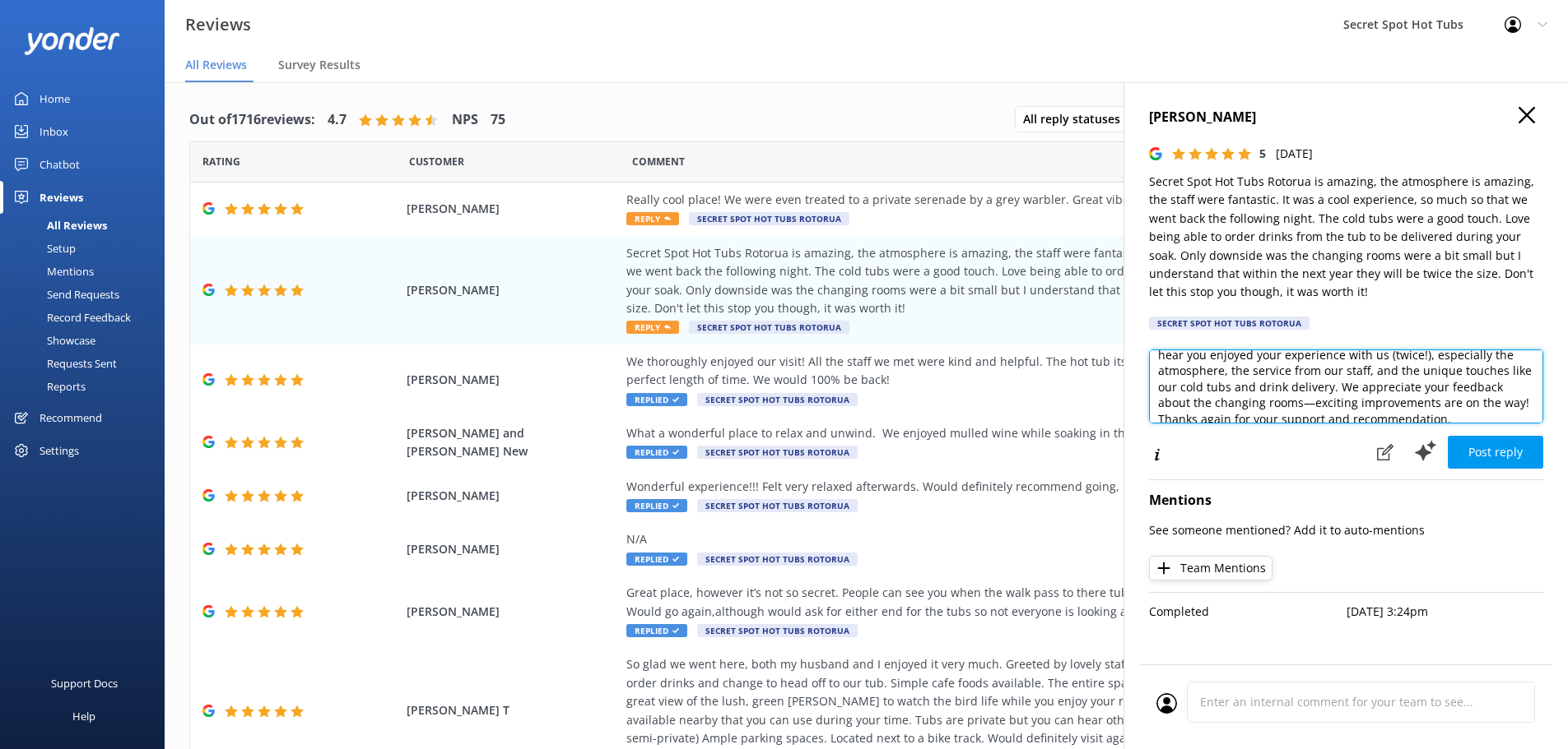
scroll to position [66, 0]
click at [1311, 396] on textarea "Hi Angela, Thank you so much for your wonderful review! We're delighted to hear…" at bounding box center [1346, 387] width 394 height 74
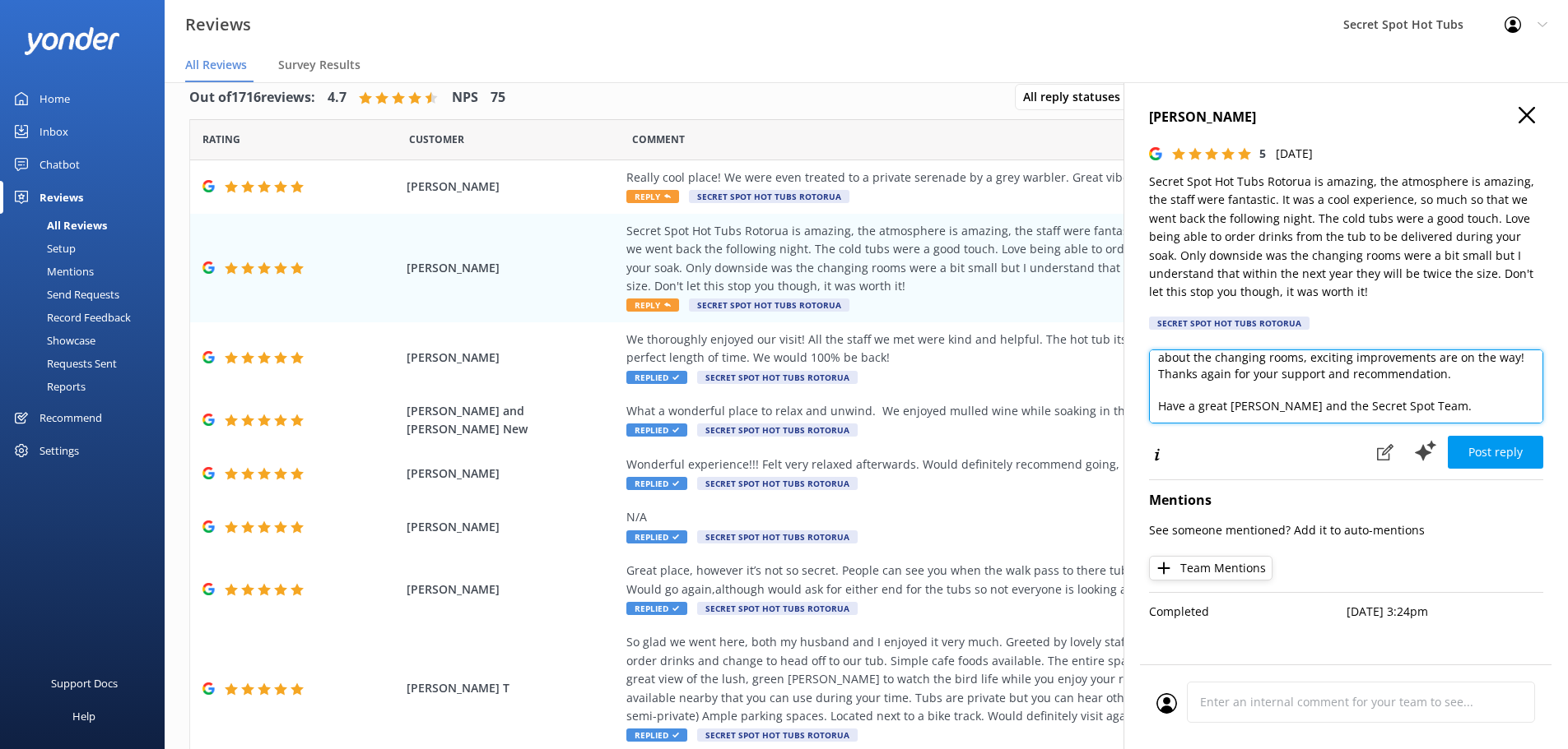
scroll to position [33, 0]
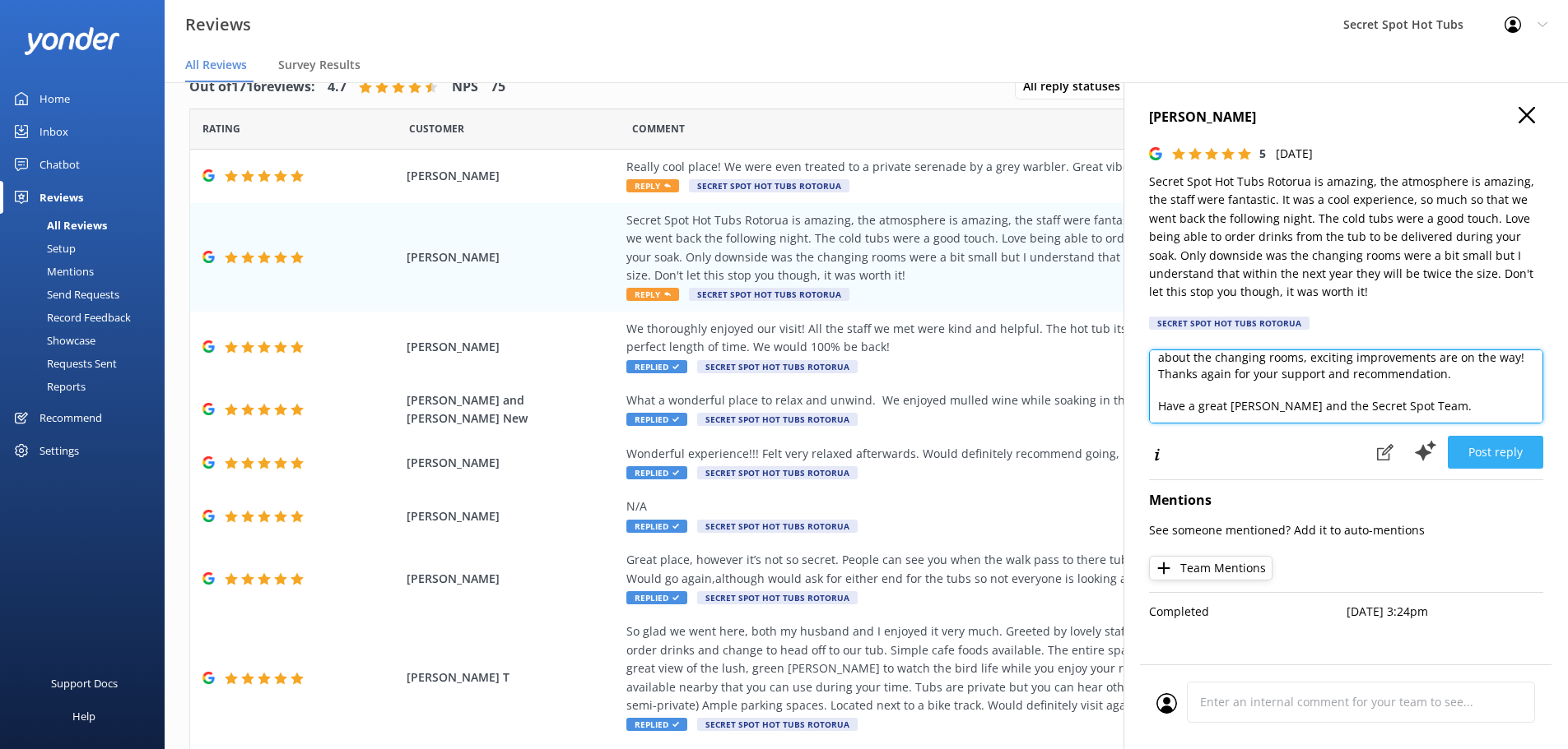
type textarea "Hi Angela, Thank you so much for your wonderful review! We're delighted to hear…"
click at [1494, 454] on button "Post reply" at bounding box center [1495, 452] width 96 height 33
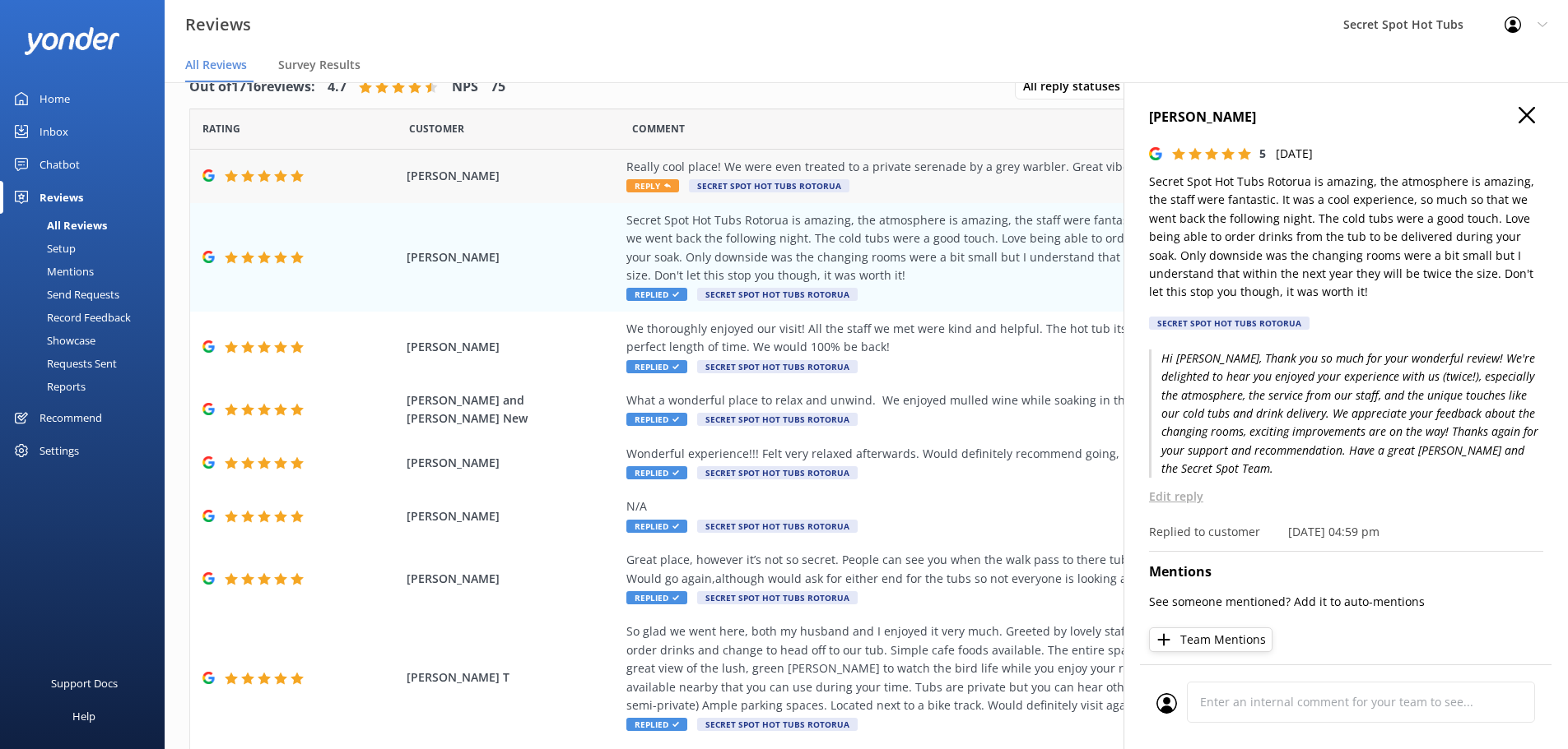
click at [648, 180] on span "Reply" at bounding box center [652, 186] width 52 height 13
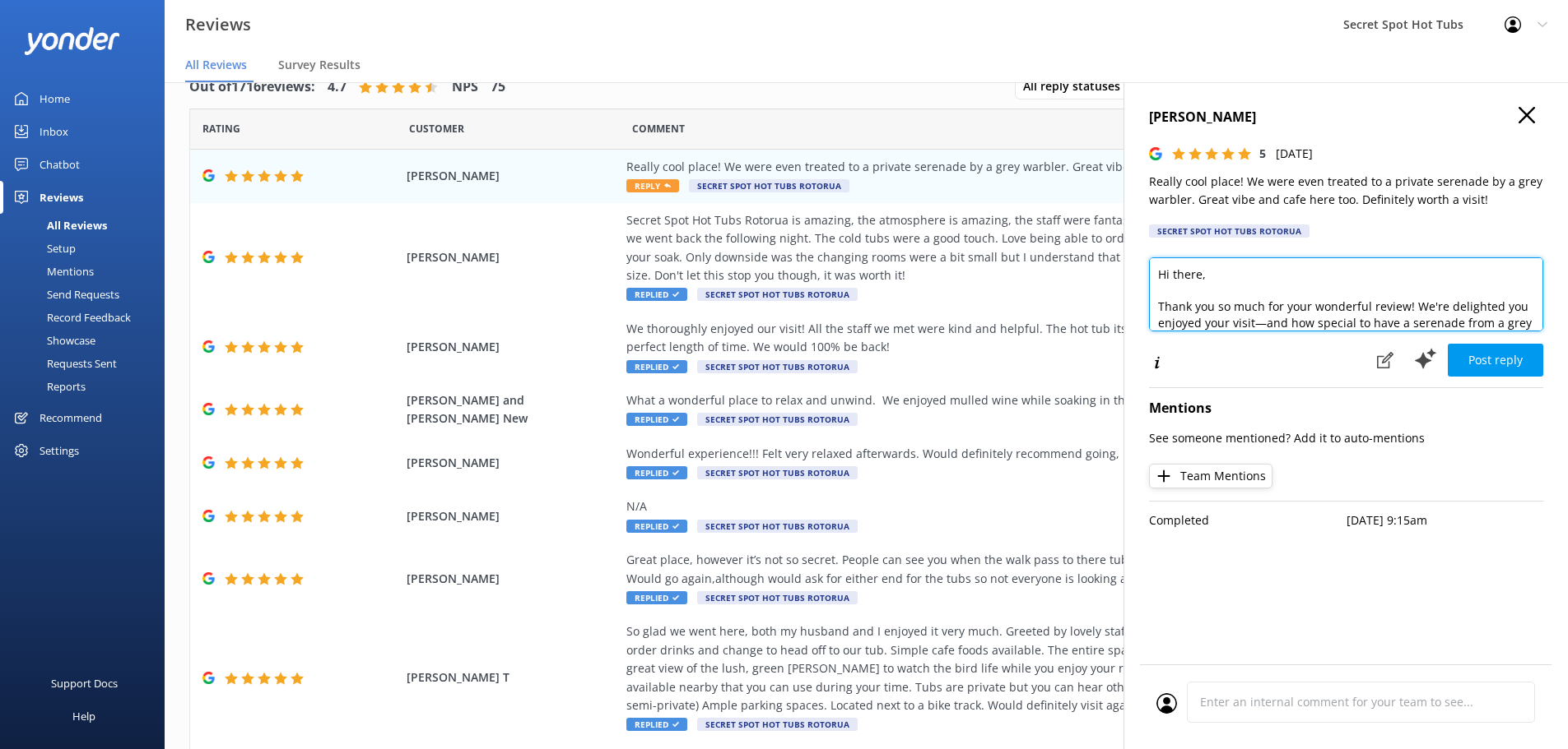
drag, startPoint x: 1201, startPoint y: 277, endPoint x: 1173, endPoint y: 274, distance: 28.2
click at [1173, 274] on textarea "Hi there, Thank you so much for your wonderful review! We're delighted you enjo…" at bounding box center [1346, 295] width 394 height 74
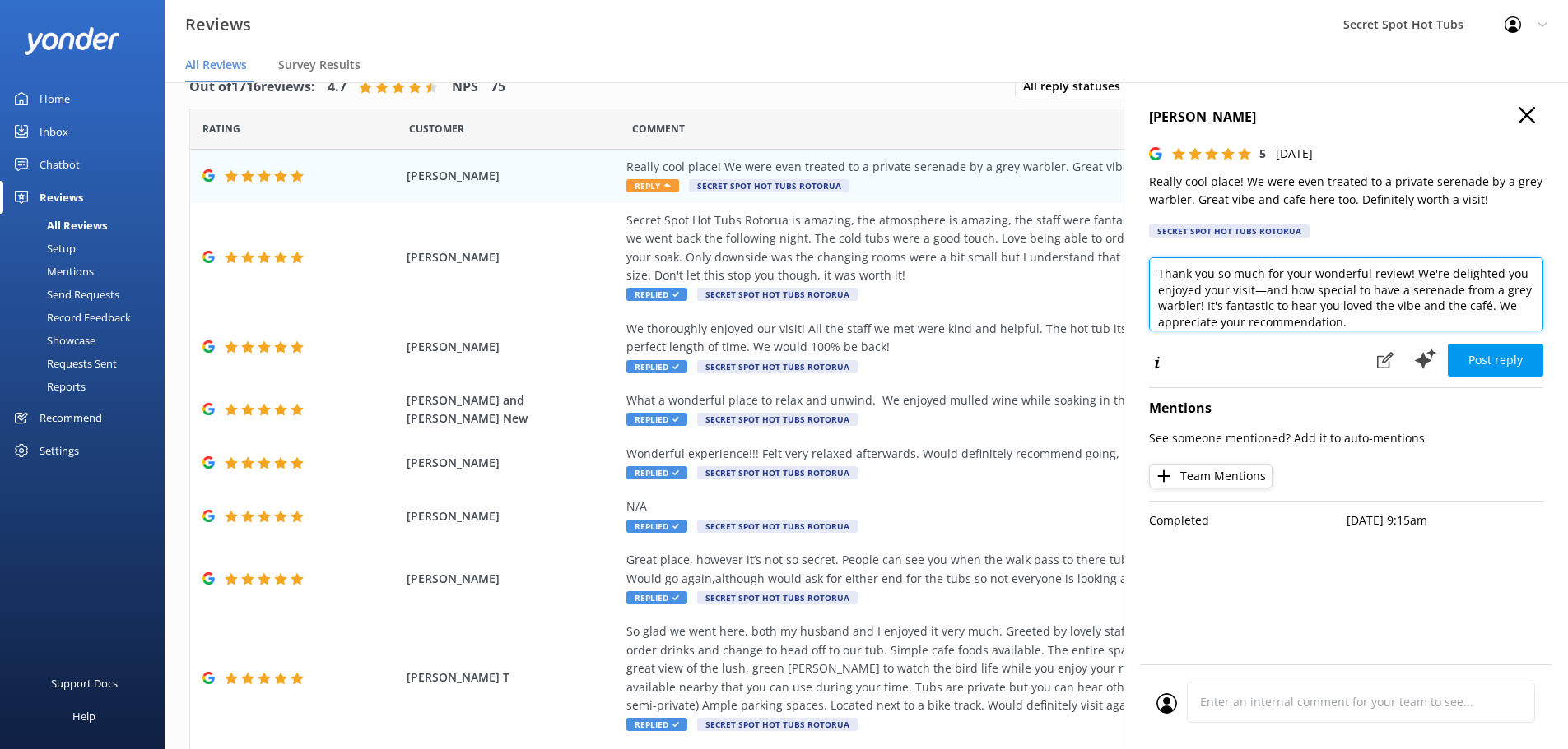
click at [1160, 271] on textarea "Hi Lauree, Thank you so much for your wonderful review! We're delighted you enj…" at bounding box center [1346, 295] width 394 height 74
click at [1414, 274] on textarea "Hi Lauree, Thank you so much for your wonderful review! We're delighted you enj…" at bounding box center [1346, 295] width 394 height 74
click at [1157, 274] on textarea "Hi Lauree, Thank you so much for your wonderful review! We're delighted you enj…" at bounding box center [1346, 295] width 394 height 74
drag, startPoint x: 1252, startPoint y: 290, endPoint x: 1198, endPoint y: 305, distance: 56.0
click at [1198, 305] on textarea "Hi Lauree, Thank you so much for your wonderful review! We're delighted you enj…" at bounding box center [1346, 295] width 394 height 74
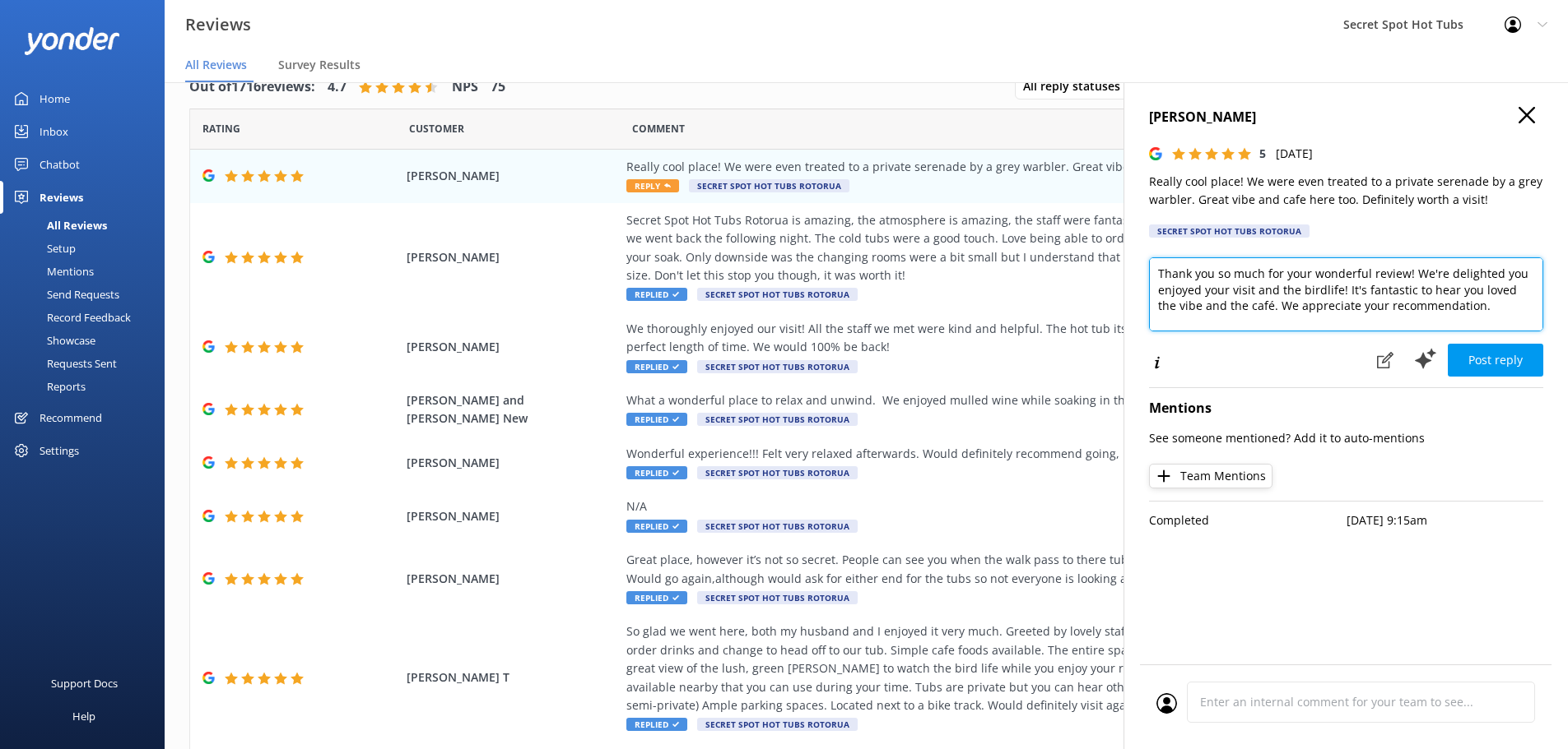
click at [1403, 297] on textarea "Hi Lauree, Thank you so much for your wonderful review! We're delighted you enj…" at bounding box center [1346, 295] width 394 height 74
click at [1471, 292] on textarea "Hi Lauree, Thank you so much for your wonderful review! We're delighted you enj…" at bounding box center [1346, 295] width 394 height 74
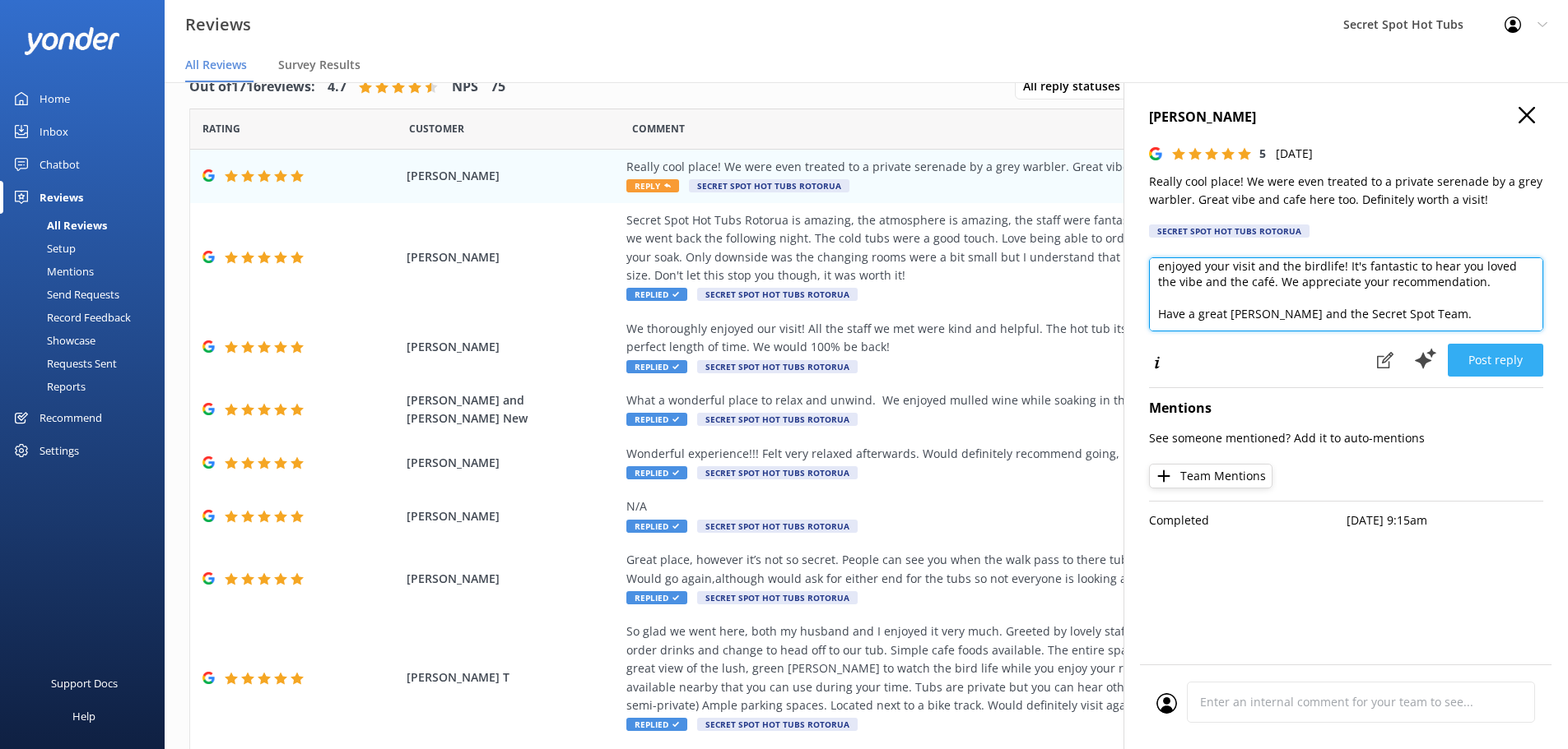
type textarea "Hi Lauree, Thank you so much for your wonderful review! We're delighted you enj…"
click at [1500, 357] on button "Post reply" at bounding box center [1495, 359] width 96 height 33
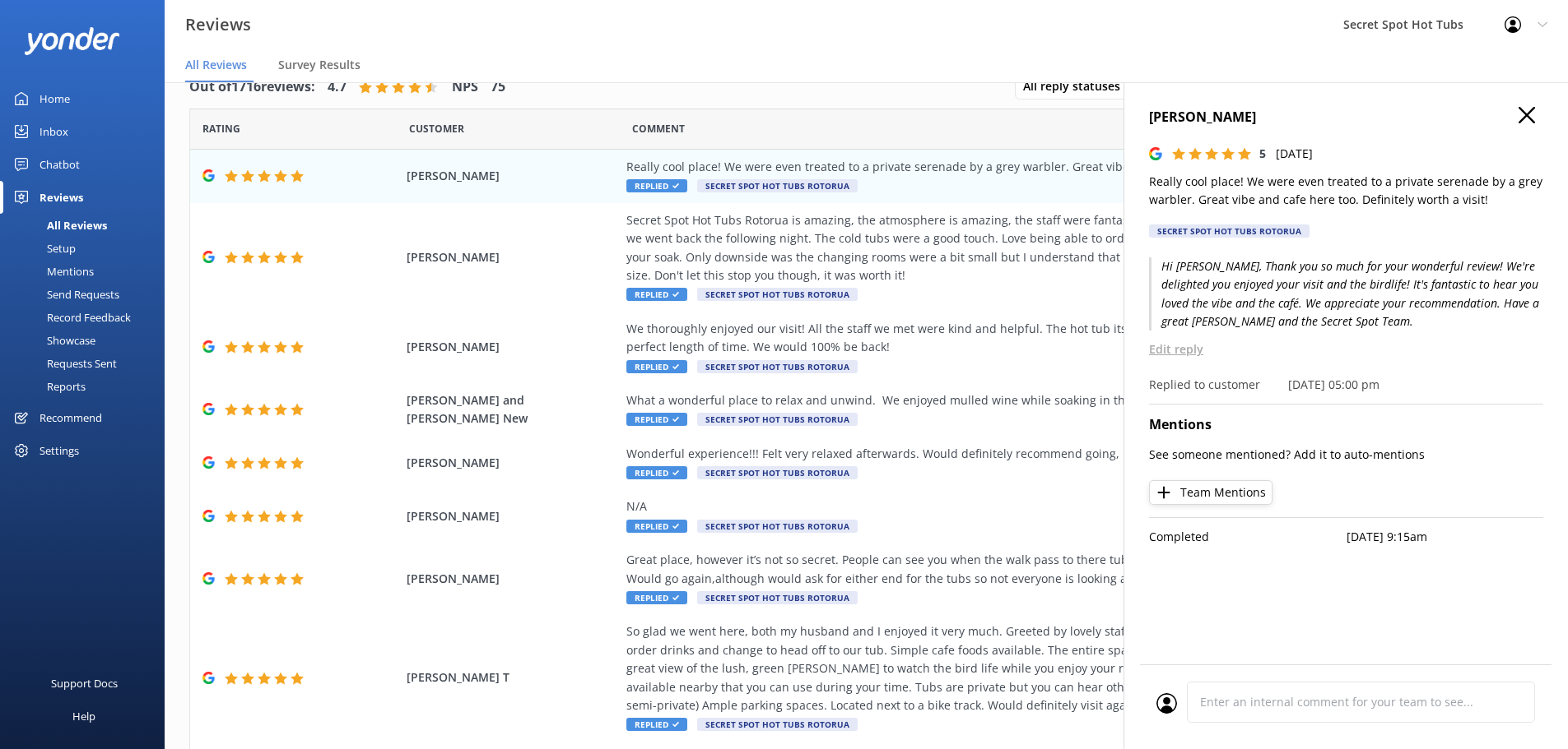
click at [1528, 107] on icon at bounding box center [1526, 115] width 17 height 17
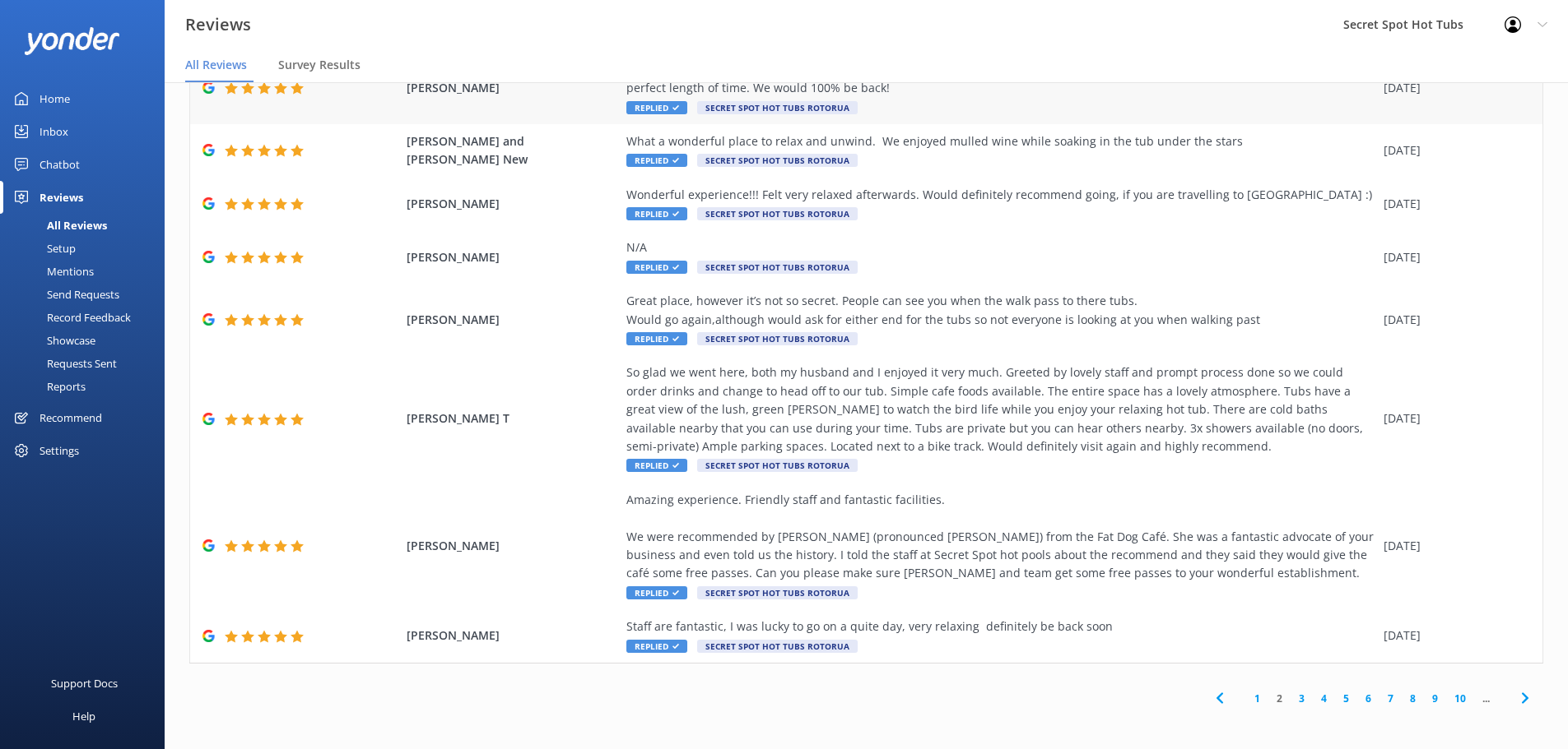
scroll to position [260, 0]
click at [1246, 696] on link "1" at bounding box center [1257, 699] width 22 height 16
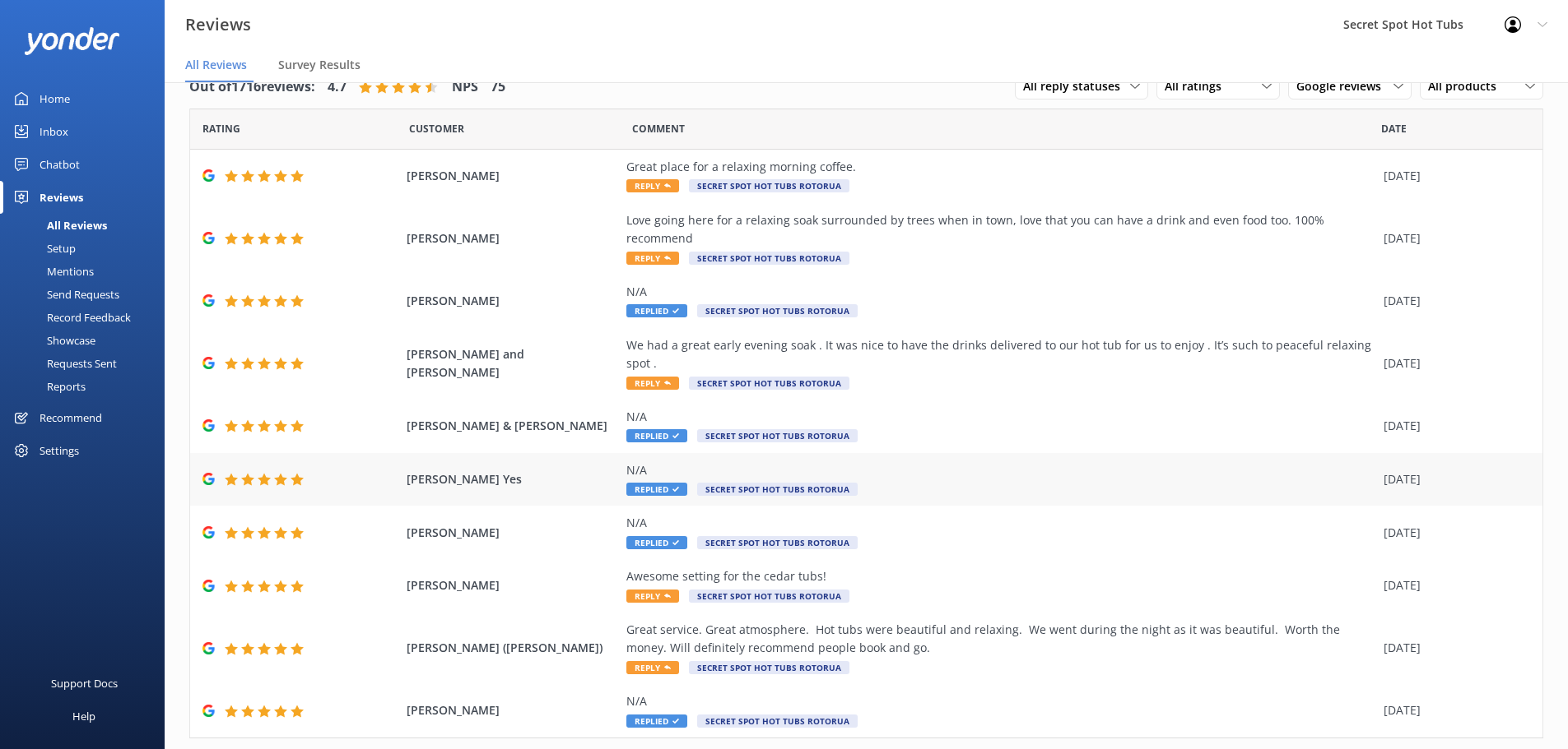
scroll to position [58, 0]
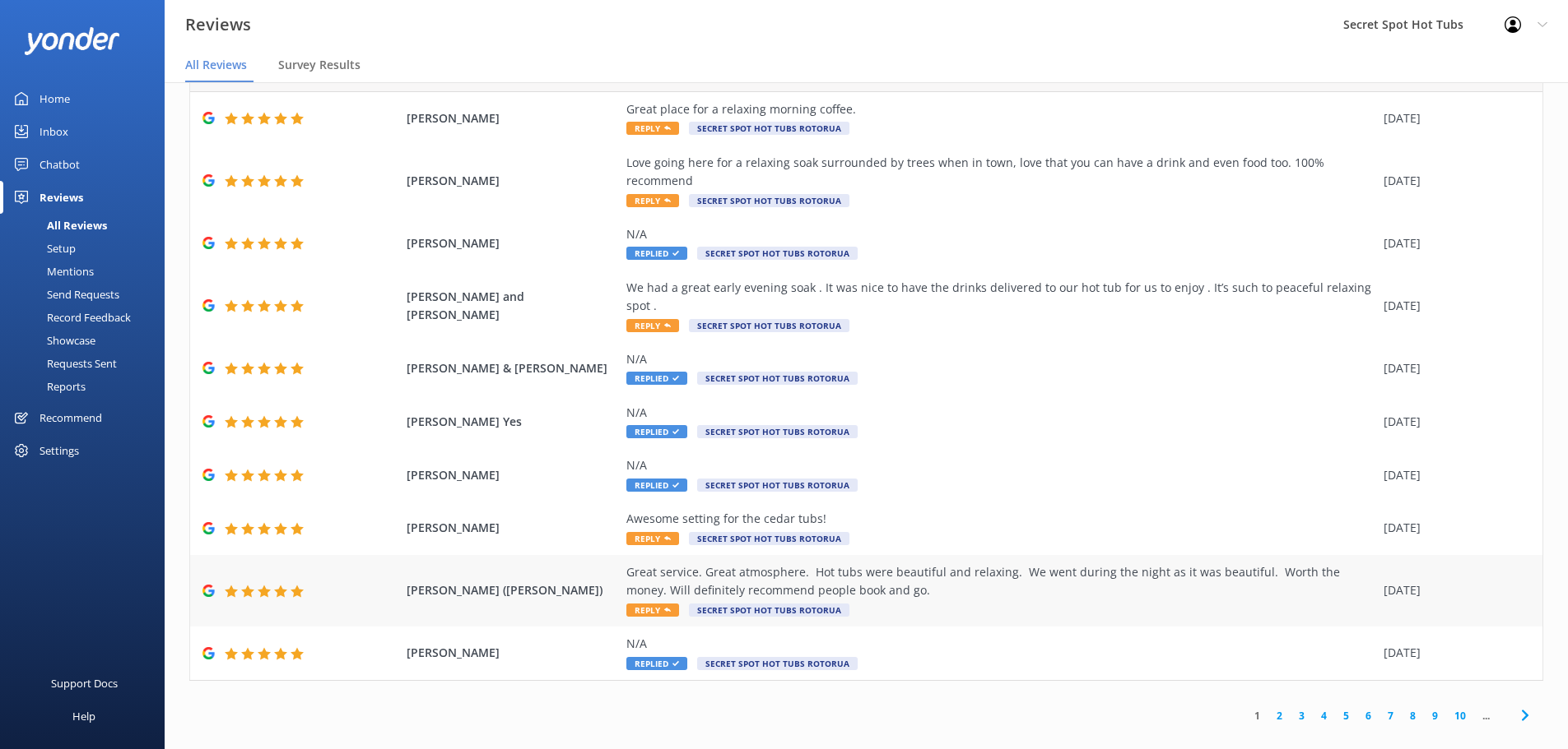
click at [650, 566] on div "Great service. Great atmosphere. Hot tubs were beautiful and relaxing. We went …" at bounding box center [1001, 582] width 749 height 37
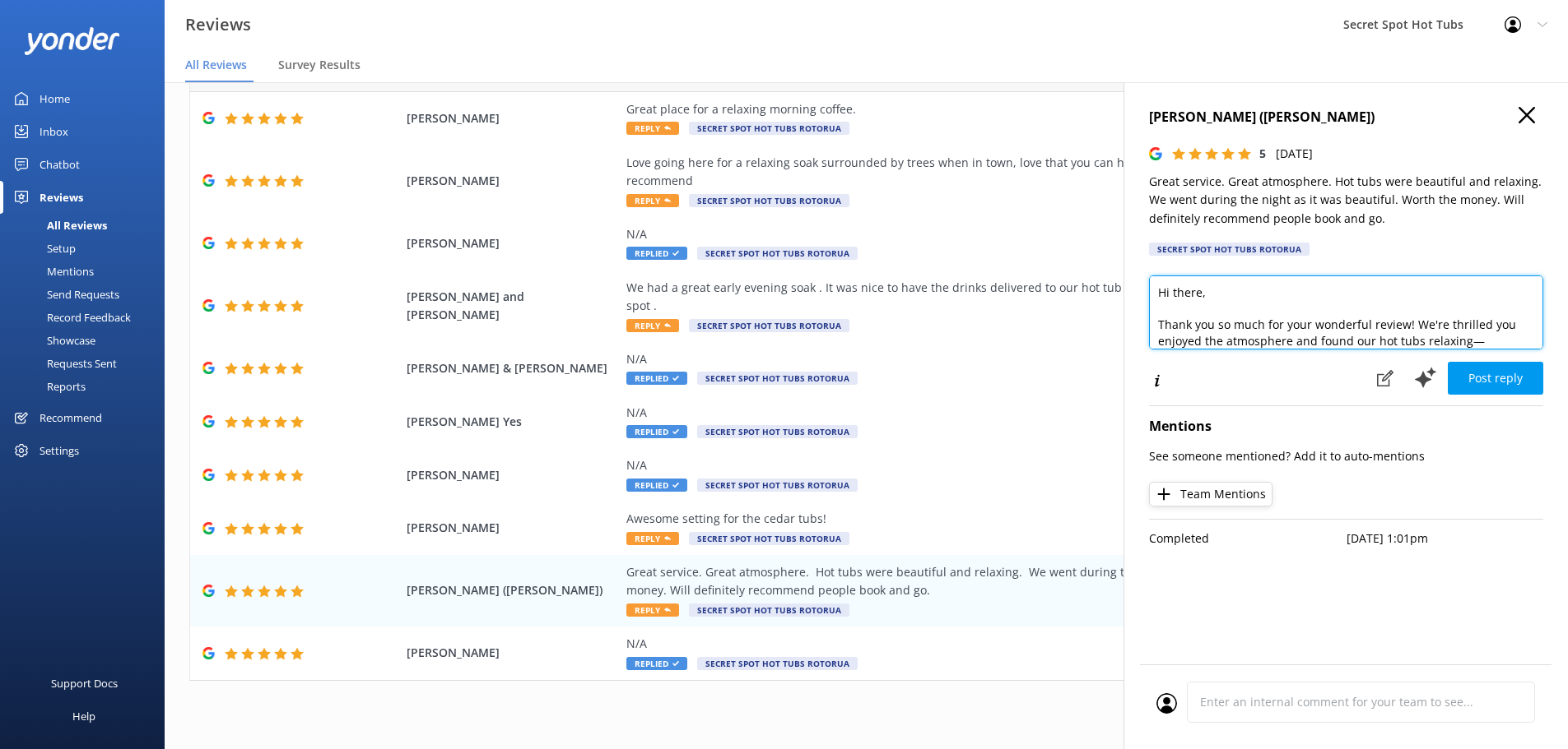
drag, startPoint x: 1200, startPoint y: 296, endPoint x: 1174, endPoint y: 296, distance: 26.0
click at [1174, 296] on textarea "Hi there, Thank you so much for your wonderful review! We're thrilled you enjoy…" at bounding box center [1346, 313] width 394 height 74
click at [1248, 323] on textarea "Hi Libby, Thank you so much for your wonderful review! We're thrilled you enjoy…" at bounding box center [1346, 313] width 394 height 74
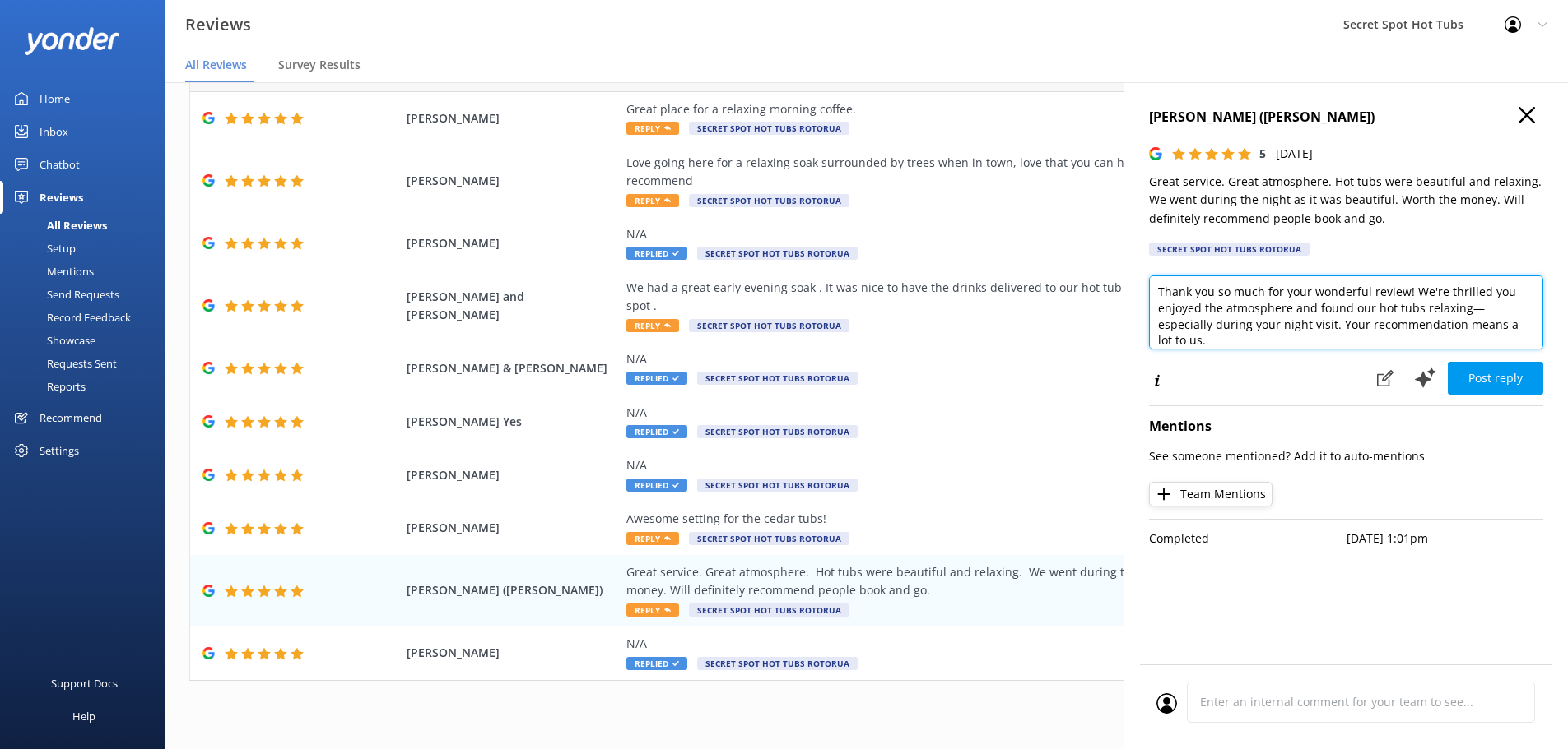
click at [1157, 328] on textarea "Hi Libby, Thank you so much for your wonderful review! We're thrilled you enjoy…" at bounding box center [1346, 313] width 394 height 74
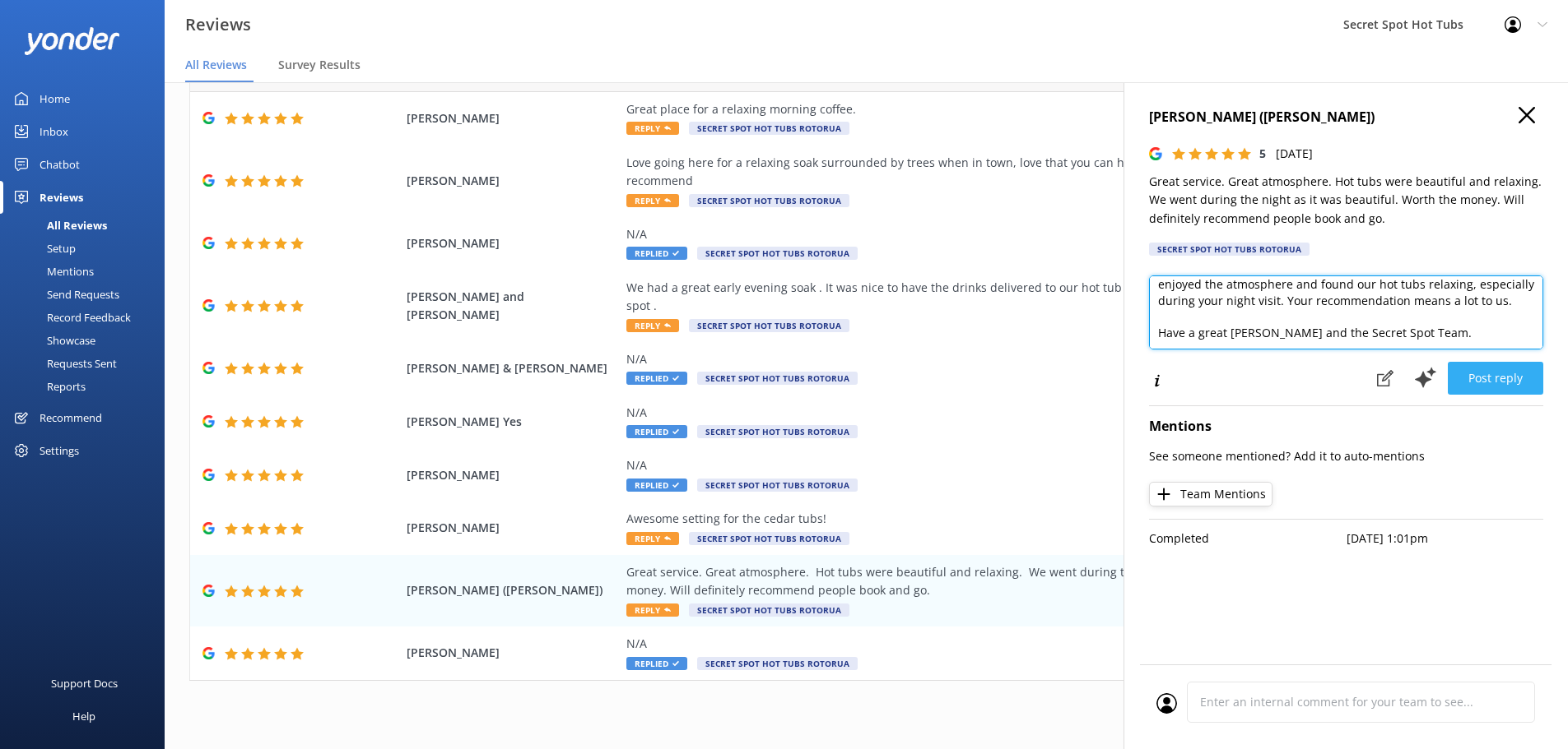
type textarea "Hi Libby, Thank you so much for your wonderful review! We're thrilled you enjoy…"
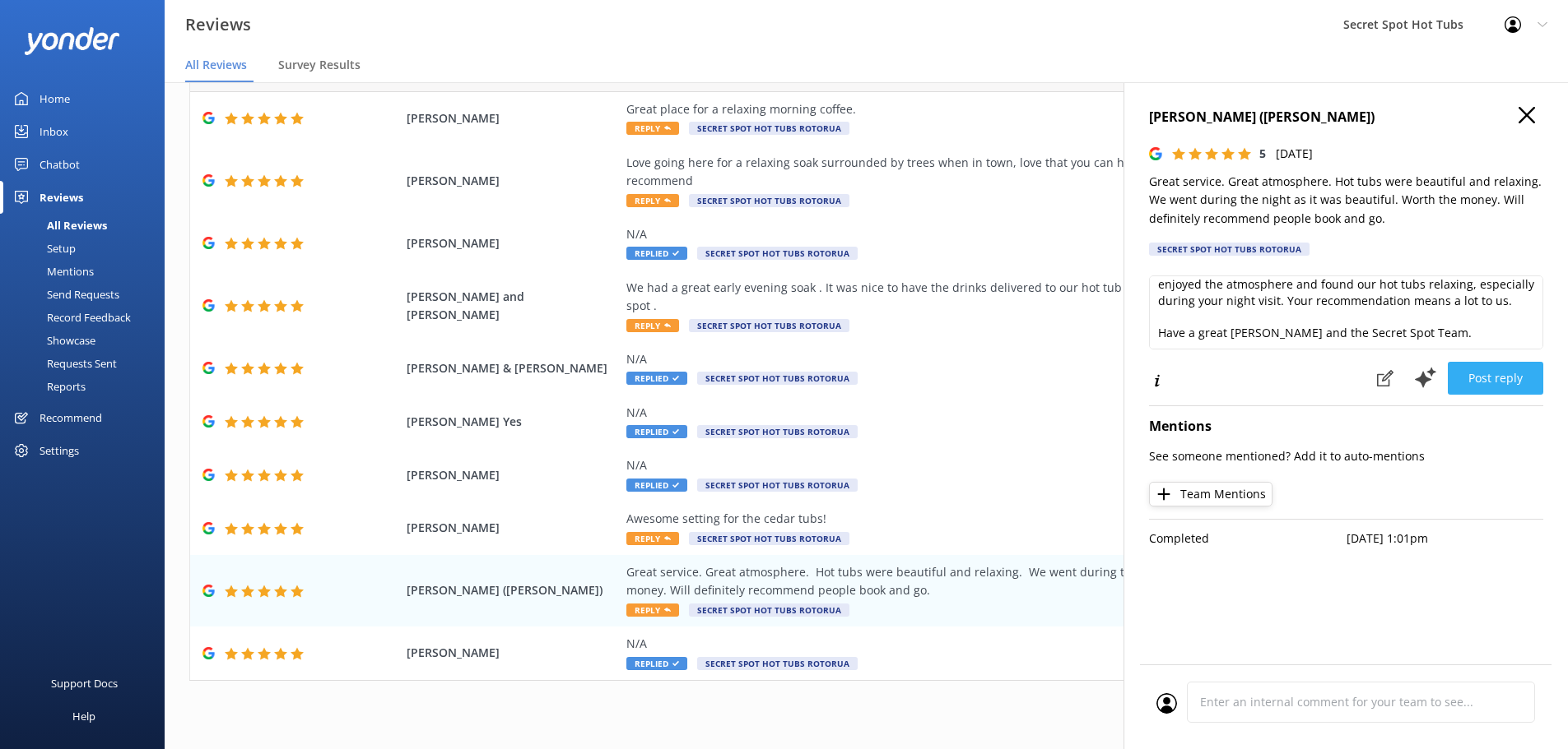
click at [1486, 380] on button "Post reply" at bounding box center [1495, 378] width 96 height 33
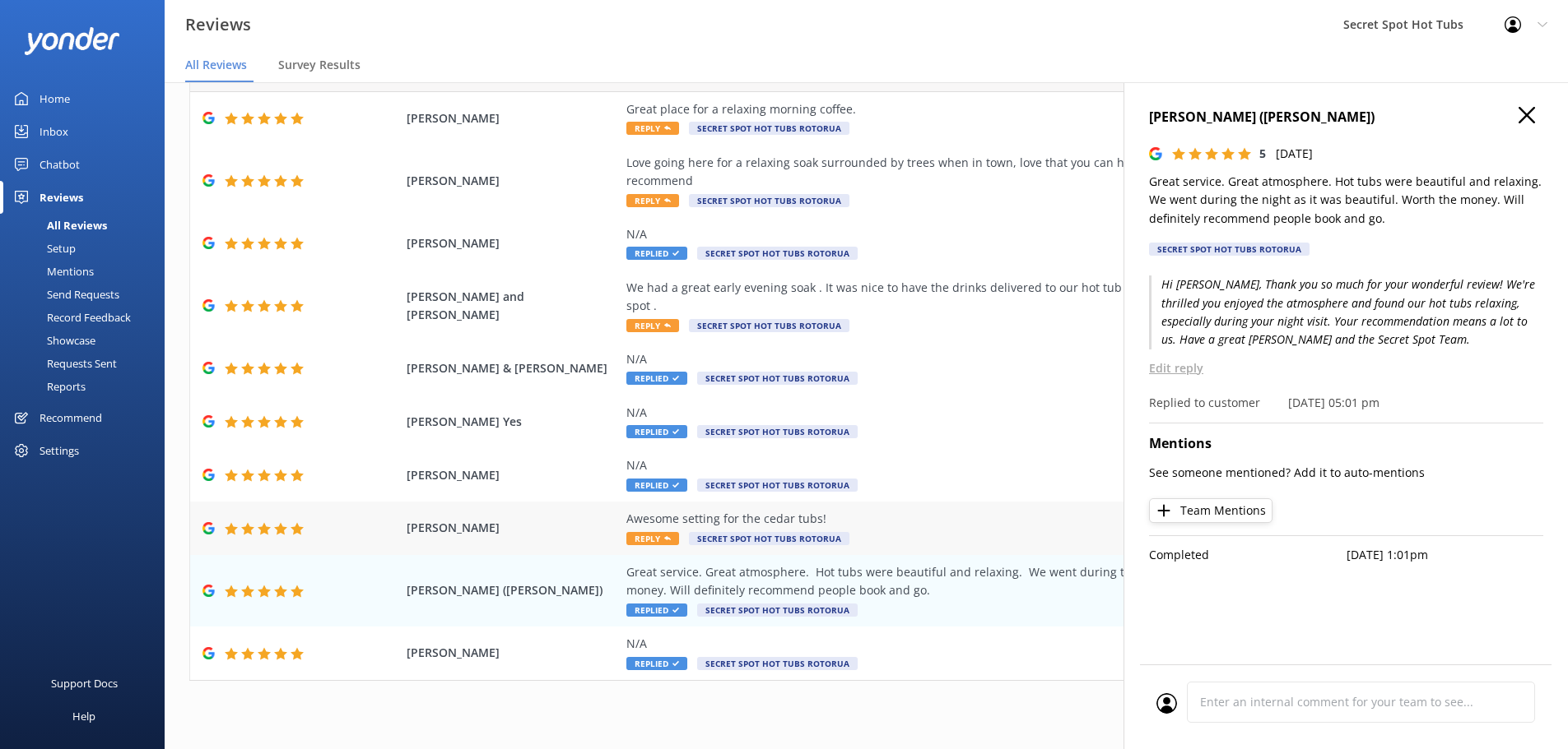
click at [657, 510] on div "Awesome setting for the cedar tubs!" at bounding box center [1001, 519] width 749 height 18
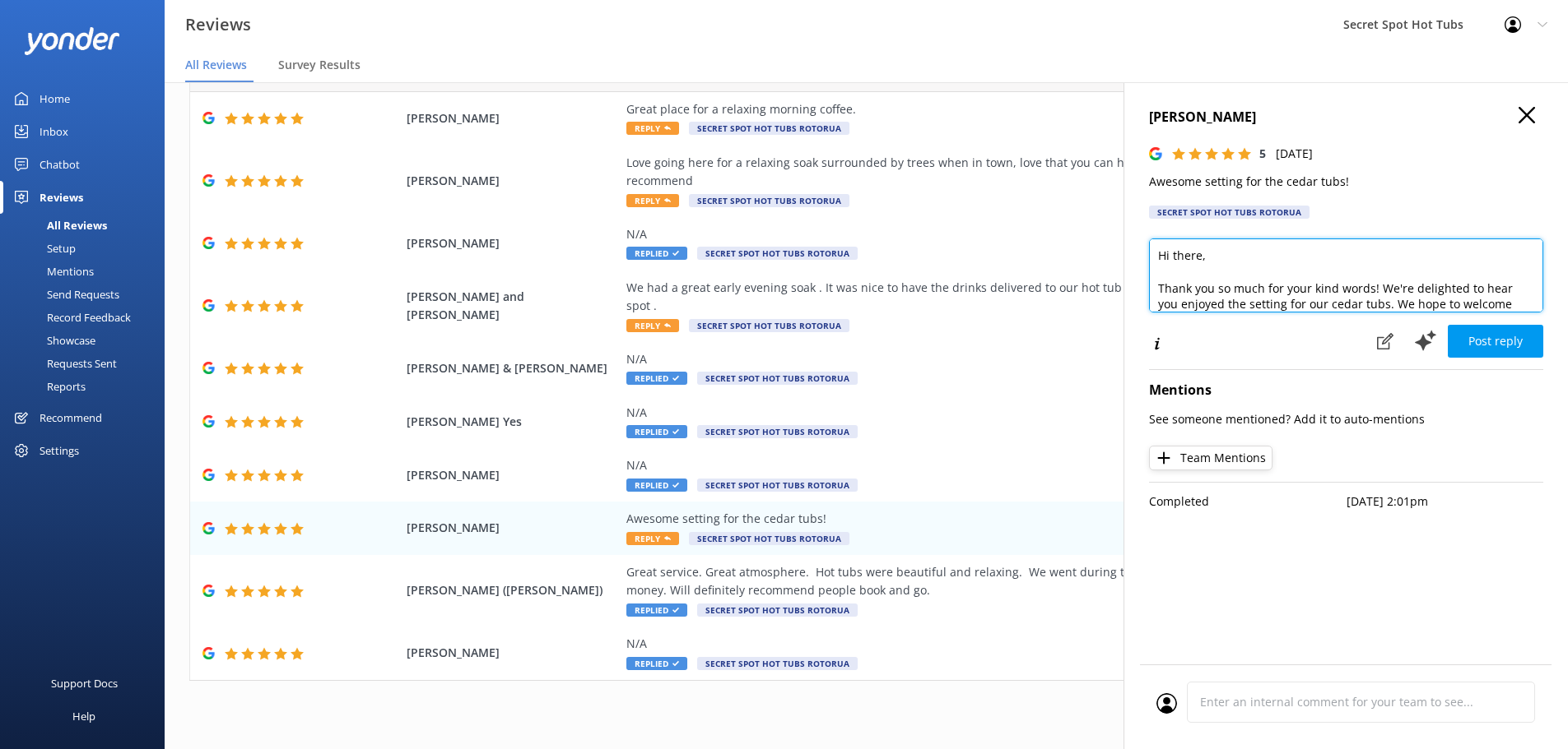
drag, startPoint x: 1201, startPoint y: 257, endPoint x: 1172, endPoint y: 255, distance: 29.1
click at [1172, 255] on textarea "Hi there, Thank you so much for your kind words! We're delighted to hear you en…" at bounding box center [1346, 275] width 394 height 74
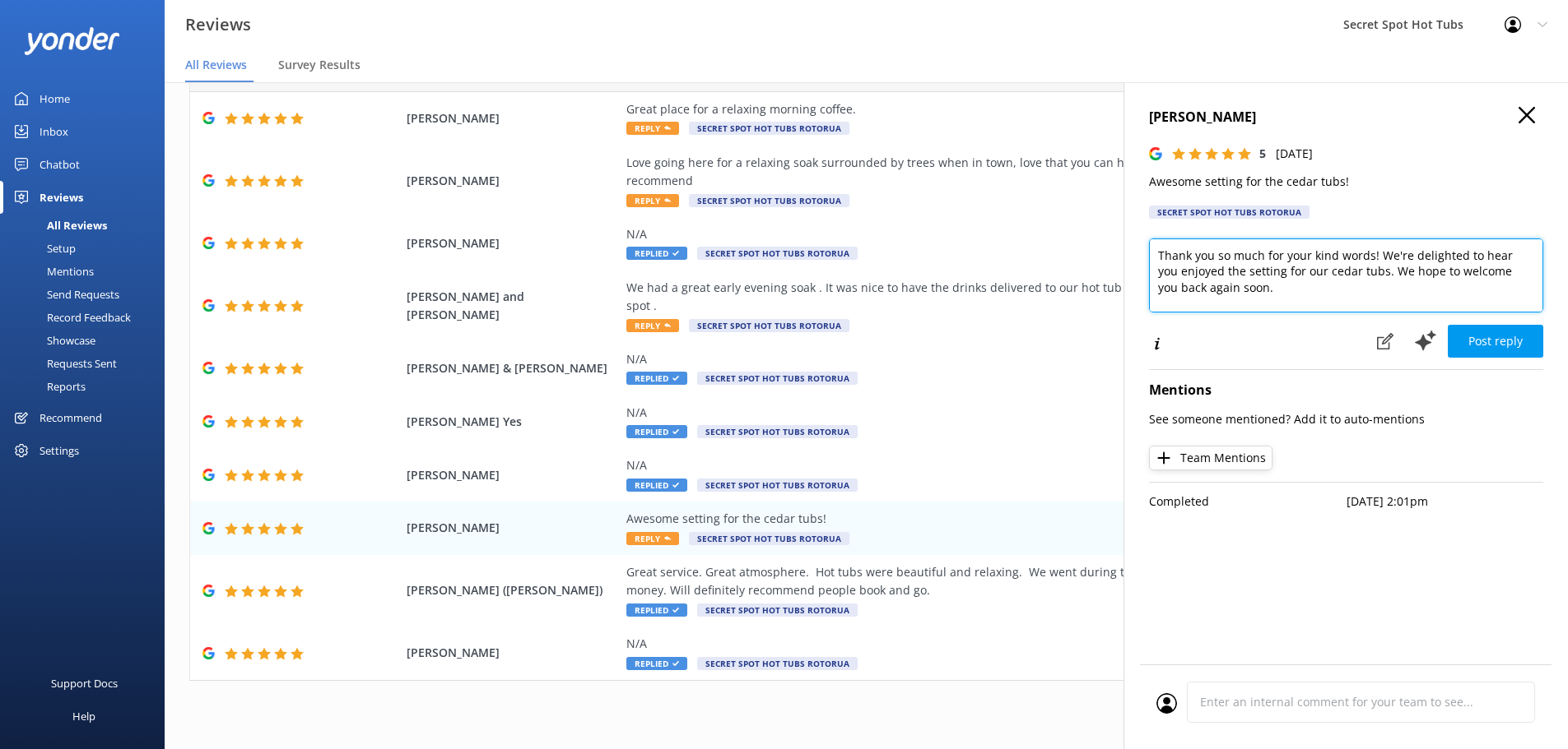
click at [1247, 271] on textarea "Hi Nigel, Thank you so much for your kind words! We're delighted to hear you en…" at bounding box center [1346, 275] width 394 height 74
drag, startPoint x: 1320, startPoint y: 270, endPoint x: 1417, endPoint y: 272, distance: 97.0
click at [1417, 272] on textarea "Hi Nigel, Thank you so much for your kind words! We're delighted to hear you en…" at bounding box center [1346, 275] width 394 height 74
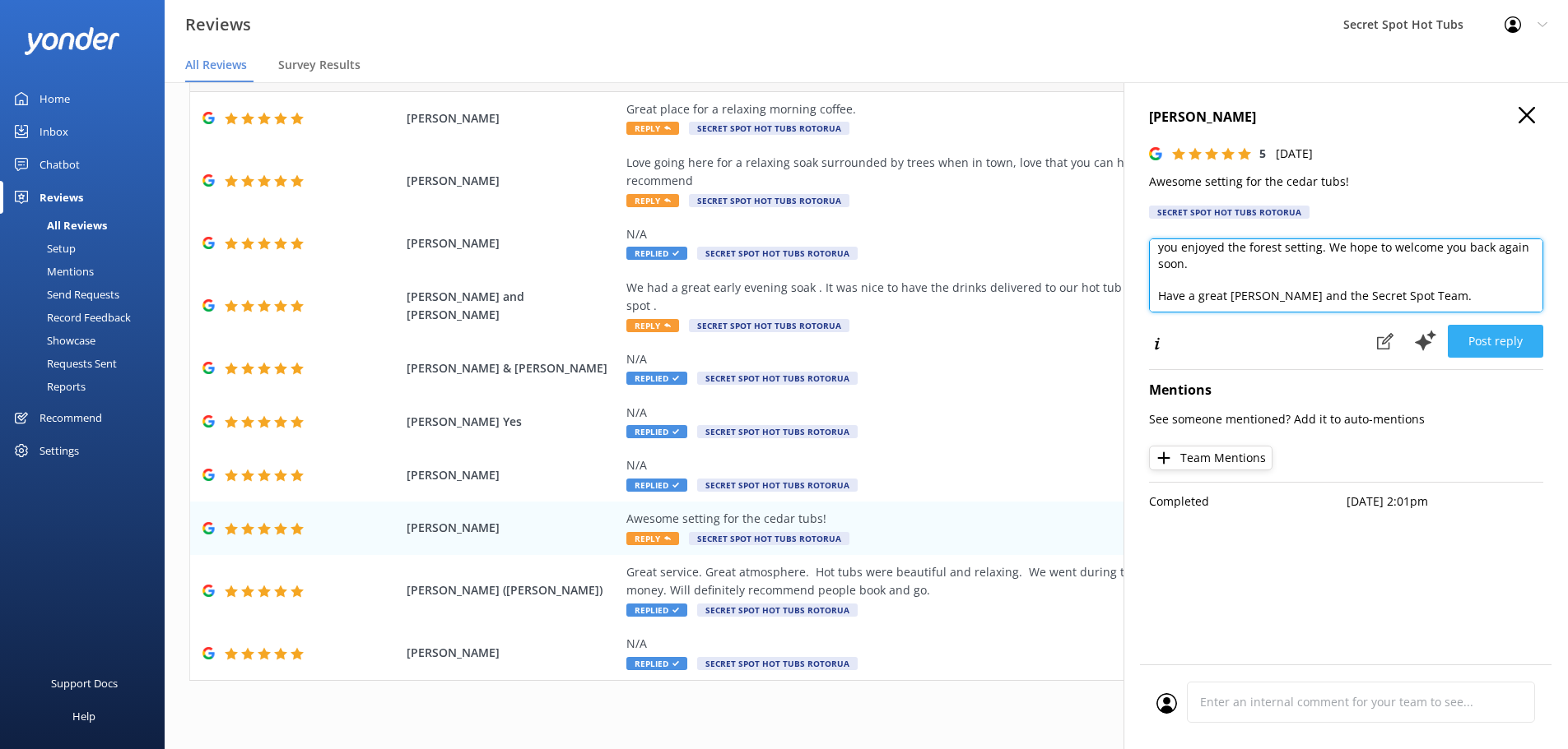
type textarea "Hi Nigel, Thank you so much for your kind words! We're delighted to hear you en…"
click at [1492, 342] on button "Post reply" at bounding box center [1495, 341] width 96 height 33
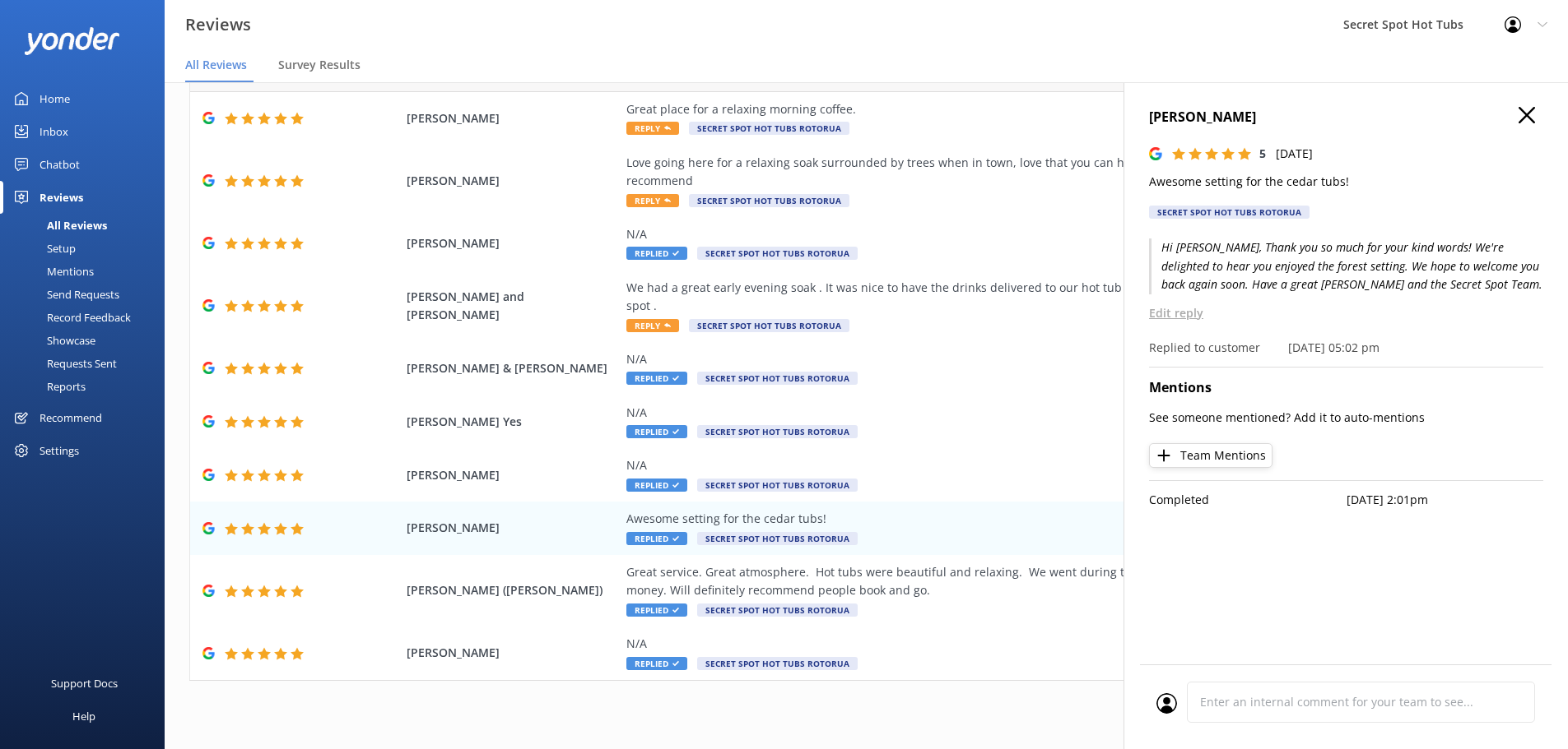
click at [1533, 114] on icon at bounding box center [1526, 115] width 17 height 17
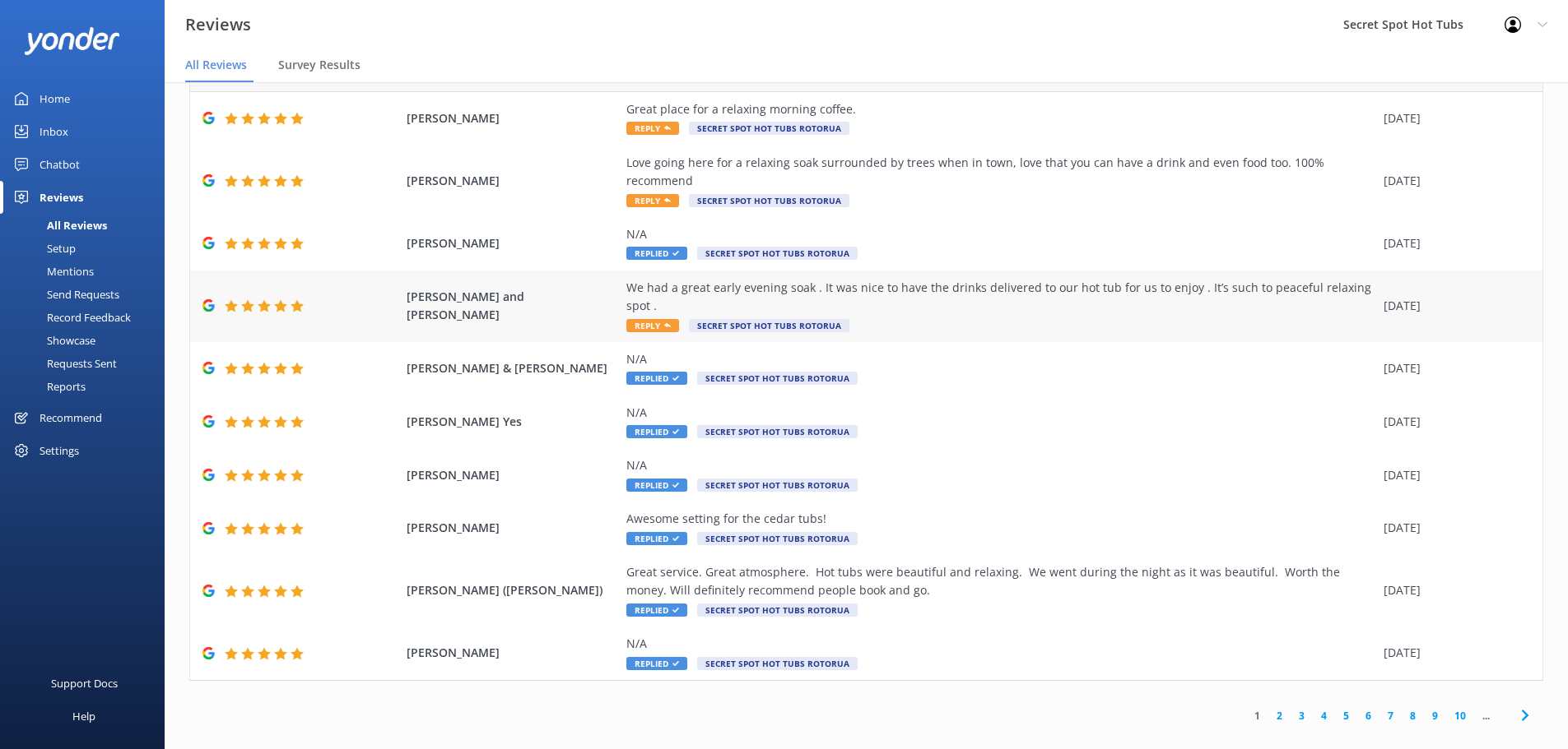
click at [696, 280] on div "We had a great early evening soak . It was nice to have the drinks delivered to…" at bounding box center [1001, 297] width 749 height 37
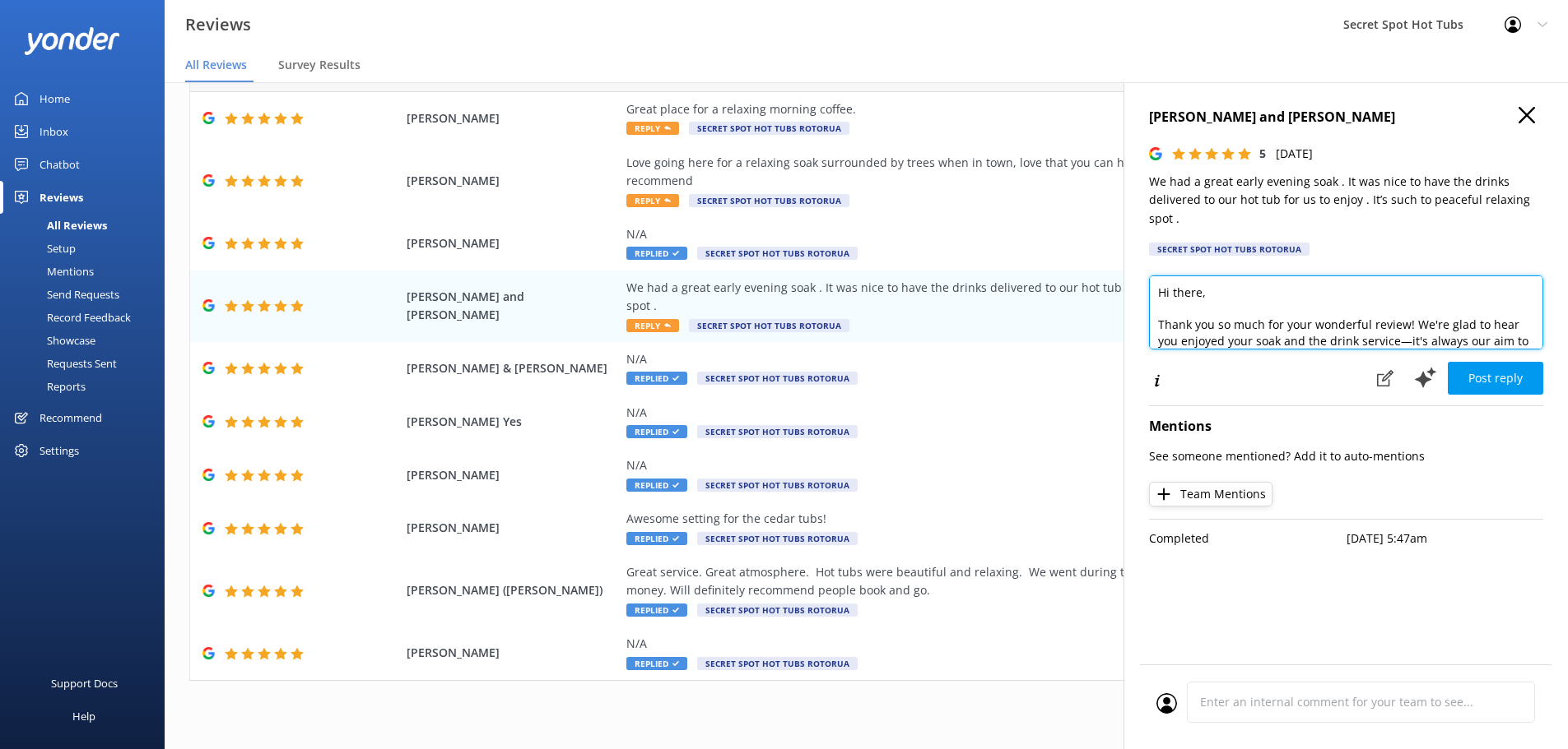
drag, startPoint x: 1200, startPoint y: 293, endPoint x: 1174, endPoint y: 293, distance: 26.0
click at [1174, 293] on textarea "Hi there, Thank you so much for your wonderful review! We're glad to hear you e…" at bounding box center [1346, 313] width 394 height 74
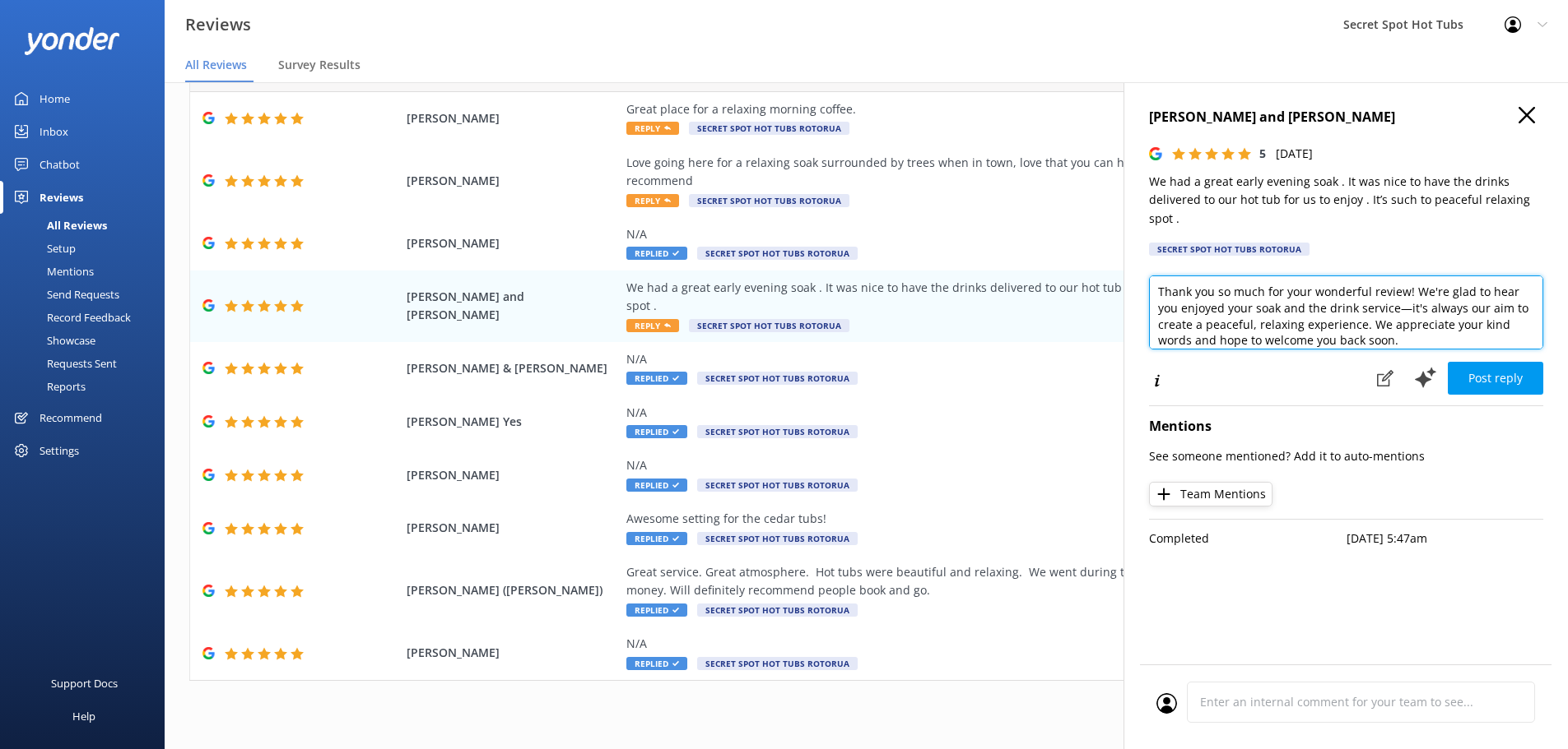
click at [1406, 313] on textarea "Hi Charlotte and Kerry, Thank you so much for your wonderful review! We're glad…" at bounding box center [1346, 313] width 394 height 74
drag, startPoint x: 1393, startPoint y: 342, endPoint x: 1417, endPoint y: 306, distance: 43.3
click at [1393, 339] on textarea "Hi Charlotte and Kerry, Thank you so much for your wonderful review! We're glad…" at bounding box center [1346, 313] width 394 height 74
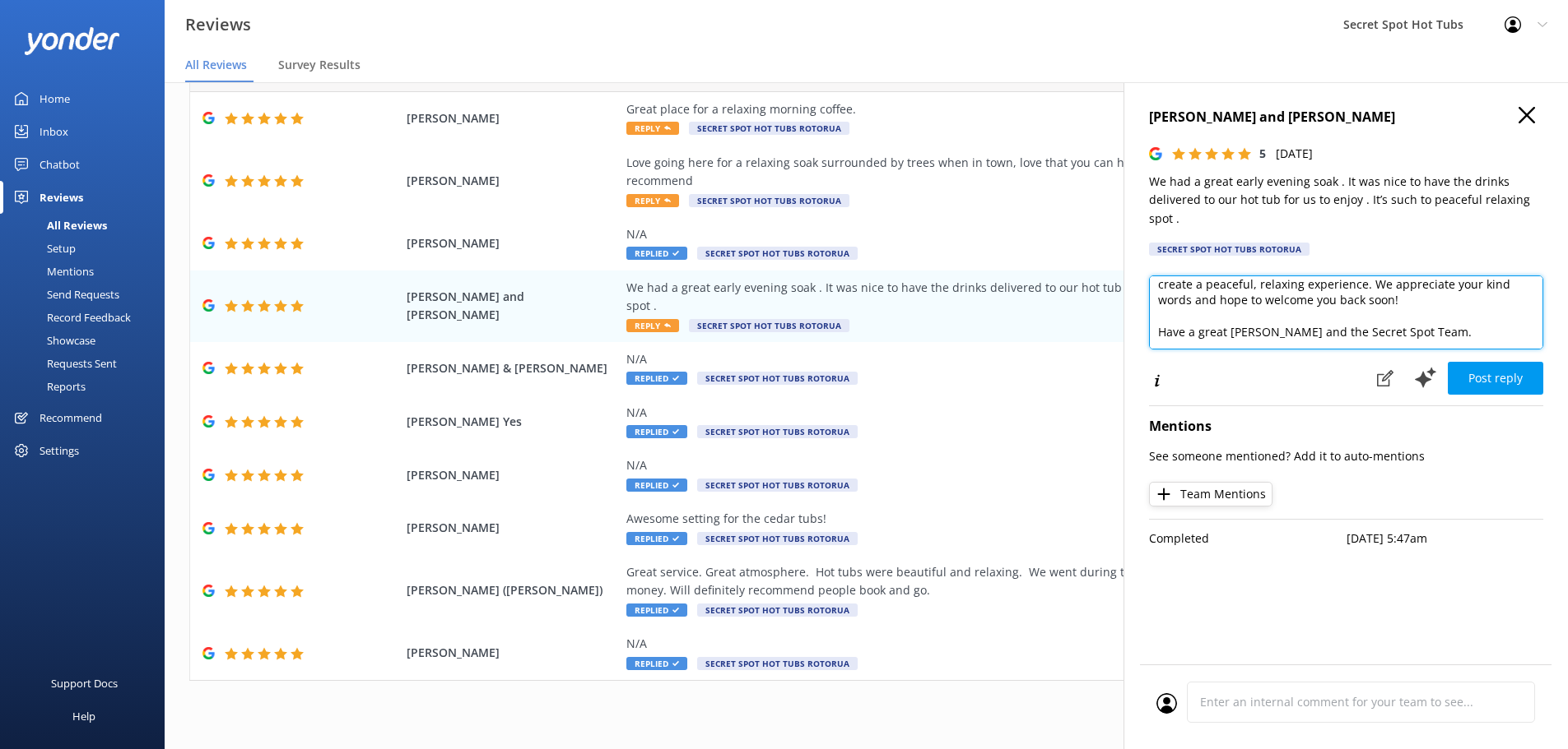
scroll to position [89, 0]
type textarea "Hi Charlotte and Kerry, Thank you so much for your wonderful review! We're glad…"
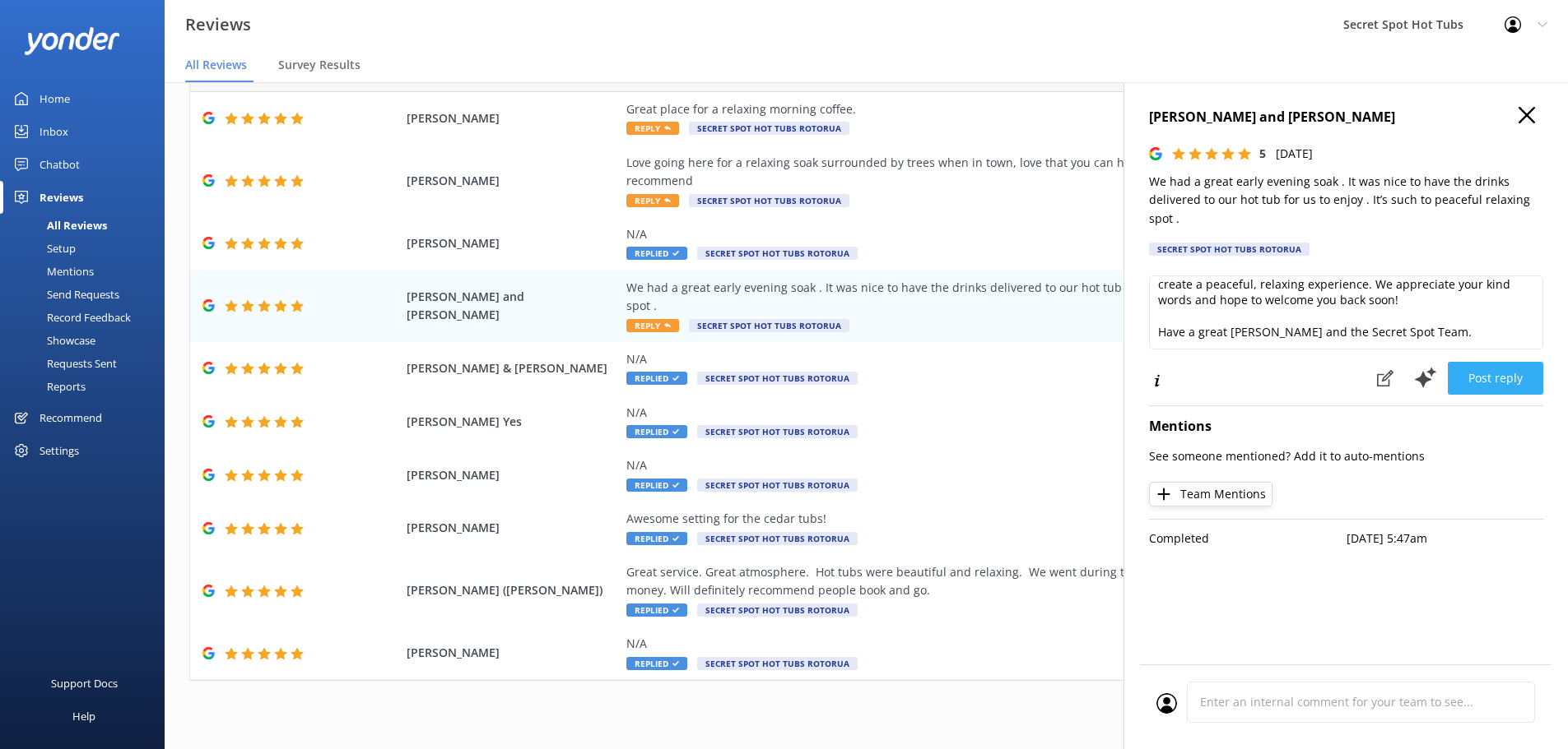
click at [1502, 378] on button "Post reply" at bounding box center [1495, 378] width 96 height 33
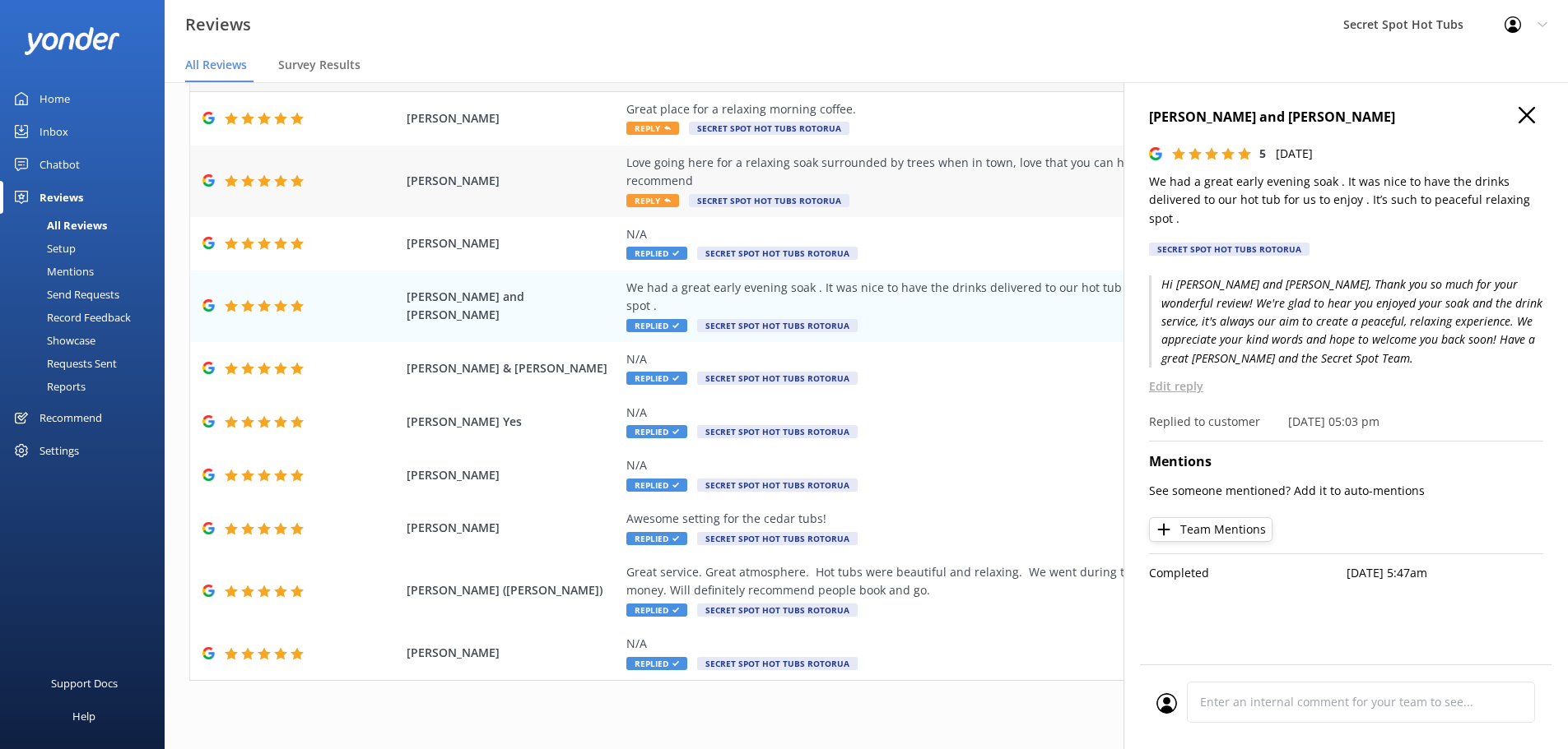
click at [661, 161] on div "Love going here for a relaxing soak surrounded by trees when in town, love that…" at bounding box center [1001, 173] width 749 height 37
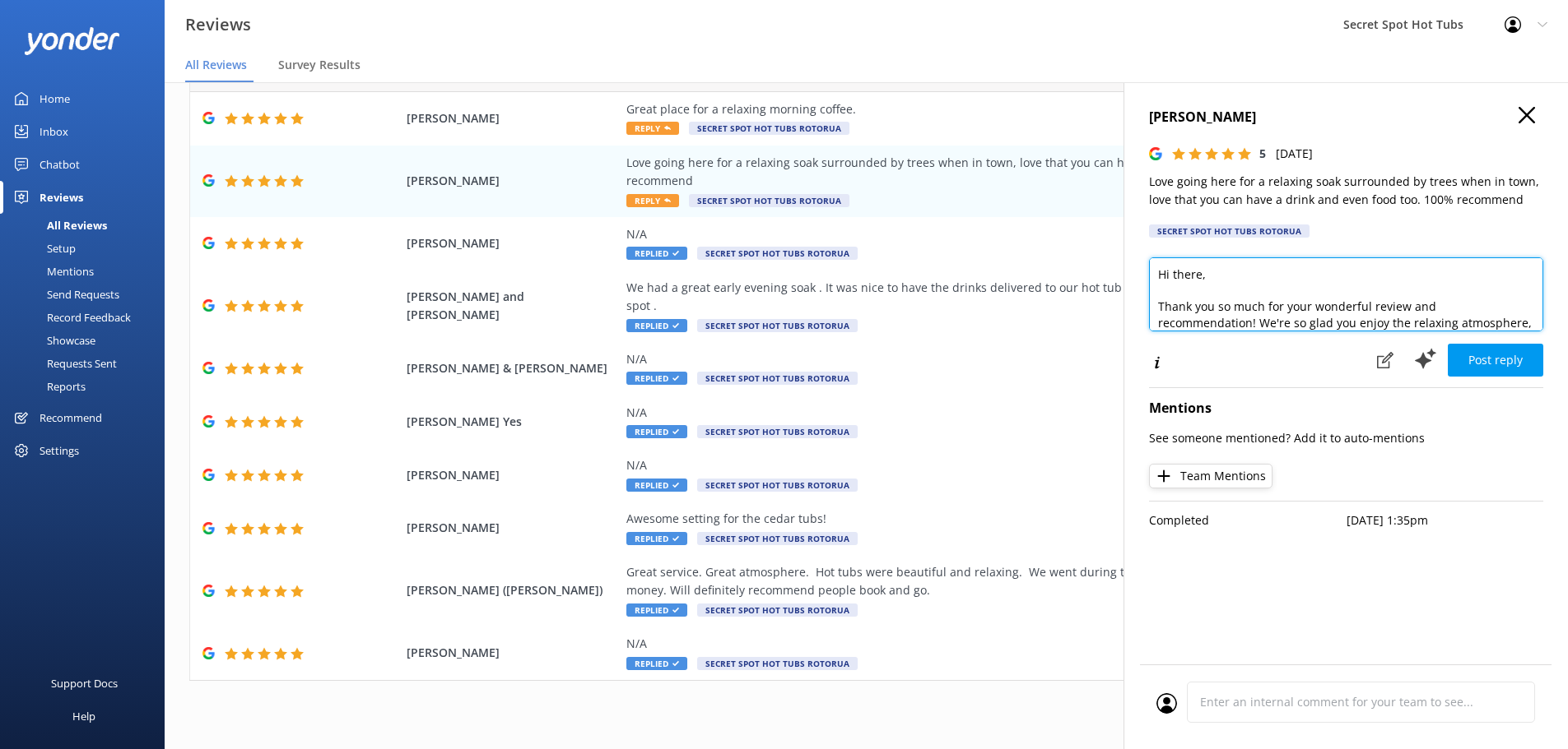
drag, startPoint x: 1202, startPoint y: 273, endPoint x: 1175, endPoint y: 273, distance: 27.0
click at [1175, 273] on textarea "Hi there, Thank you so much for your wonderful review and recommendation! We're…" at bounding box center [1346, 295] width 394 height 74
click at [1316, 313] on textarea "Hi Leona, Thank you so much for your wonderful review and recommendation! We're…" at bounding box center [1346, 295] width 394 height 74
drag, startPoint x: 1312, startPoint y: 307, endPoint x: 1393, endPoint y: 306, distance: 81.0
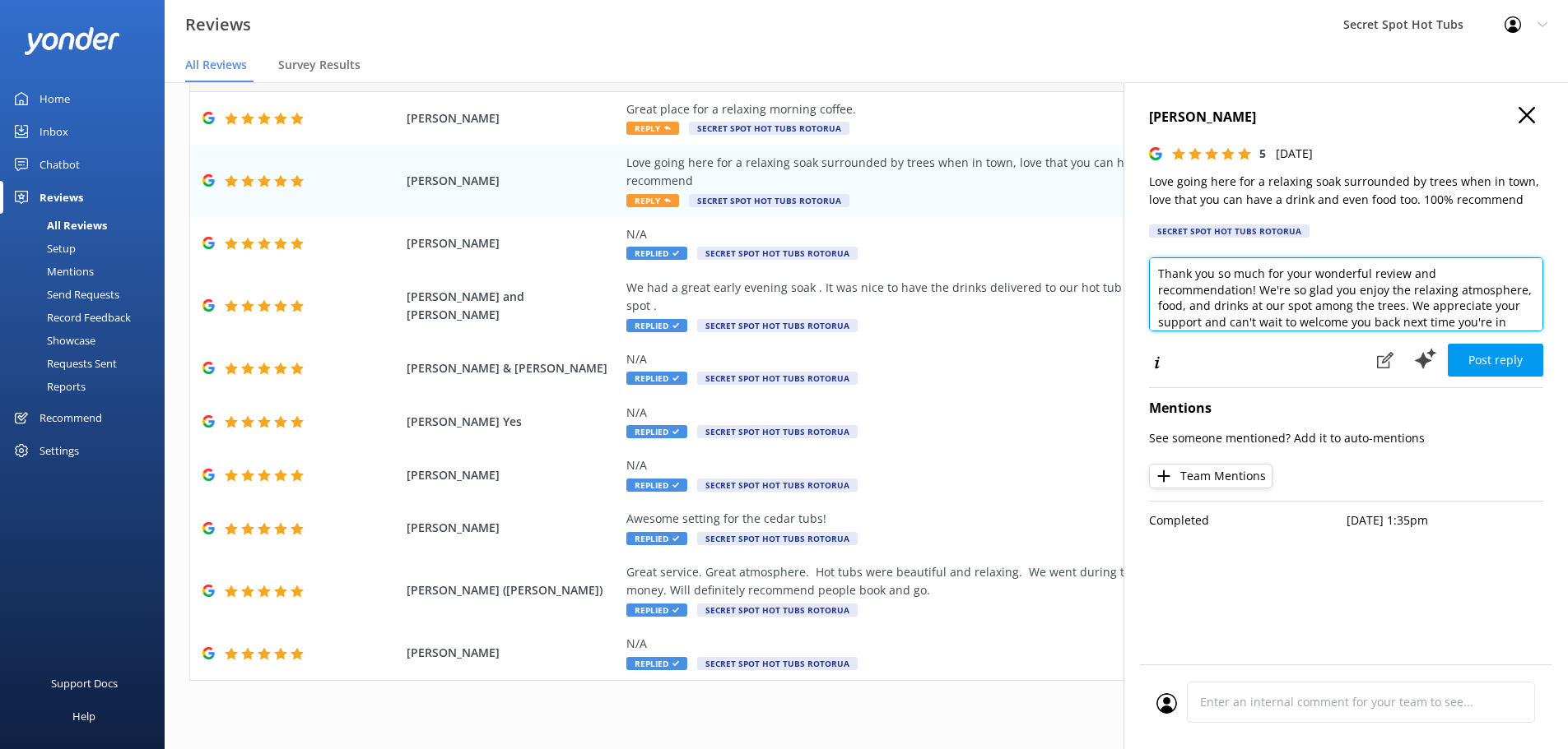
click at [1396, 307] on textarea "Hi Leona, Thank you so much for your wonderful review and recommendation! We're…" at bounding box center [1346, 295] width 394 height 74
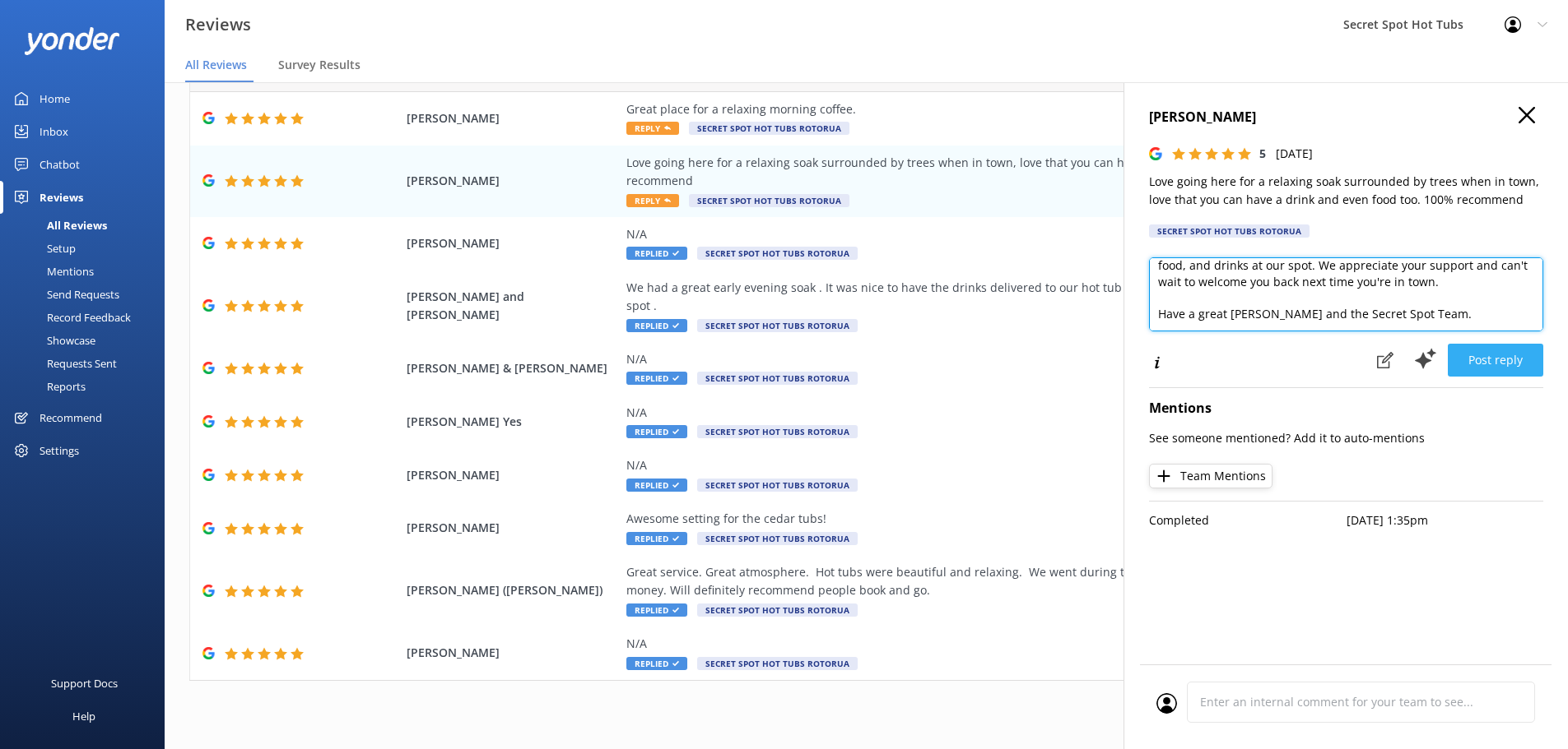
type textarea "Hi Leona, Thank you so much for your wonderful review and recommendation! We're…"
click at [1507, 364] on button "Post reply" at bounding box center [1495, 359] width 96 height 33
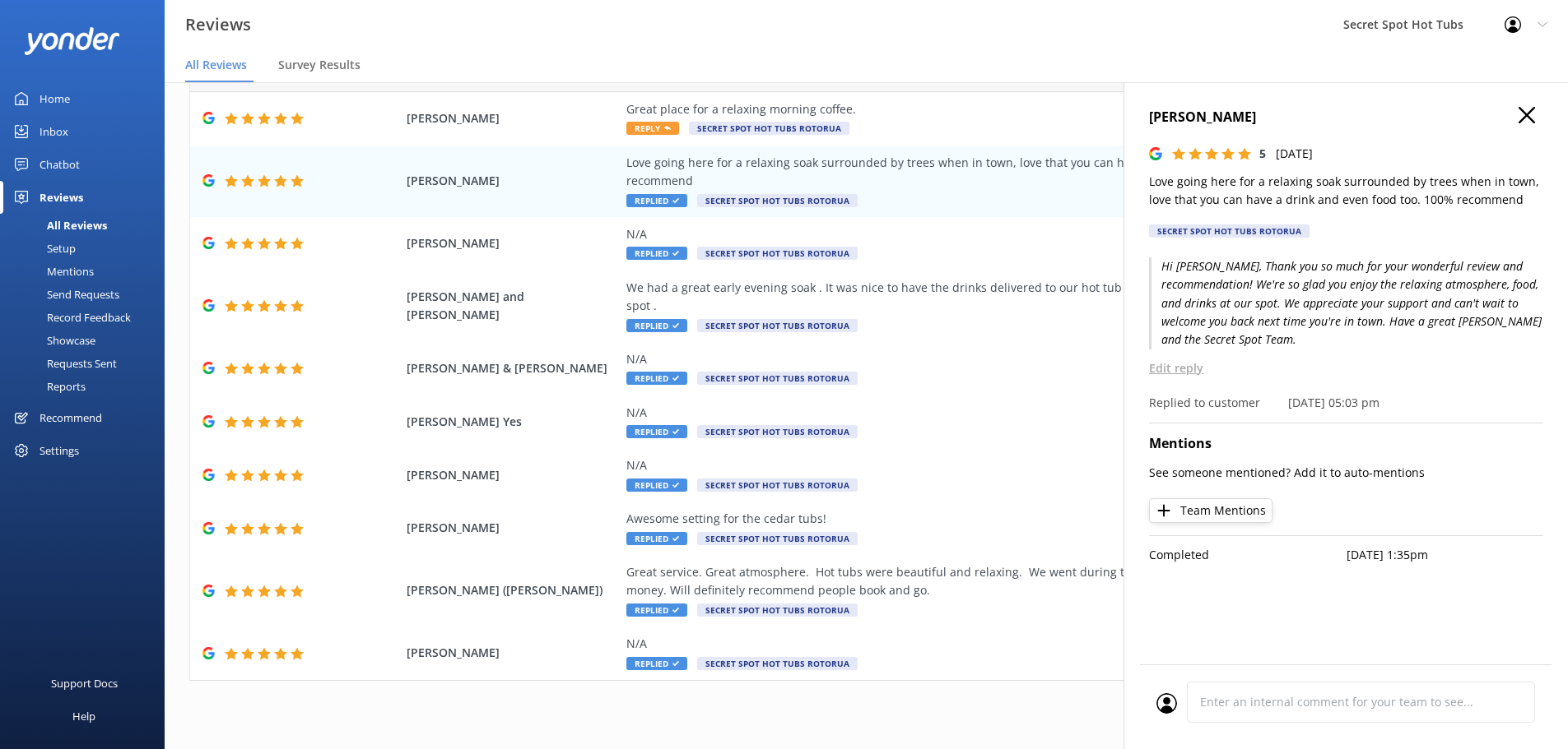
click at [1525, 112] on use at bounding box center [1526, 115] width 17 height 17
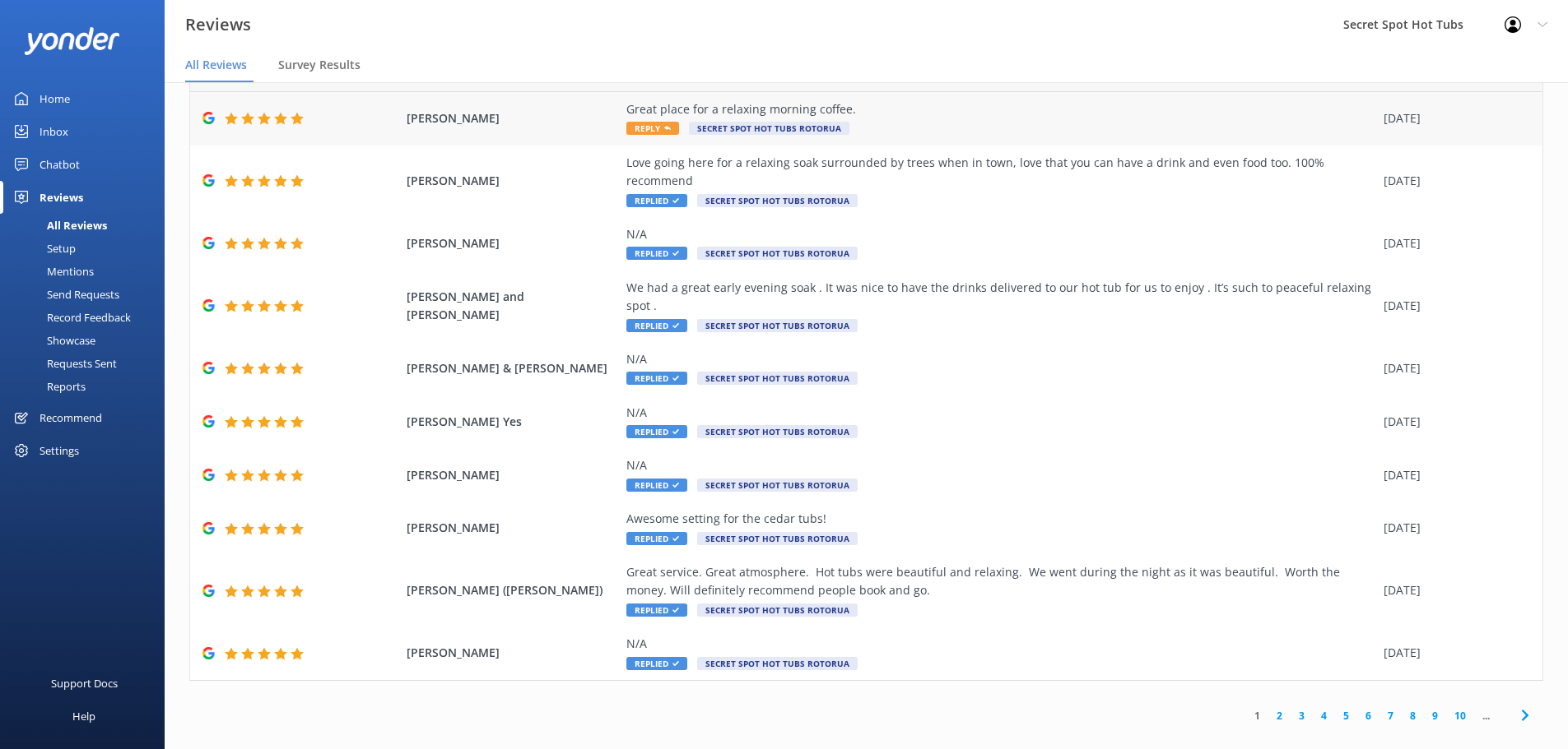
click at [671, 114] on div "Great place for a relaxing morning coffee." at bounding box center [1001, 109] width 749 height 18
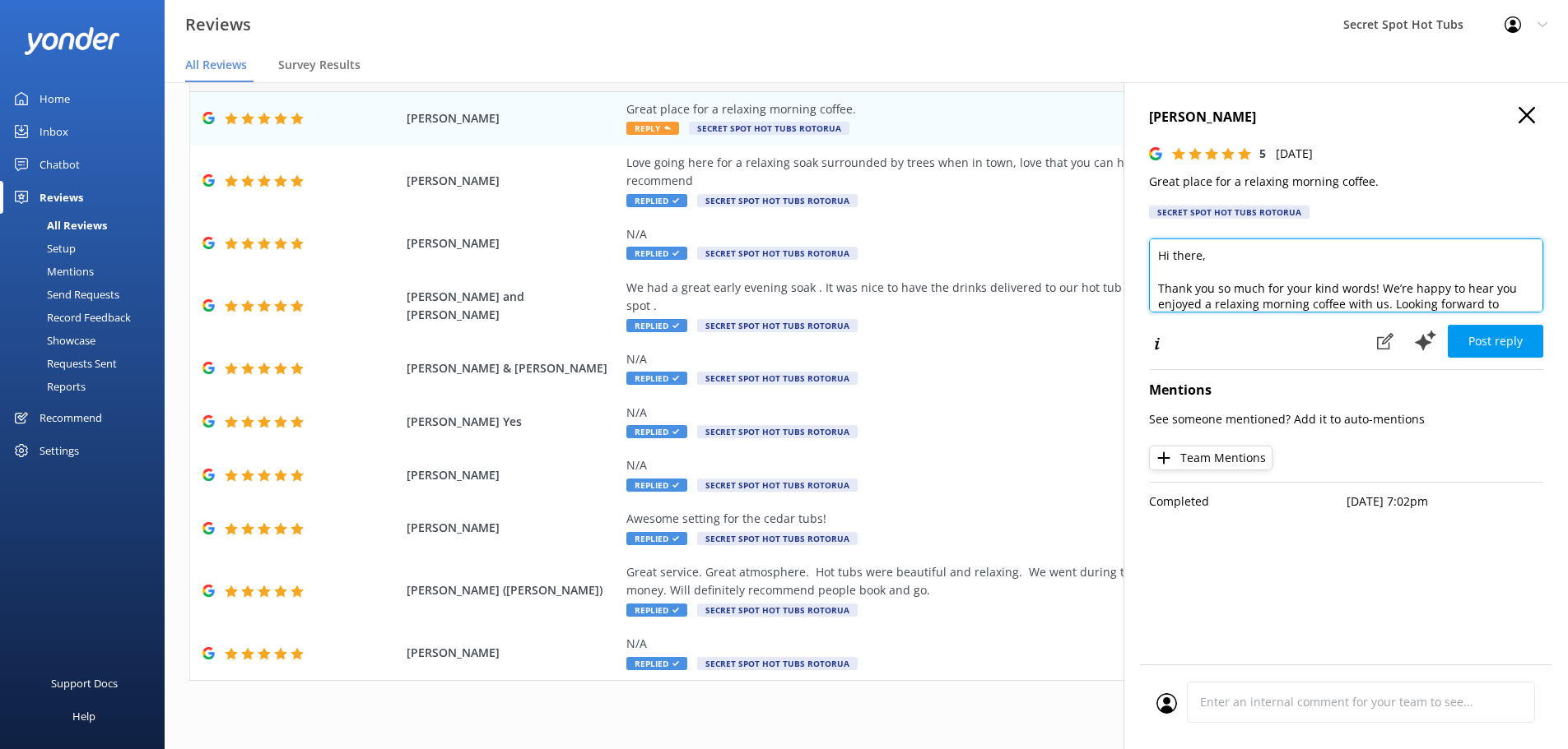
drag, startPoint x: 1201, startPoint y: 255, endPoint x: 1174, endPoint y: 259, distance: 27.3
click at [1174, 259] on textarea "Hi there, Thank you so much for your kind words! We’re happy to hear you enjoye…" at bounding box center [1346, 275] width 394 height 74
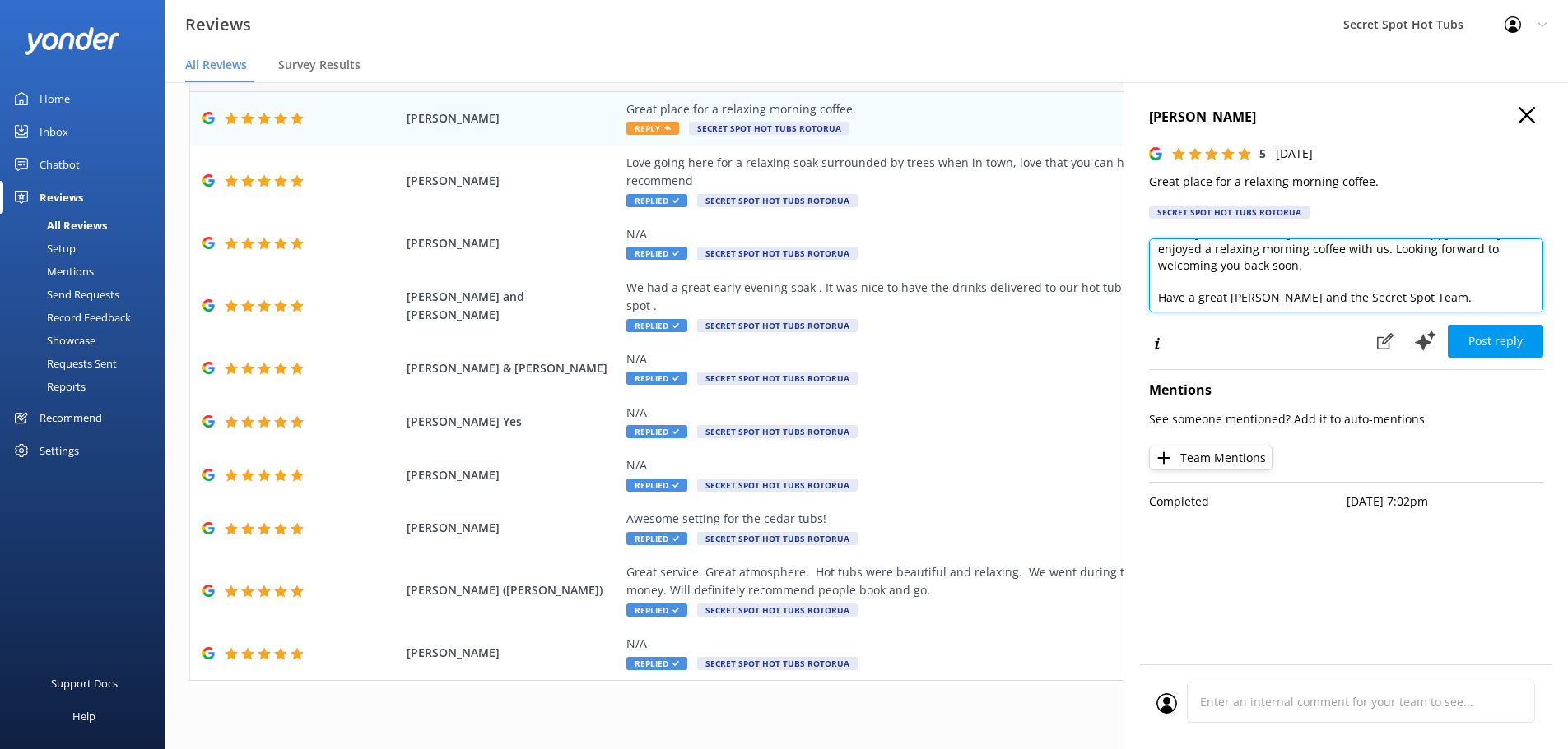
scroll to position [66, 0]
type textarea "Hi Mick, Thank you so much for your kind words! We’re happy to hear you enjoyed…"
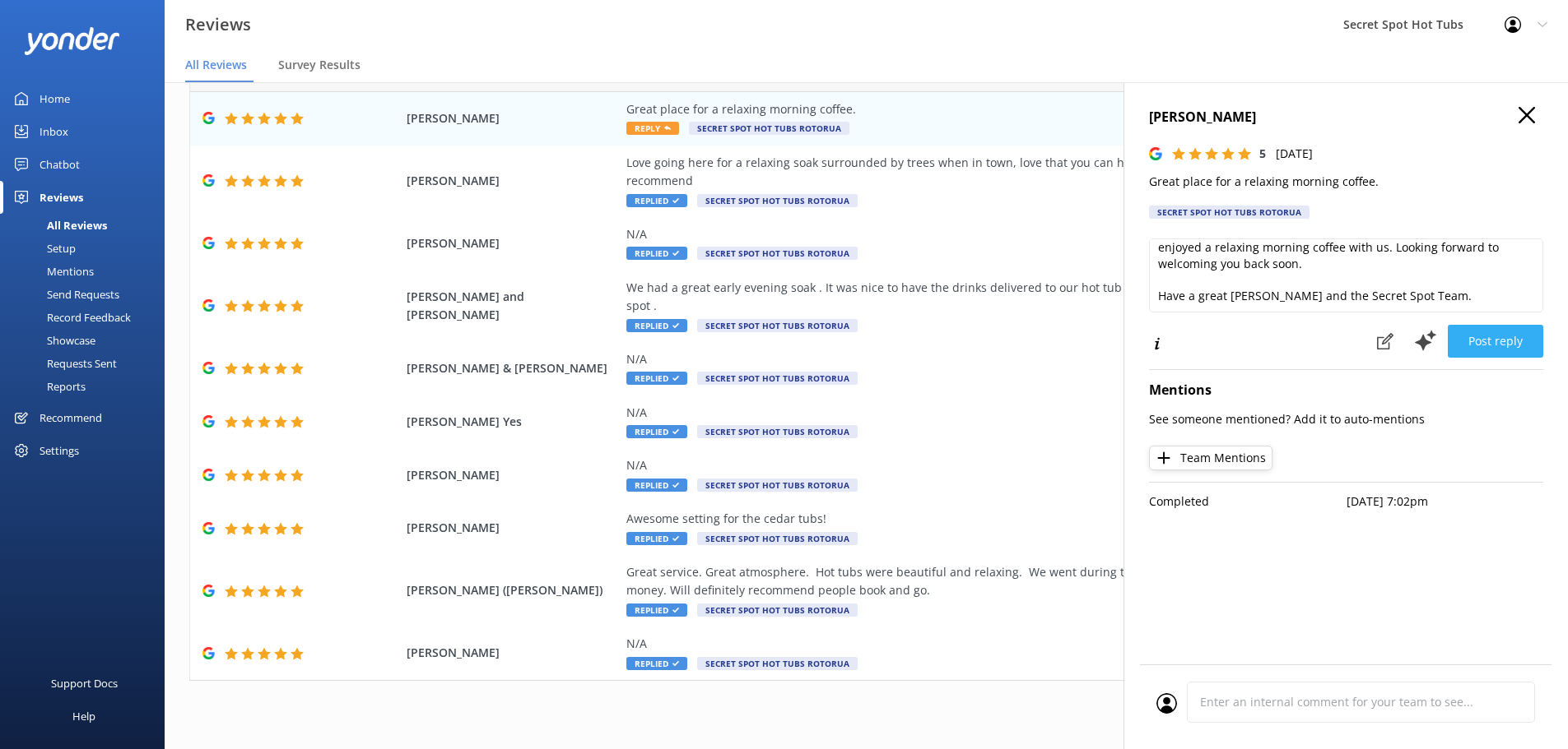
click at [1529, 335] on button "Post reply" at bounding box center [1495, 341] width 96 height 33
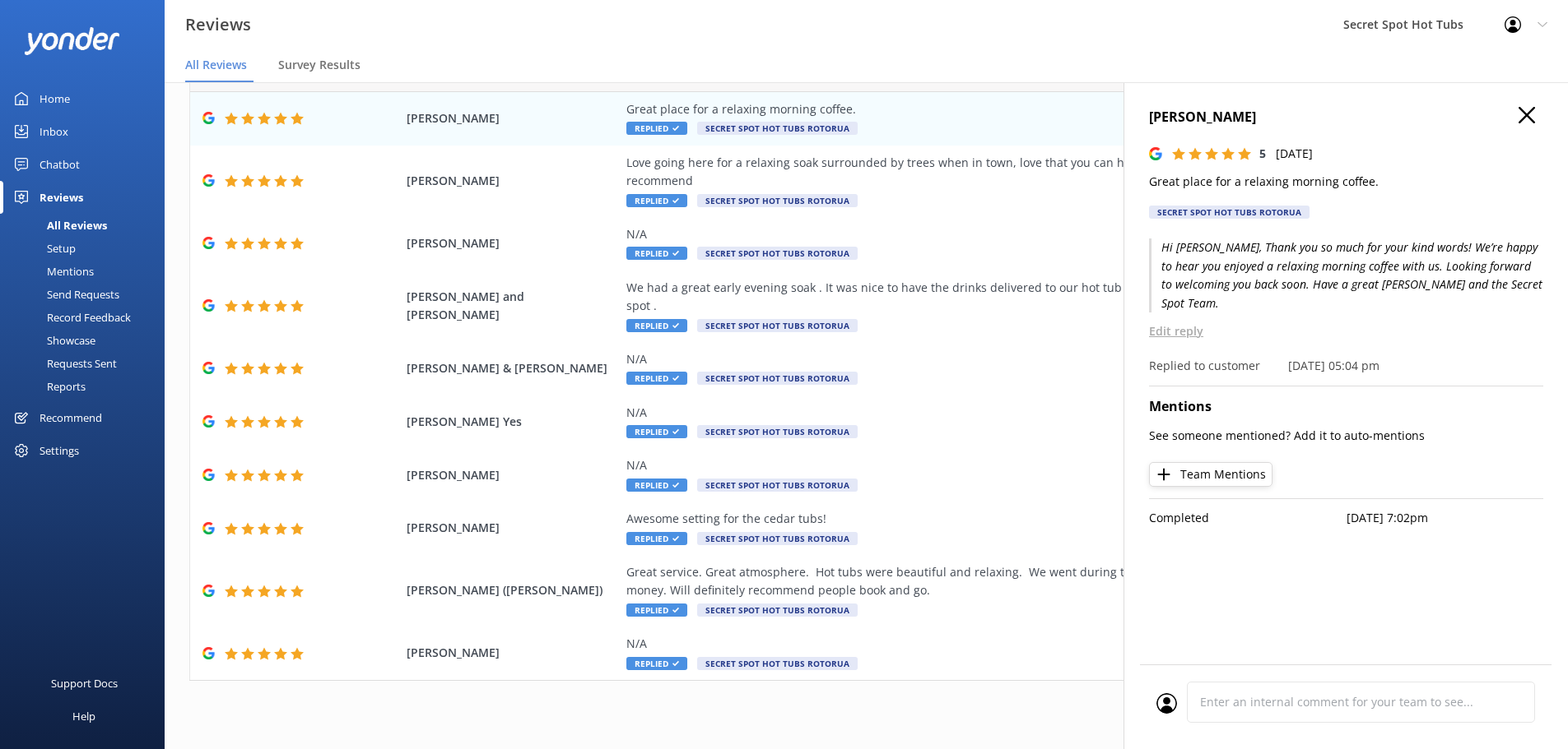
click at [1525, 116] on icon at bounding box center [1526, 115] width 17 height 17
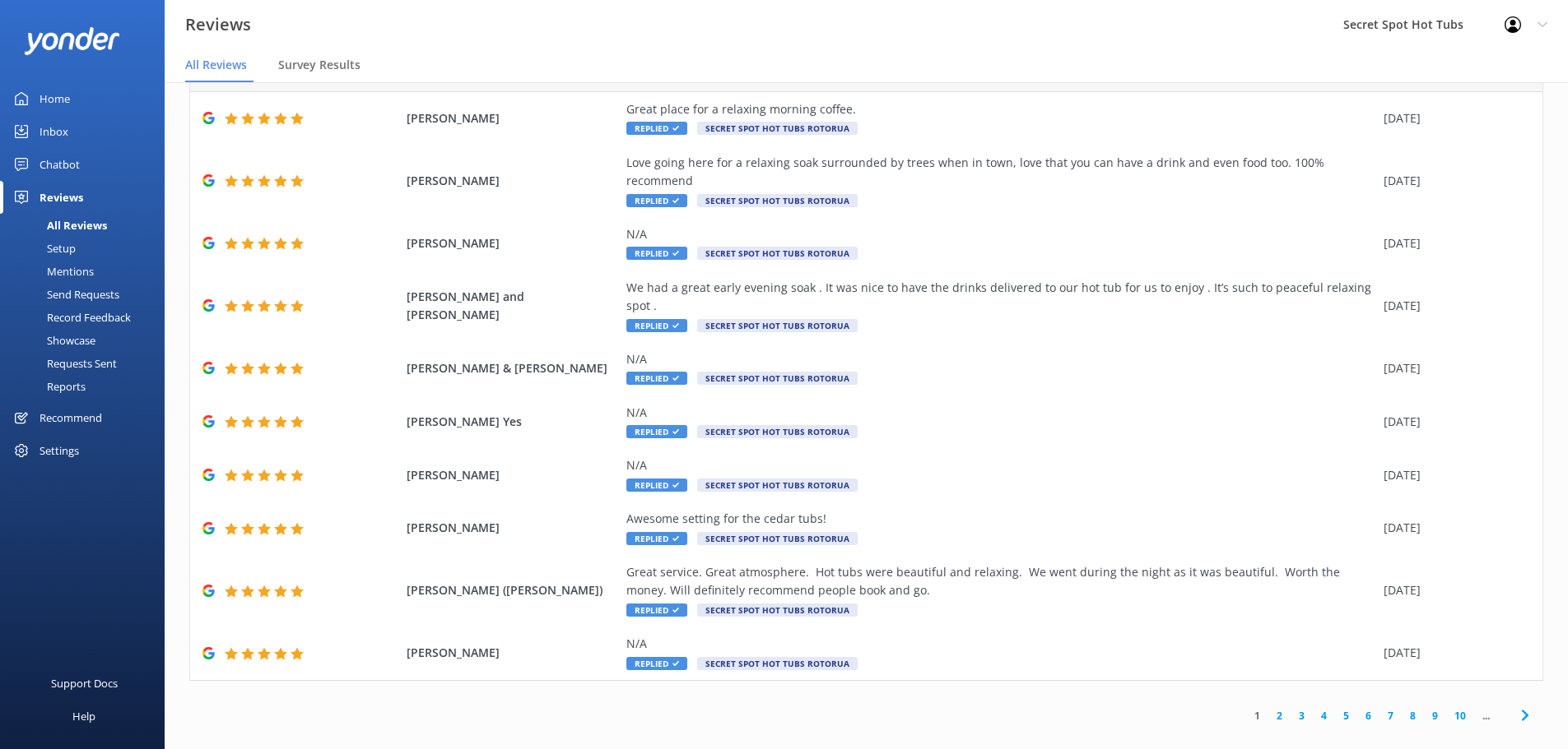
click at [1269, 708] on link "2" at bounding box center [1279, 716] width 22 height 16
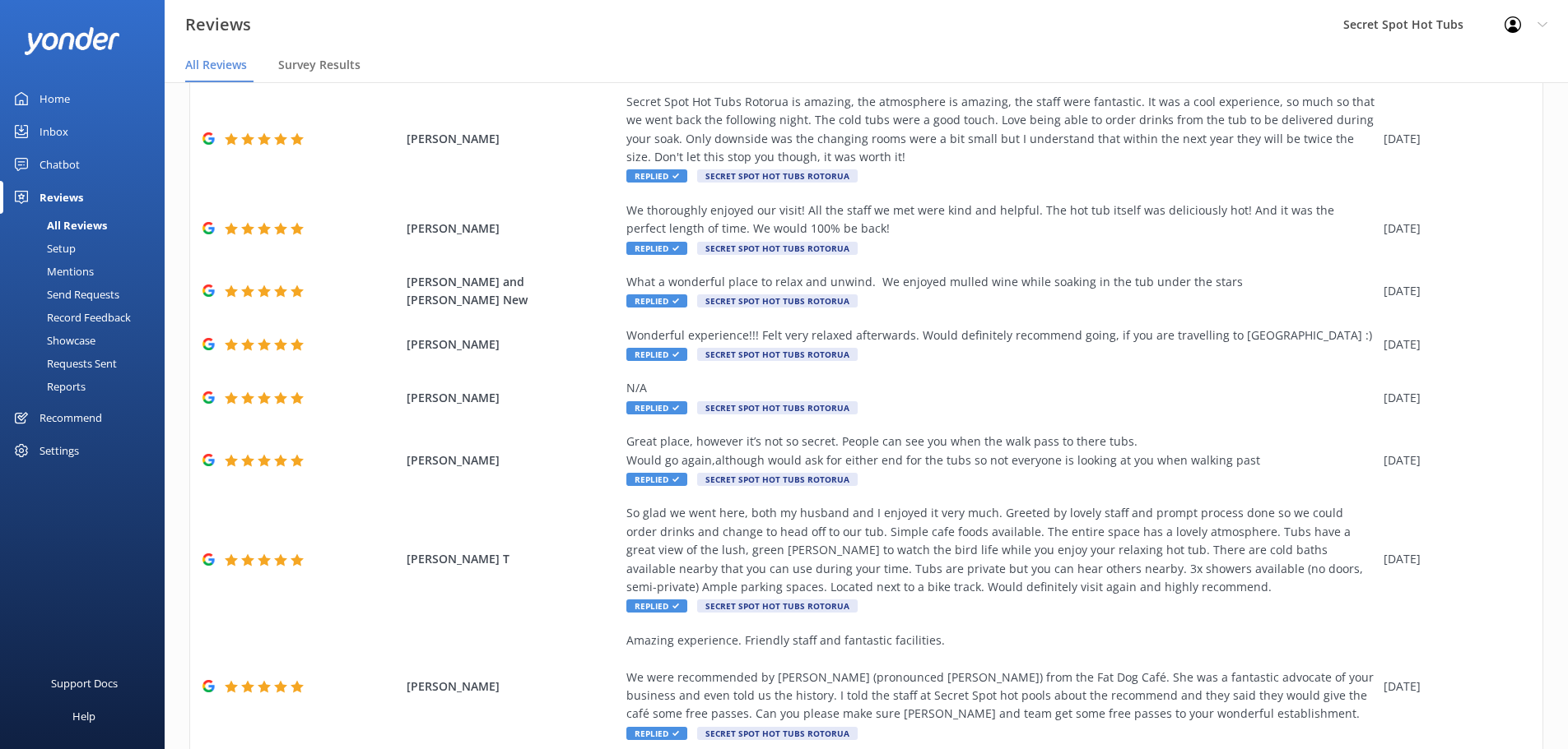
scroll to position [260, 0]
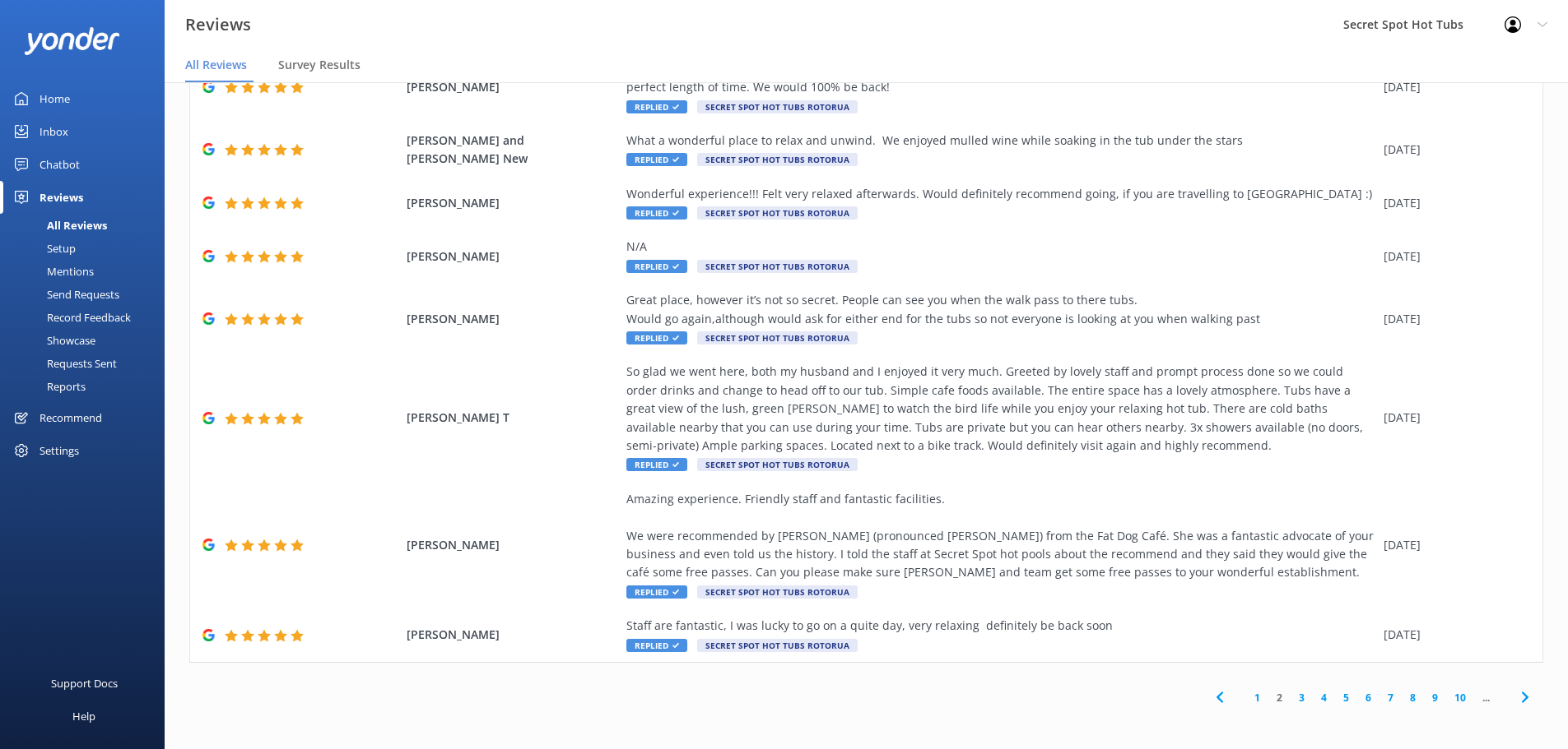
click at [1291, 694] on link "3" at bounding box center [1301, 699] width 22 height 16
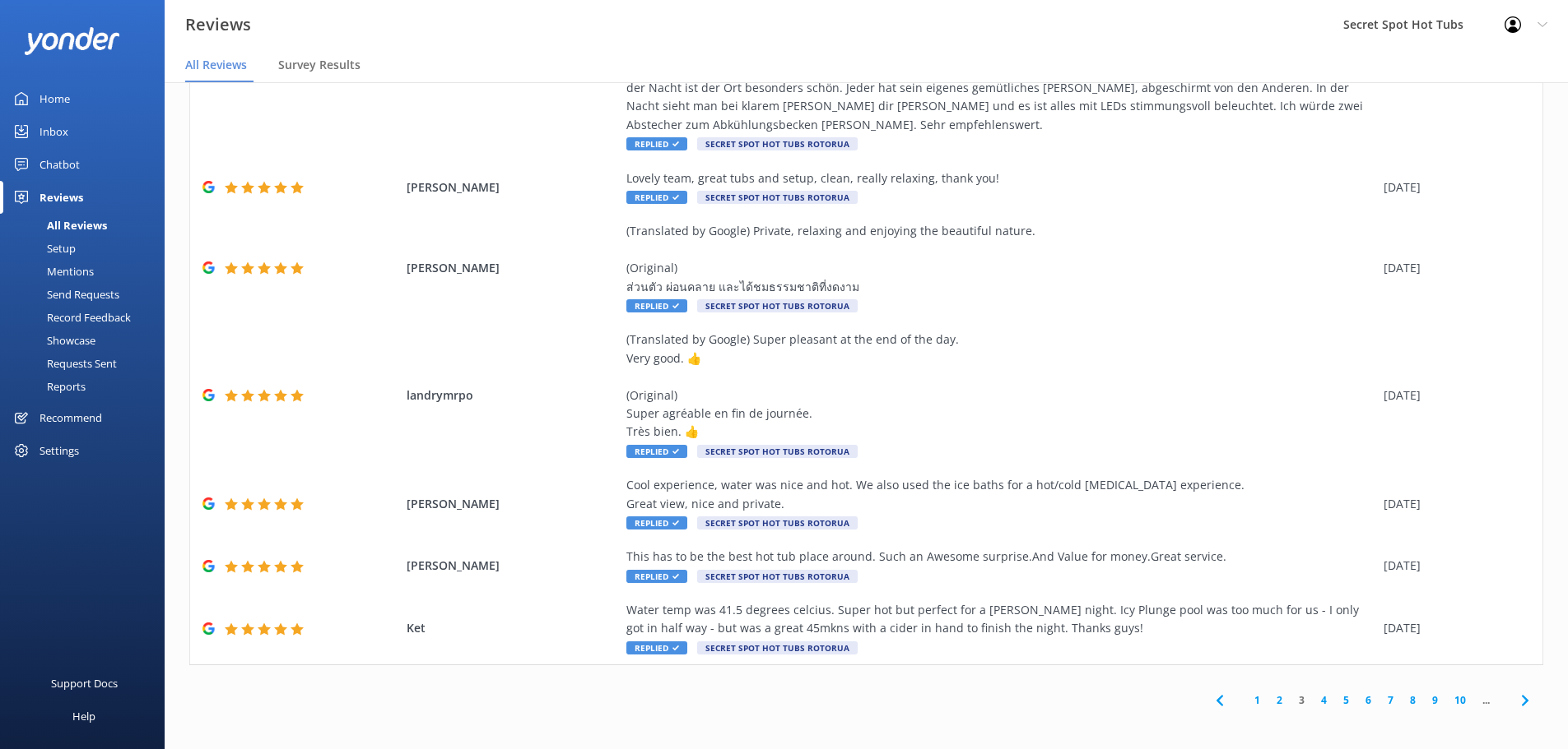
scroll to position [370, 0]
click at [1248, 698] on link "1" at bounding box center [1257, 699] width 22 height 16
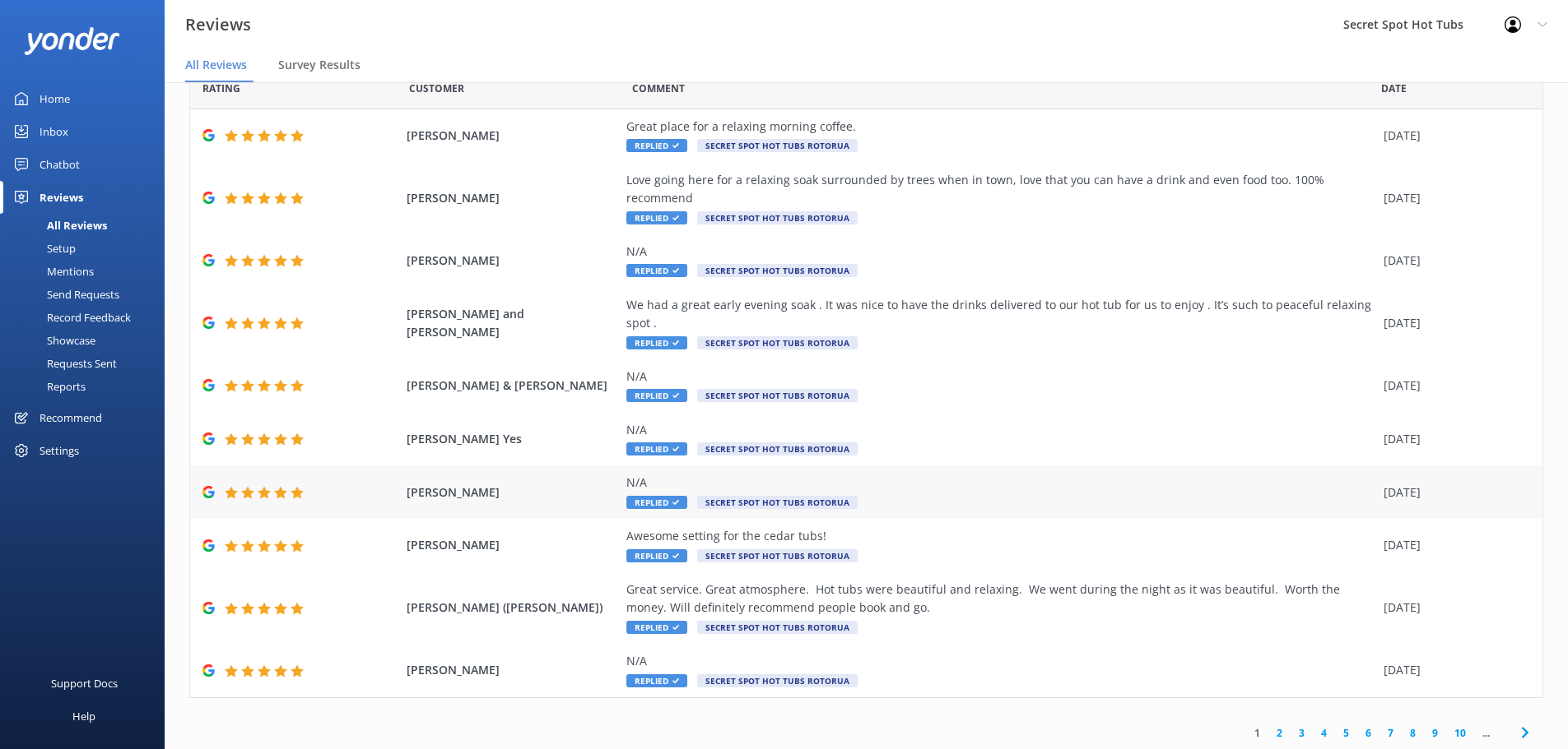
scroll to position [58, 0]
